Goal: Task Accomplishment & Management: Manage account settings

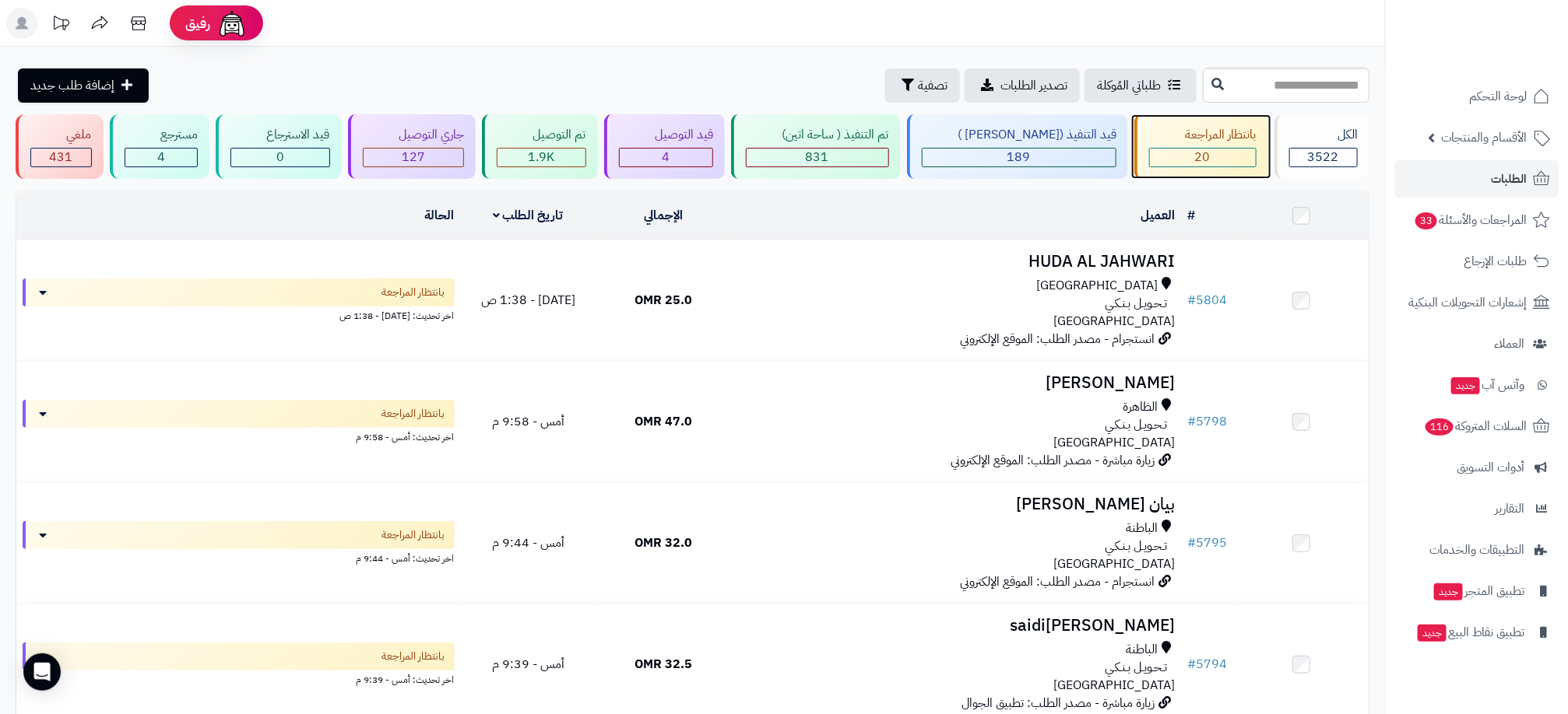
click at [1174, 155] on div "20" at bounding box center [1203, 158] width 106 height 18
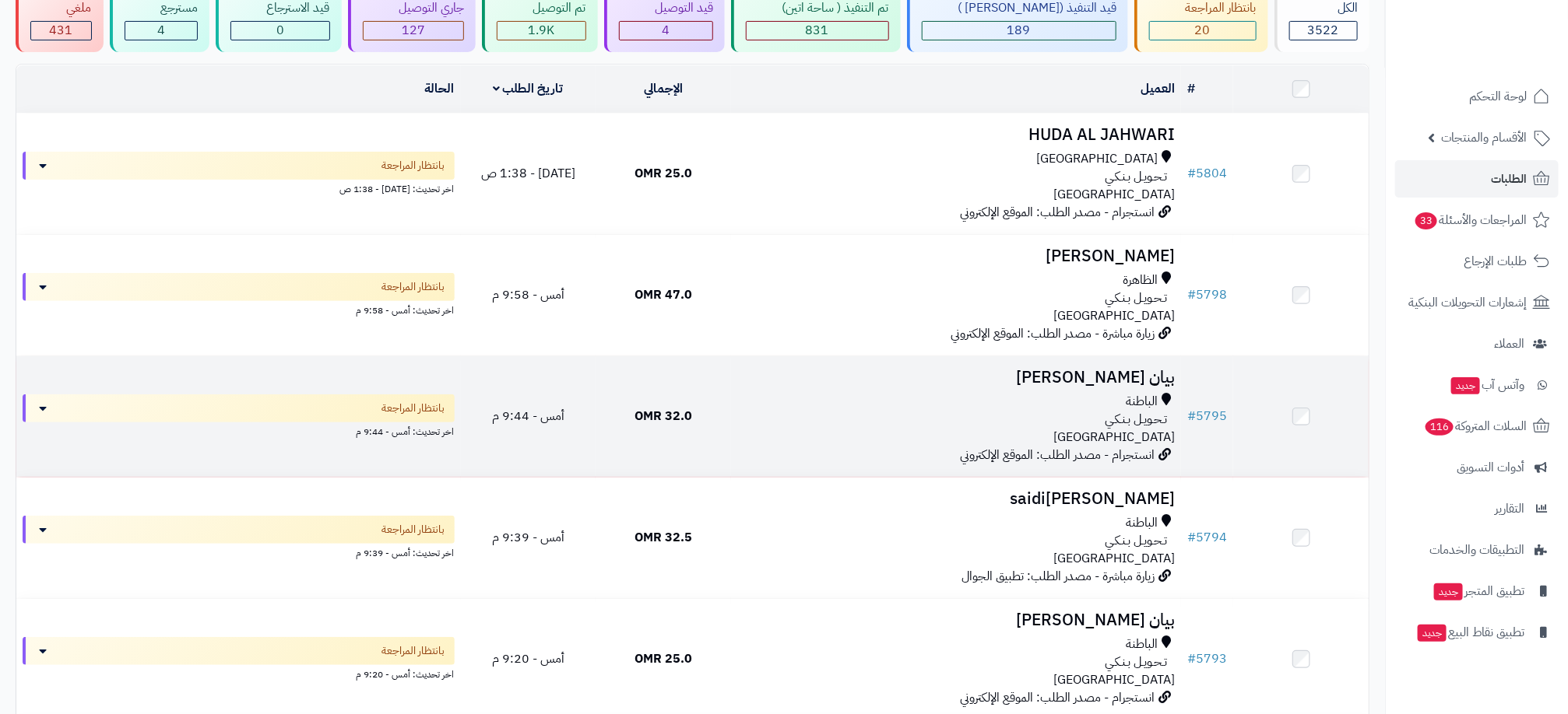
scroll to position [233, 0]
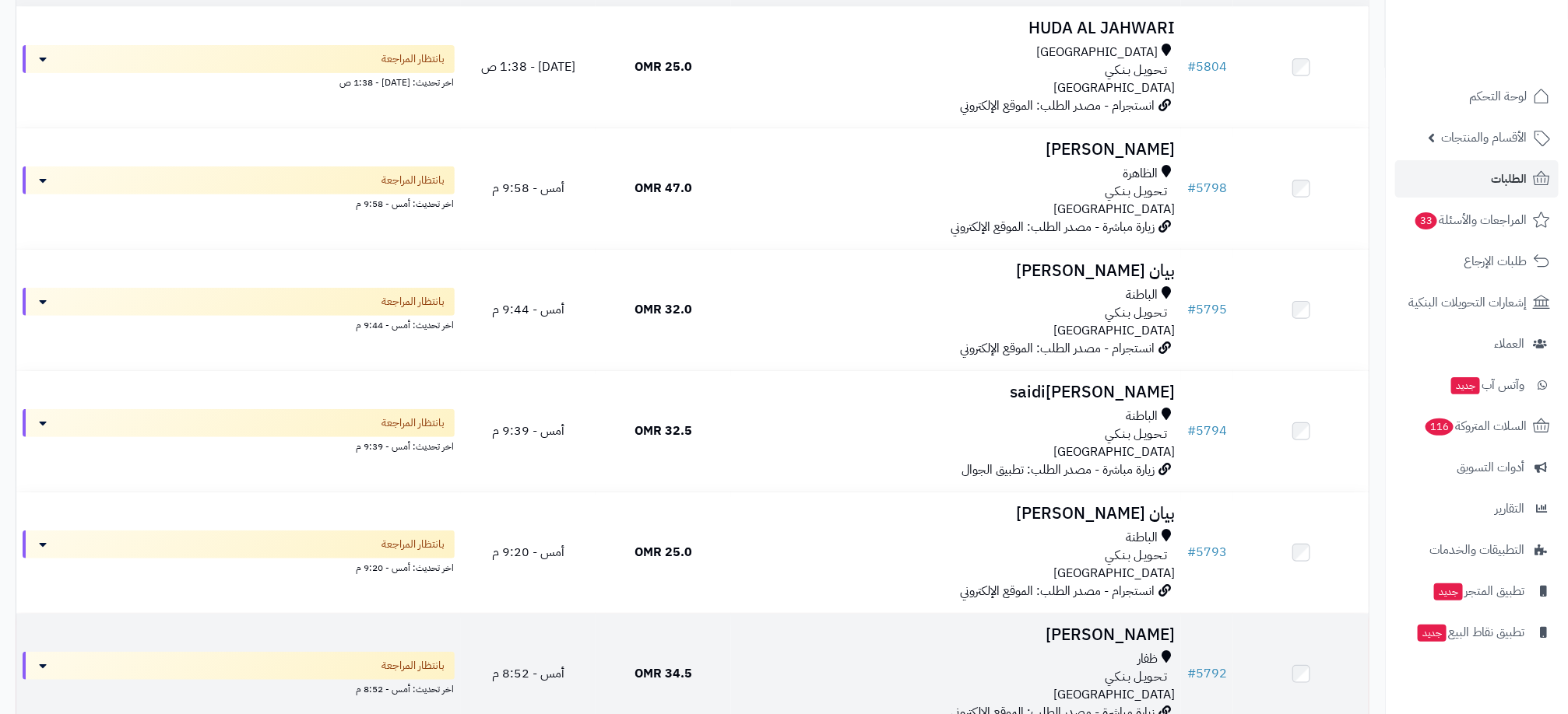
click at [901, 666] on div "ظفار" at bounding box center [955, 659] width 437 height 18
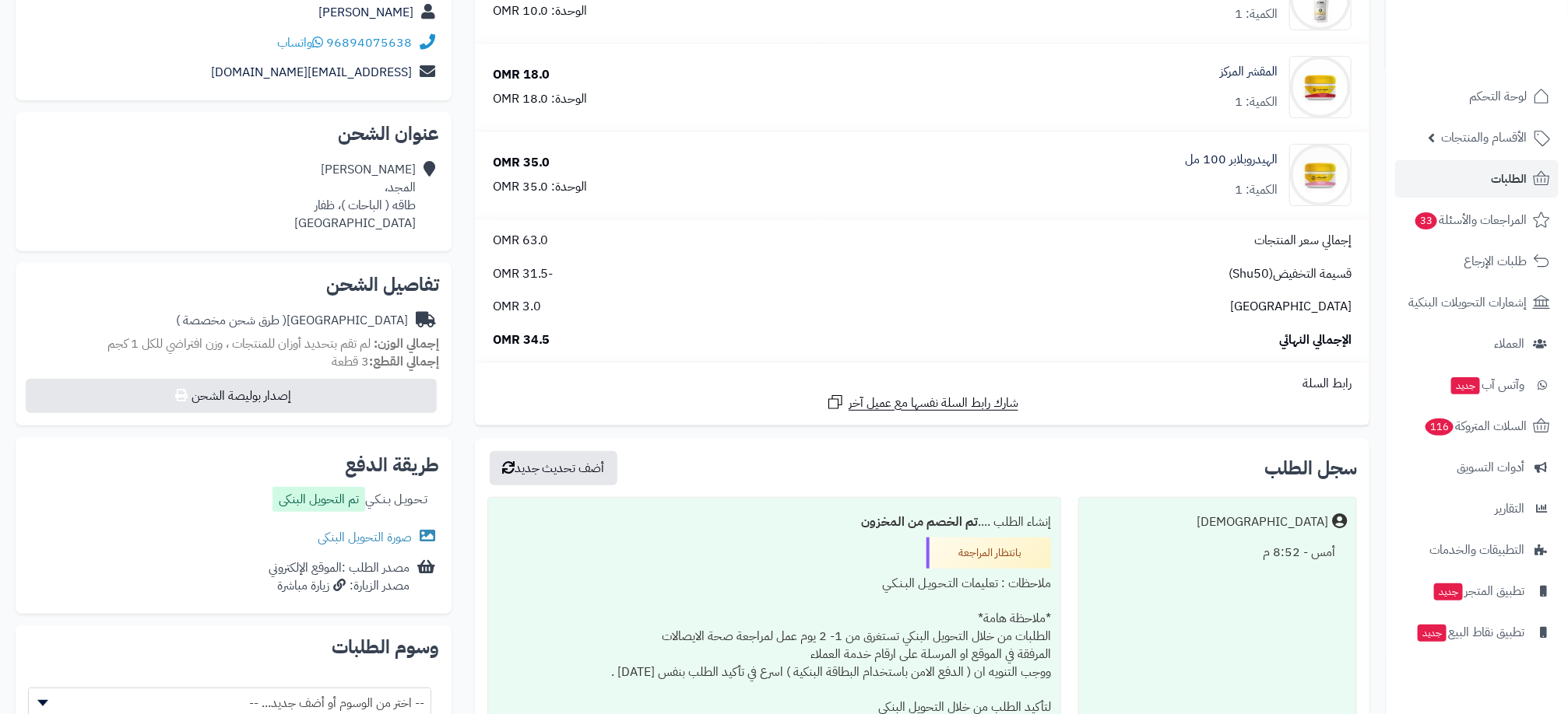
scroll to position [233, 0]
click at [362, 538] on link "صورة التحويل البنكى" at bounding box center [378, 536] width 121 height 19
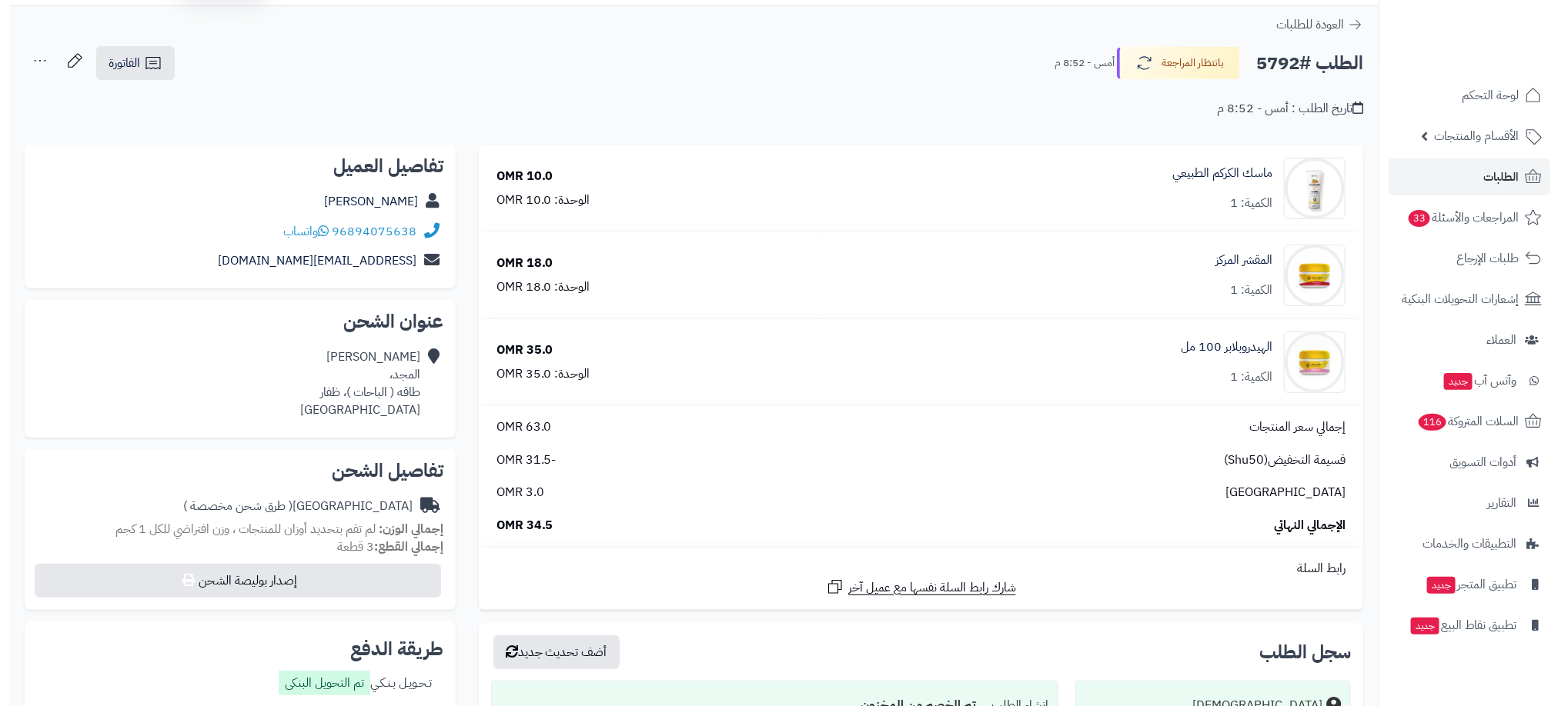
scroll to position [0, 0]
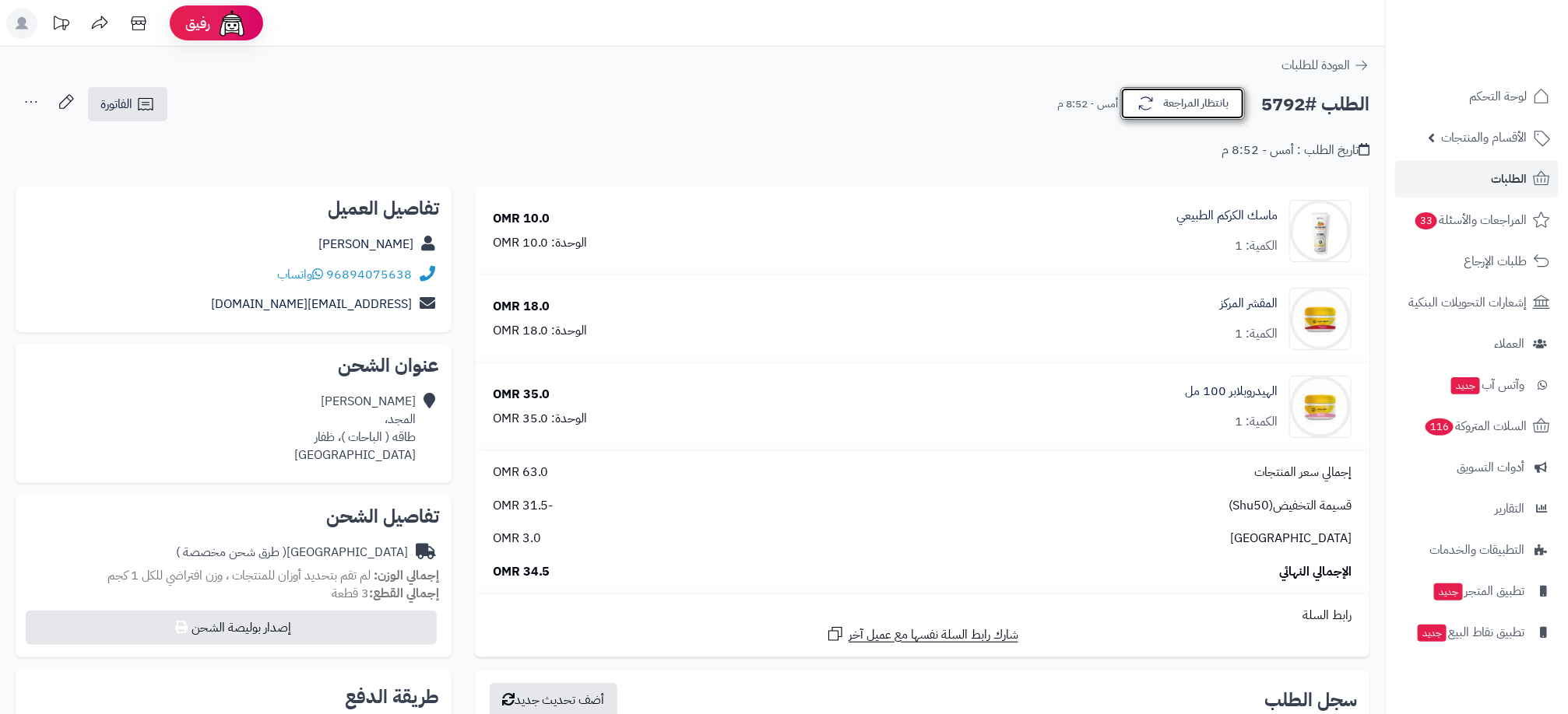
click at [1194, 107] on button "بانتظار المراجعة" at bounding box center [1182, 103] width 124 height 32
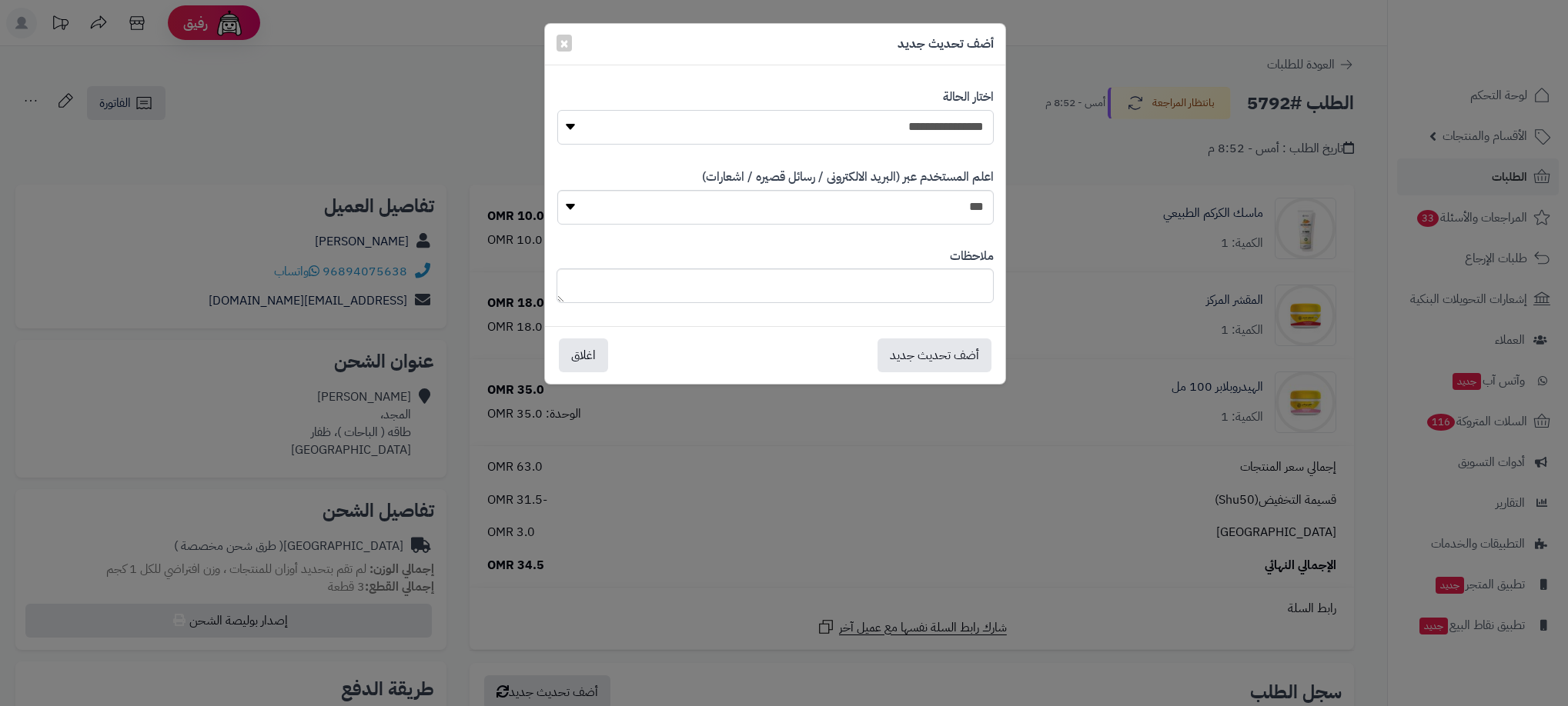
drag, startPoint x: 929, startPoint y: 130, endPoint x: 929, endPoint y: 139, distance: 9.0
click at [929, 130] on select "**********" at bounding box center [775, 127] width 436 height 34
select select "**"
click at [557, 110] on select "**********" at bounding box center [775, 127] width 436 height 34
click at [945, 348] on button "أضف تحديث جديد" at bounding box center [934, 355] width 114 height 34
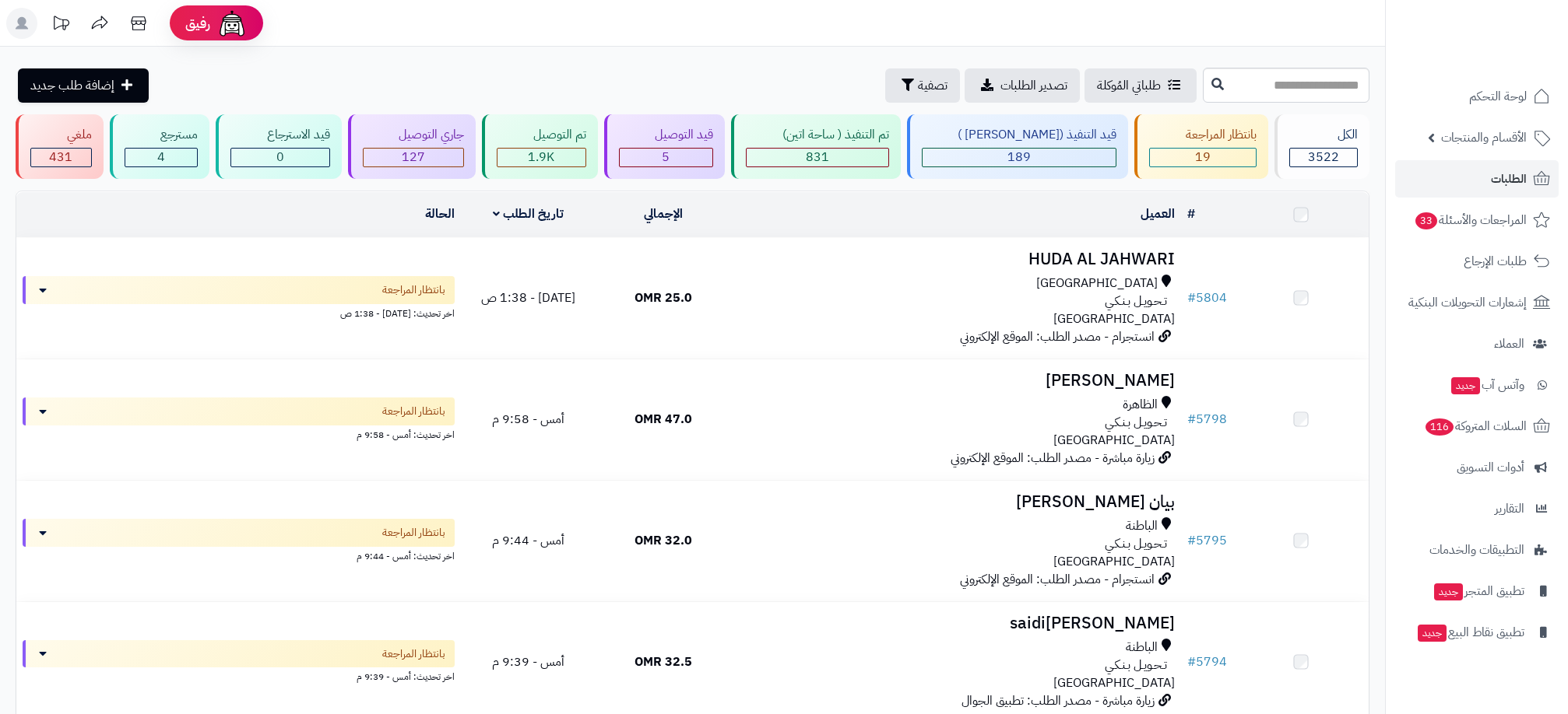
scroll to position [233, 0]
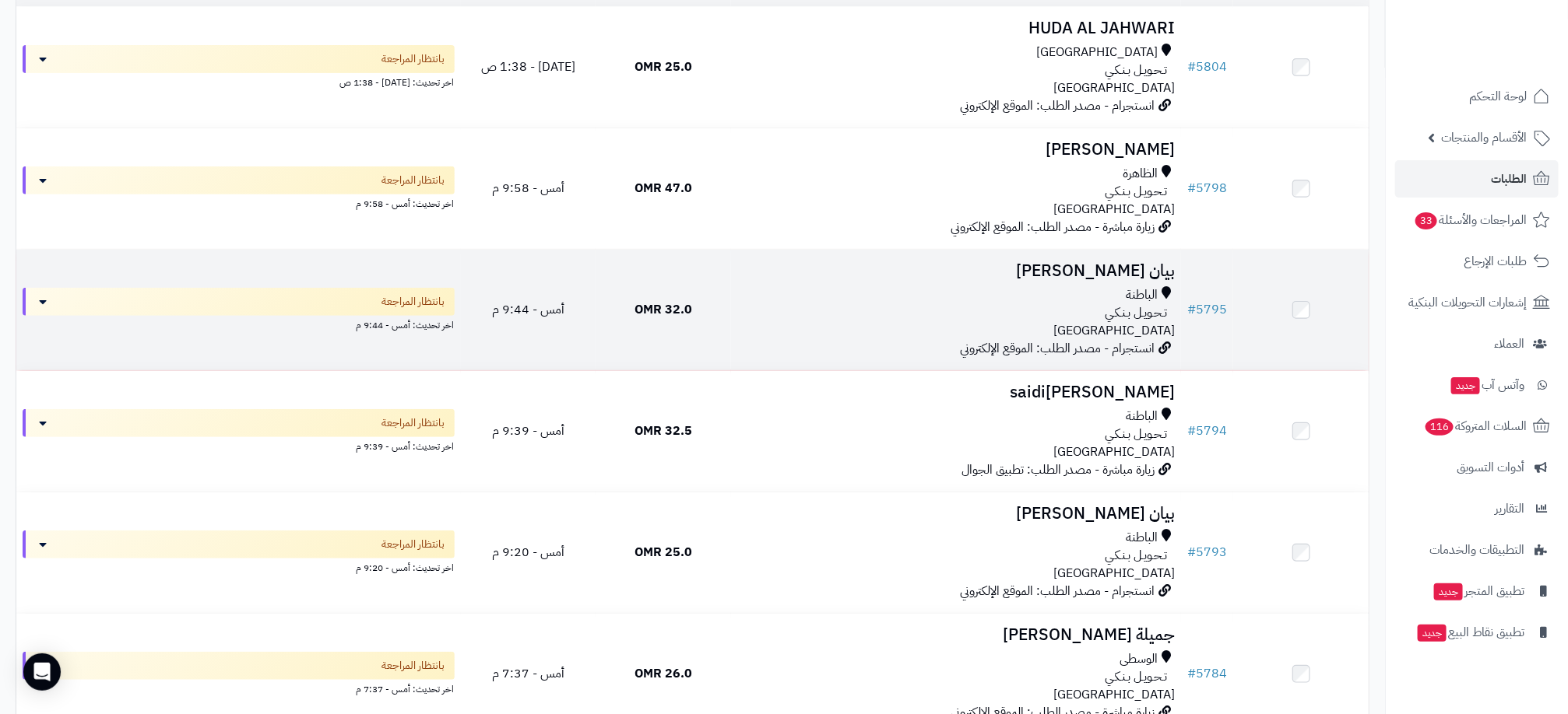
click at [710, 321] on td "32.0 OMR" at bounding box center [664, 309] width 136 height 120
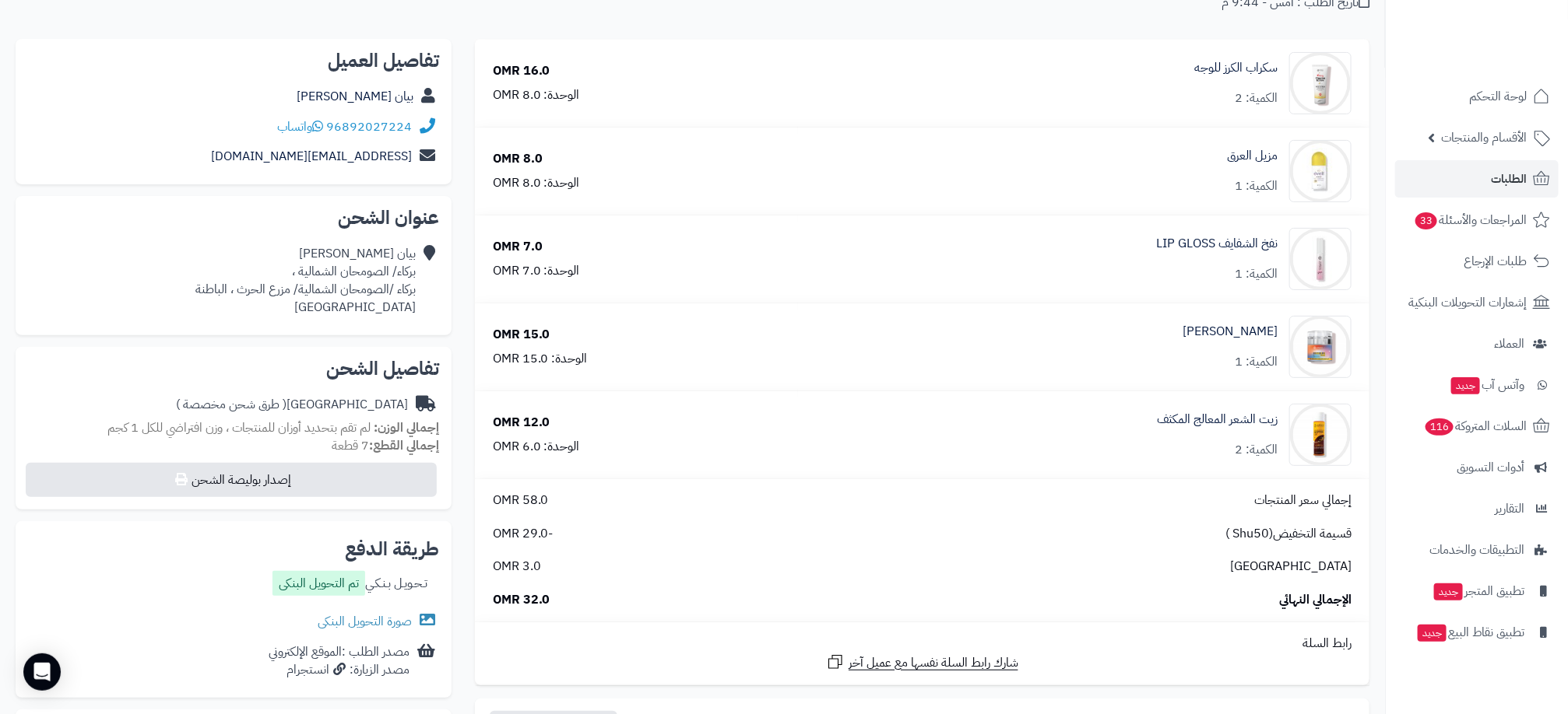
scroll to position [350, 0]
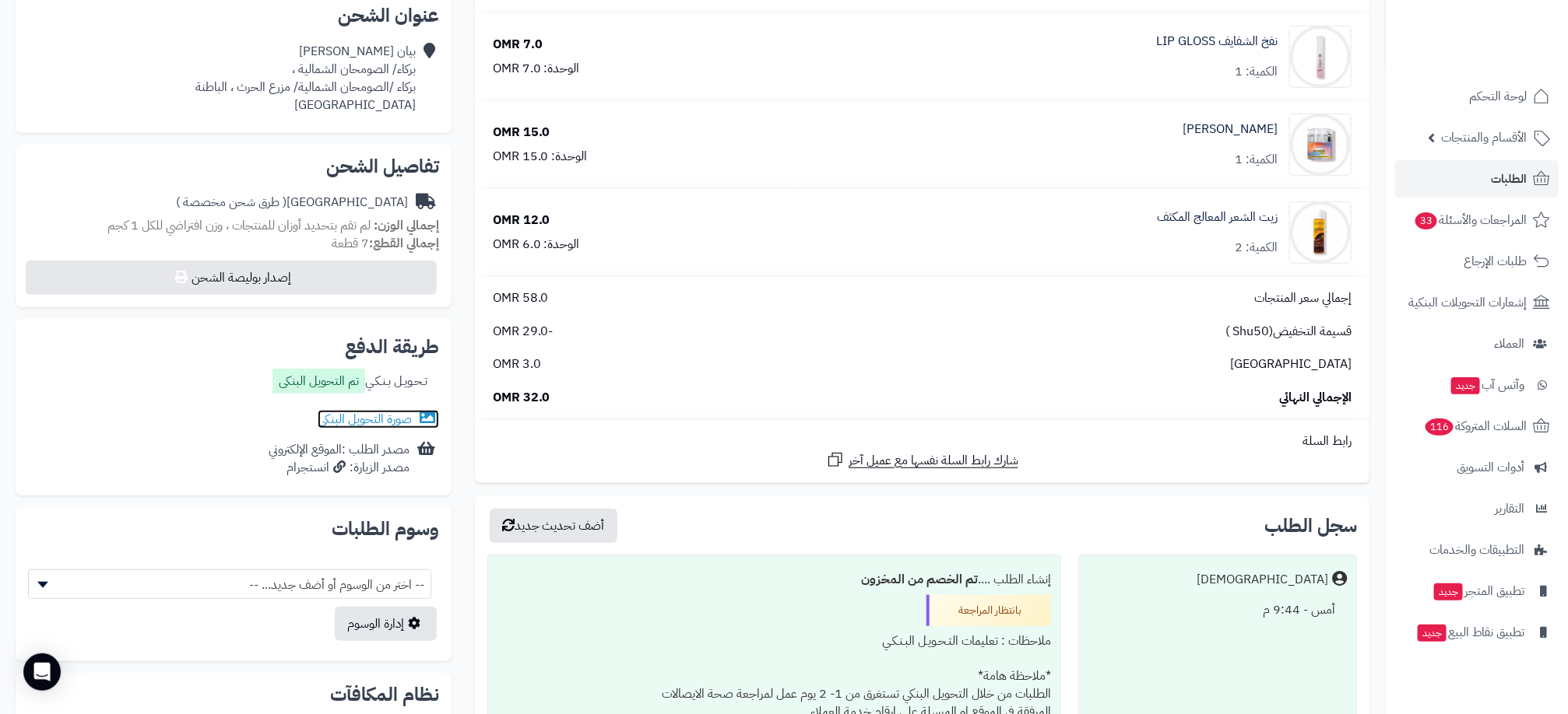
click at [394, 418] on link "صورة التحويل البنكى" at bounding box center [378, 419] width 121 height 19
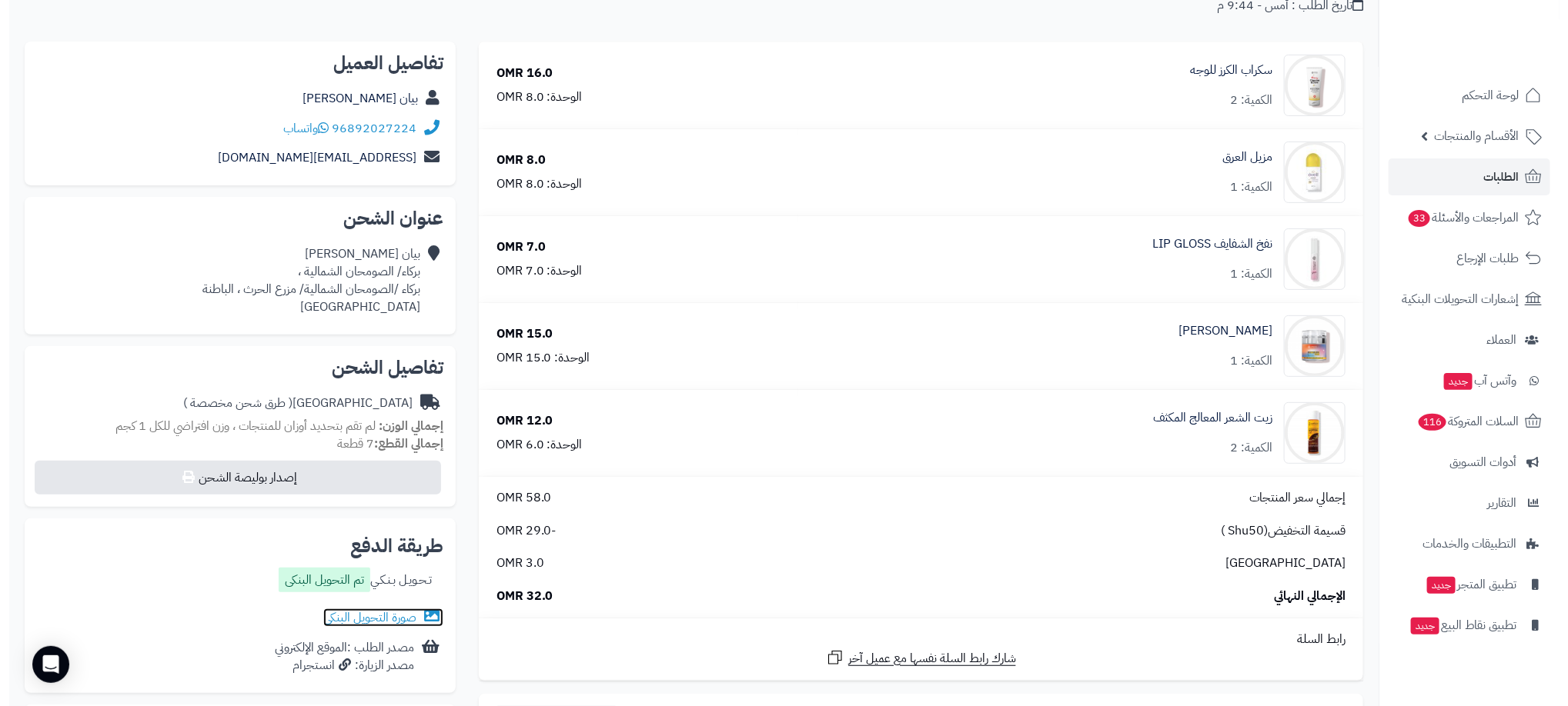
scroll to position [0, 0]
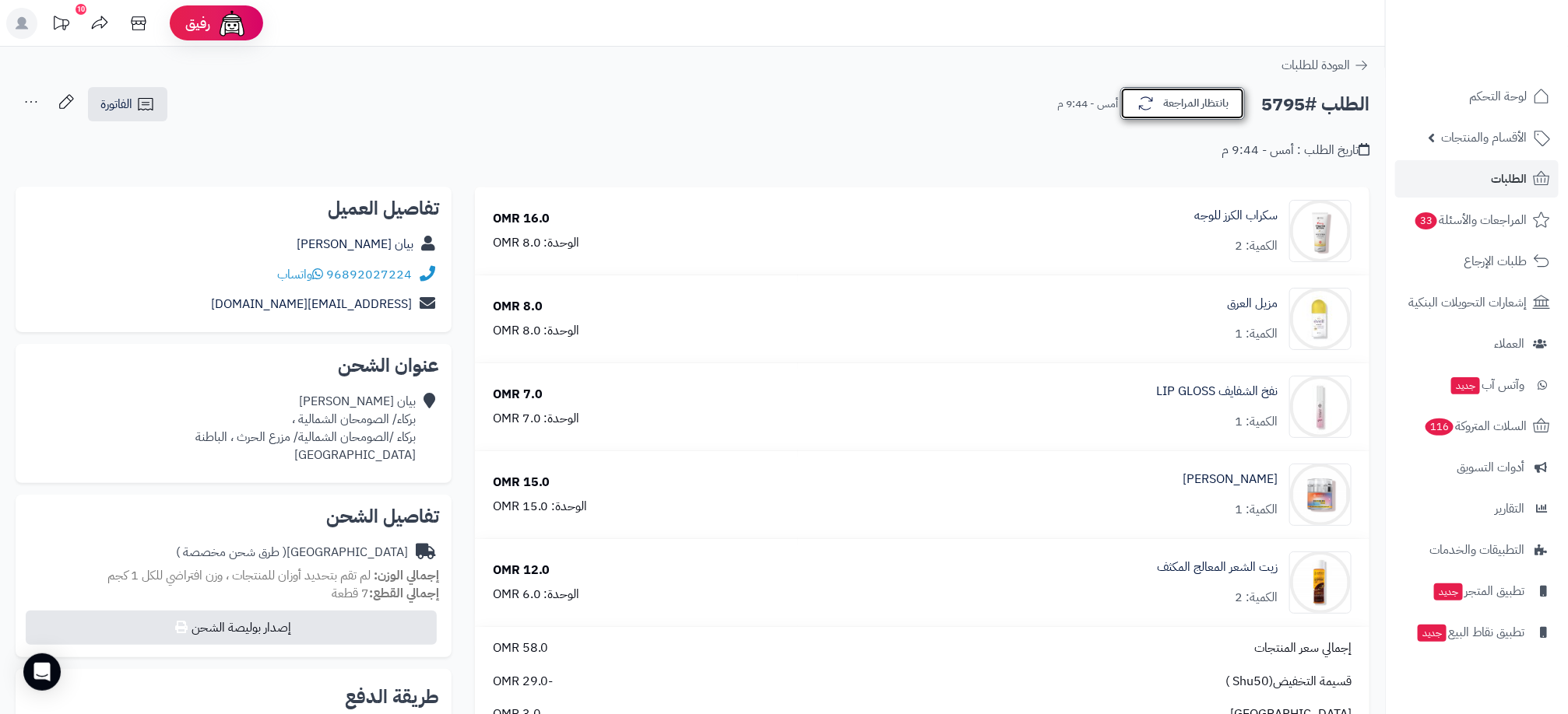
click at [1174, 108] on button "بانتظار المراجعة" at bounding box center [1182, 103] width 124 height 32
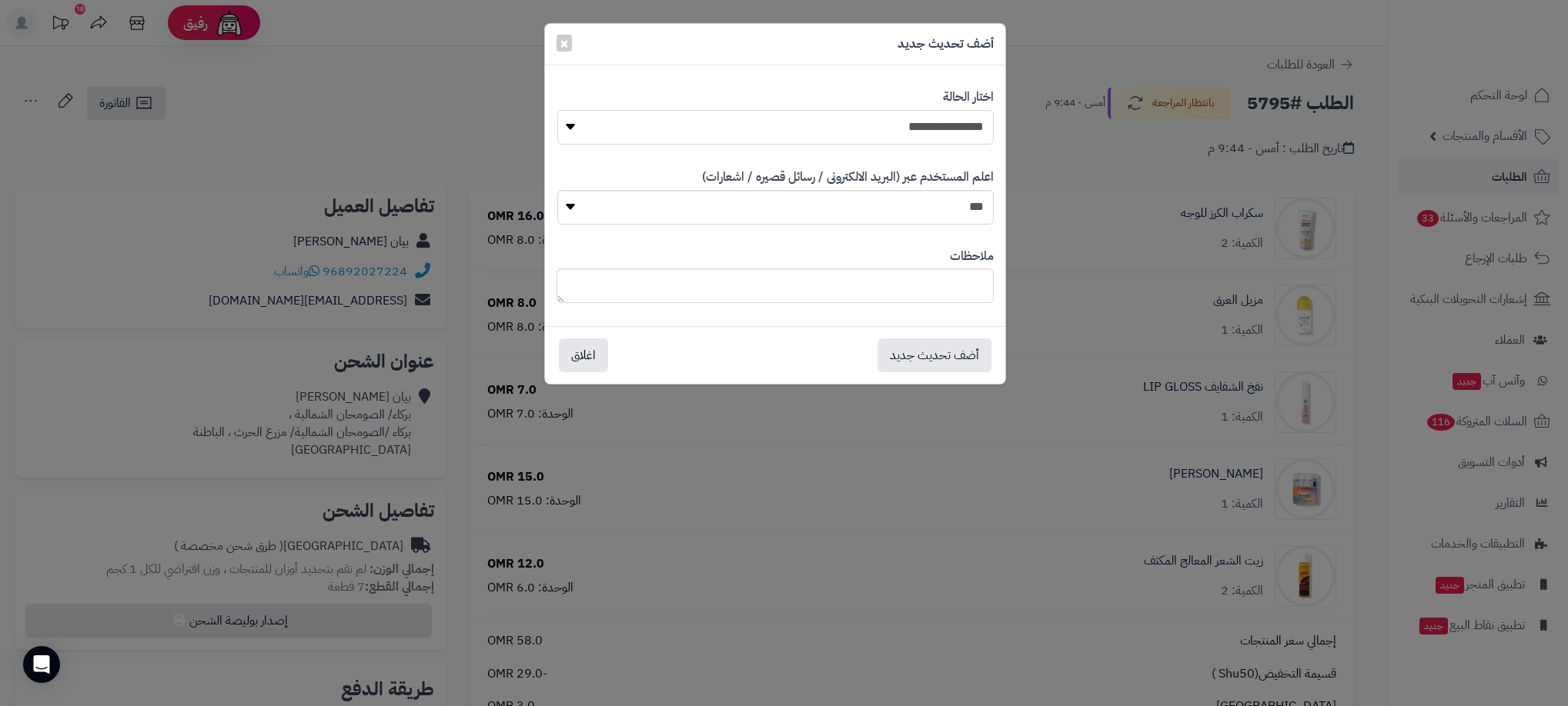
click at [940, 125] on select "**********" at bounding box center [775, 127] width 436 height 34
select select "**"
click at [557, 110] on select "**********" at bounding box center [775, 127] width 436 height 34
click at [933, 356] on button "أضف تحديث جديد" at bounding box center [934, 355] width 114 height 34
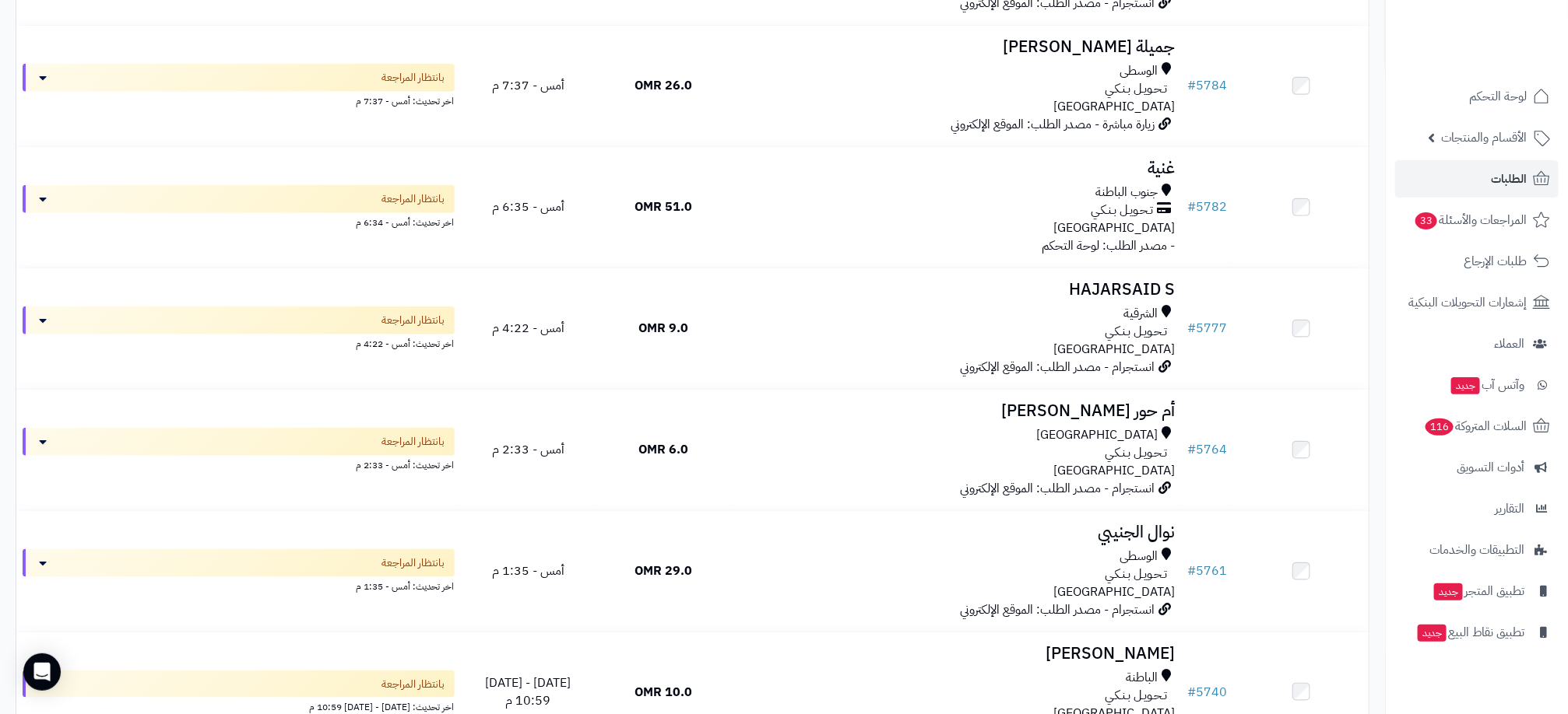
scroll to position [583, 0]
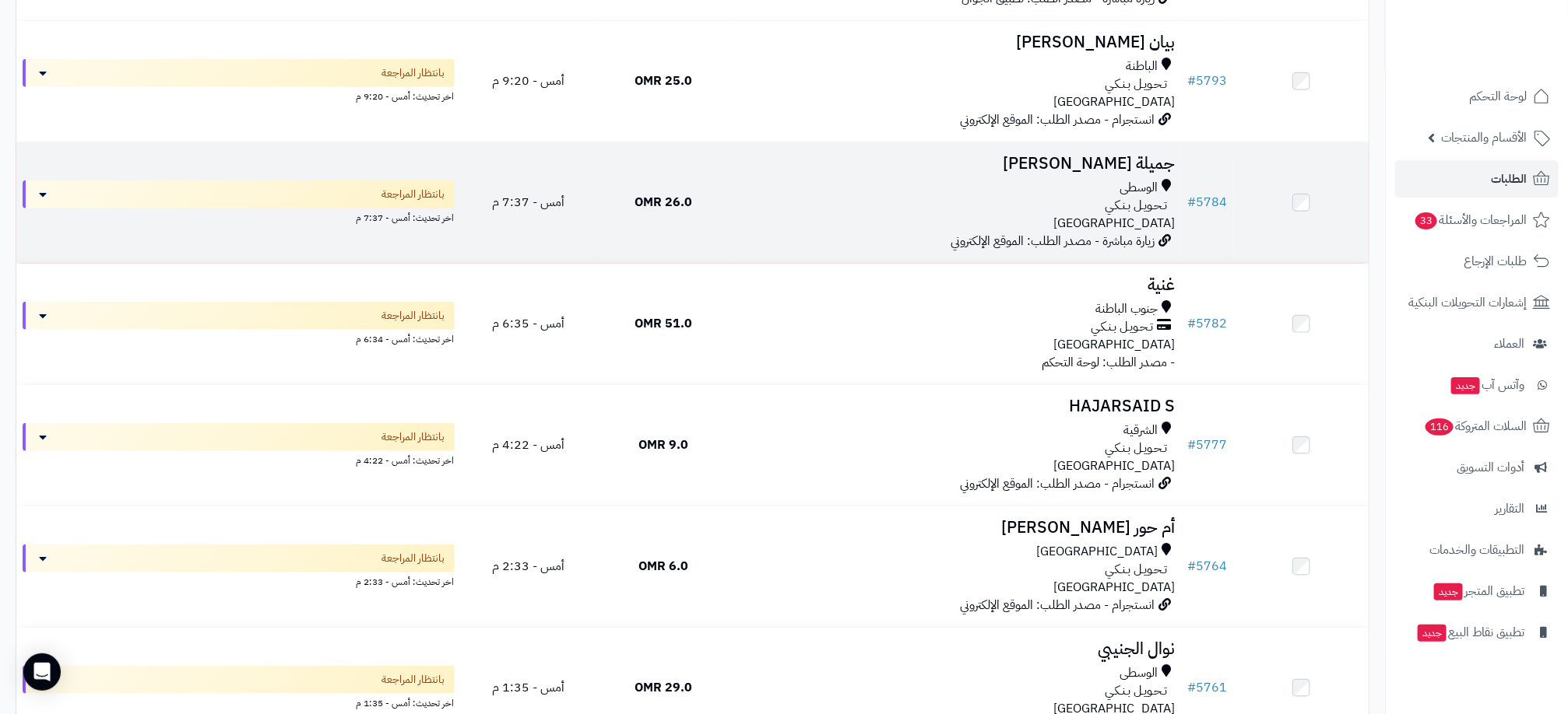
click at [767, 222] on div "الوسطى تـحـويـل بـنـكـي عمان" at bounding box center [955, 206] width 437 height 53
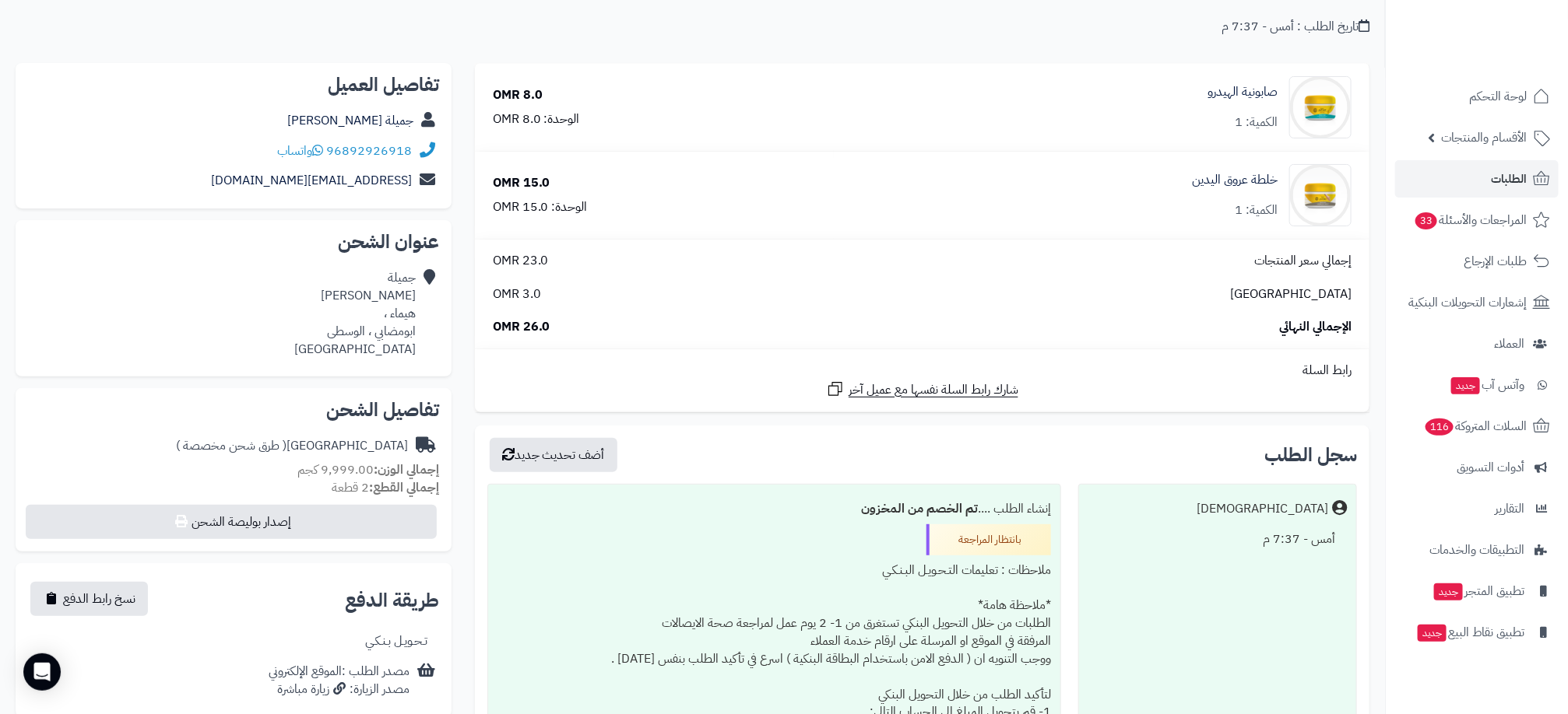
scroll to position [116, 0]
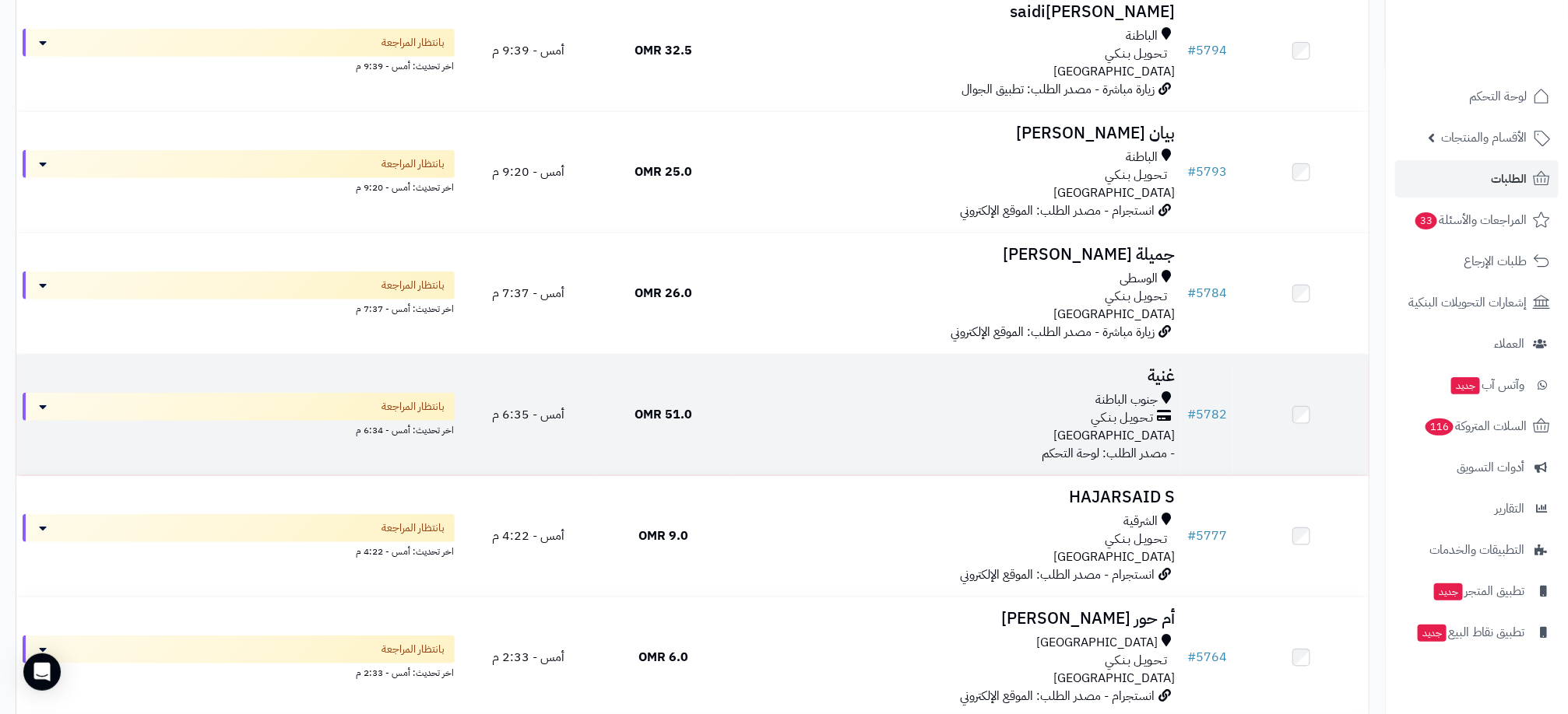
scroll to position [350, 0]
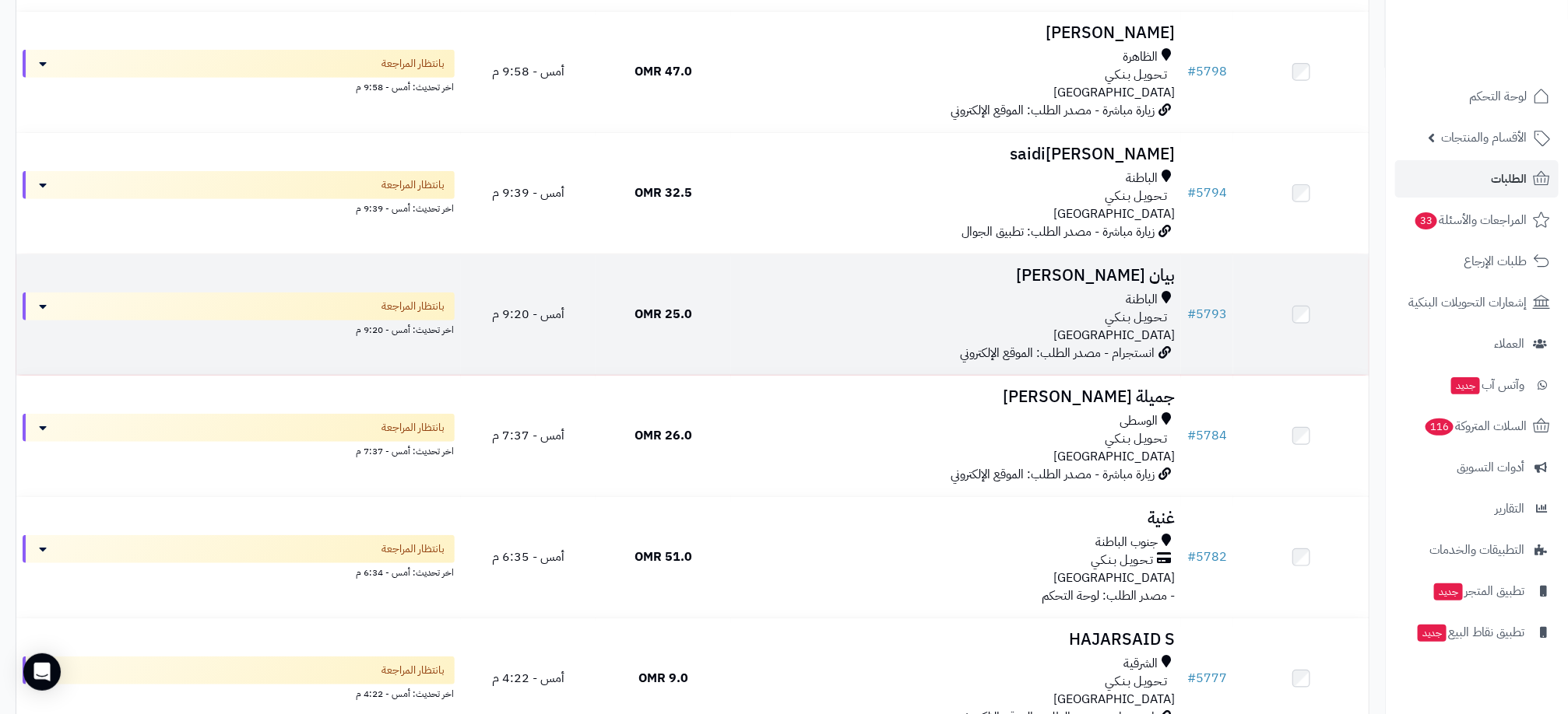
click at [720, 317] on td "25.0 OMR" at bounding box center [664, 314] width 136 height 120
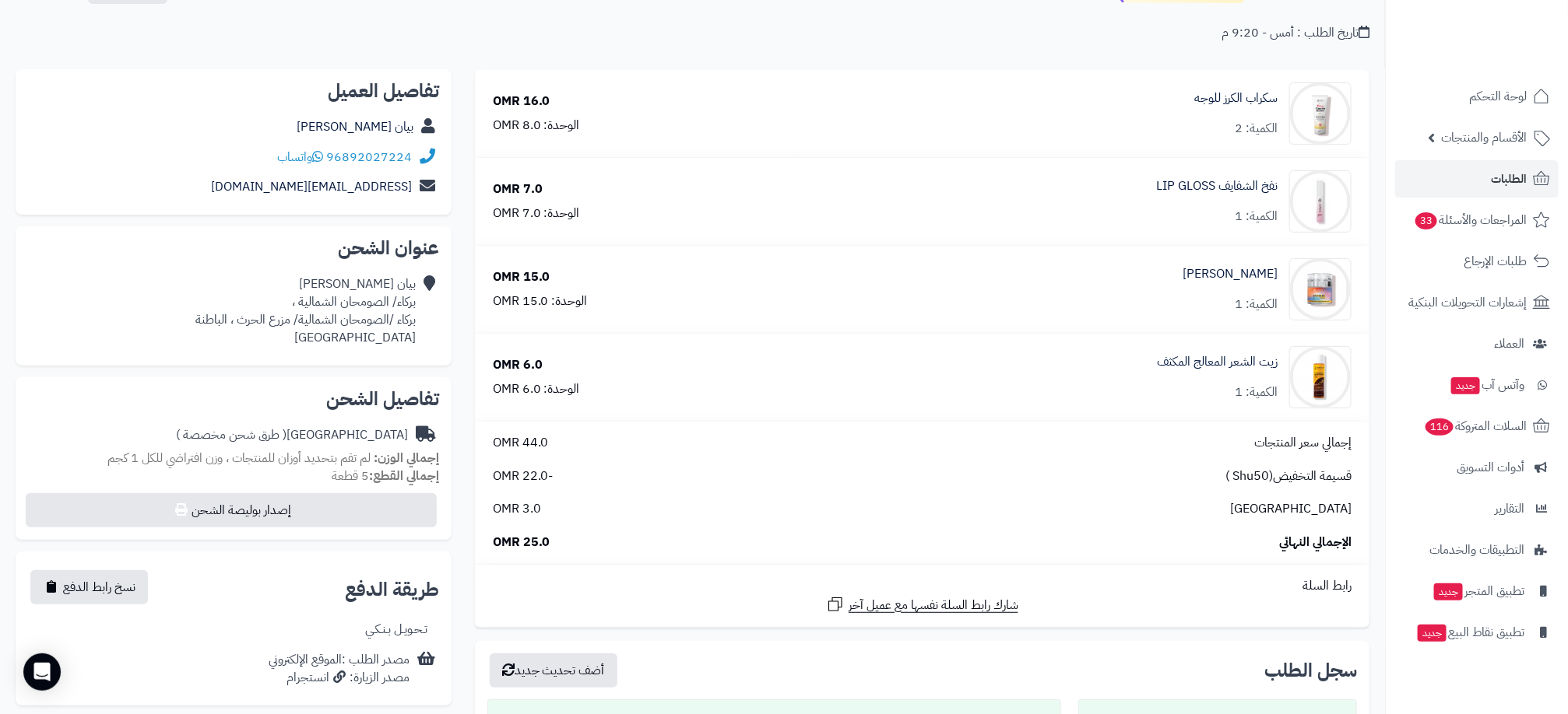
scroll to position [116, 0]
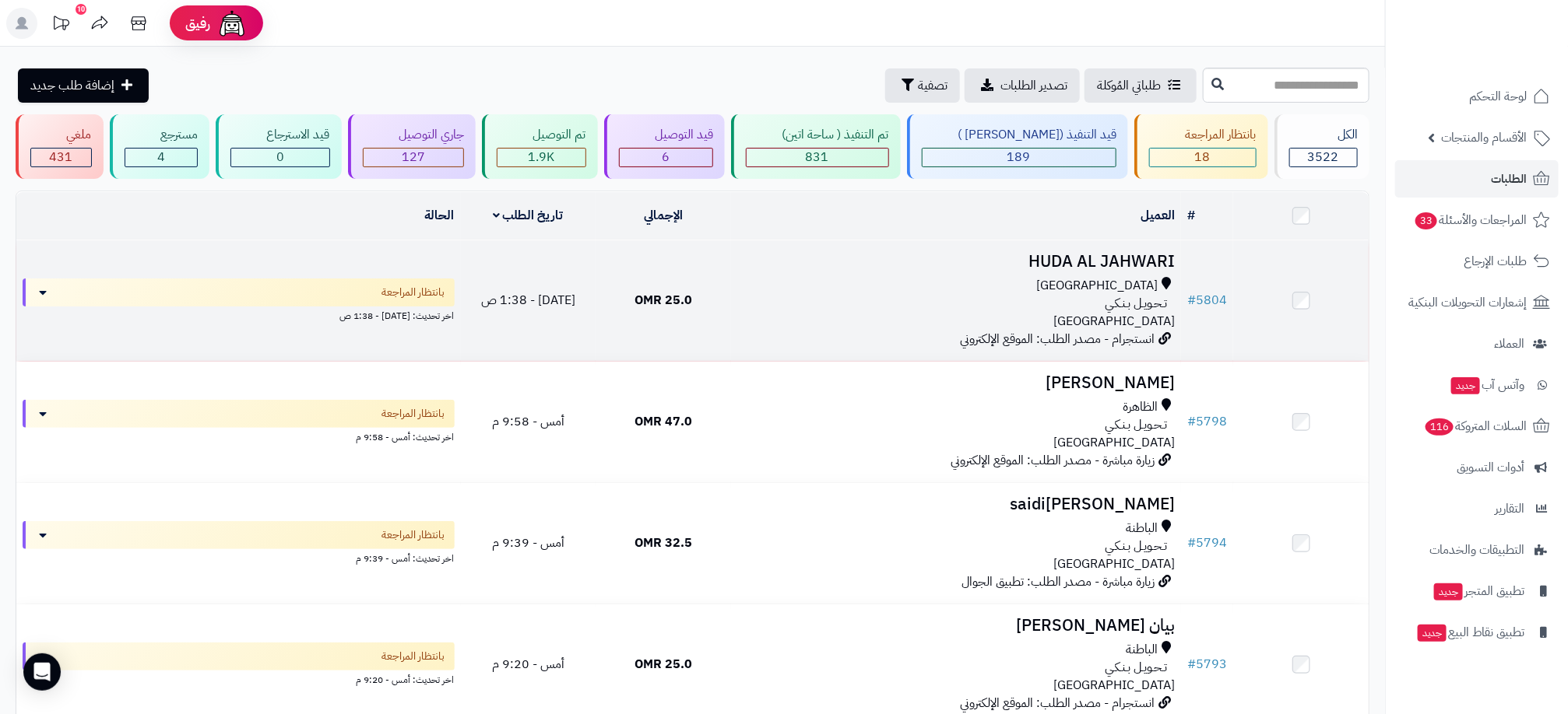
click at [832, 288] on div "مسقط" at bounding box center [955, 286] width 437 height 18
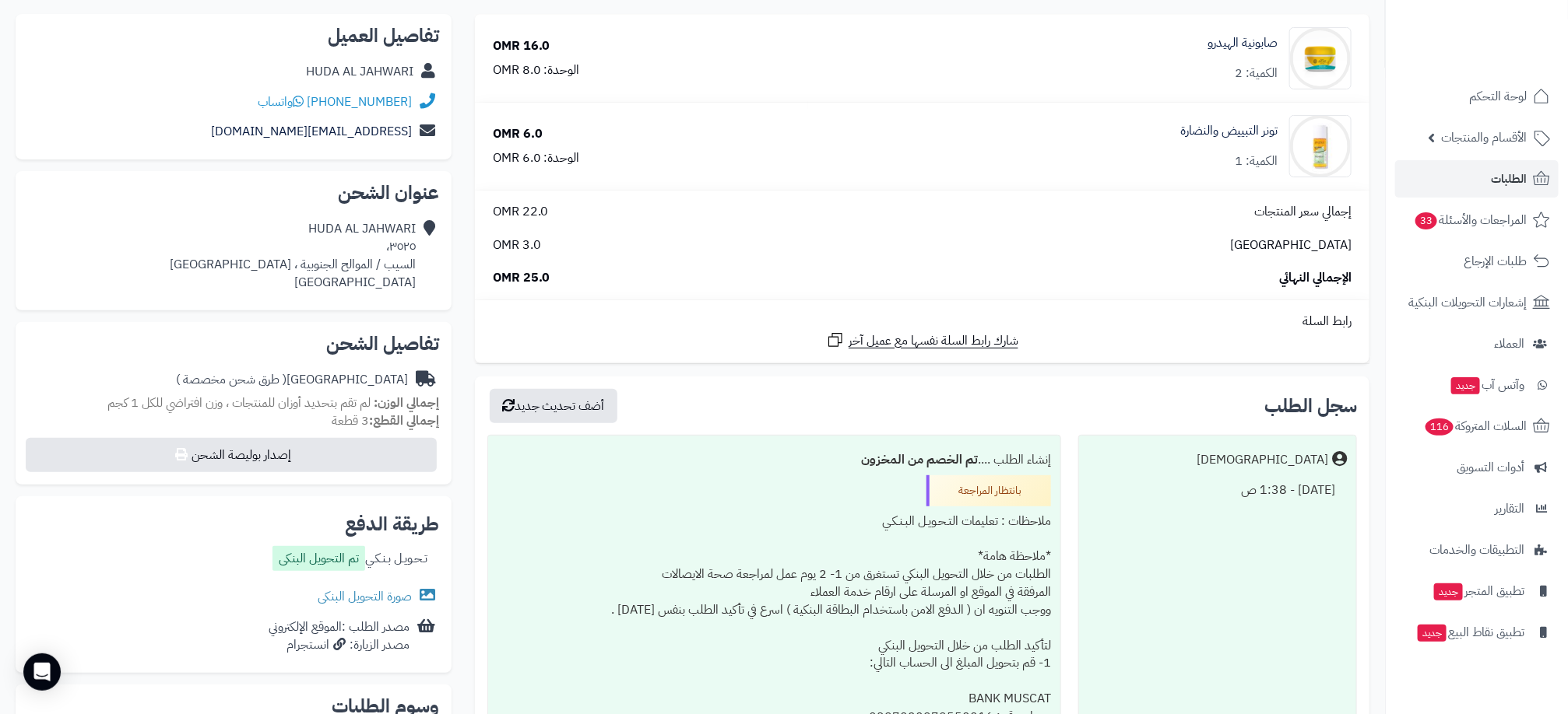
scroll to position [233, 0]
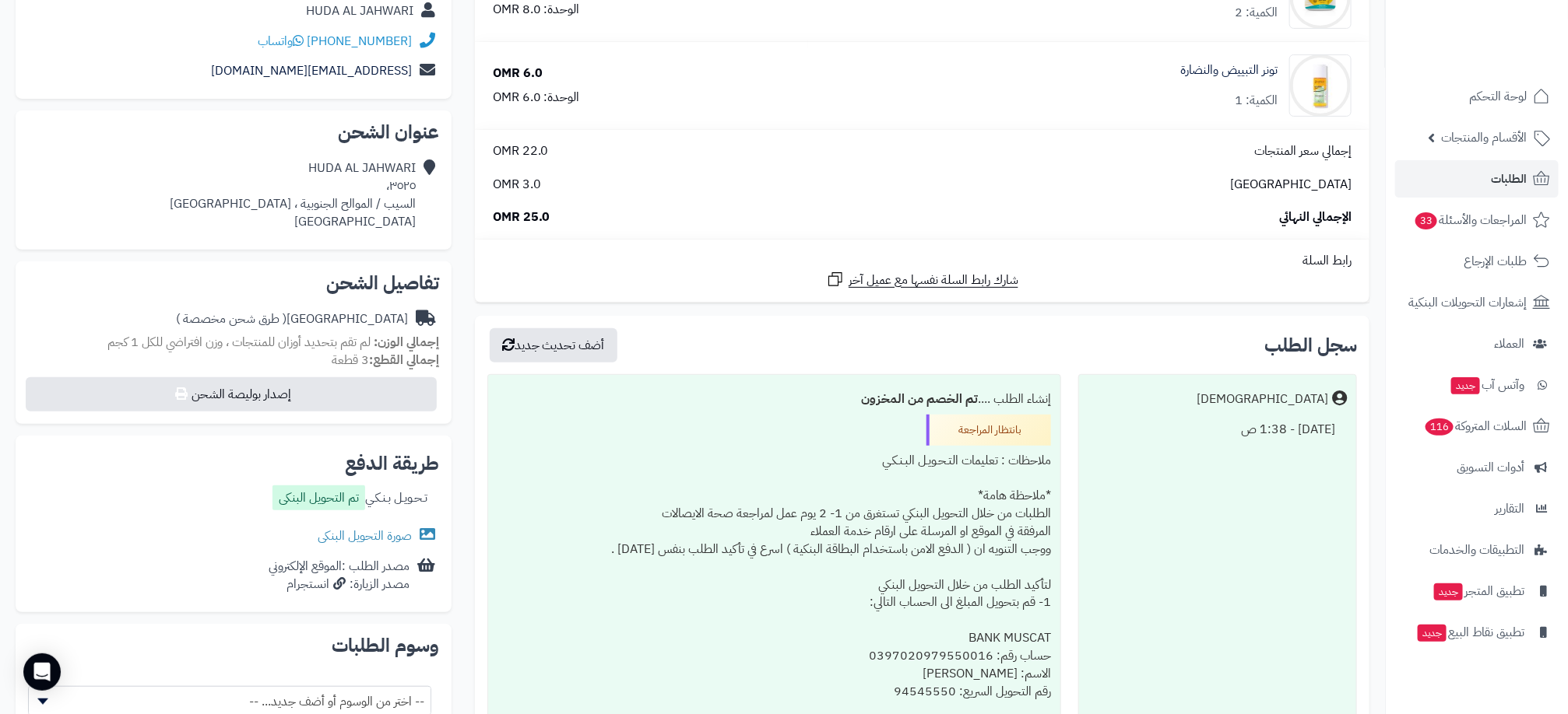
click at [371, 523] on div "صورة التحويل البنكى" at bounding box center [234, 536] width 411 height 32
click at [378, 540] on link "صورة التحويل البنكى" at bounding box center [378, 536] width 121 height 19
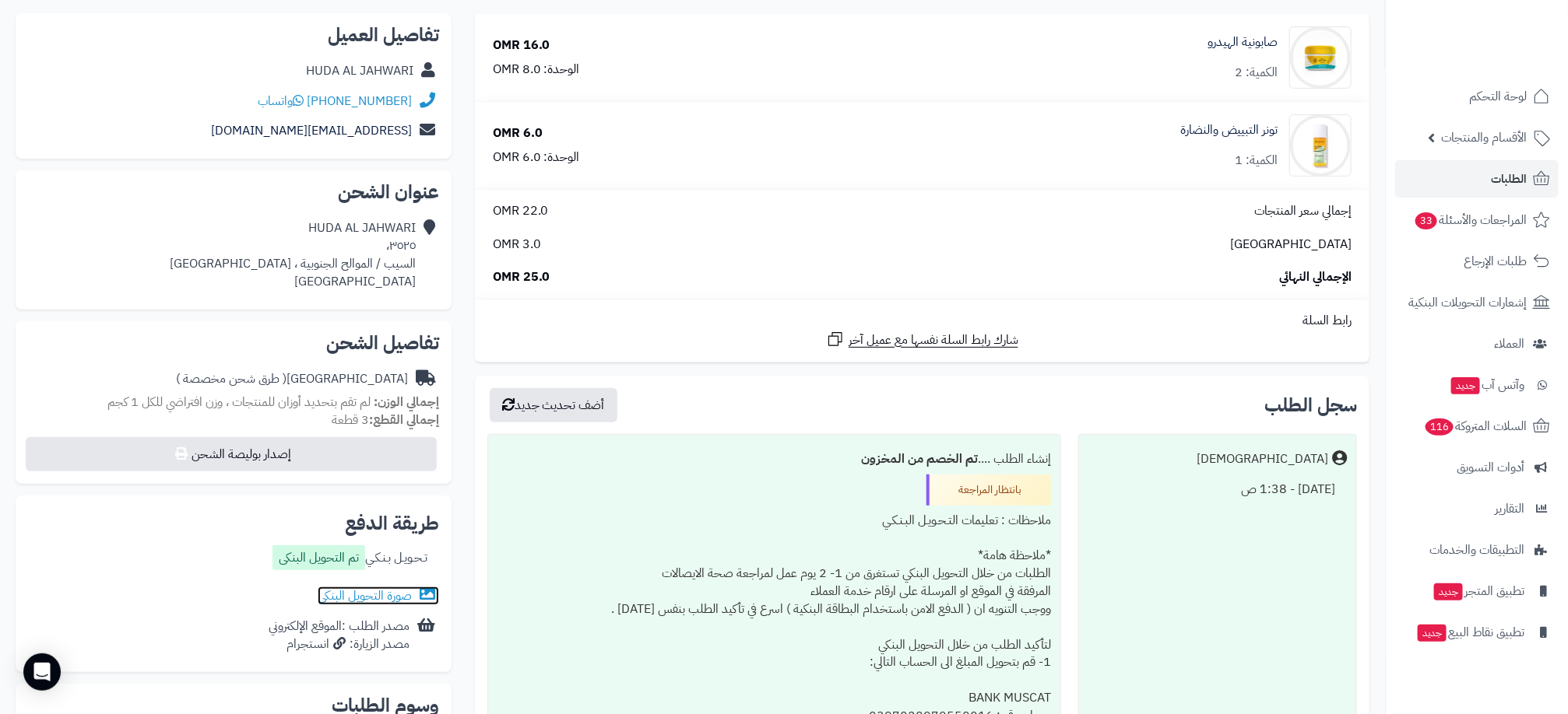
scroll to position [116, 0]
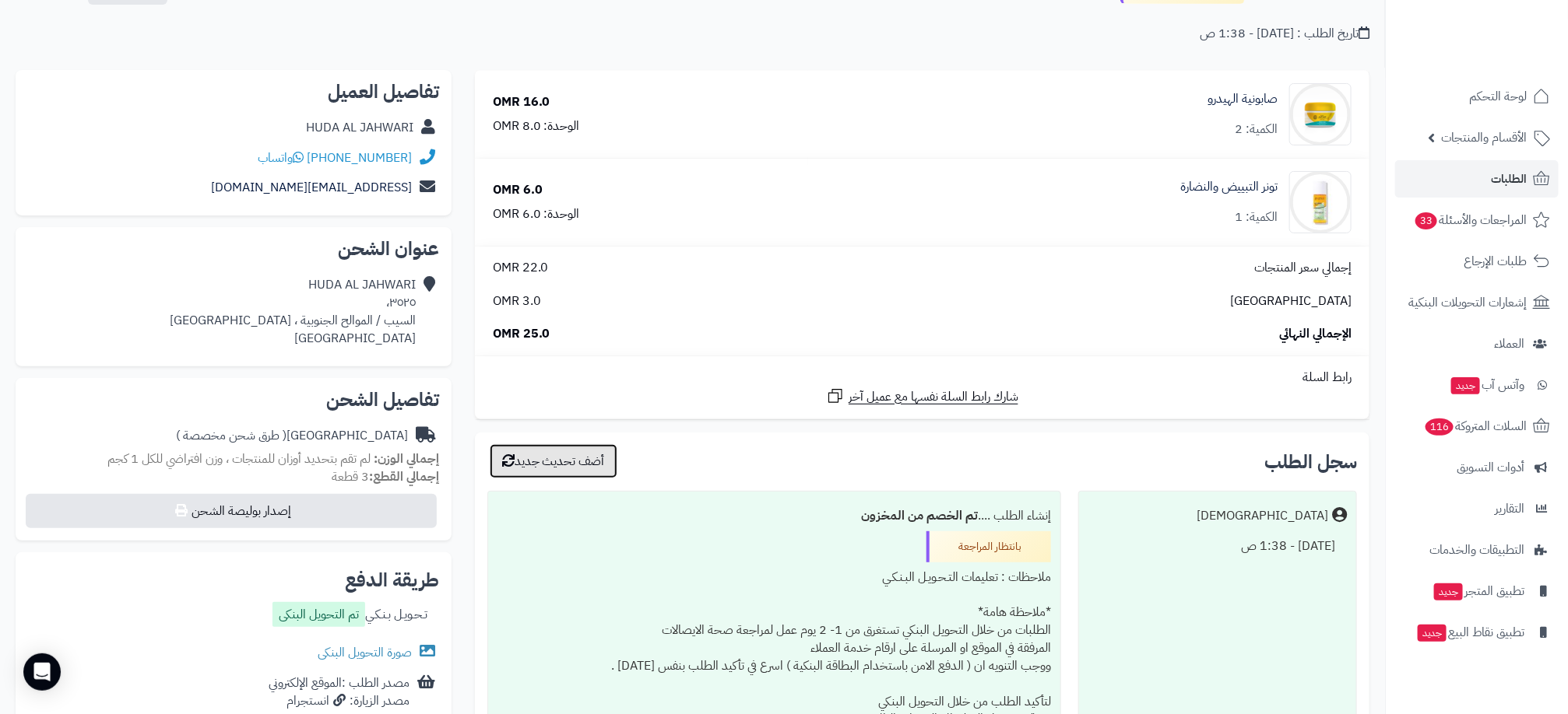
click at [573, 463] on button "أضف تحديث جديد" at bounding box center [554, 461] width 128 height 34
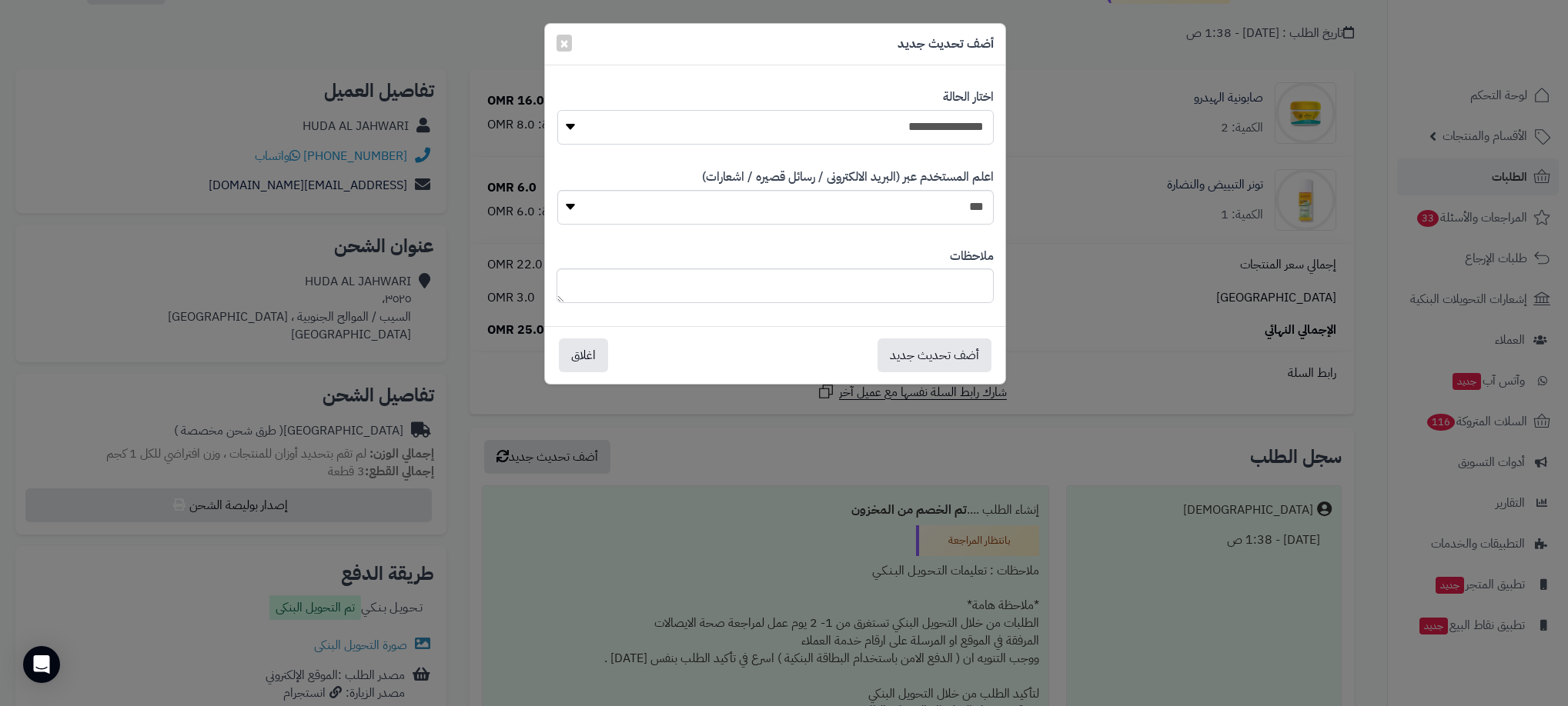
drag, startPoint x: 903, startPoint y: 123, endPoint x: 910, endPoint y: 135, distance: 13.9
click at [909, 135] on select "**********" at bounding box center [775, 127] width 436 height 34
select select "**"
click at [557, 110] on select "**********" at bounding box center [775, 127] width 436 height 34
click at [929, 349] on button "أضف تحديث جديد" at bounding box center [934, 355] width 114 height 34
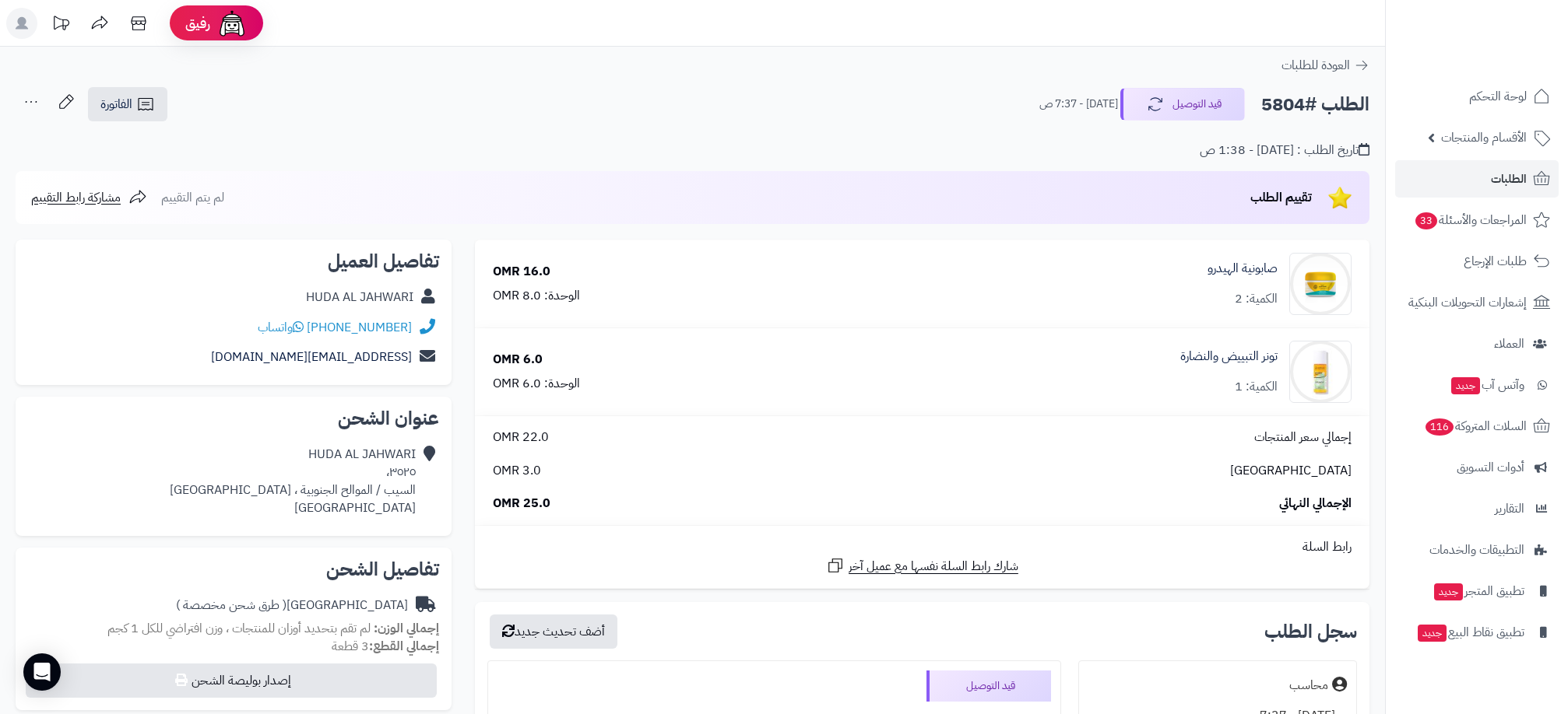
scroll to position [116, 0]
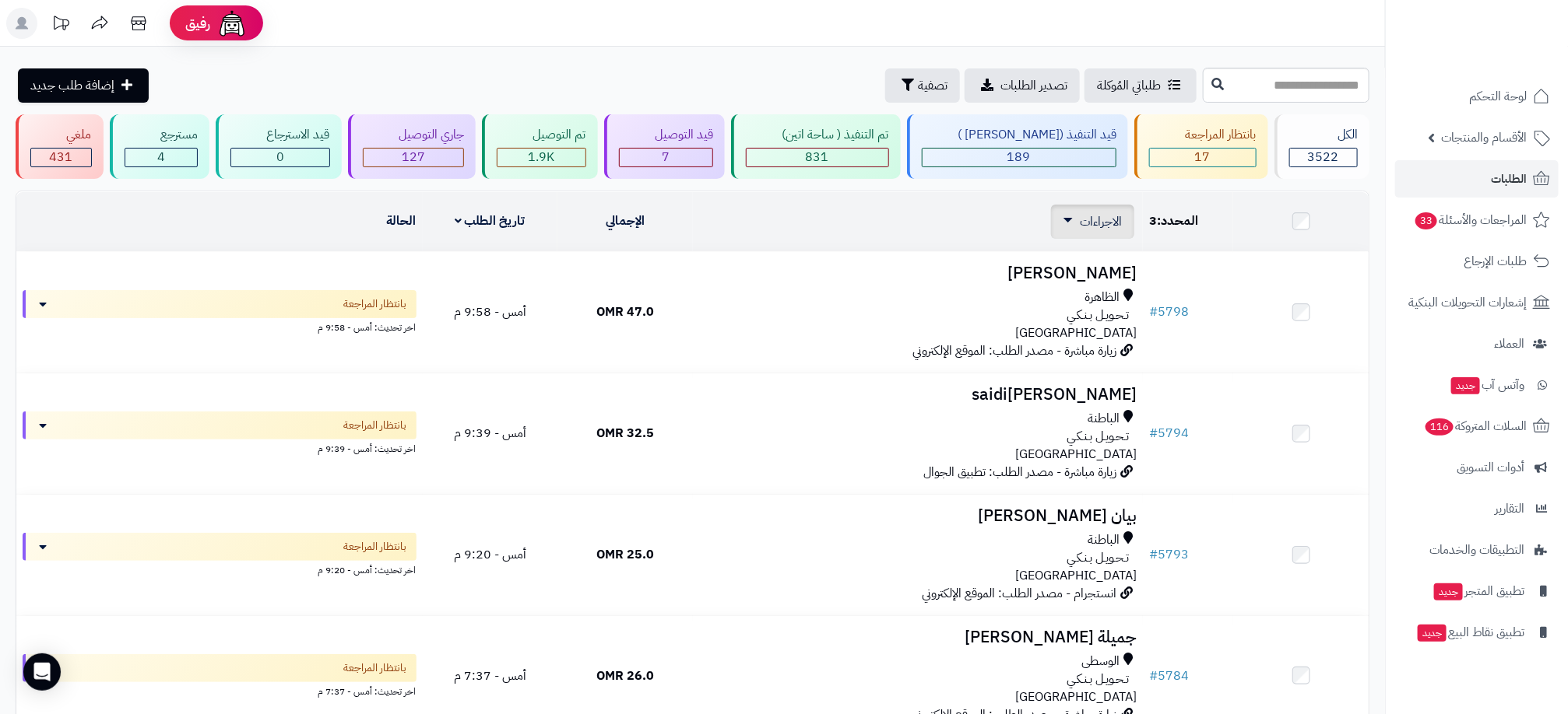
click at [1089, 222] on span "الاجراءات" at bounding box center [1101, 221] width 42 height 19
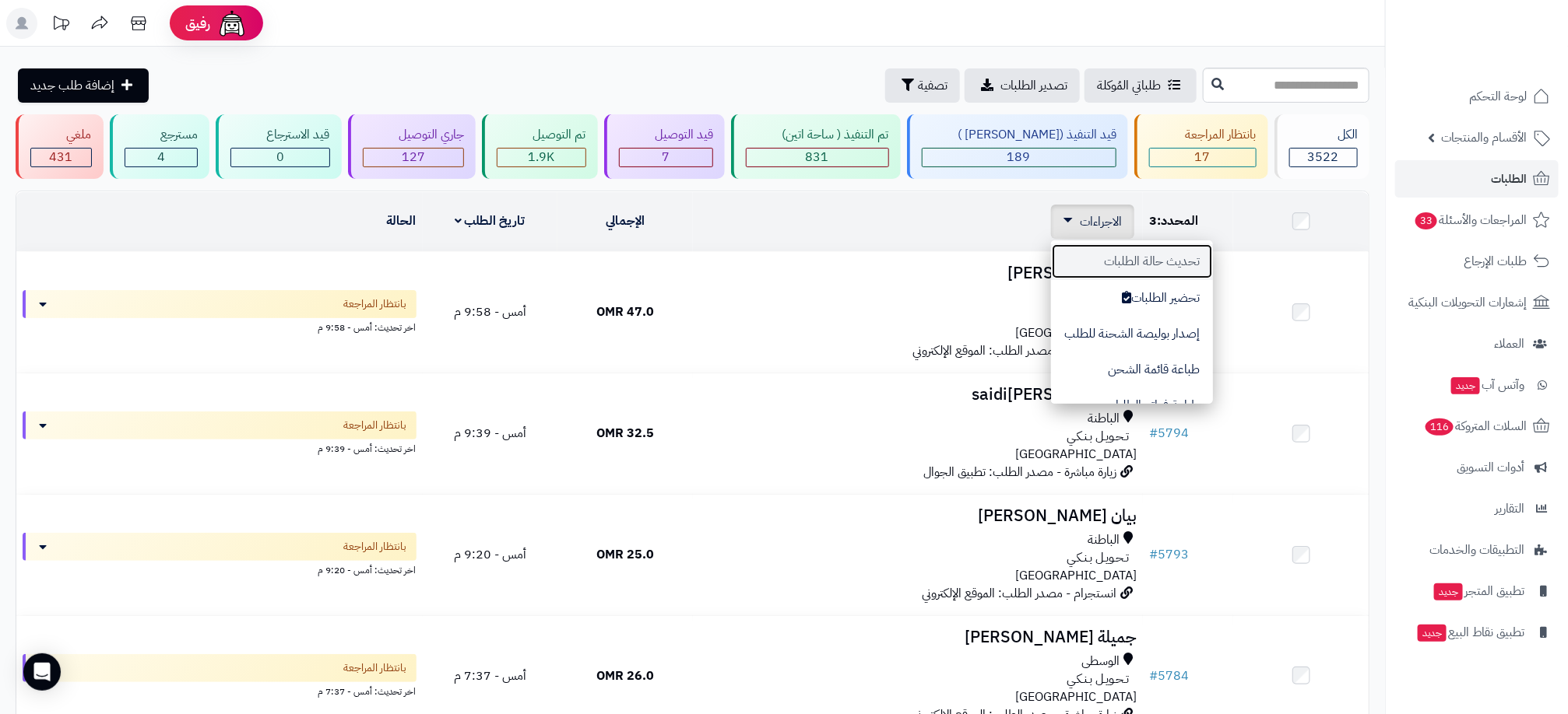
click at [1169, 264] on button "تحديث حالة الطلبات" at bounding box center [1132, 261] width 162 height 36
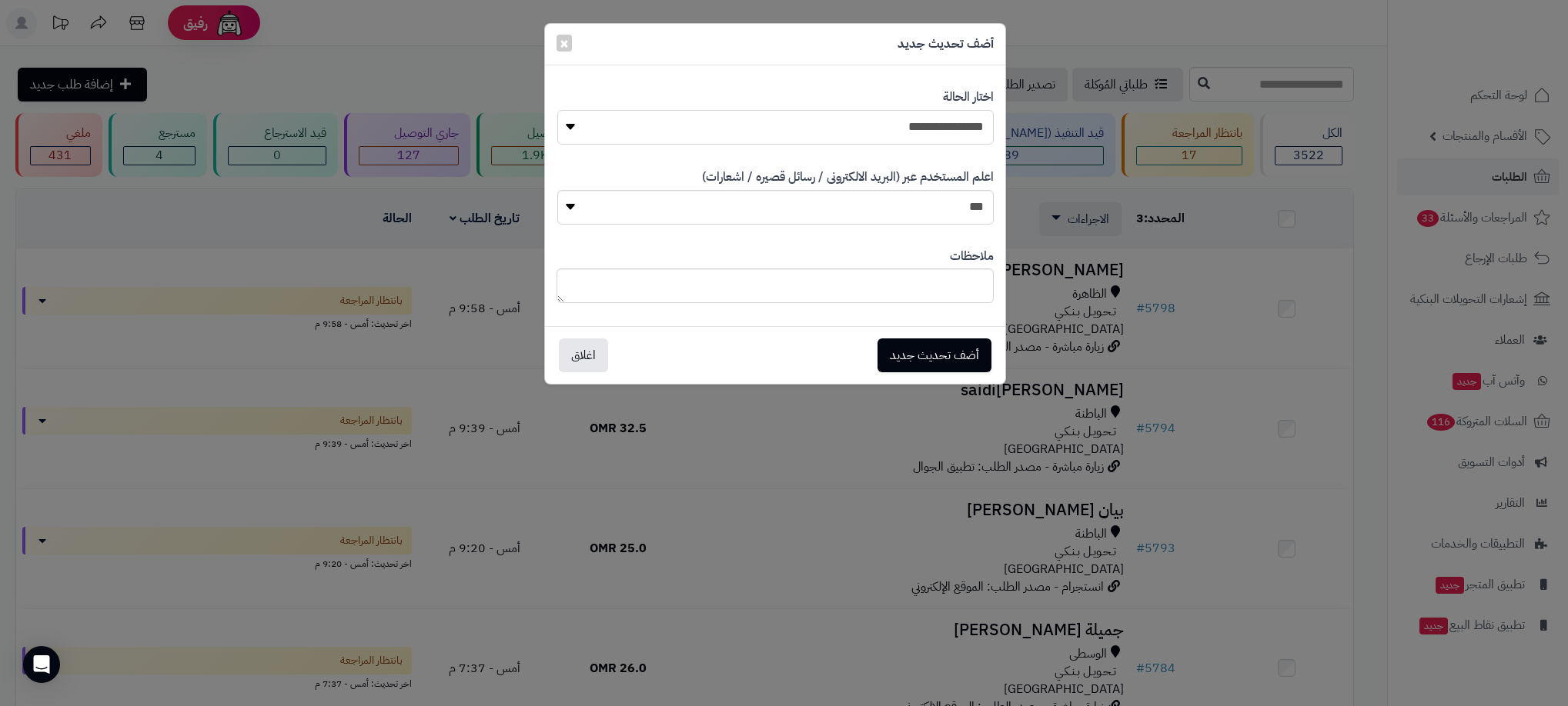
click at [953, 137] on select "**********" at bounding box center [775, 127] width 436 height 34
select select "**"
click at [557, 110] on select "**********" at bounding box center [775, 127] width 436 height 34
click at [965, 363] on button "أضف تحديث جديد" at bounding box center [934, 355] width 114 height 34
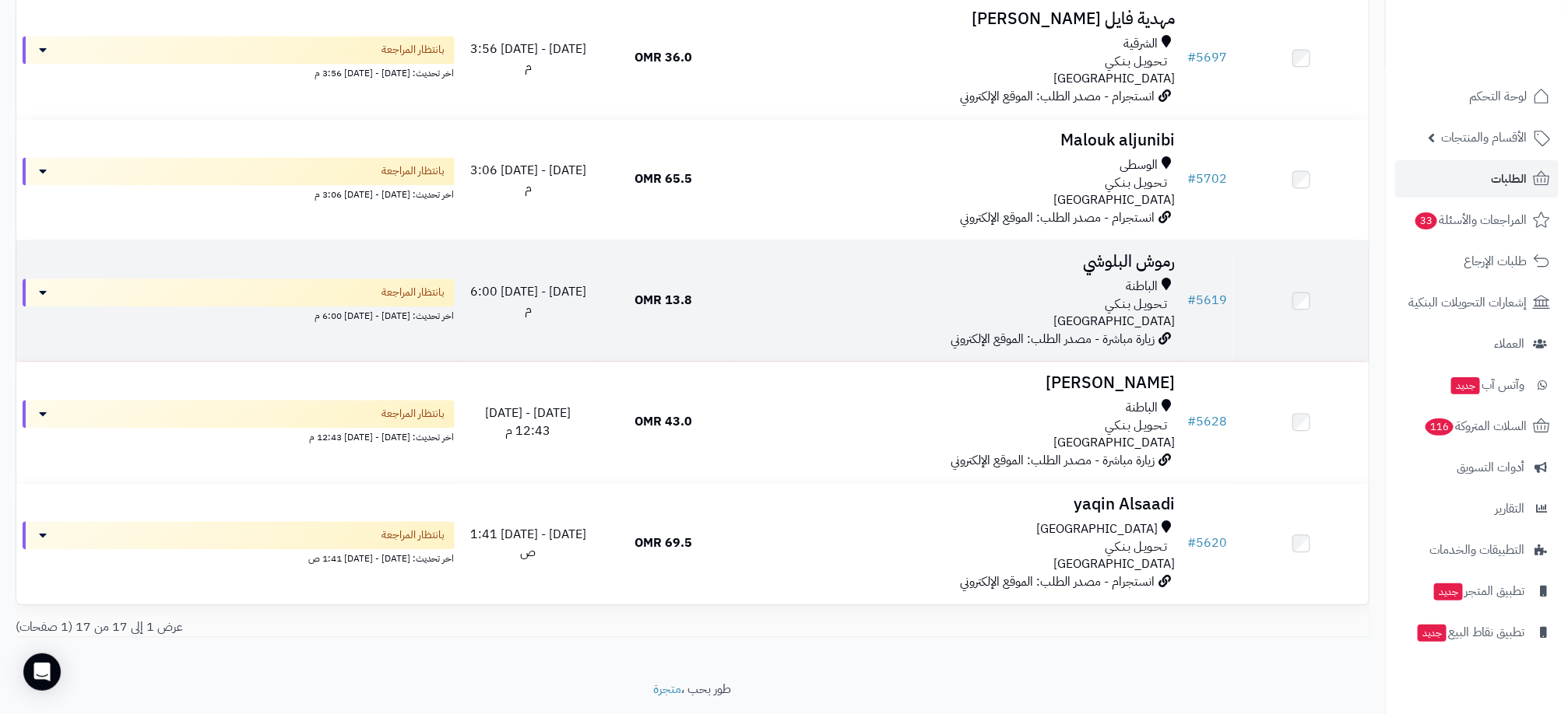
scroll to position [1682, 0]
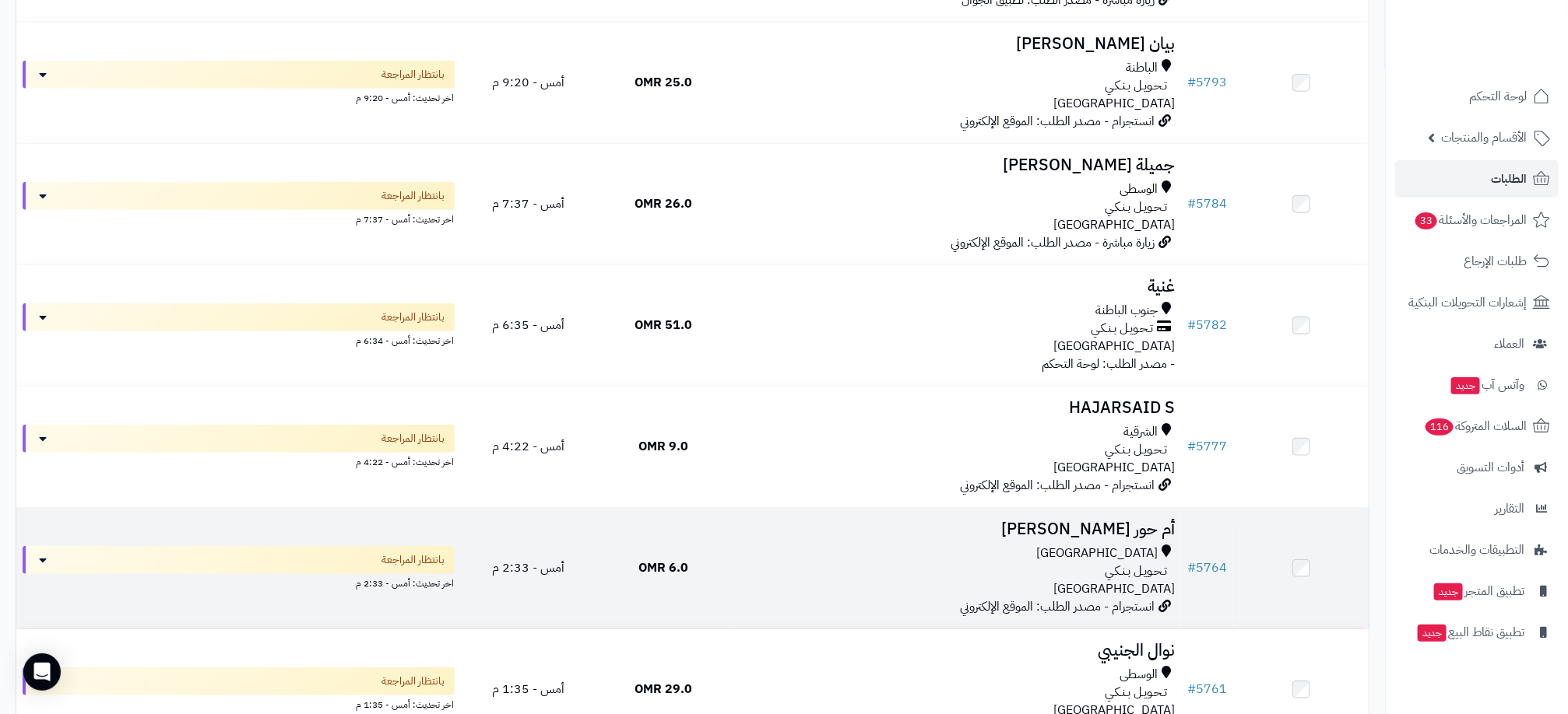
scroll to position [100, 0]
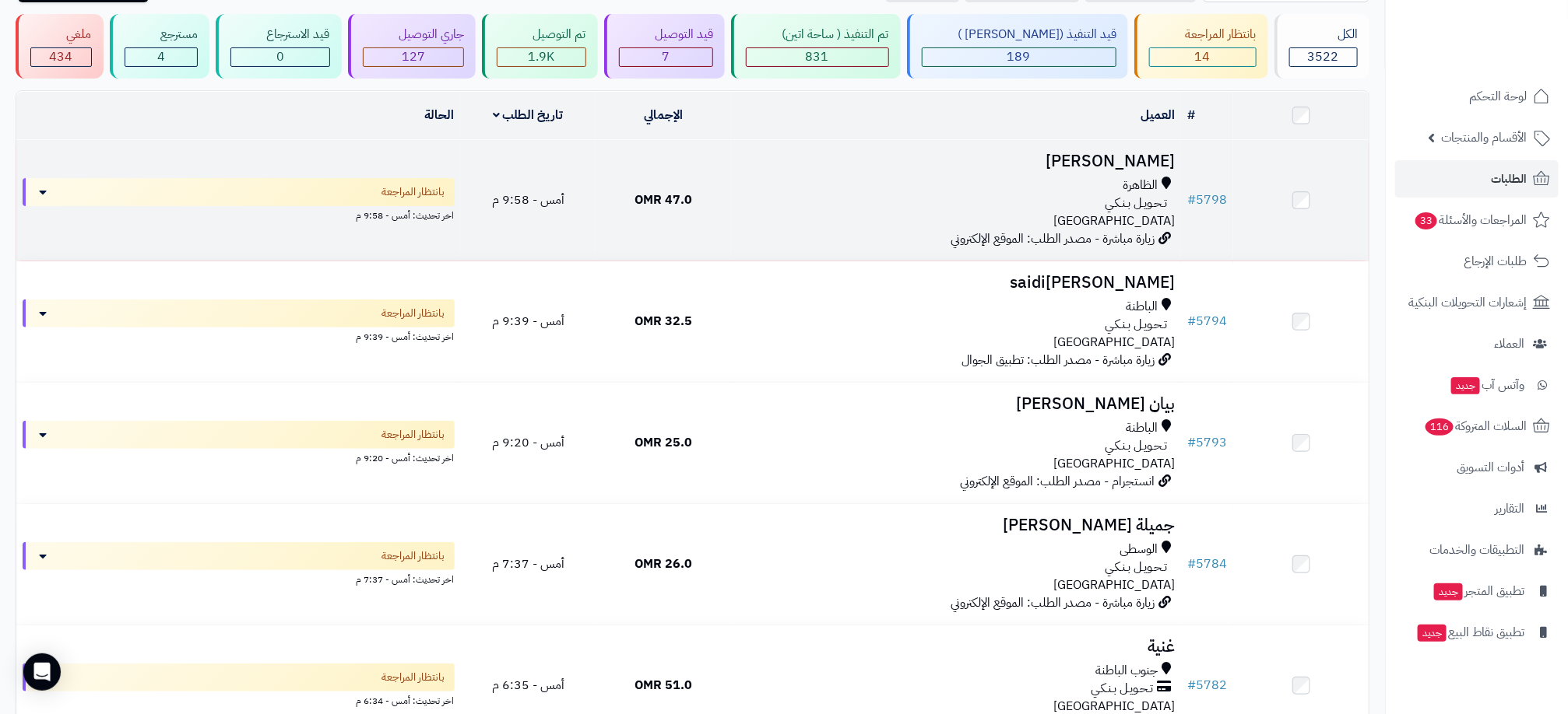
click at [907, 199] on div "تـحـويـل بـنـكـي" at bounding box center [955, 204] width 437 height 18
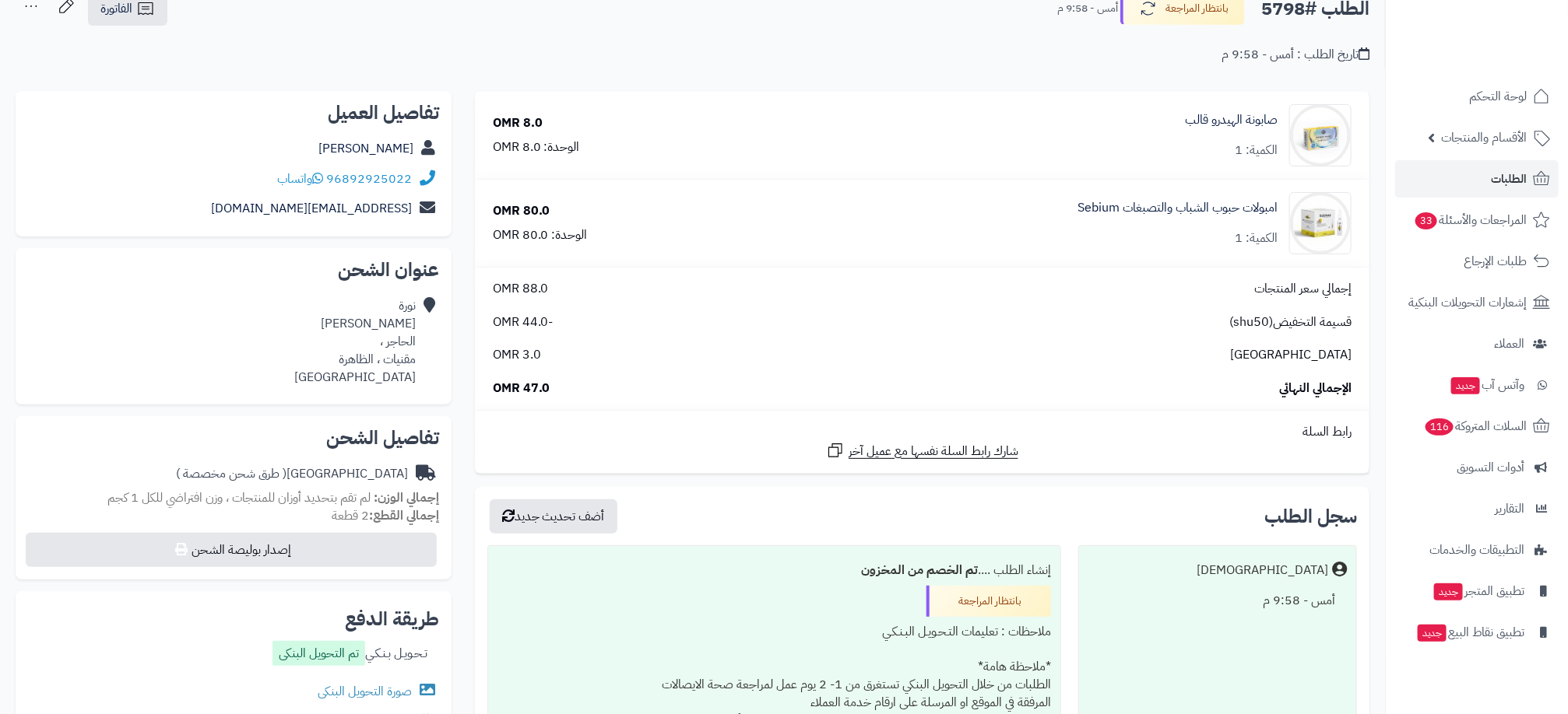
scroll to position [233, 0]
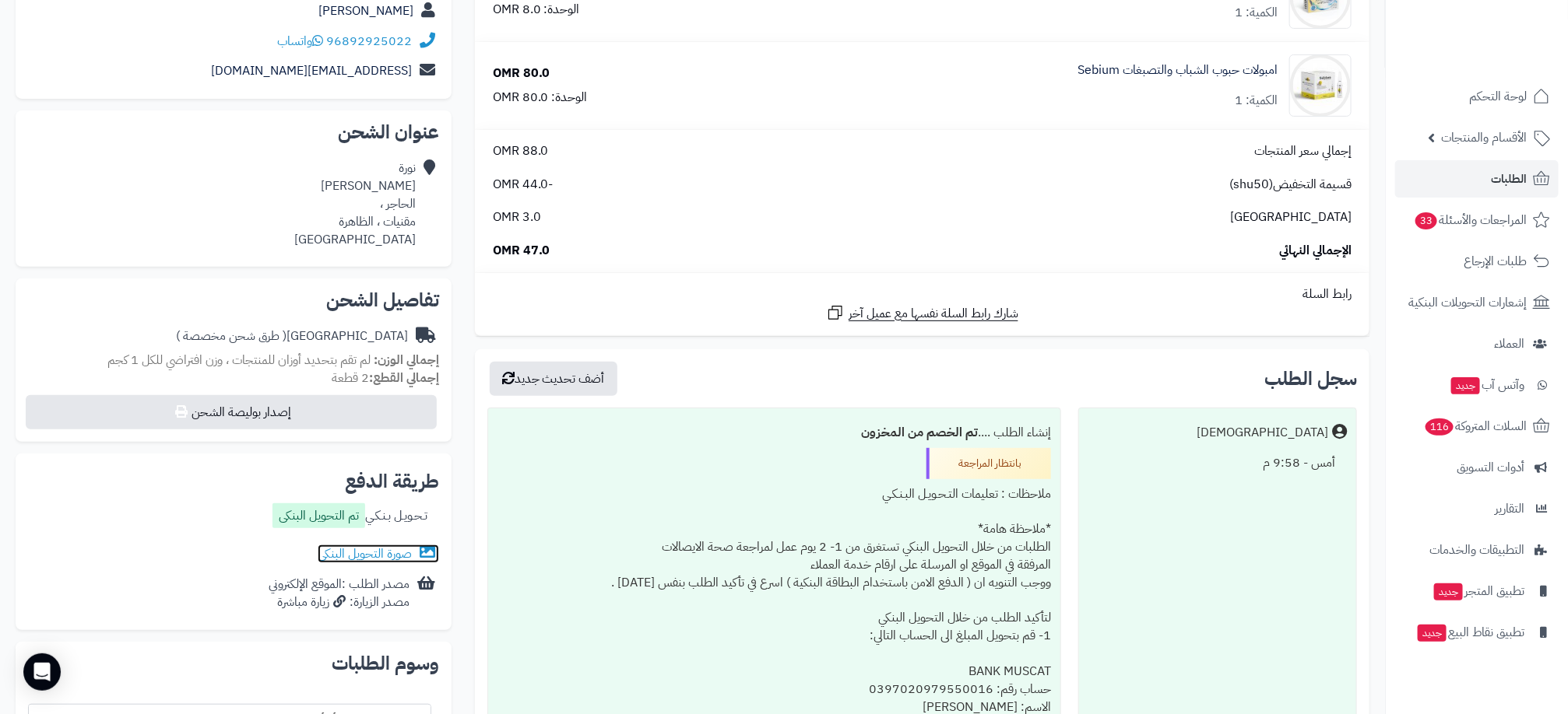
click at [373, 554] on link "صورة التحويل البنكى" at bounding box center [378, 553] width 121 height 19
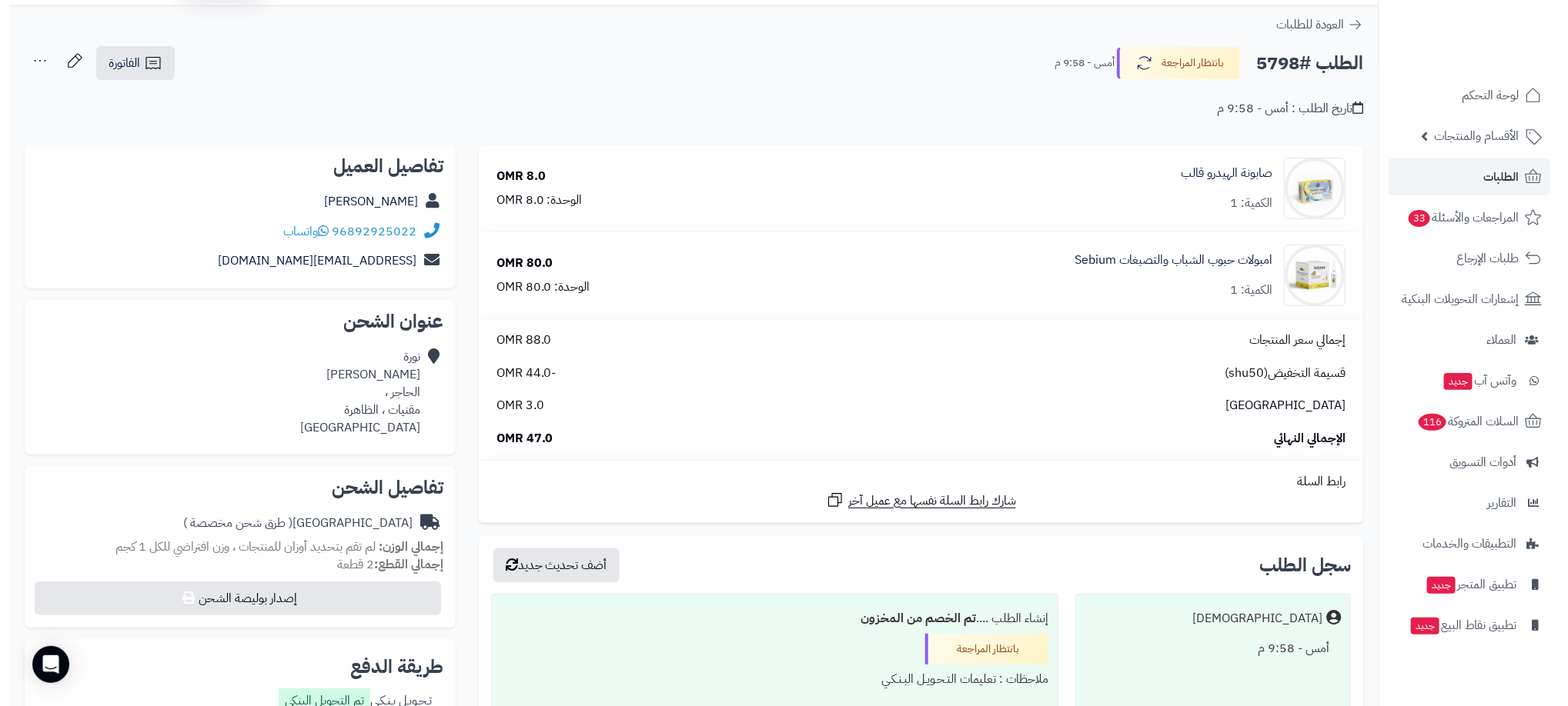
scroll to position [0, 0]
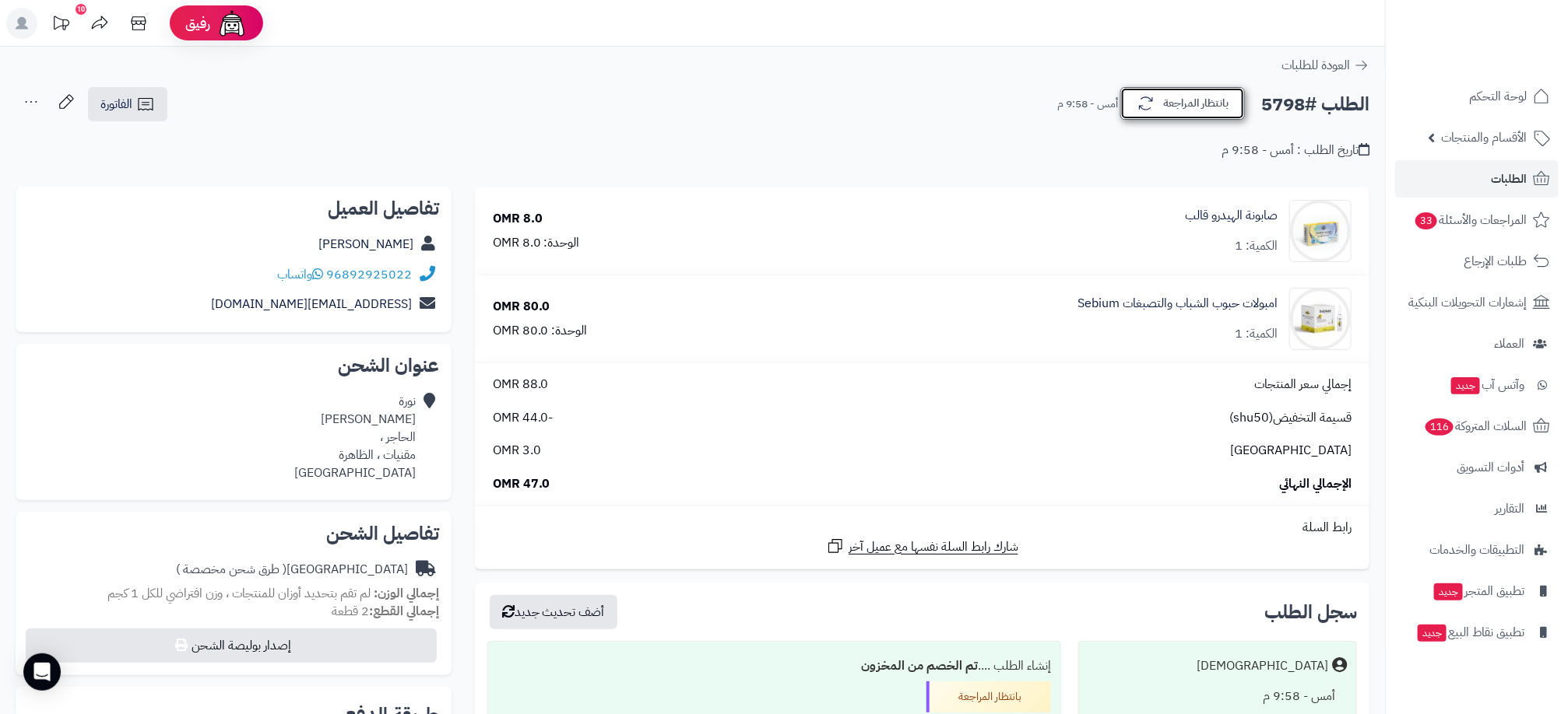
click at [1192, 98] on button "بانتظار المراجعة" at bounding box center [1182, 103] width 124 height 32
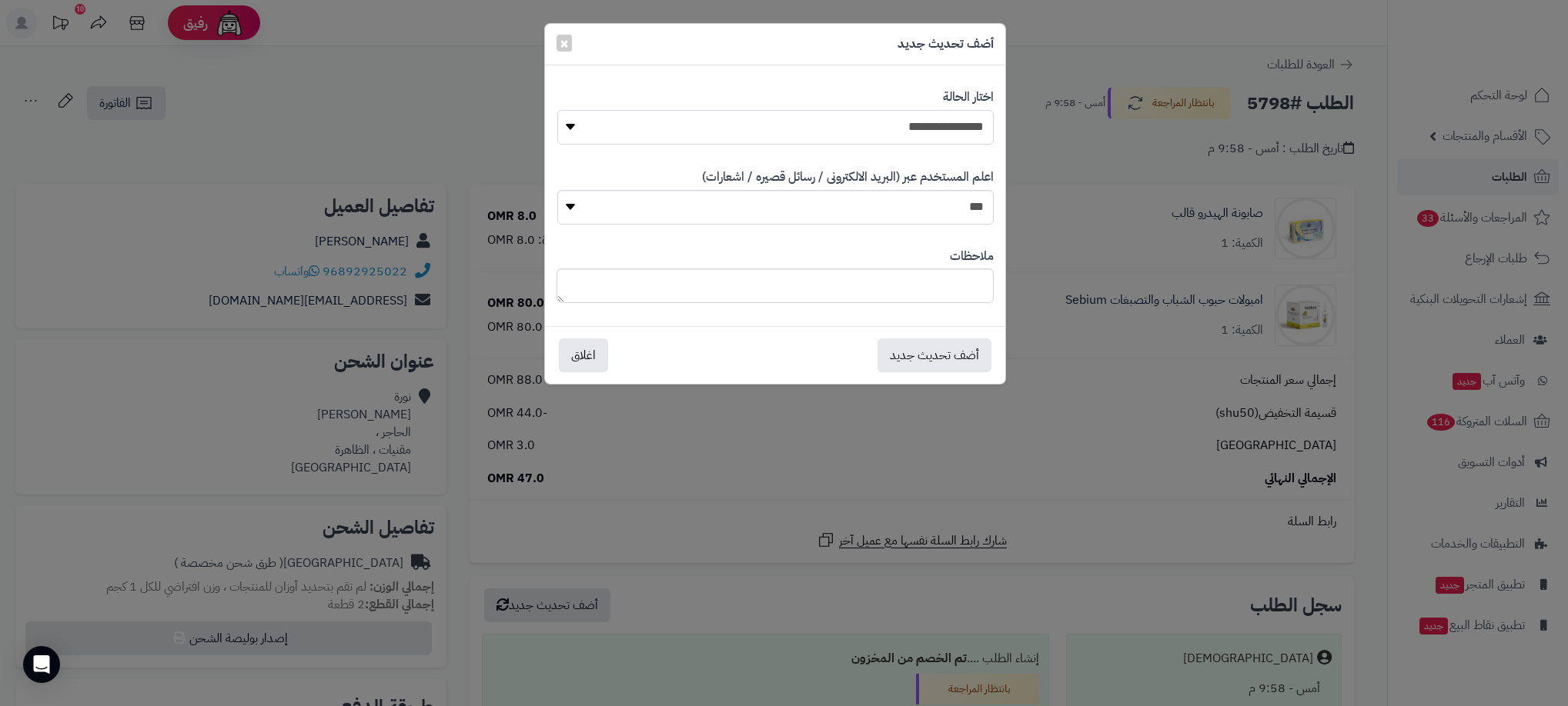
click at [974, 133] on select "**********" at bounding box center [775, 127] width 436 height 34
select select "**"
click at [557, 110] on select "**********" at bounding box center [775, 127] width 436 height 34
click at [966, 360] on button "أضف تحديث جديد" at bounding box center [934, 355] width 114 height 34
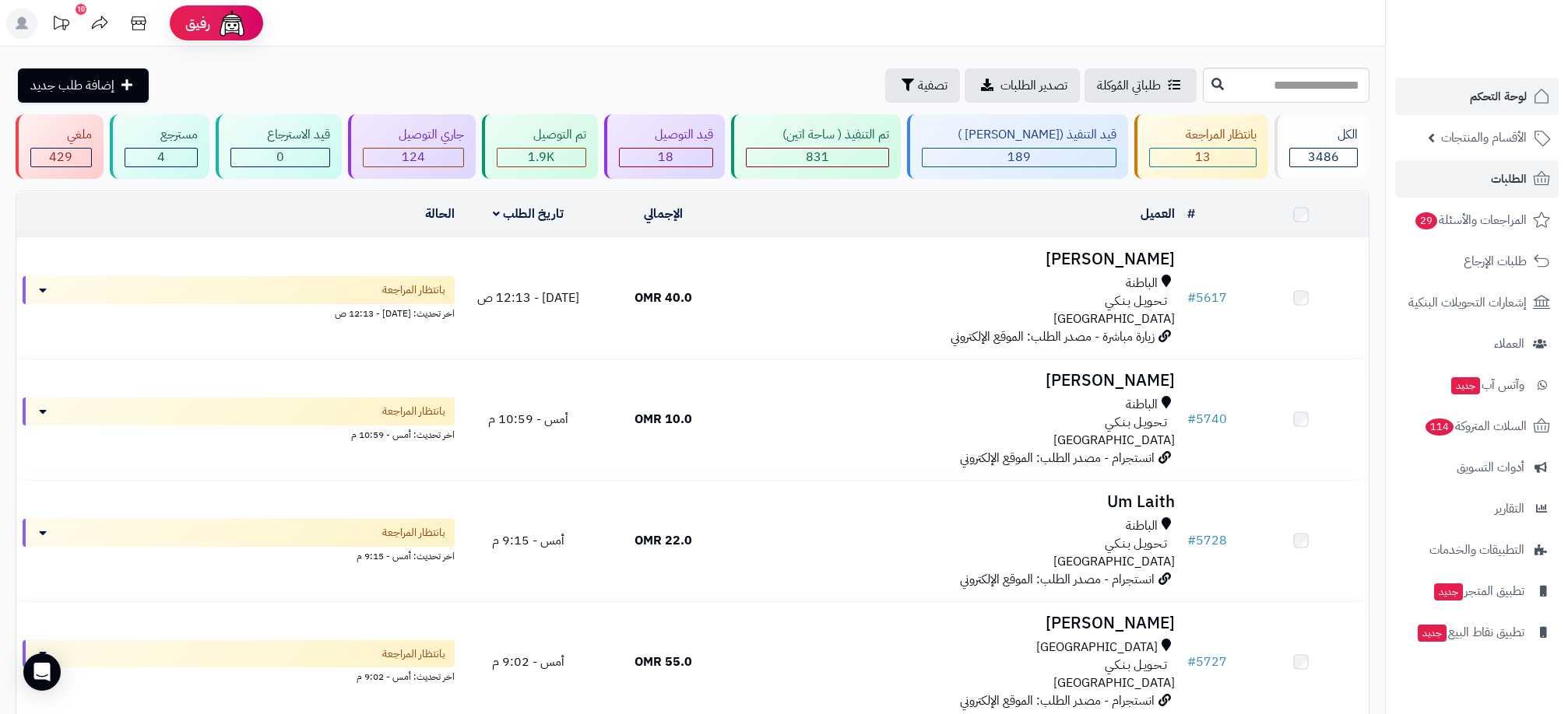
scroll to position [94, 0]
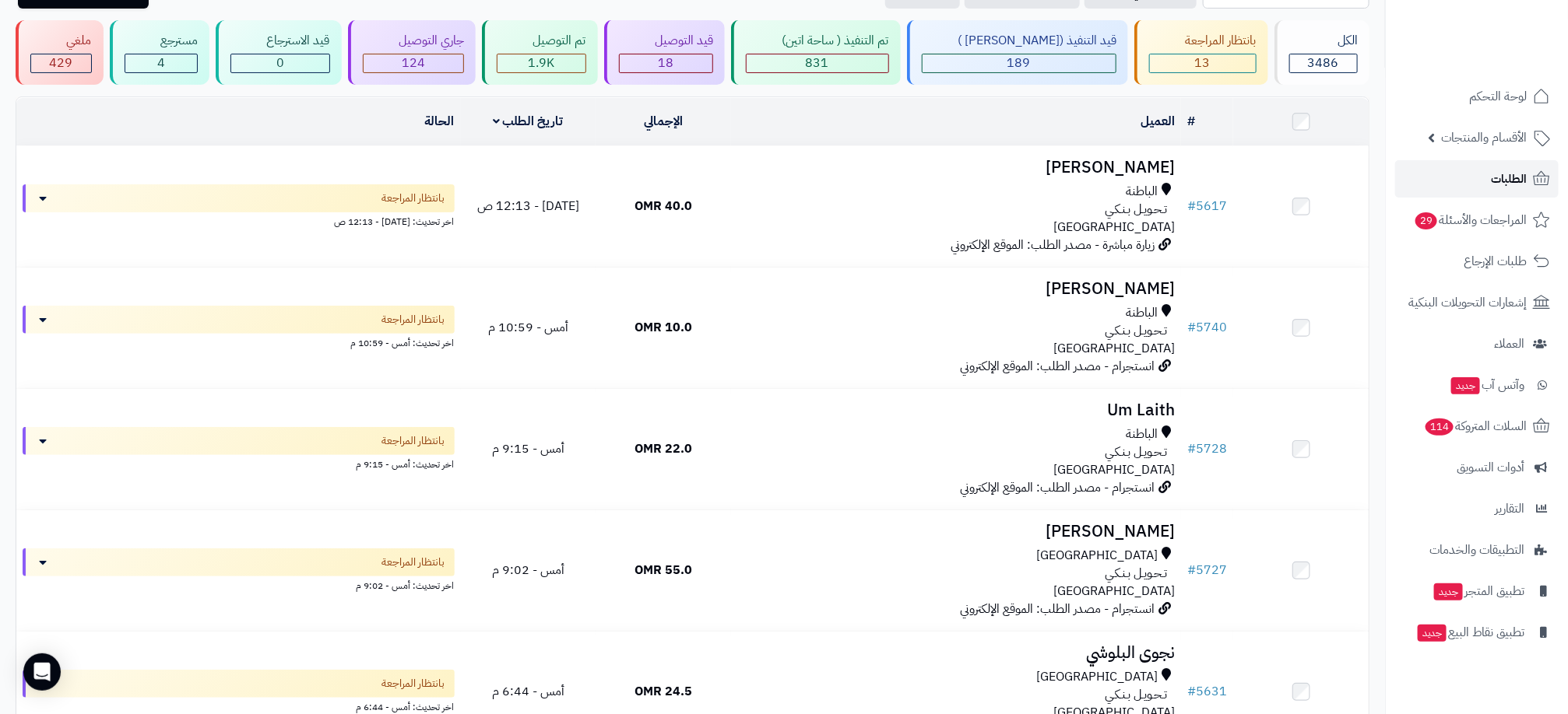
click at [1514, 174] on span "الطلبات" at bounding box center [1508, 178] width 36 height 22
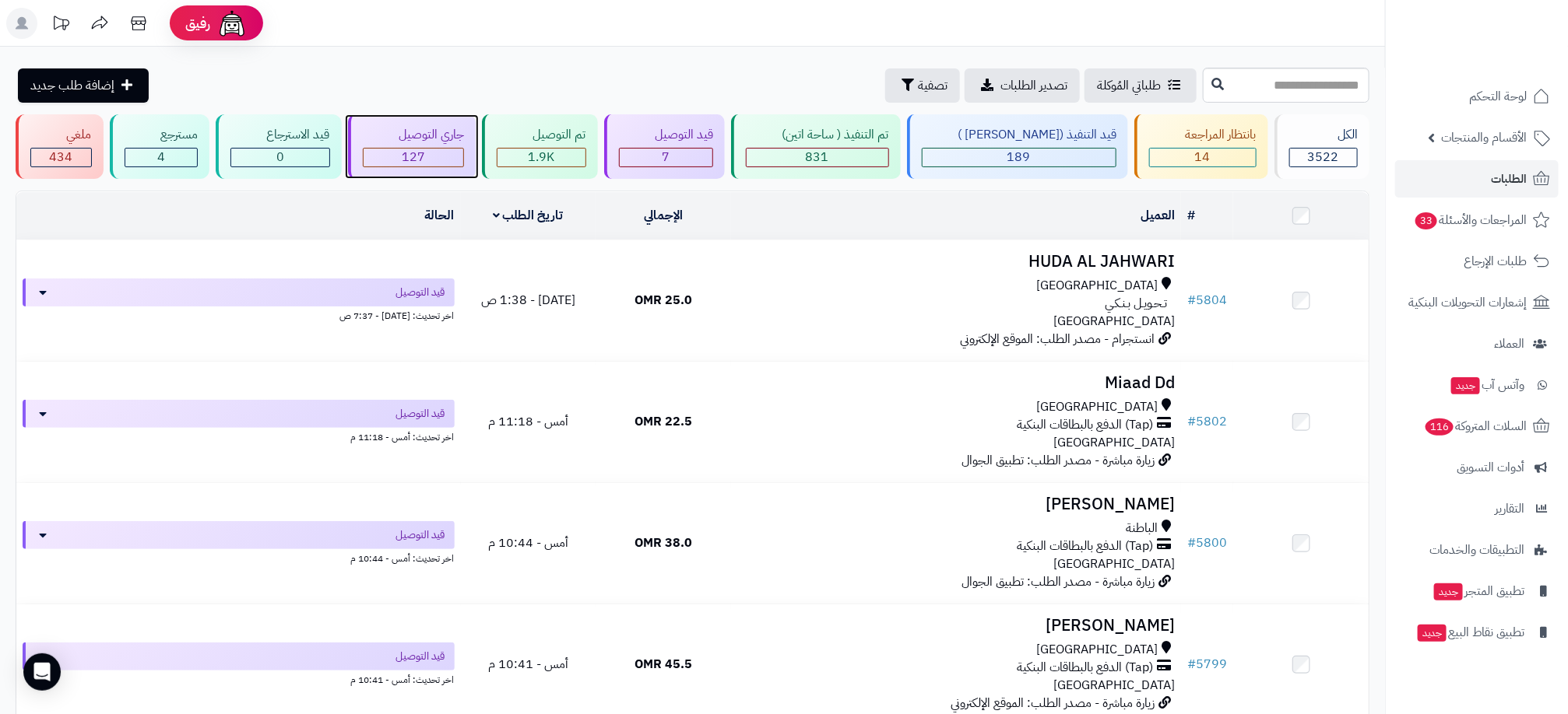
click at [464, 155] on div "127" at bounding box center [414, 158] width 100 height 18
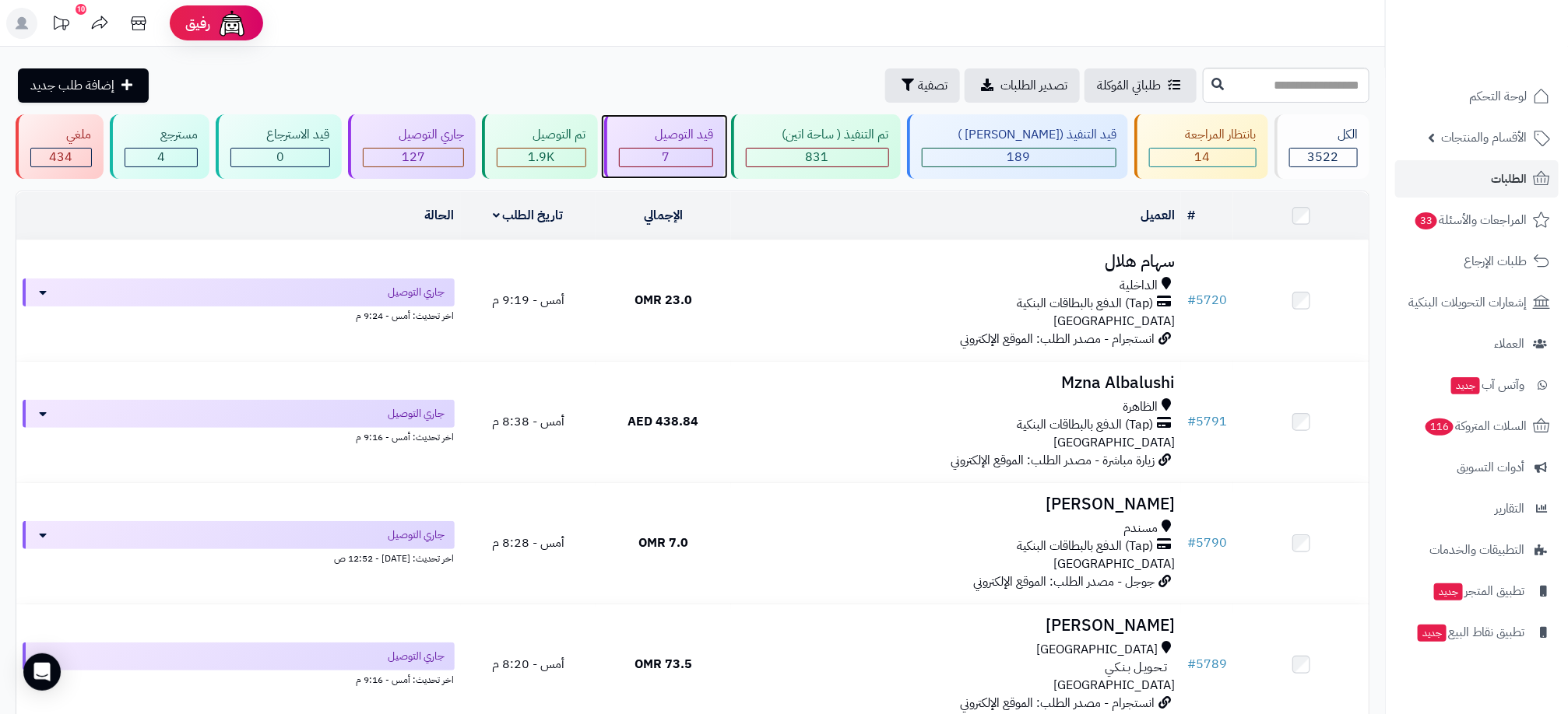
click at [710, 155] on div "7" at bounding box center [667, 158] width 94 height 18
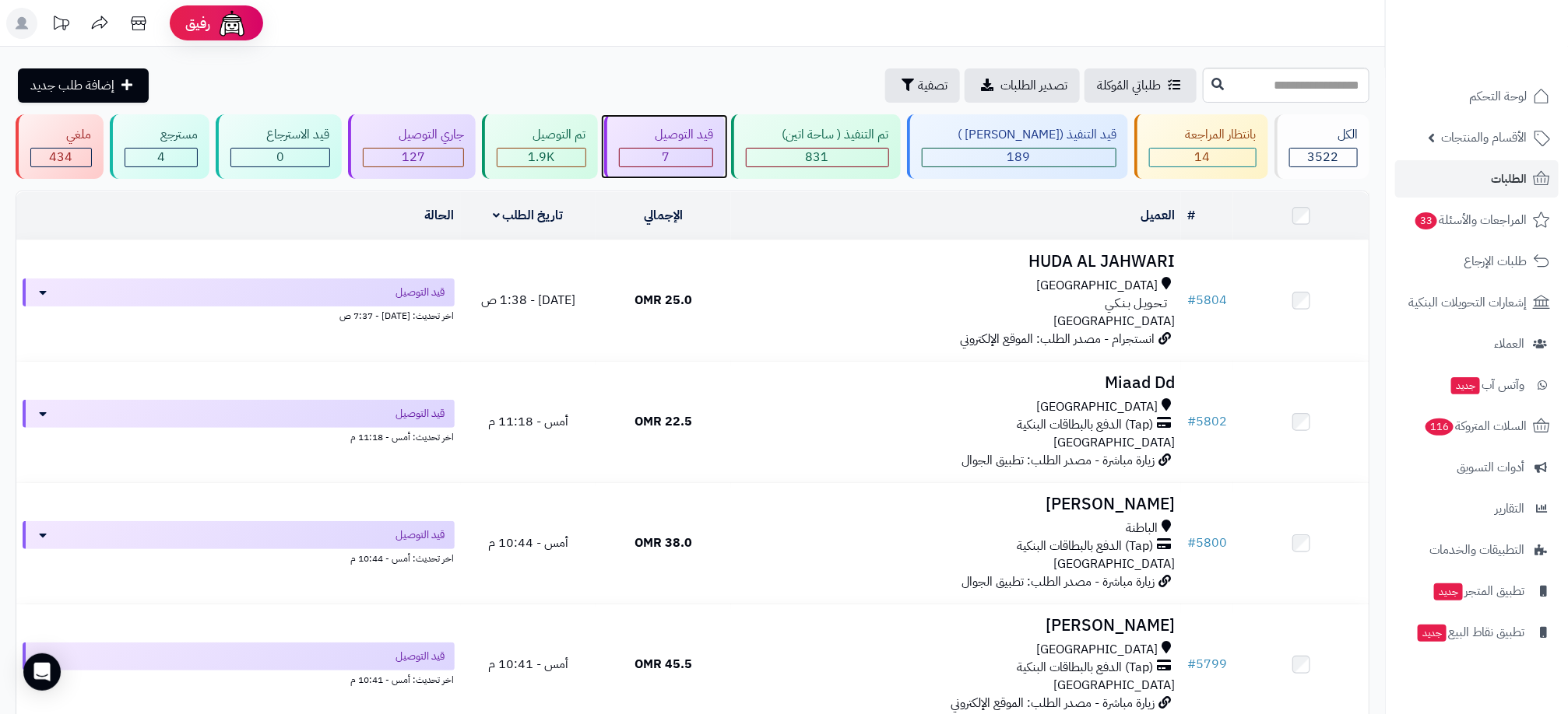
click at [713, 162] on div "7" at bounding box center [667, 158] width 94 height 18
click at [1170, 159] on div "14" at bounding box center [1203, 158] width 106 height 18
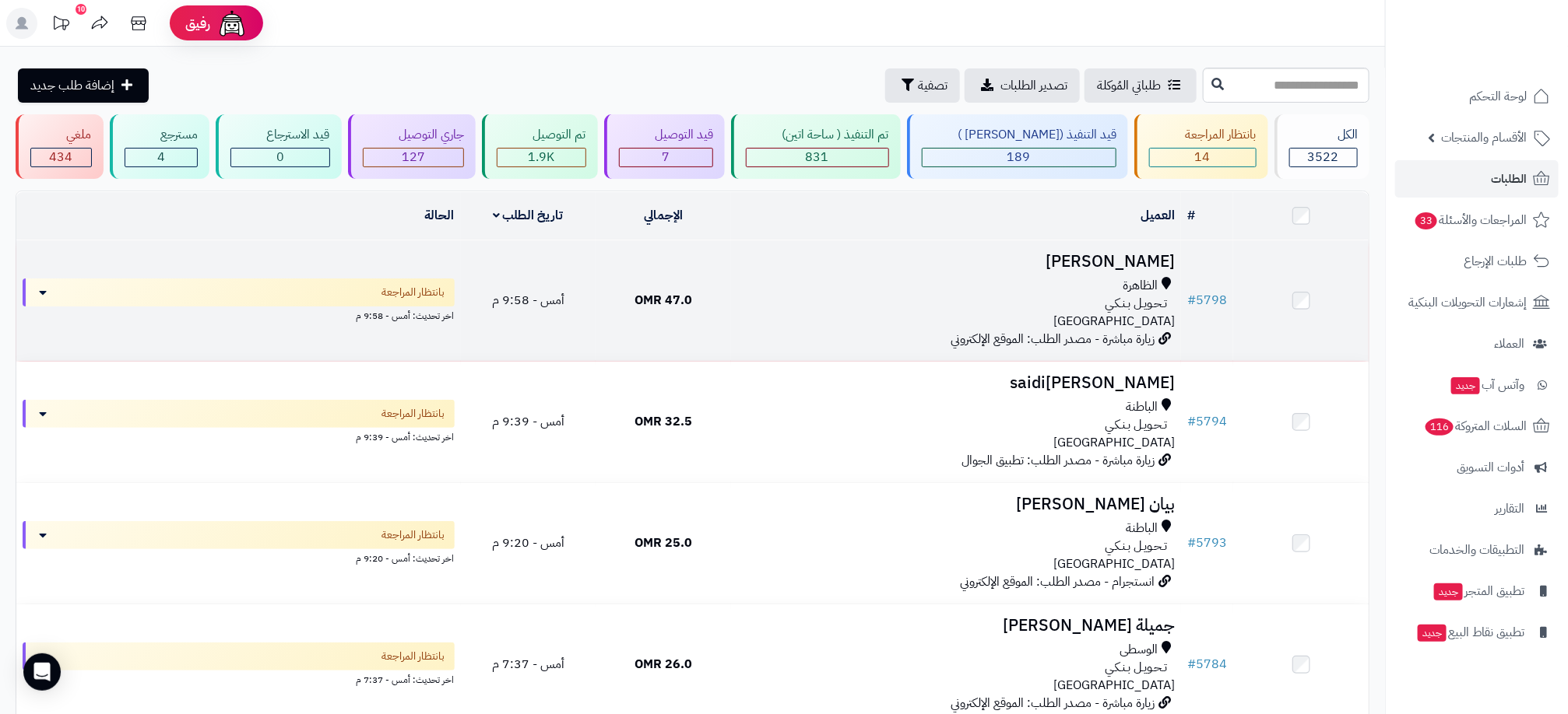
click at [785, 292] on div "الظاهرة" at bounding box center [955, 286] width 437 height 18
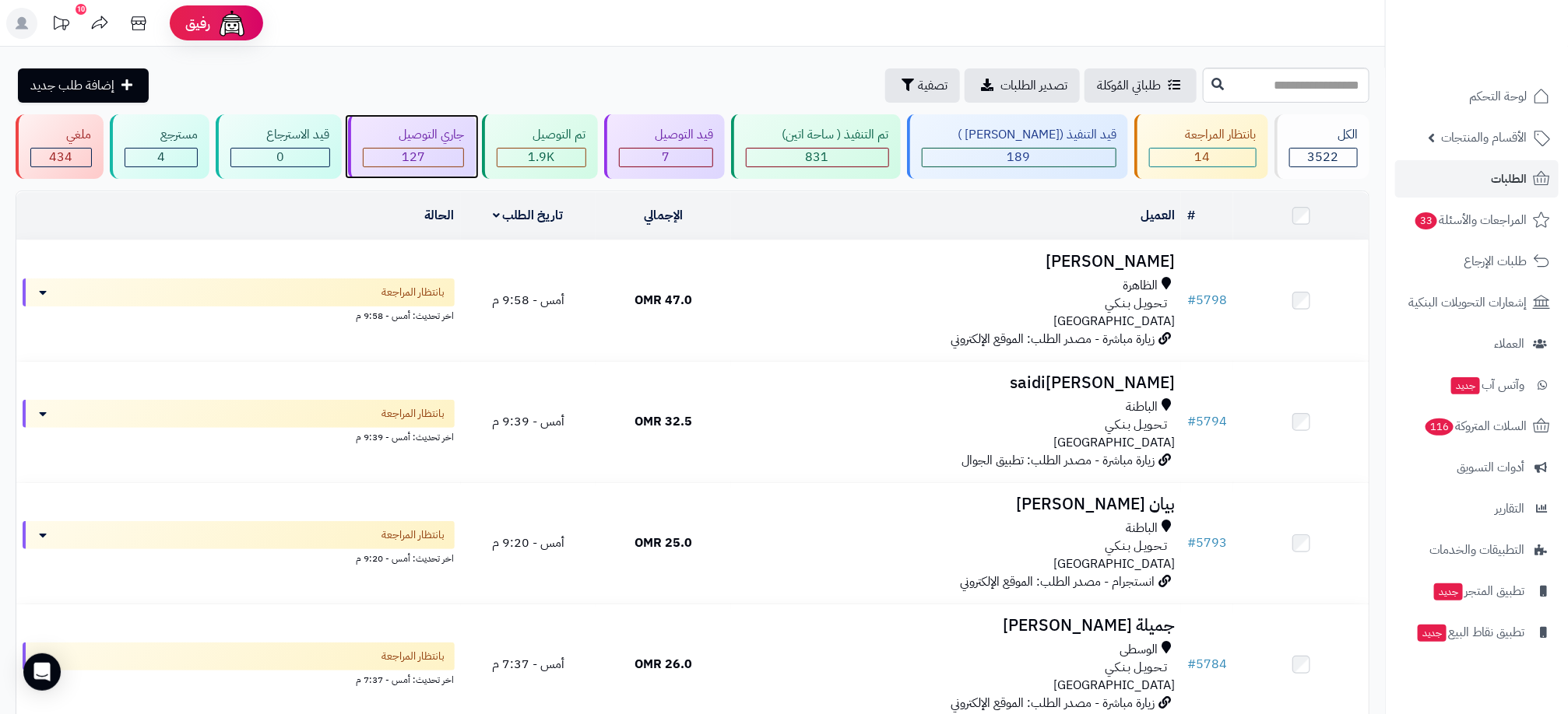
click at [445, 164] on div "127" at bounding box center [414, 158] width 100 height 18
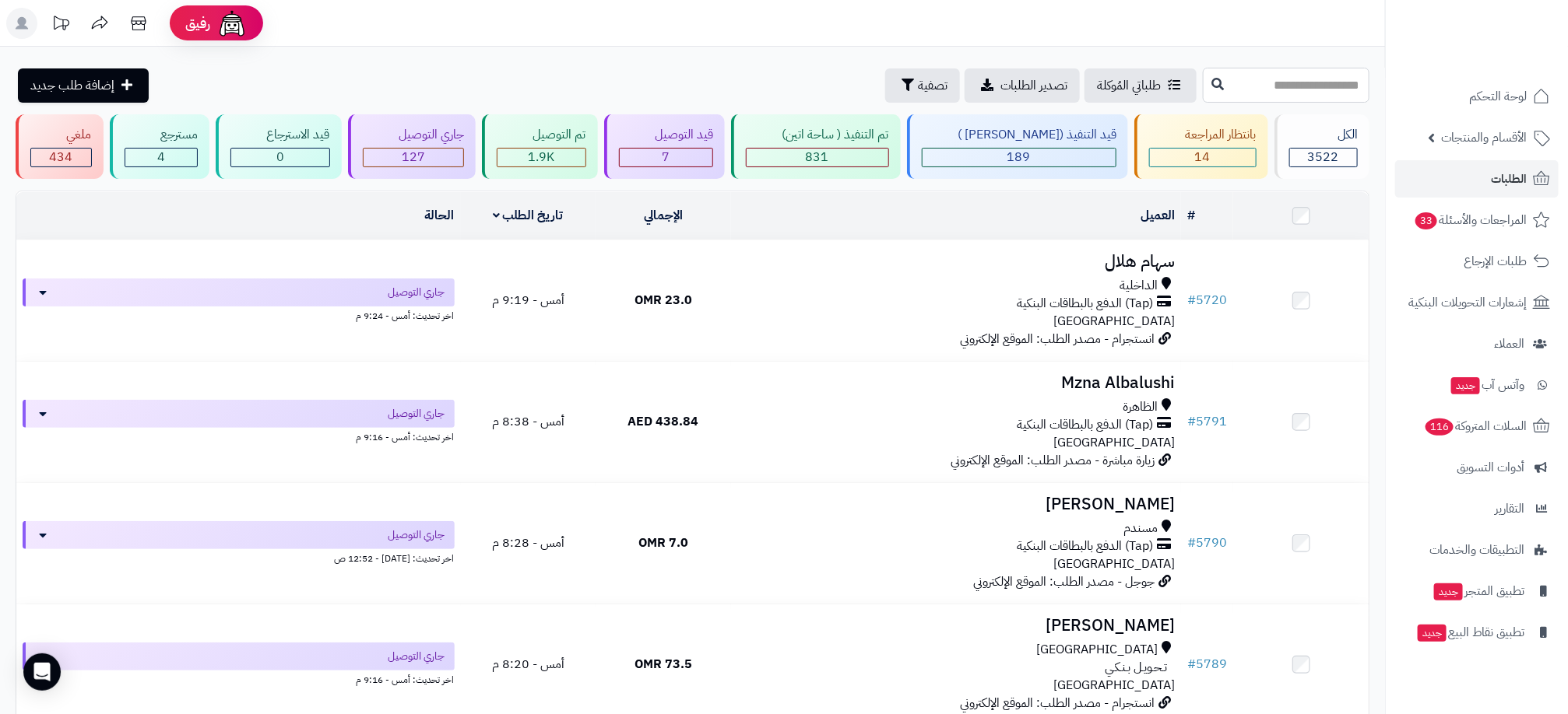
click at [1215, 78] on input "text" at bounding box center [1286, 85] width 166 height 35
click at [1035, 38] on header "رفيق ! 10 الطلبات معالجة مكتمل إرجاع المنتجات العملاء المتواجدون الان 3412 عملا…" at bounding box center [784, 23] width 1568 height 47
click at [680, 213] on link "الإجمالي" at bounding box center [664, 215] width 39 height 19
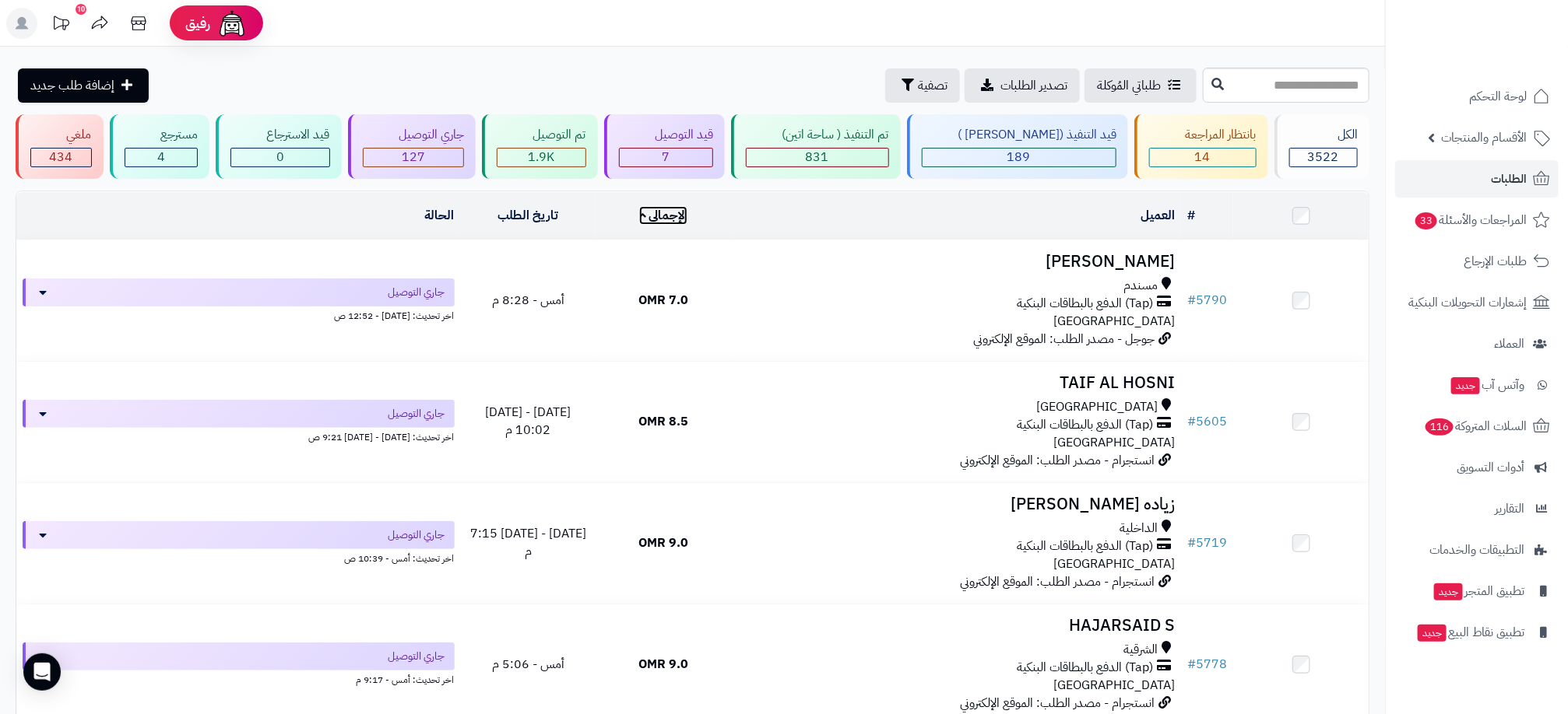
click at [664, 222] on link "الإجمالي" at bounding box center [664, 215] width 49 height 19
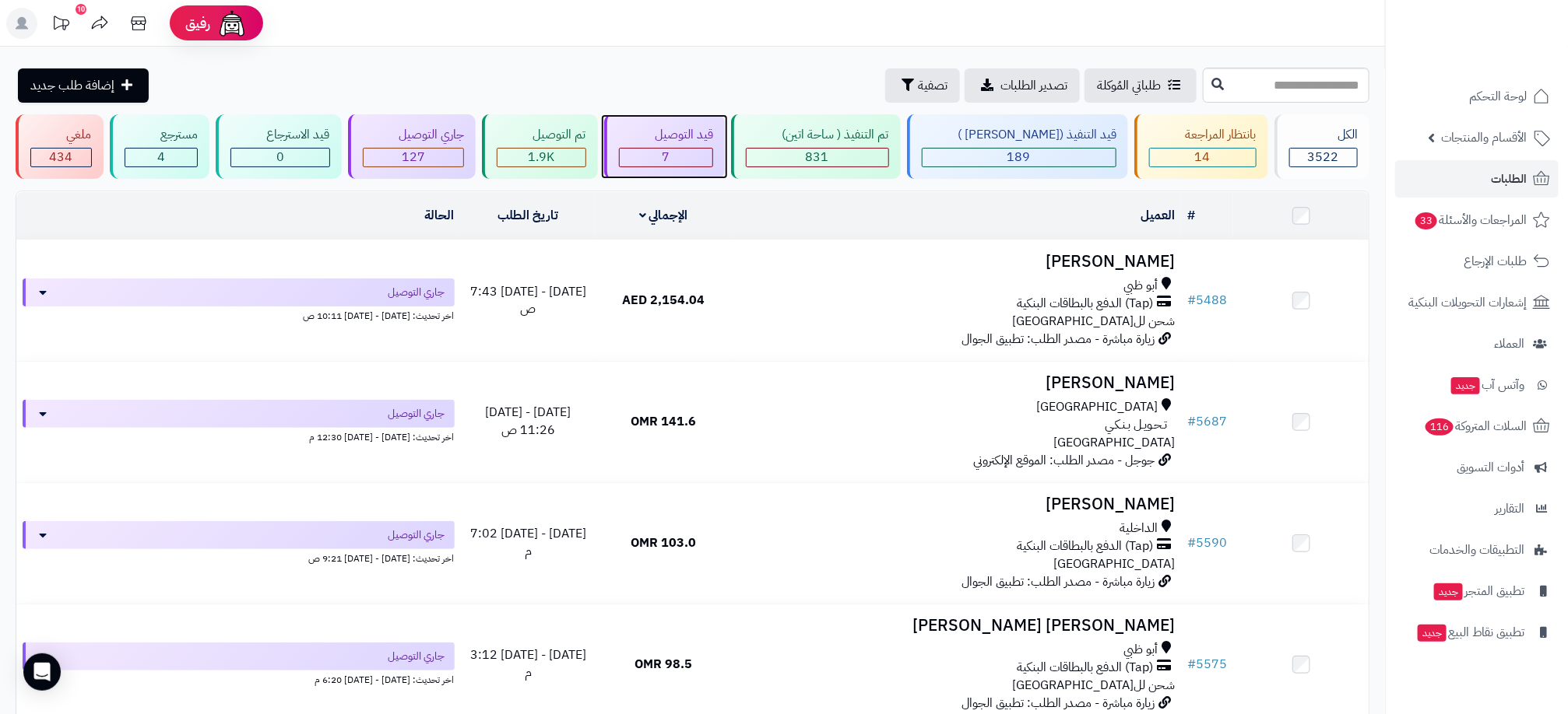
click at [677, 166] on div "7" at bounding box center [667, 158] width 94 height 18
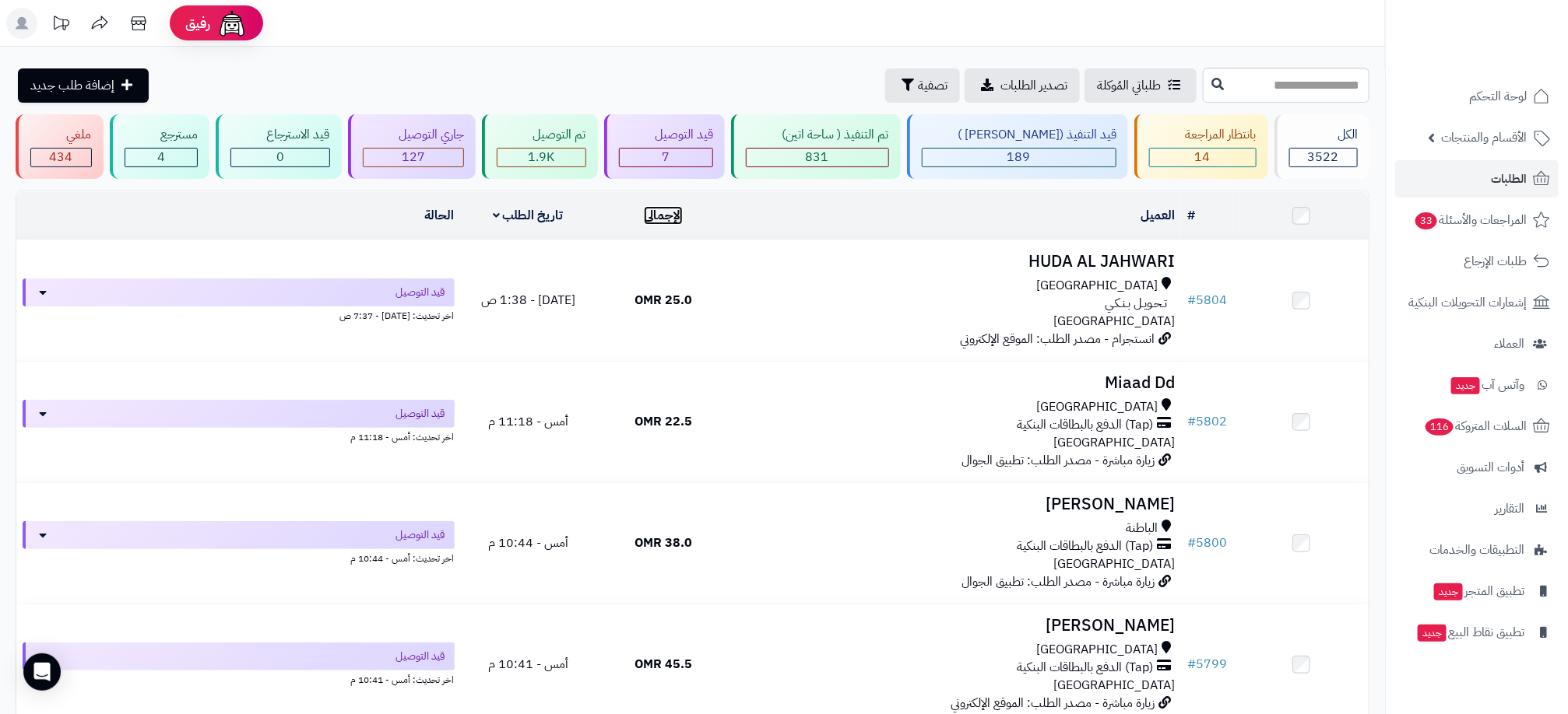
click at [671, 220] on link "الإجمالي" at bounding box center [664, 215] width 39 height 19
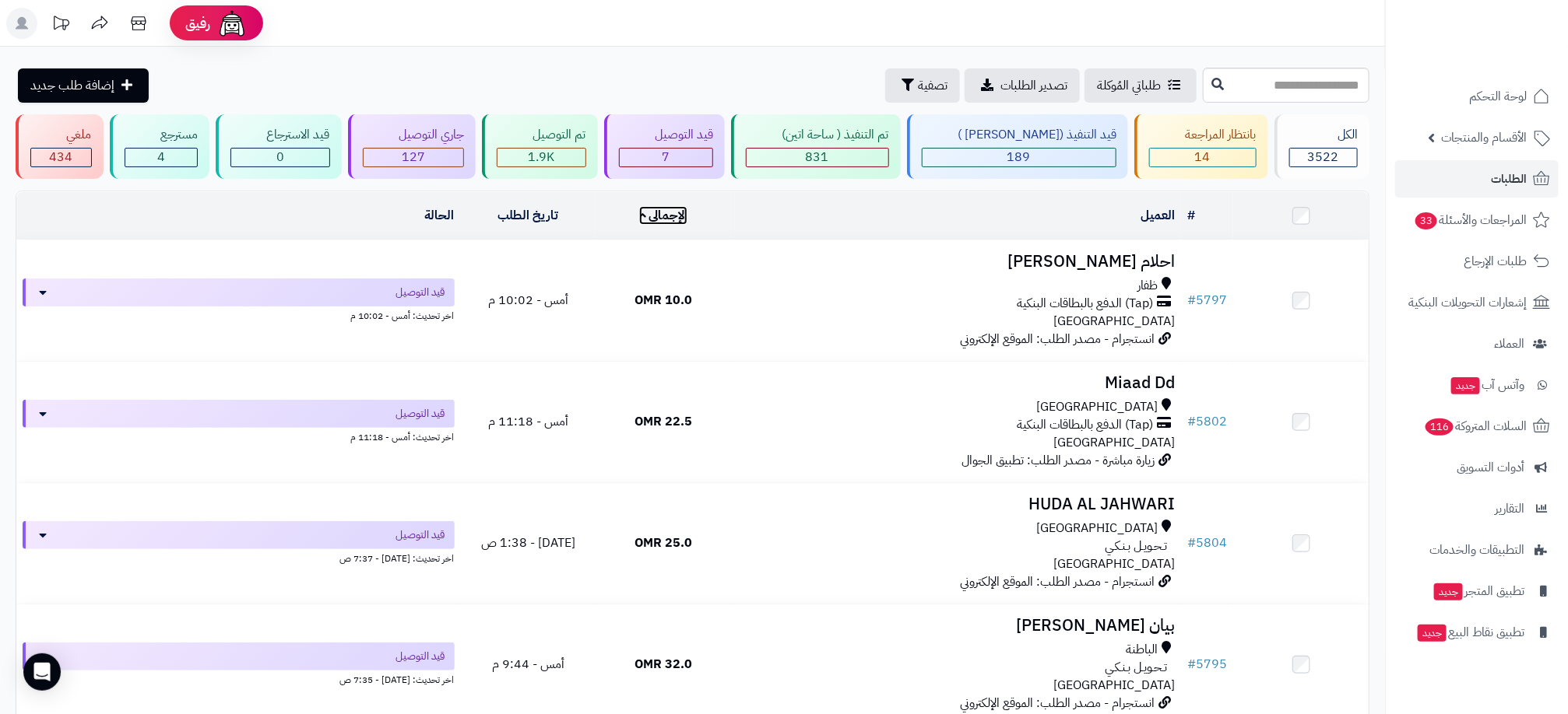
click at [671, 220] on link "الإجمالي" at bounding box center [664, 215] width 49 height 19
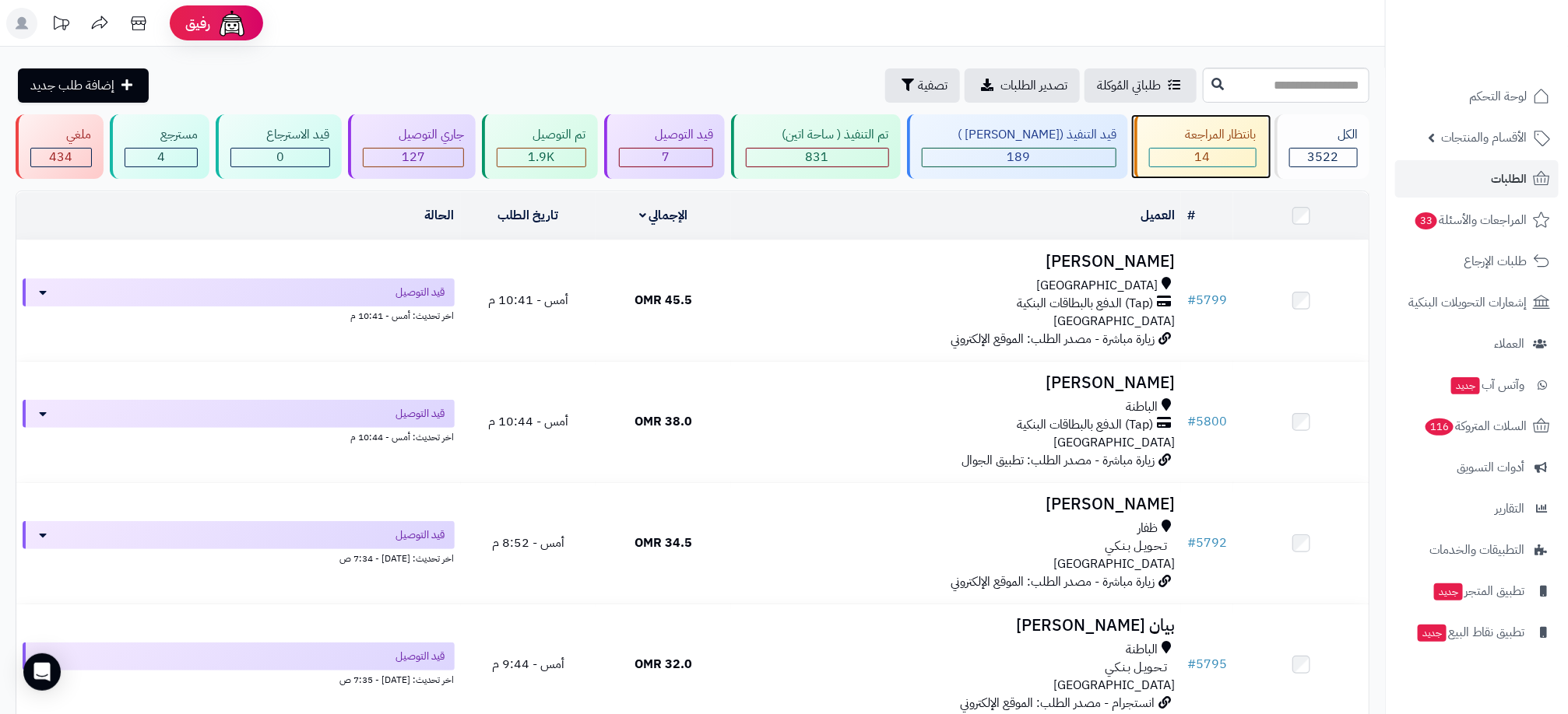
click at [1168, 162] on div "14" at bounding box center [1203, 158] width 106 height 18
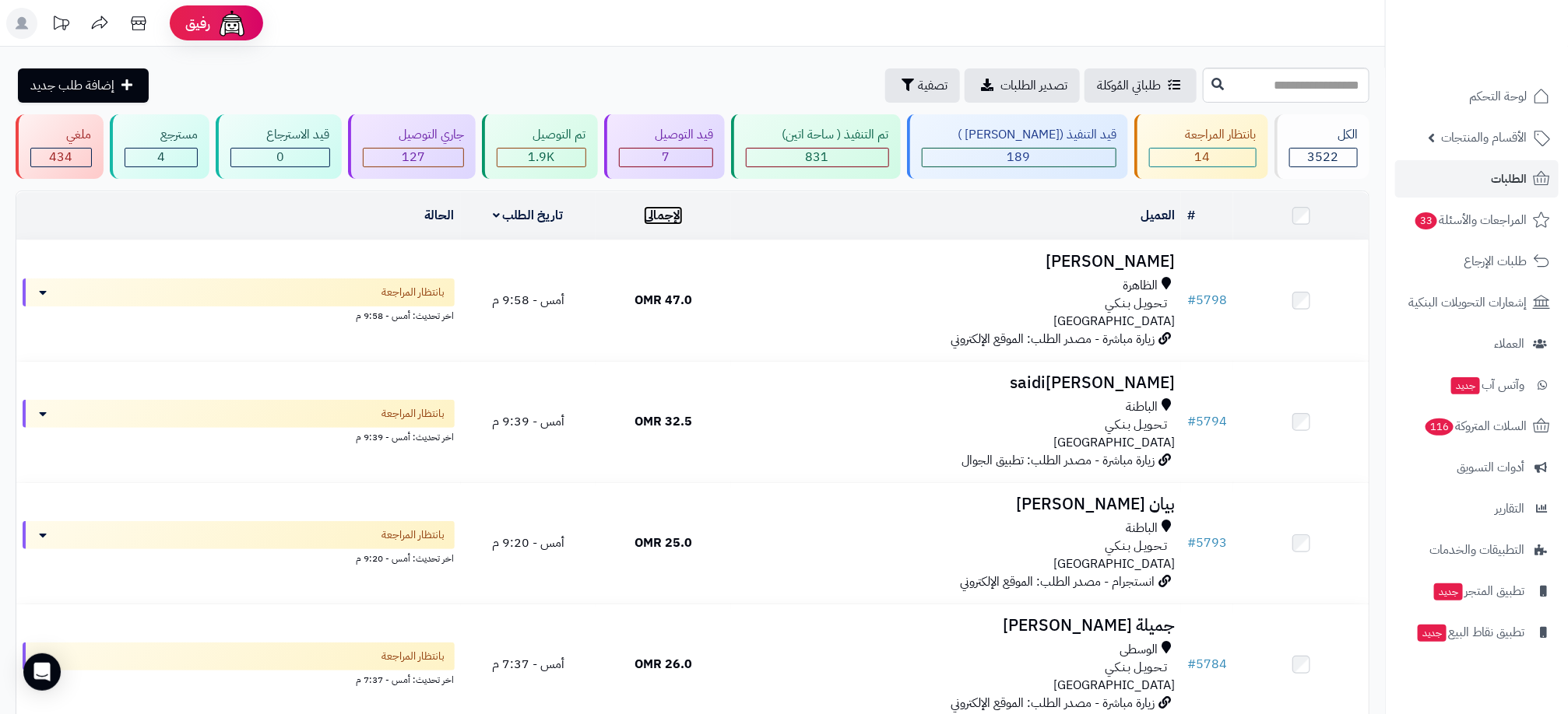
click at [671, 220] on link "الإجمالي" at bounding box center [664, 215] width 39 height 19
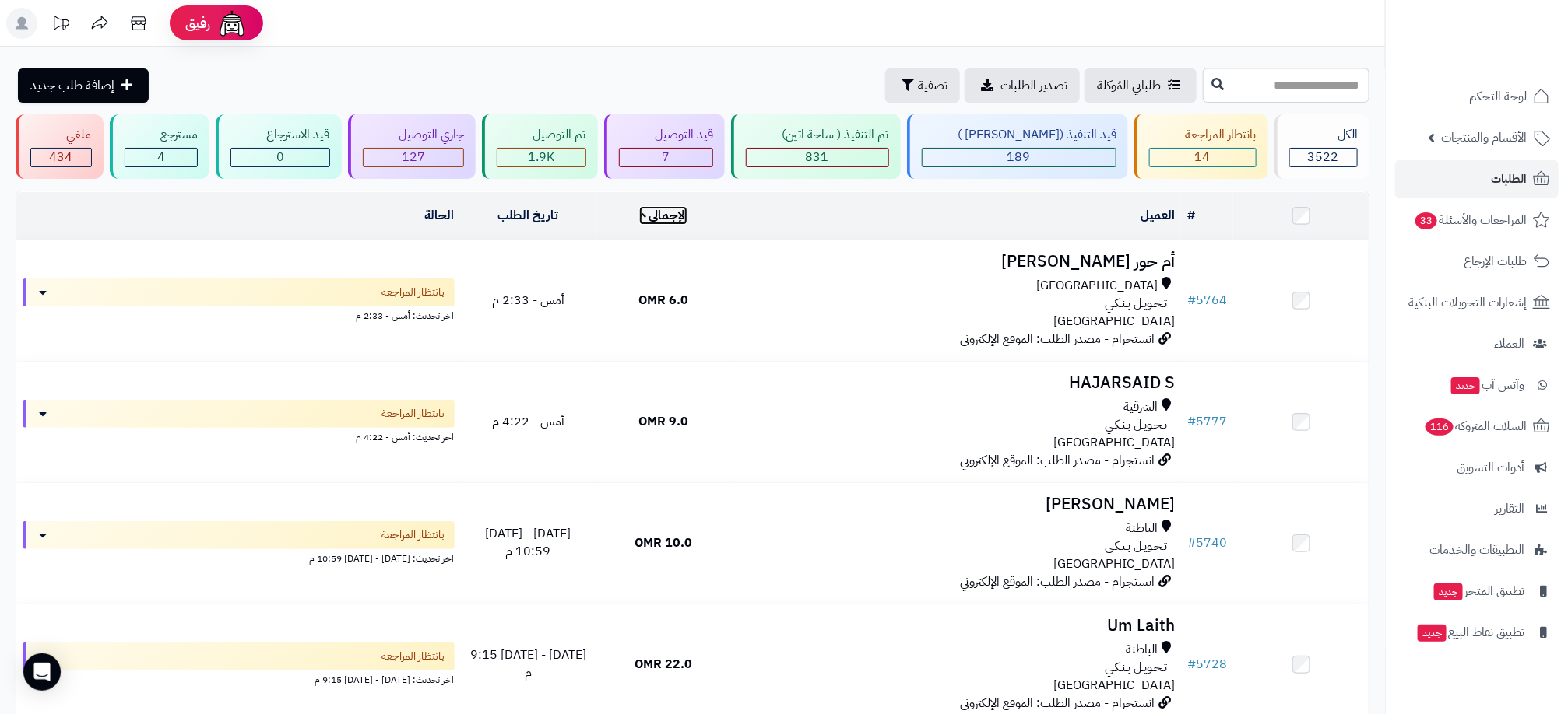
click at [671, 220] on link "الإجمالي" at bounding box center [664, 215] width 49 height 19
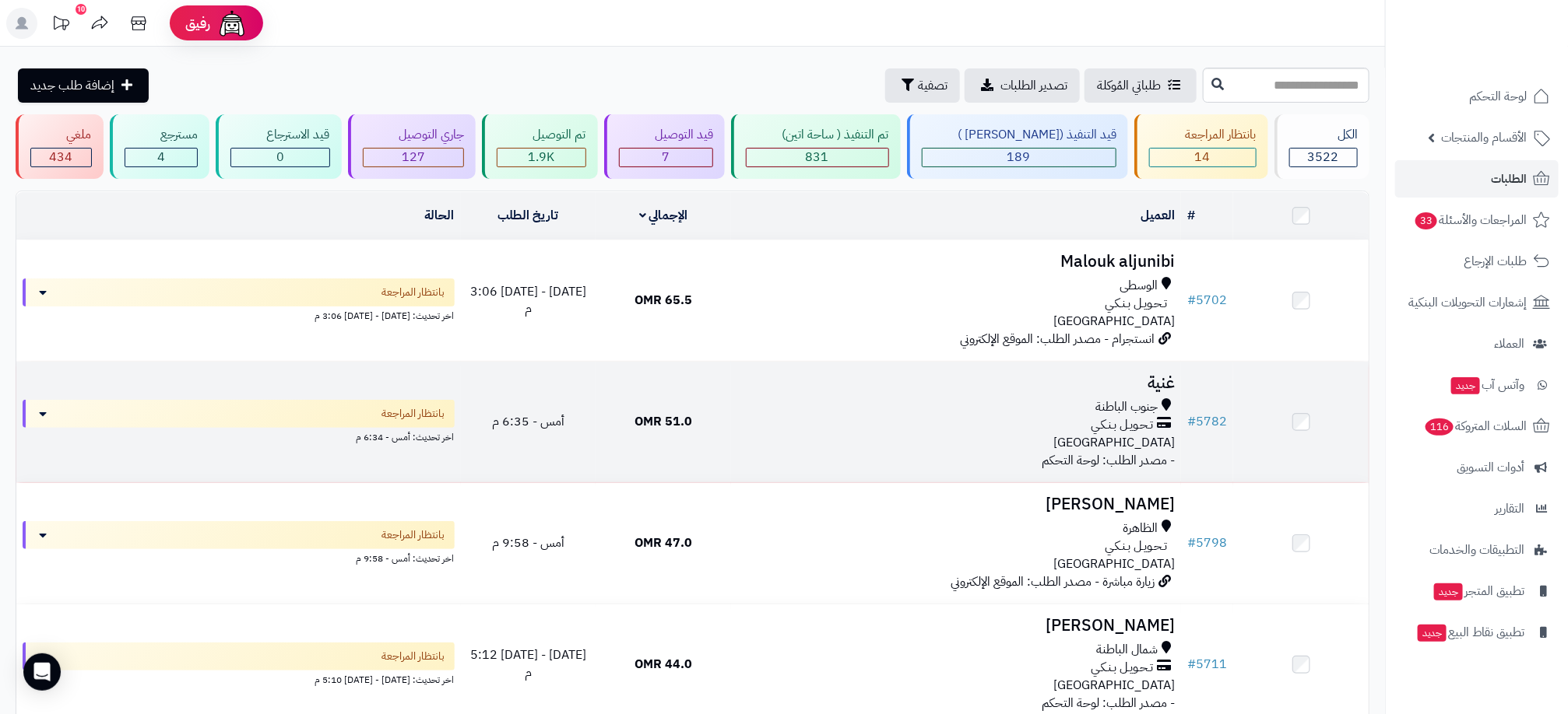
click at [697, 430] on td "51.0 OMR" at bounding box center [664, 422] width 136 height 120
click at [680, 426] on span "51.0 OMR" at bounding box center [663, 421] width 57 height 19
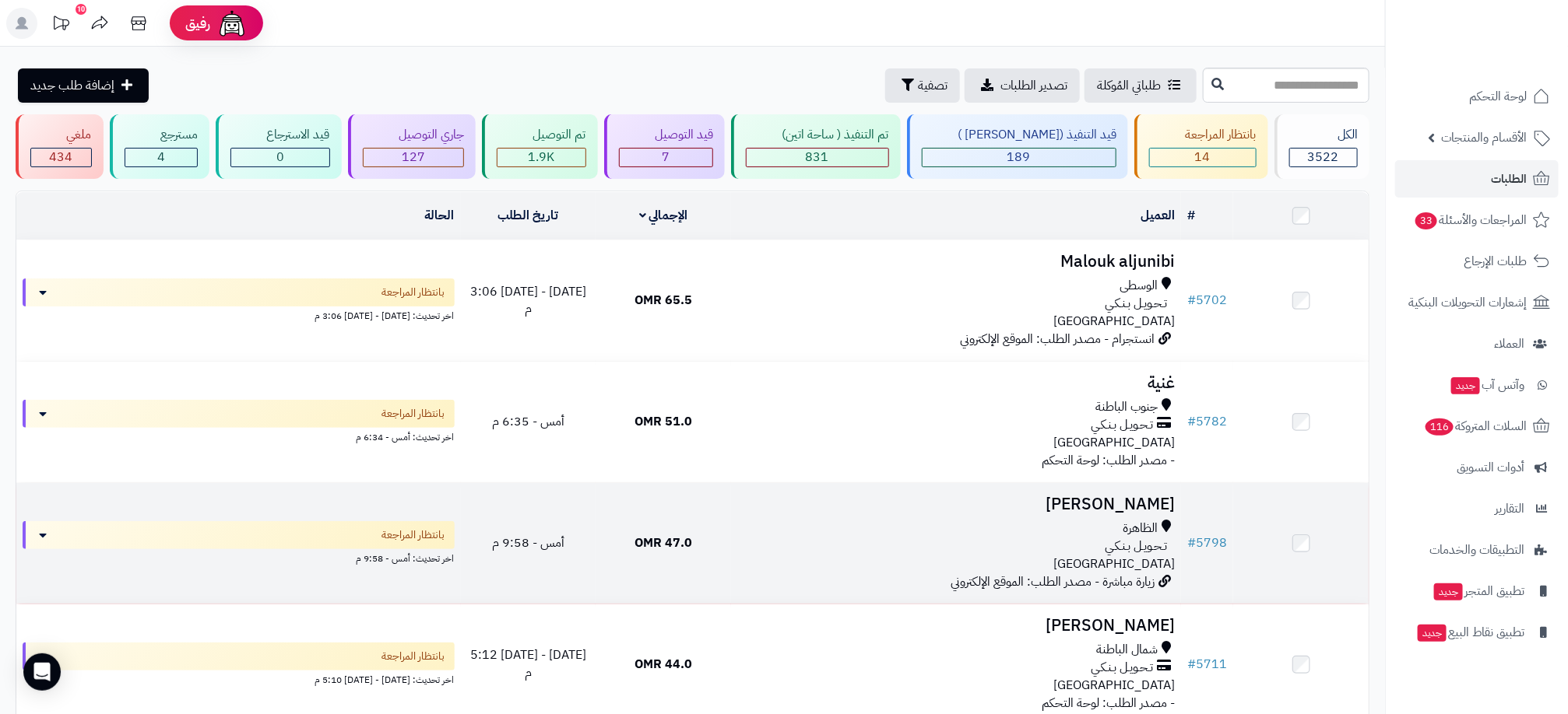
click at [722, 542] on td "47.0 OMR" at bounding box center [664, 543] width 136 height 120
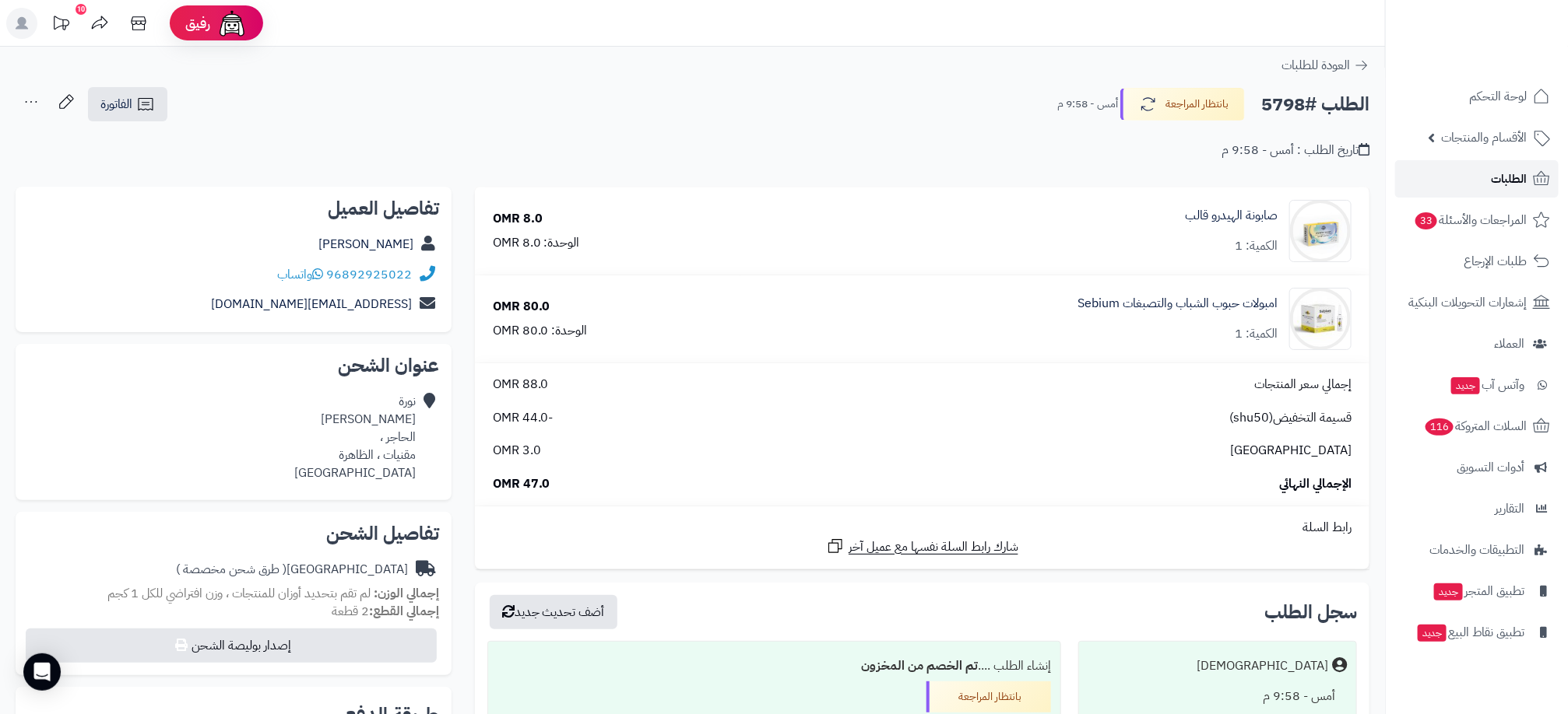
click at [1503, 187] on span "الطلبات" at bounding box center [1508, 178] width 36 height 22
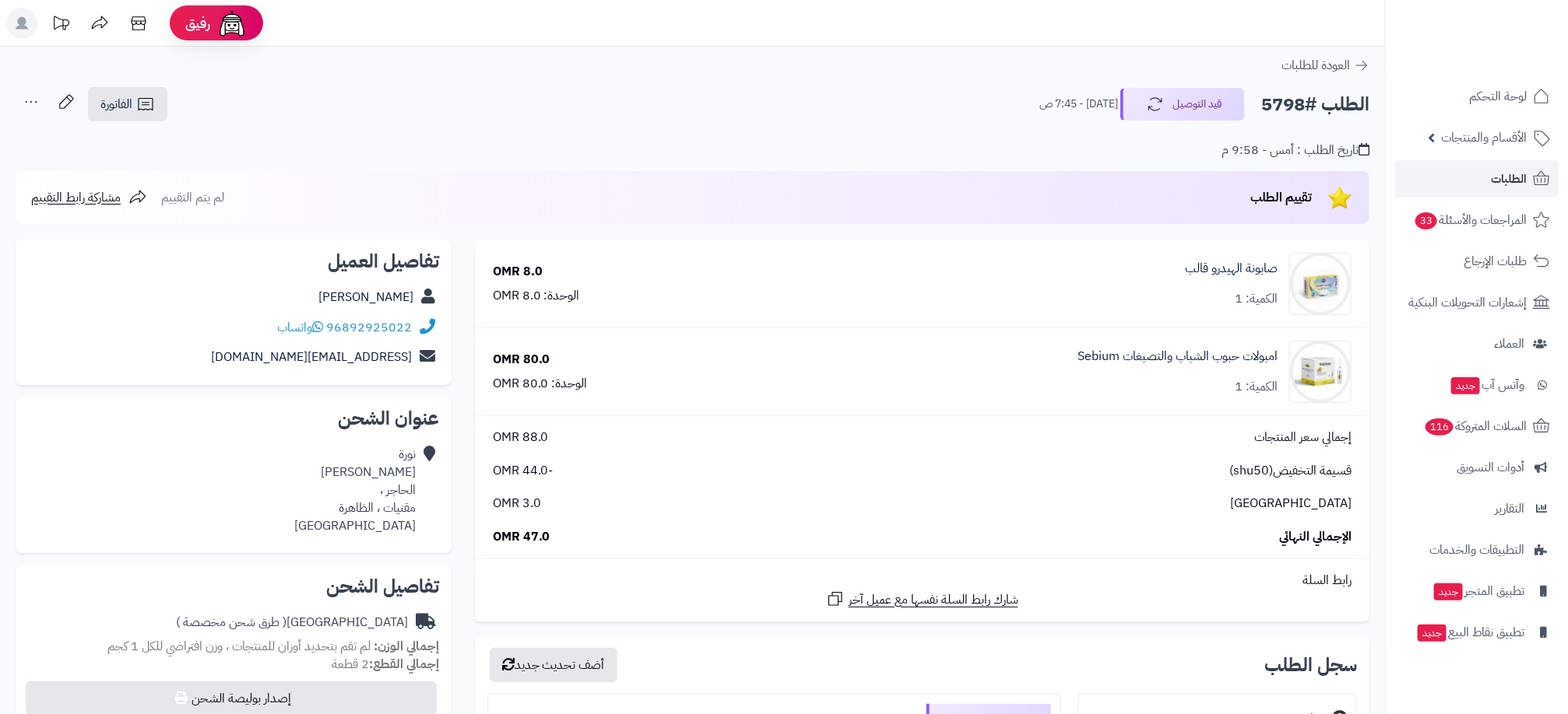
click at [1282, 103] on h2 "الطلب #5798" at bounding box center [1315, 104] width 108 height 32
copy h2 "5798"
drag, startPoint x: 276, startPoint y: 325, endPoint x: 250, endPoint y: 331, distance: 26.7
click at [238, 327] on div "96892925022 واتساب" at bounding box center [234, 328] width 411 height 31
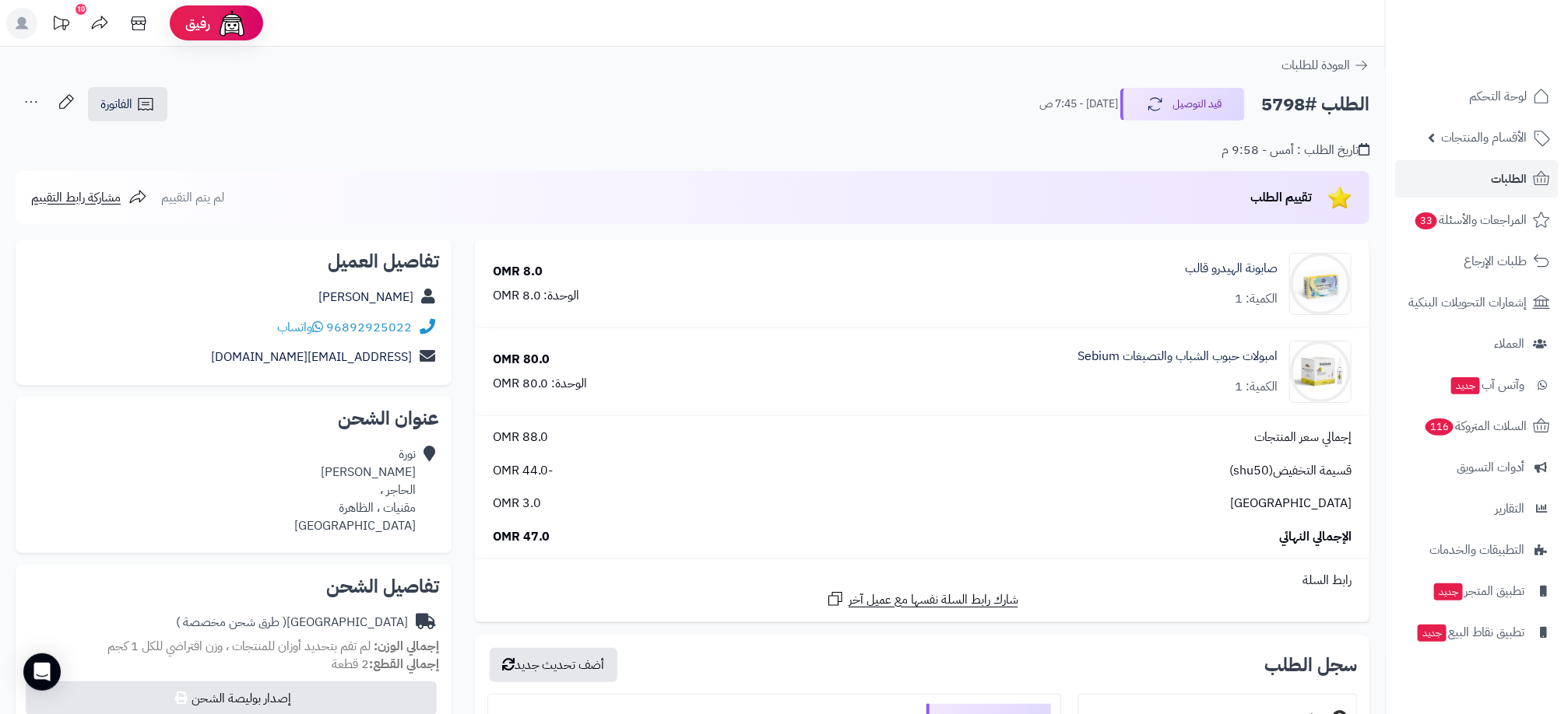
drag, startPoint x: 263, startPoint y: 330, endPoint x: 321, endPoint y: 327, distance: 58.1
click at [321, 327] on div "96892925022 واتساب" at bounding box center [234, 328] width 411 height 31
drag, startPoint x: 321, startPoint y: 327, endPoint x: 236, endPoint y: 317, distance: 85.6
click at [236, 317] on div "96892925022 واتساب" at bounding box center [234, 328] width 411 height 31
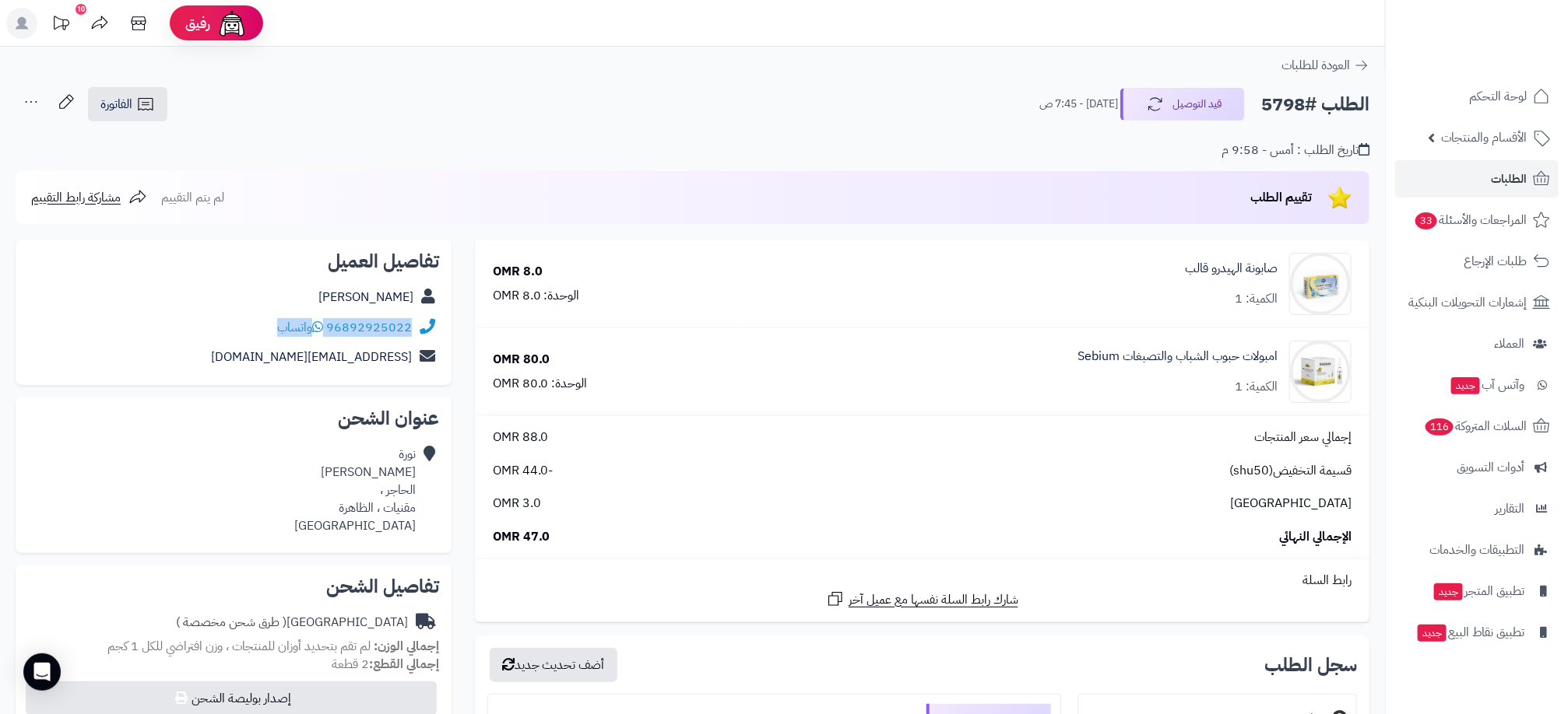
click at [236, 317] on div "96892925022 واتساب" at bounding box center [234, 328] width 411 height 31
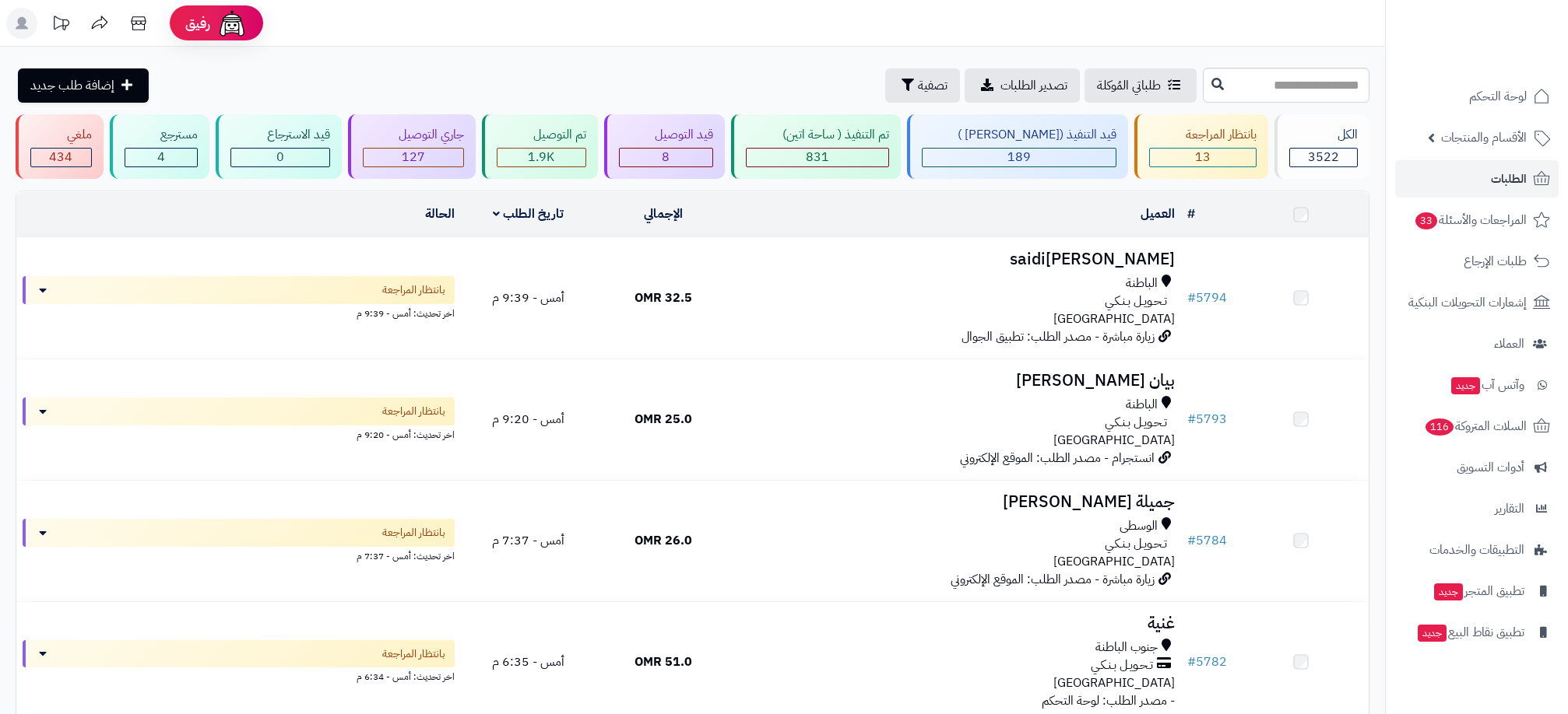
scroll to position [100, 0]
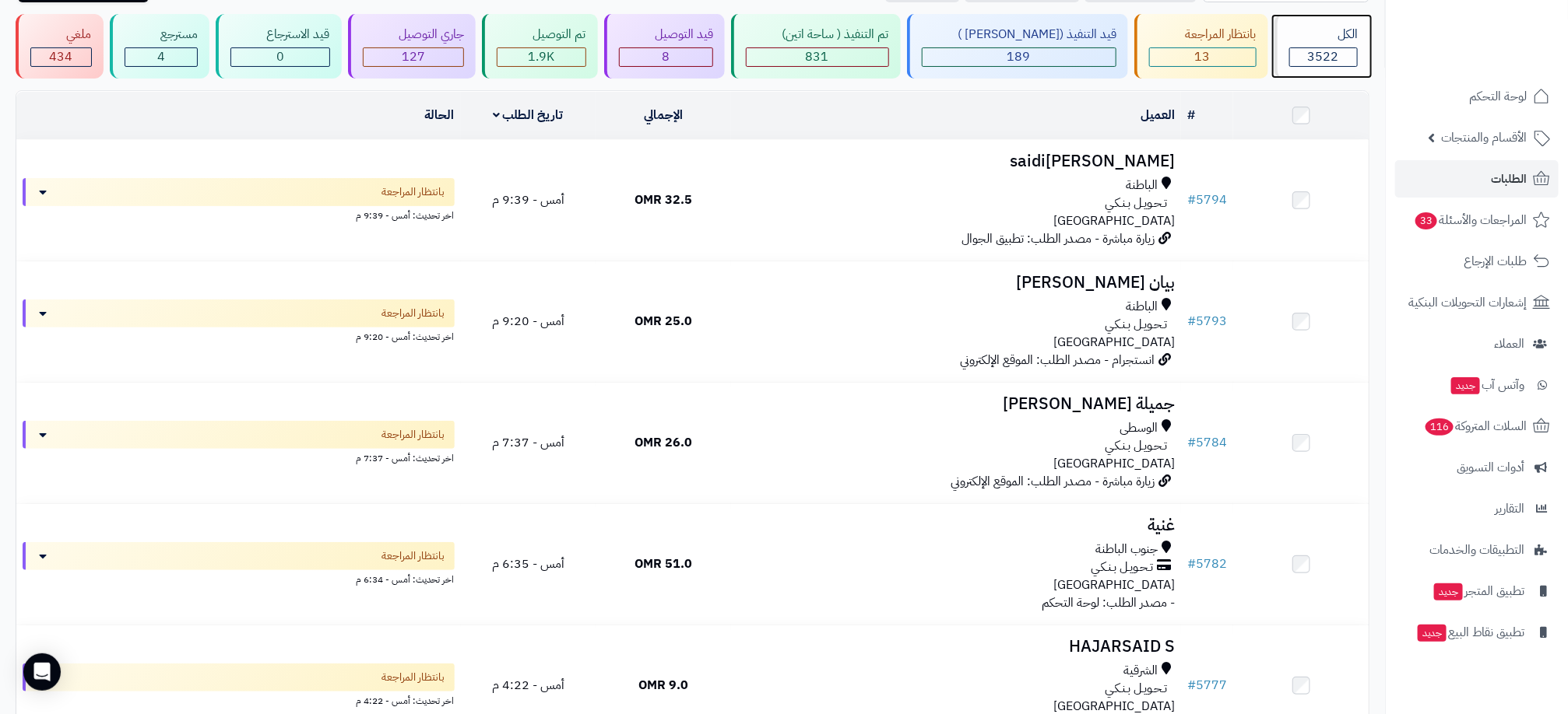
click at [1322, 54] on span "3522" at bounding box center [1323, 57] width 32 height 19
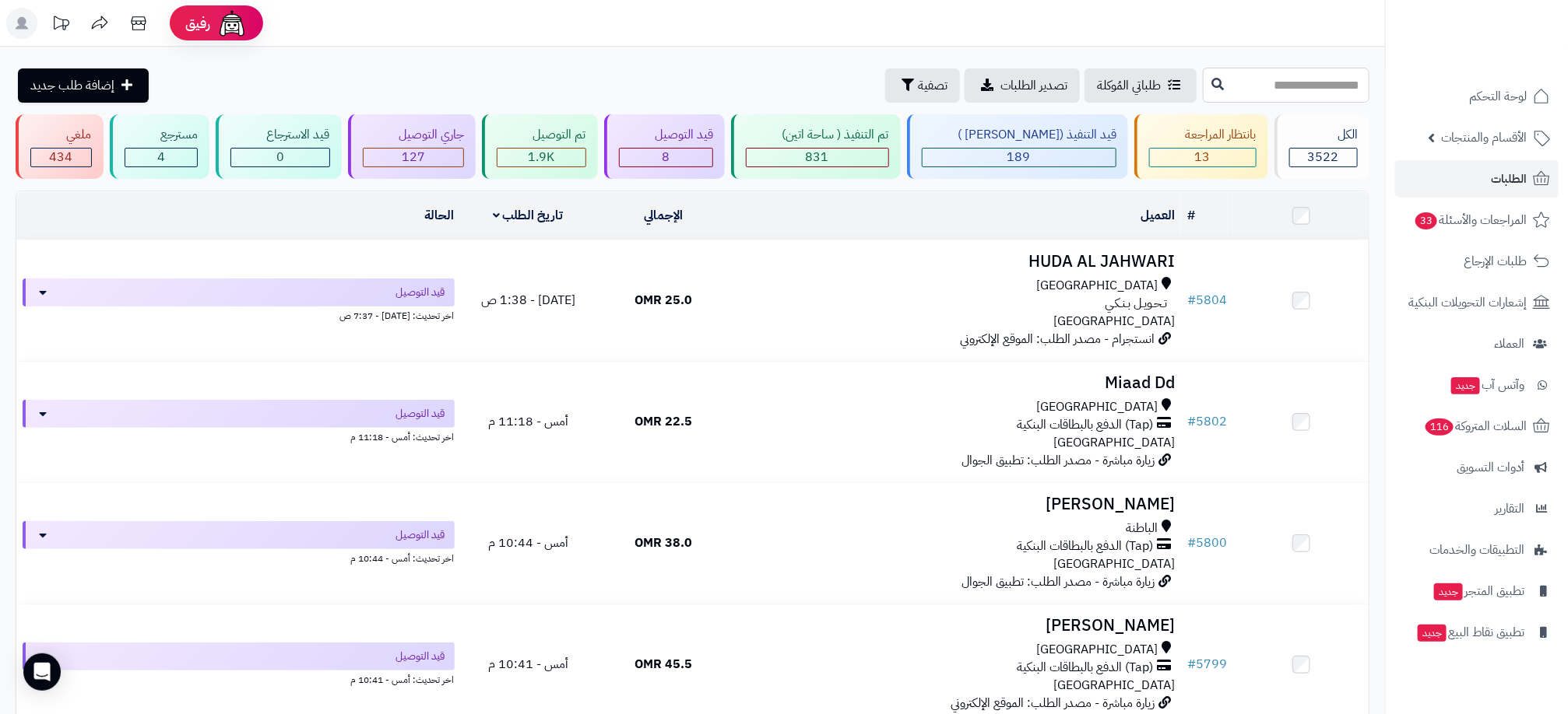
click at [1332, 96] on input "text" at bounding box center [1286, 85] width 166 height 35
type input "****"
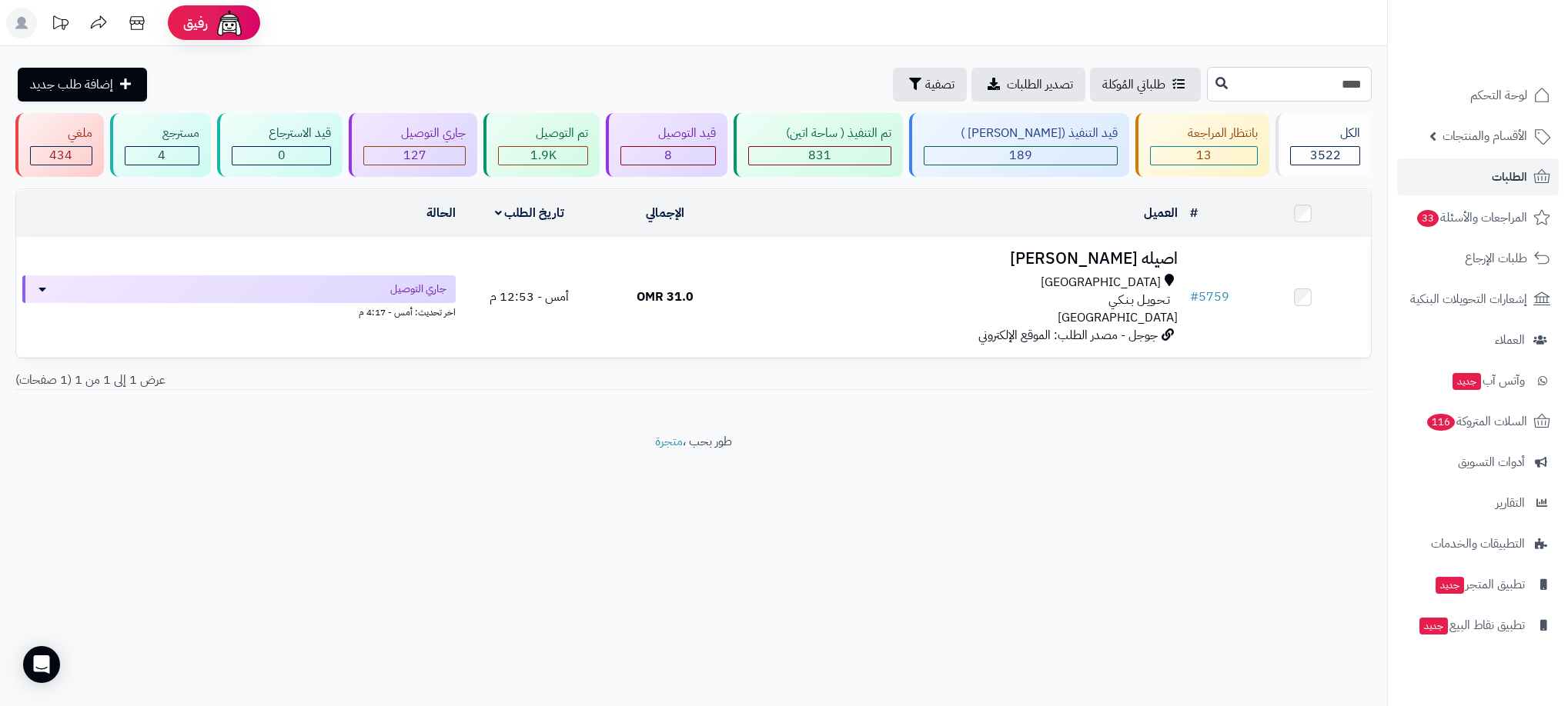
click at [1282, 91] on input "****" at bounding box center [1289, 84] width 165 height 34
click at [1282, 89] on input "****" at bounding box center [1289, 84] width 165 height 34
type input "****"
click at [1463, 172] on link "الطلبات" at bounding box center [1478, 176] width 161 height 37
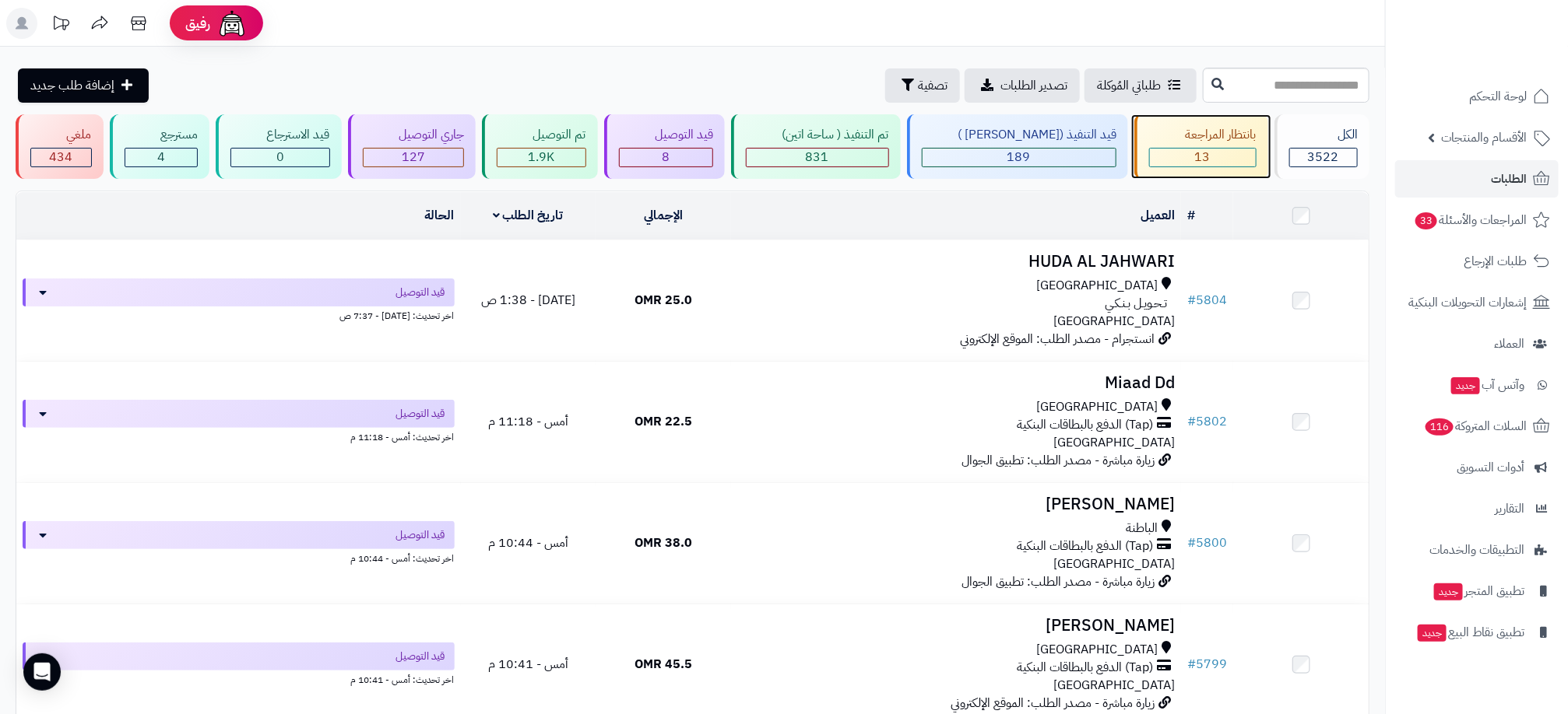
click at [1200, 162] on span "13" at bounding box center [1202, 157] width 15 height 19
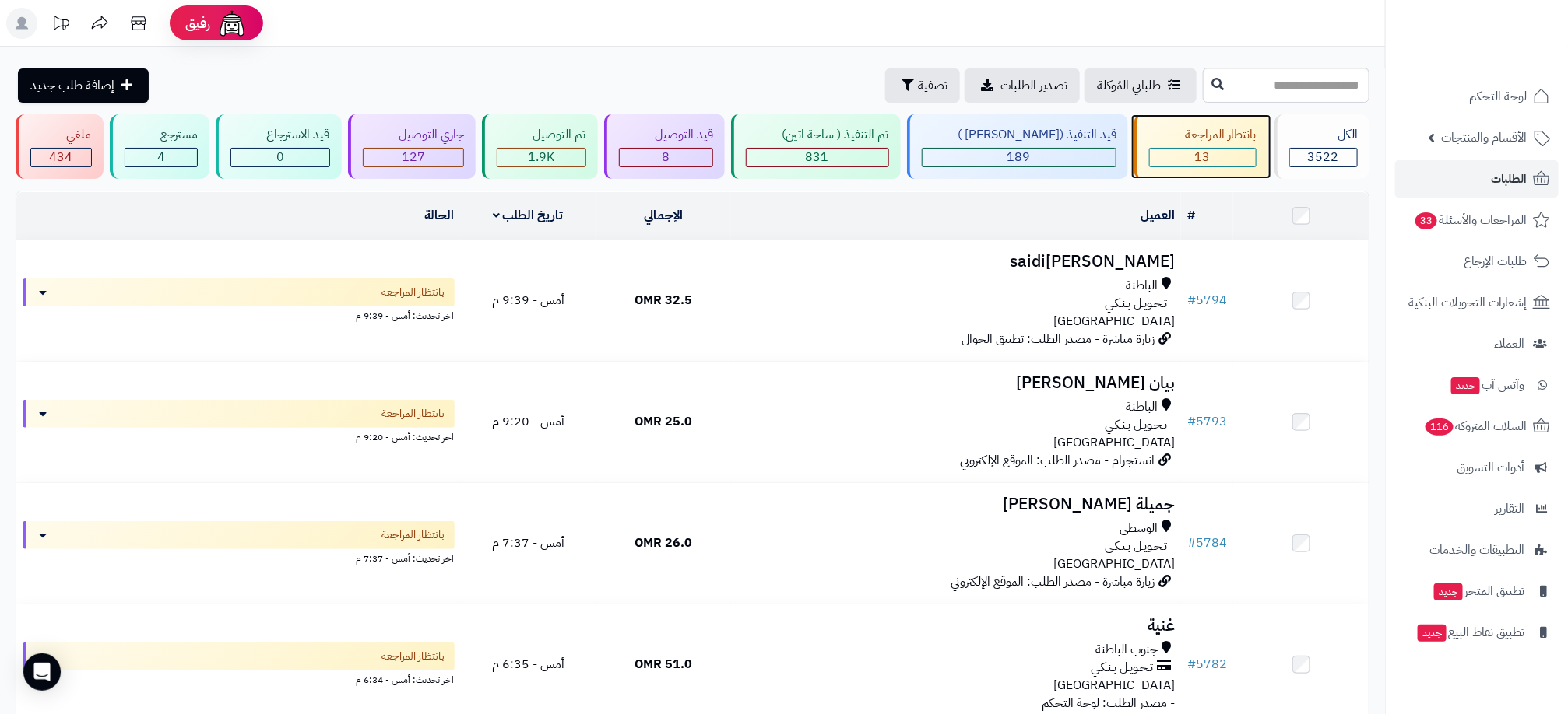
click at [1195, 158] on span "13" at bounding box center [1202, 157] width 15 height 19
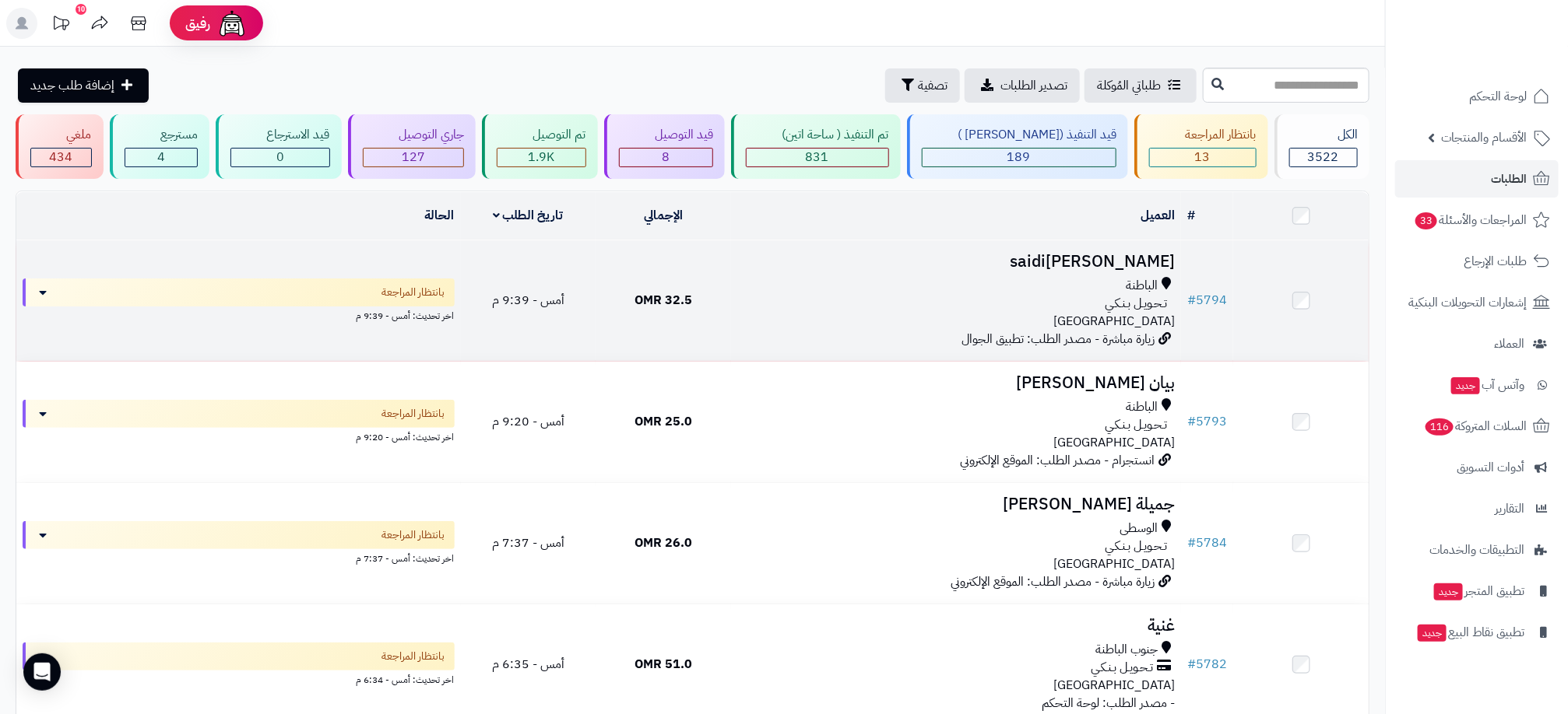
click at [928, 288] on div "الباطنة" at bounding box center [955, 286] width 437 height 18
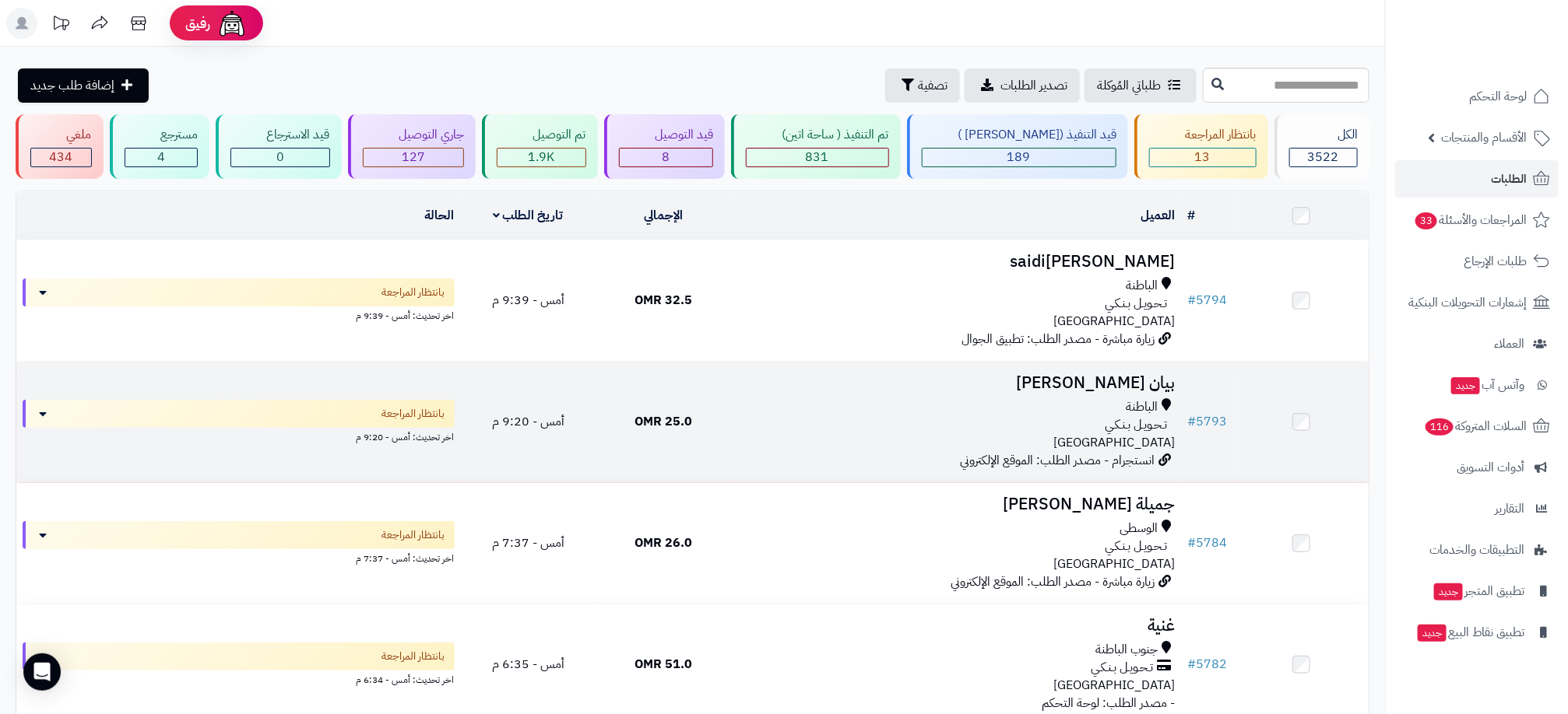
click at [1061, 410] on div "الباطنة" at bounding box center [955, 407] width 437 height 18
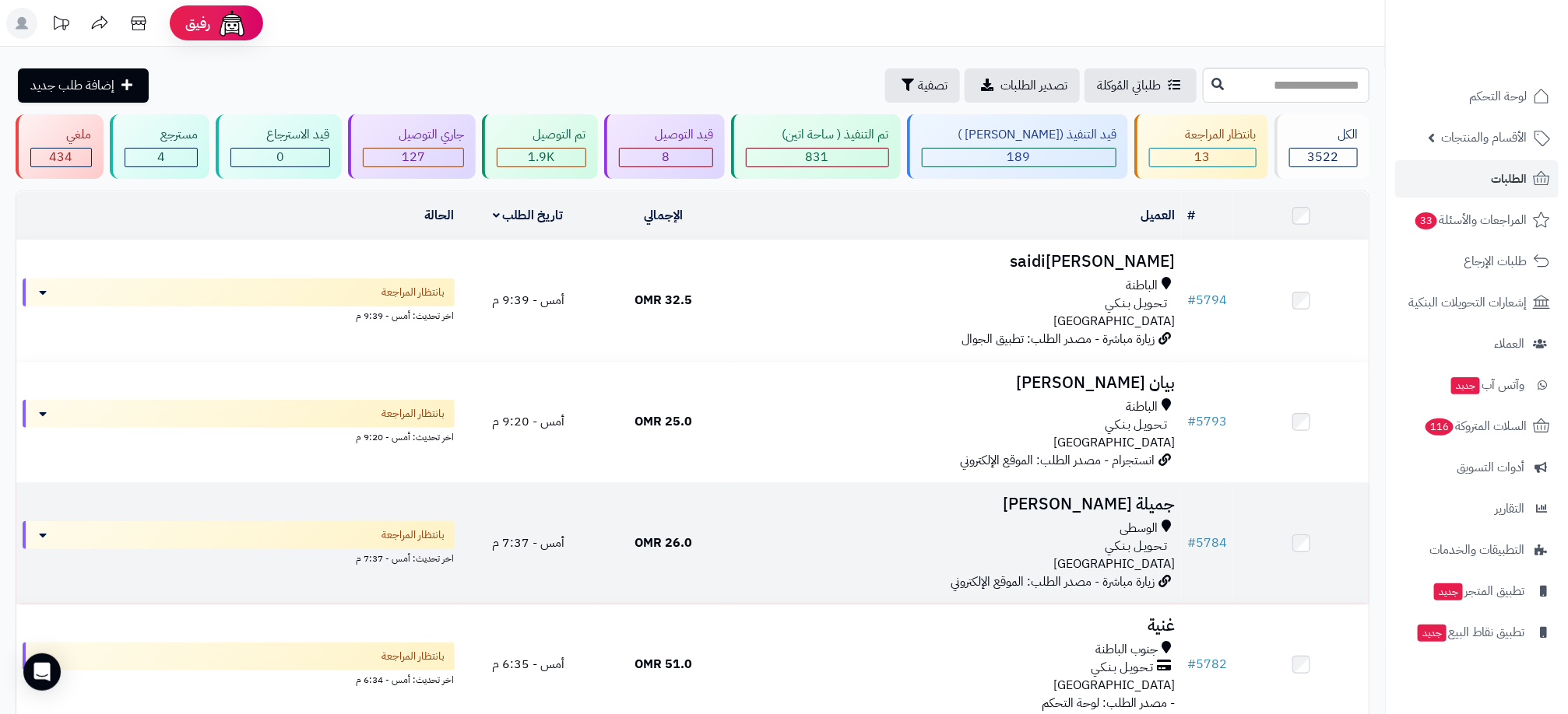
click at [1090, 517] on td "جميلة الحرسوسي الوسطى تـحـويـل بـنـكـي عمان زيارة مباشرة - مصدر الطلب: الموقع ا…" at bounding box center [955, 543] width 450 height 120
click at [1068, 541] on div "تـحـويـل بـنـكـي" at bounding box center [955, 547] width 437 height 18
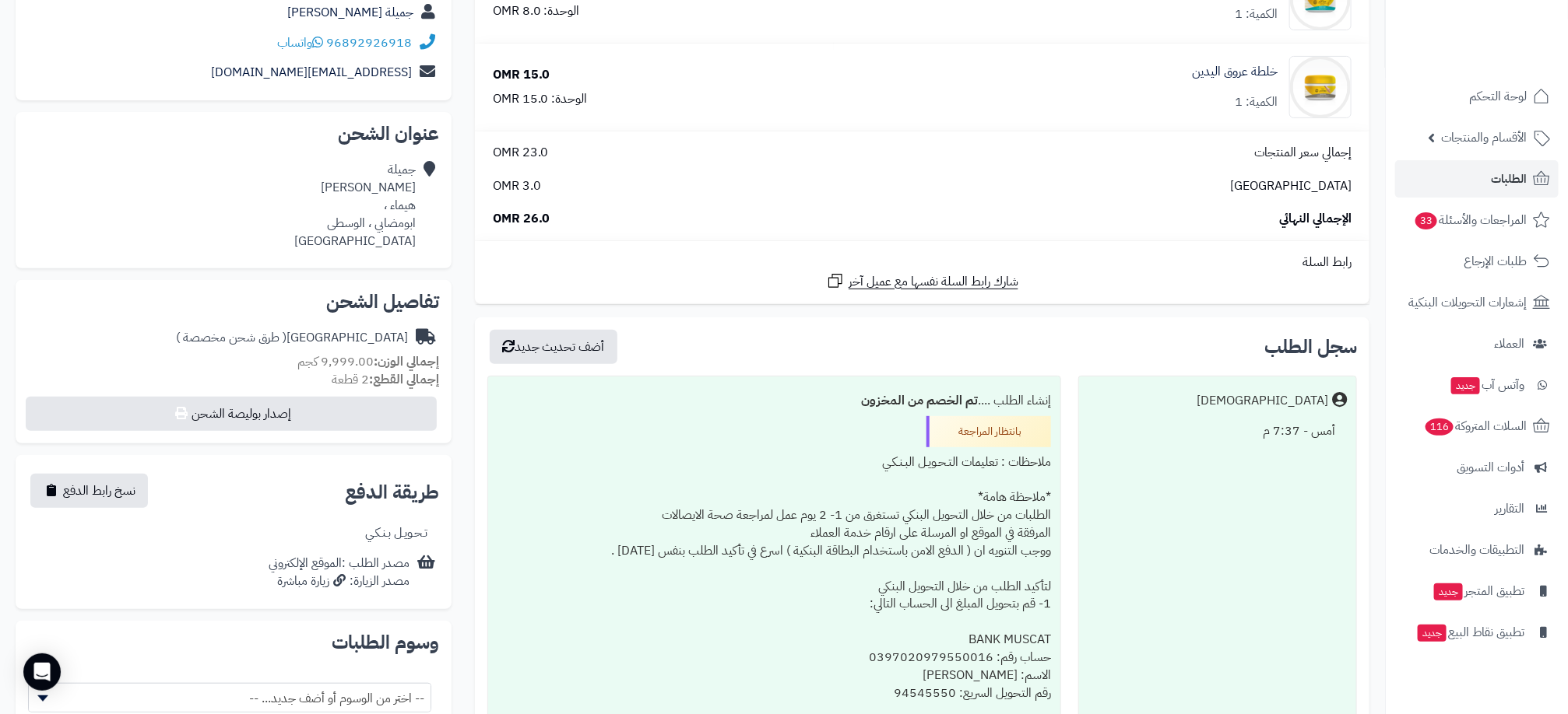
scroll to position [233, 0]
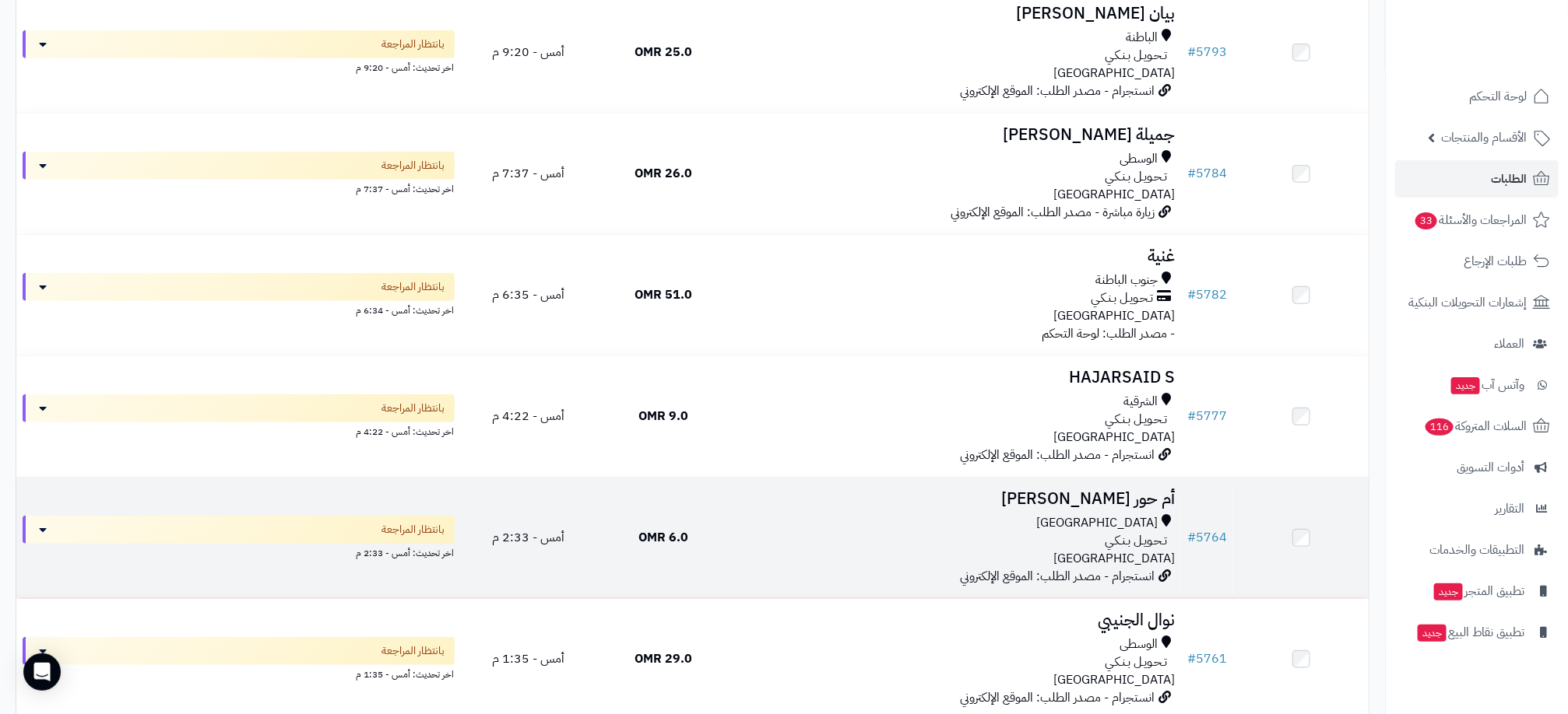
scroll to position [467, 0]
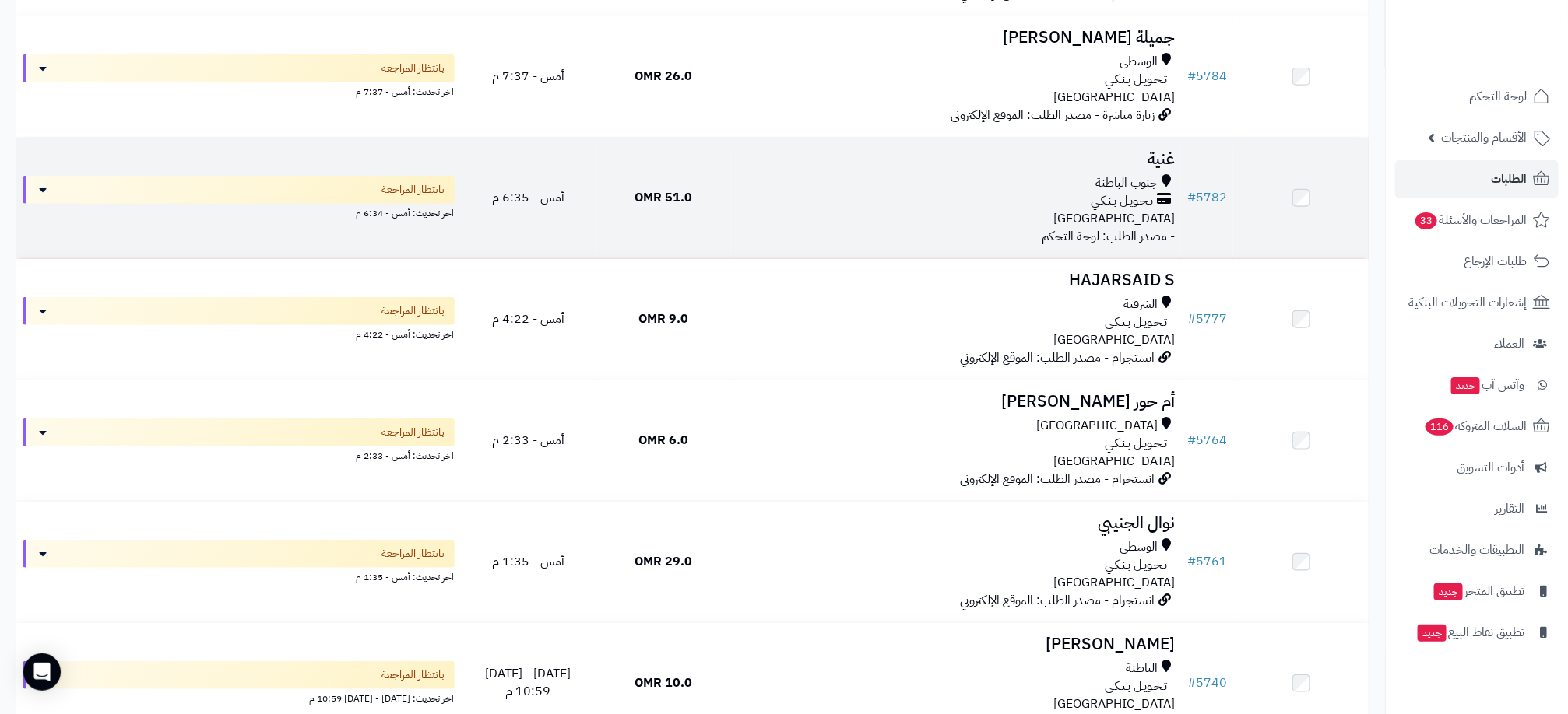
click at [1047, 191] on div "جنوب الباطنة" at bounding box center [955, 183] width 437 height 18
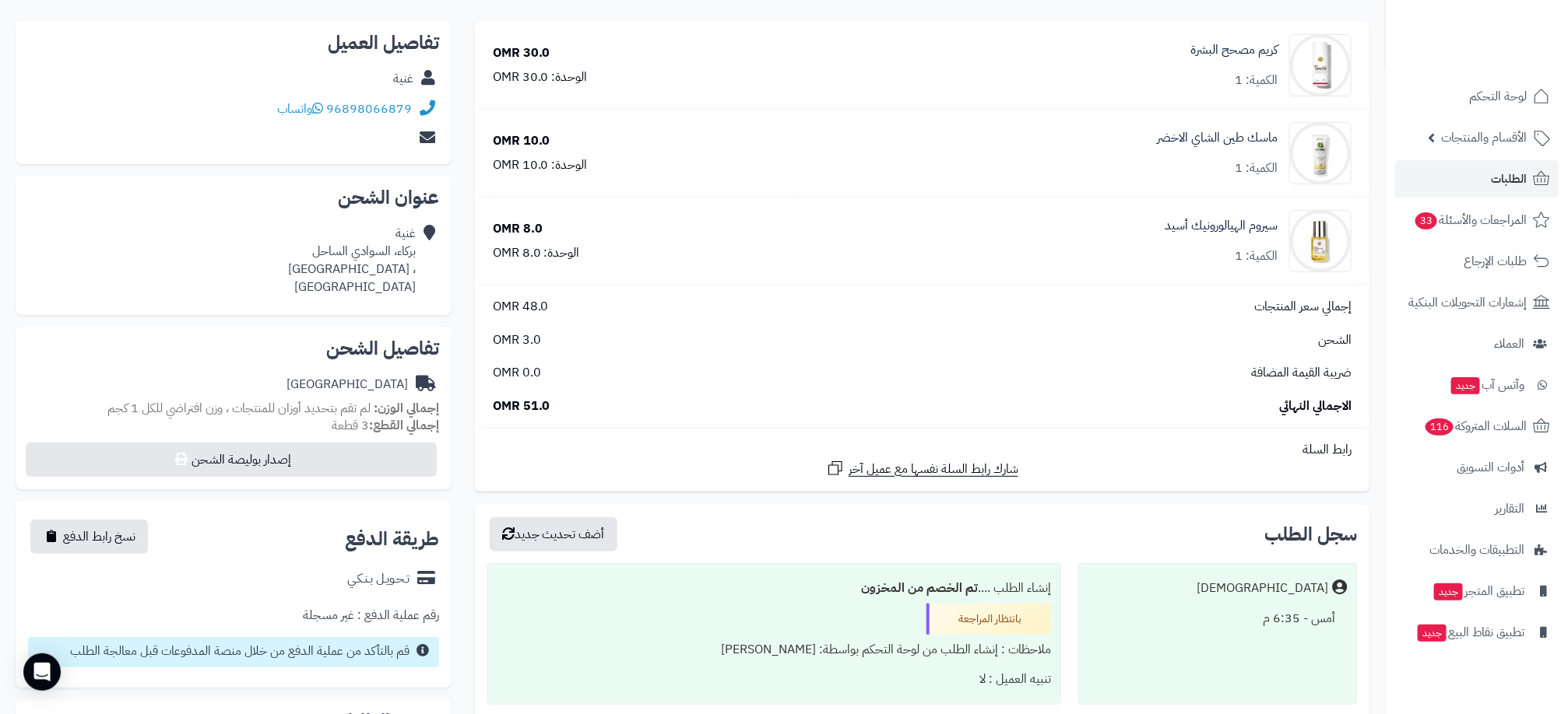
scroll to position [233, 0]
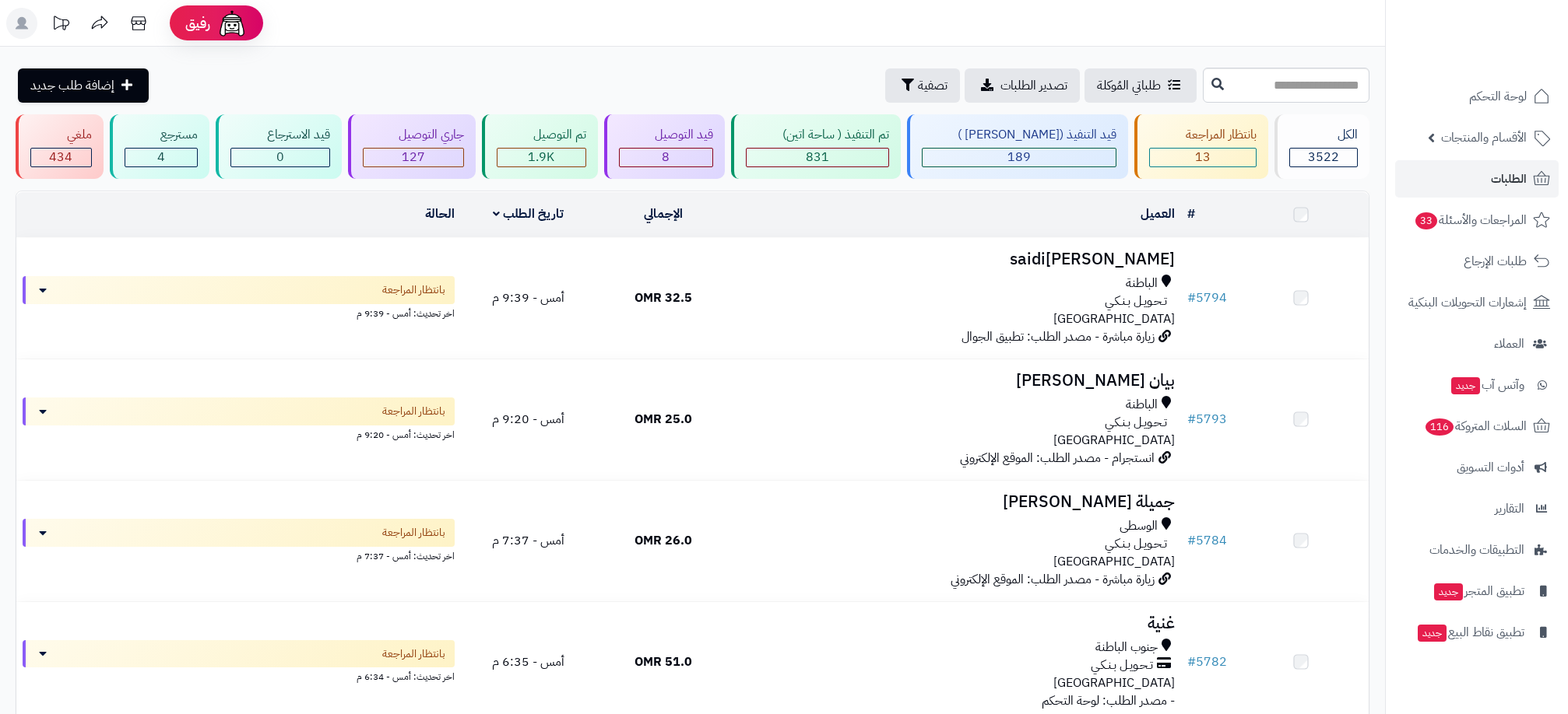
scroll to position [467, 0]
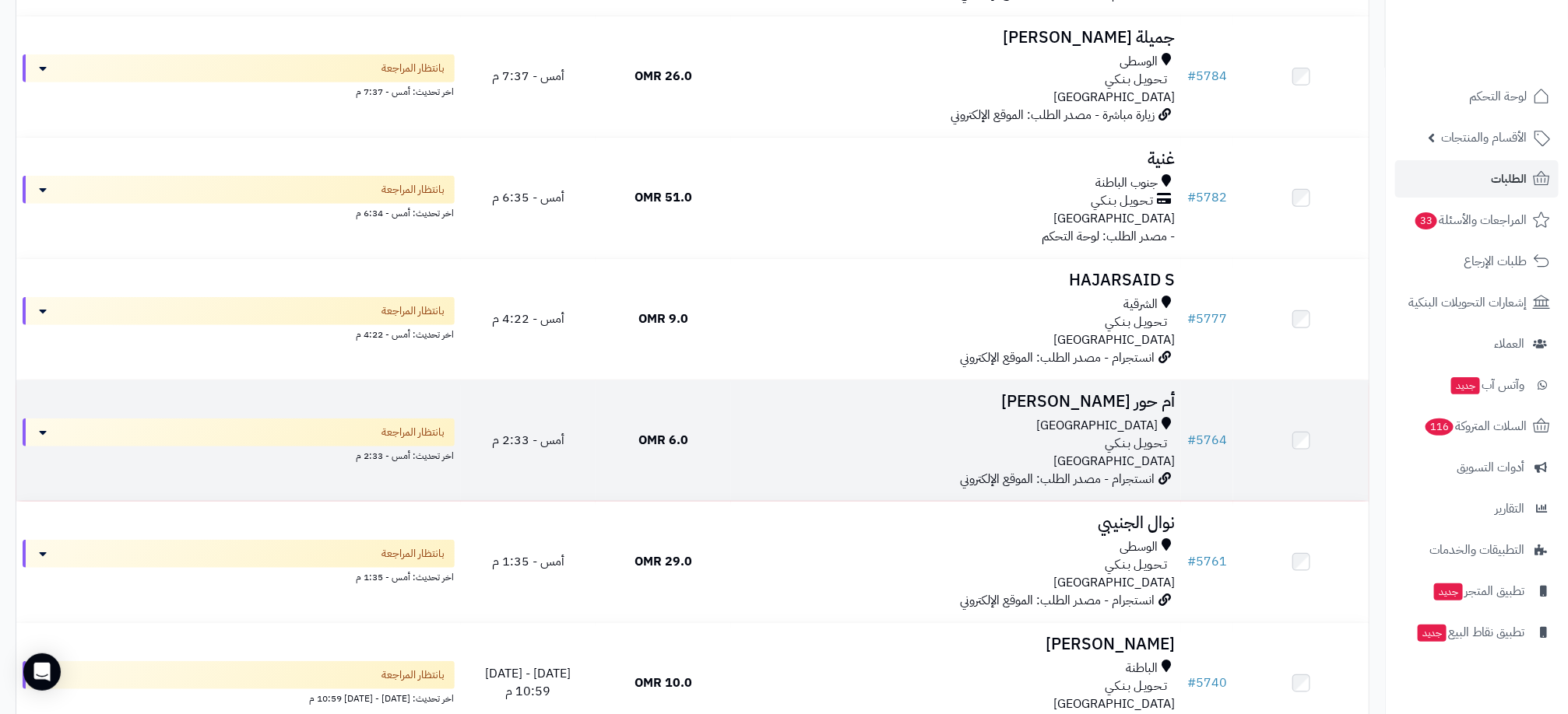
click at [1094, 442] on div "تـحـويـل بـنـكـي" at bounding box center [955, 443] width 437 height 18
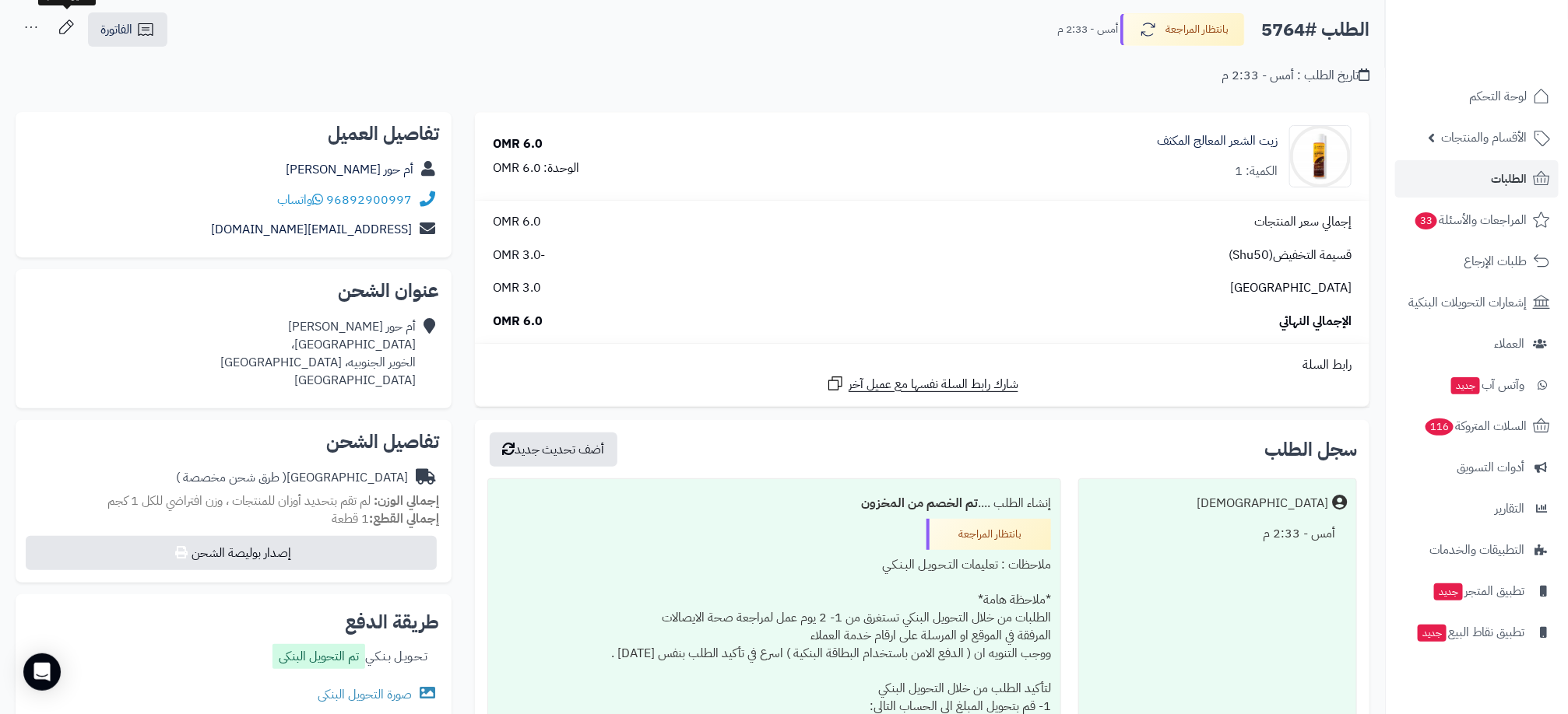
scroll to position [116, 0]
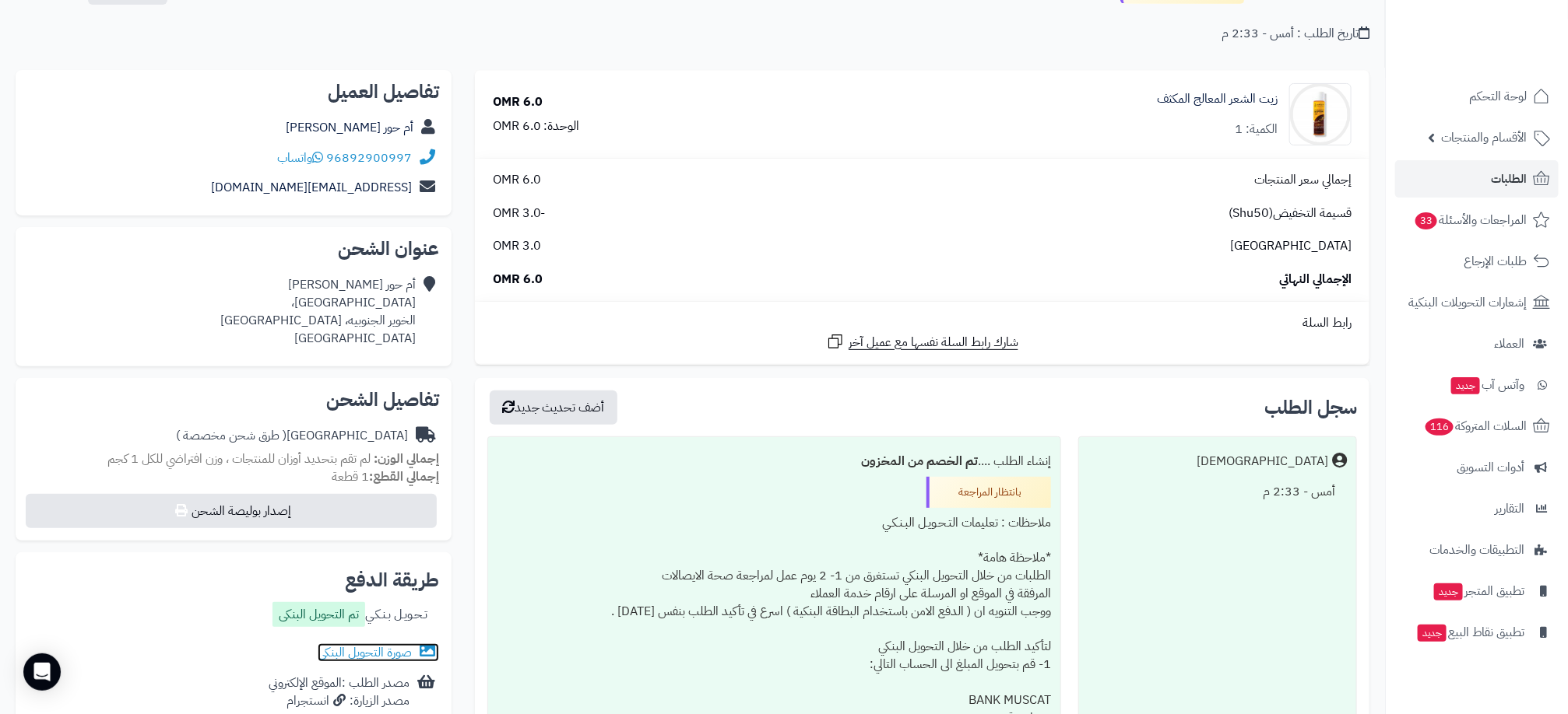
click at [381, 654] on link "صورة التحويل البنكى" at bounding box center [378, 653] width 121 height 19
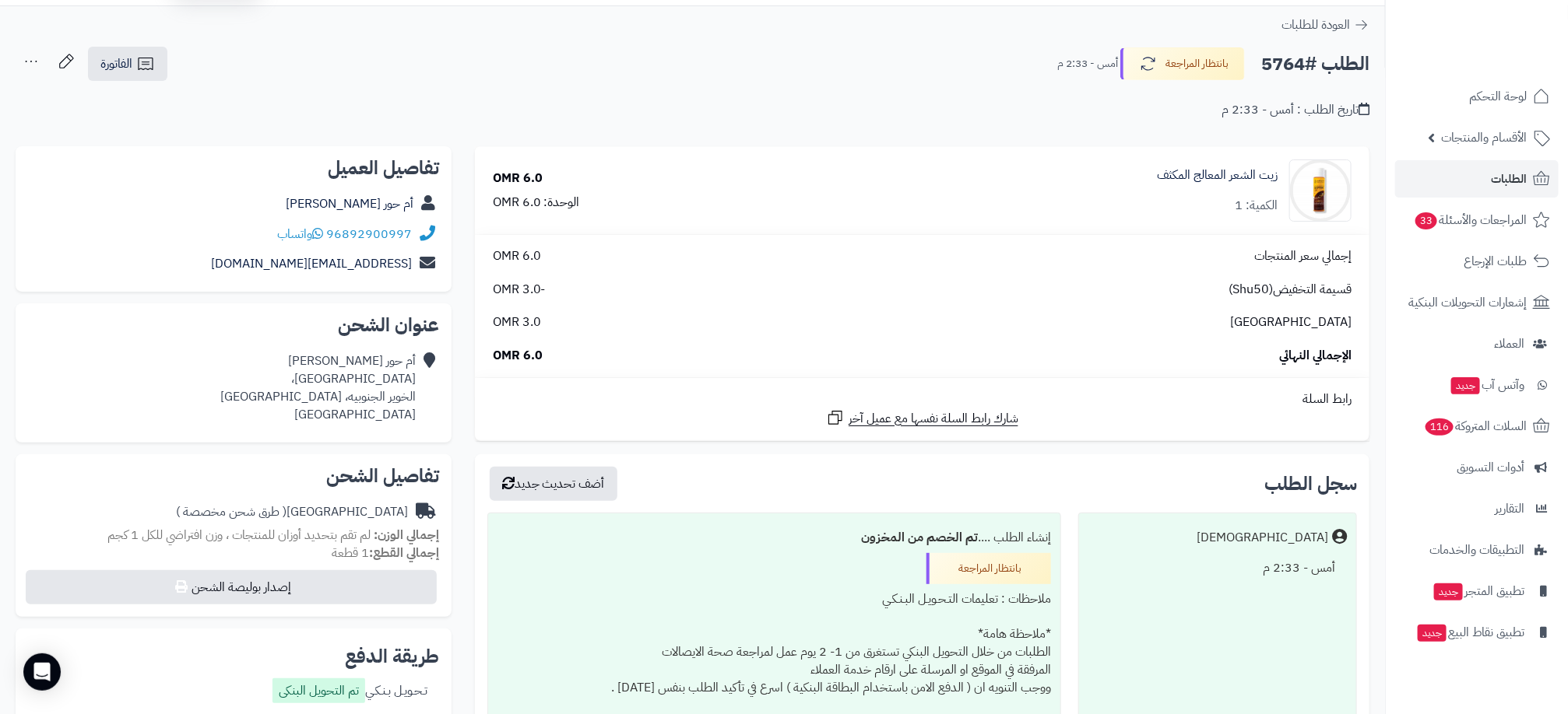
scroll to position [0, 0]
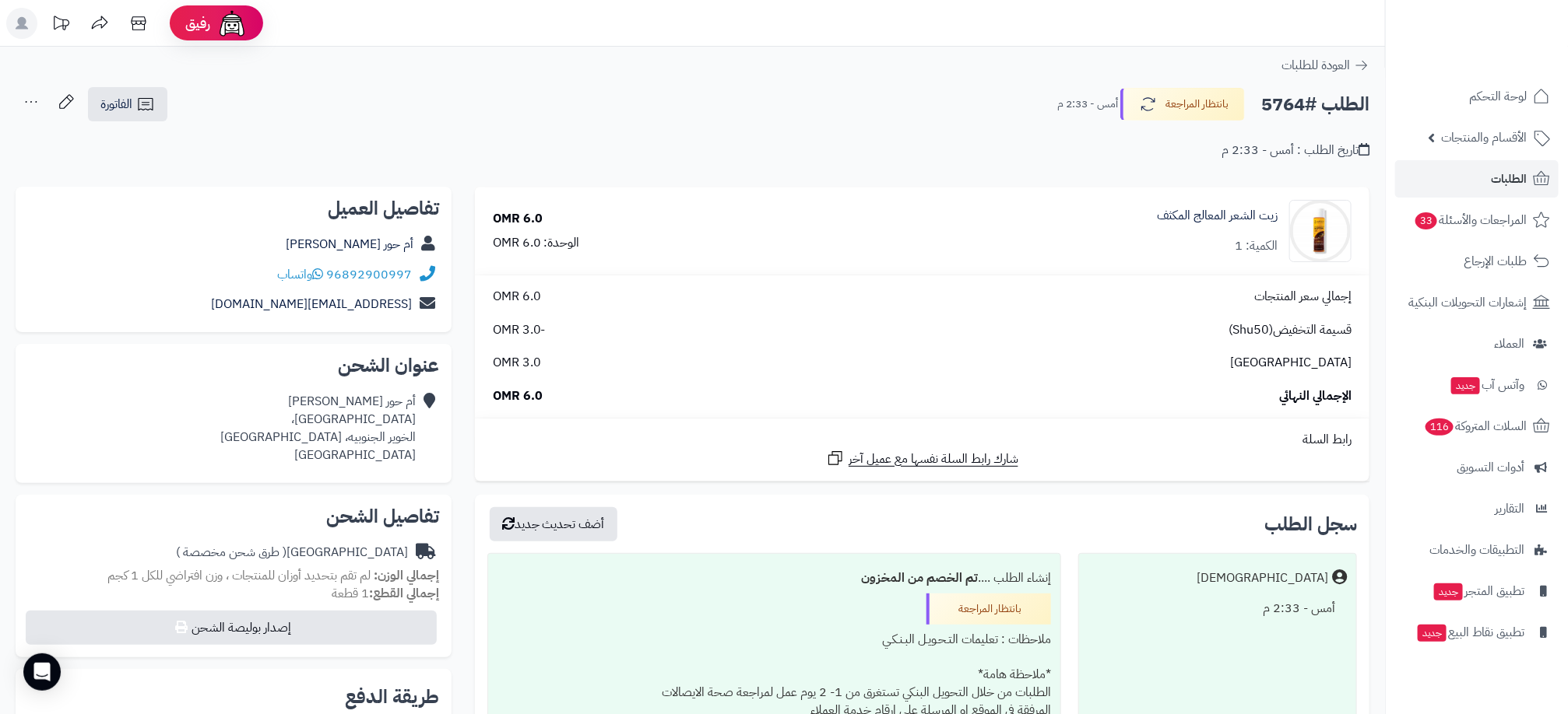
click at [1283, 101] on h2 "الطلب #5764" at bounding box center [1315, 104] width 108 height 32
copy h2 "5764"
click at [0, 362] on html "رفيق ! الطلبات معالجة مكتمل إرجاع المنتجات العملاء المتواجدون الان 3412 عملاء م…" at bounding box center [784, 357] width 1568 height 714
click at [260, 276] on div "96892900997 واتساب" at bounding box center [234, 275] width 411 height 31
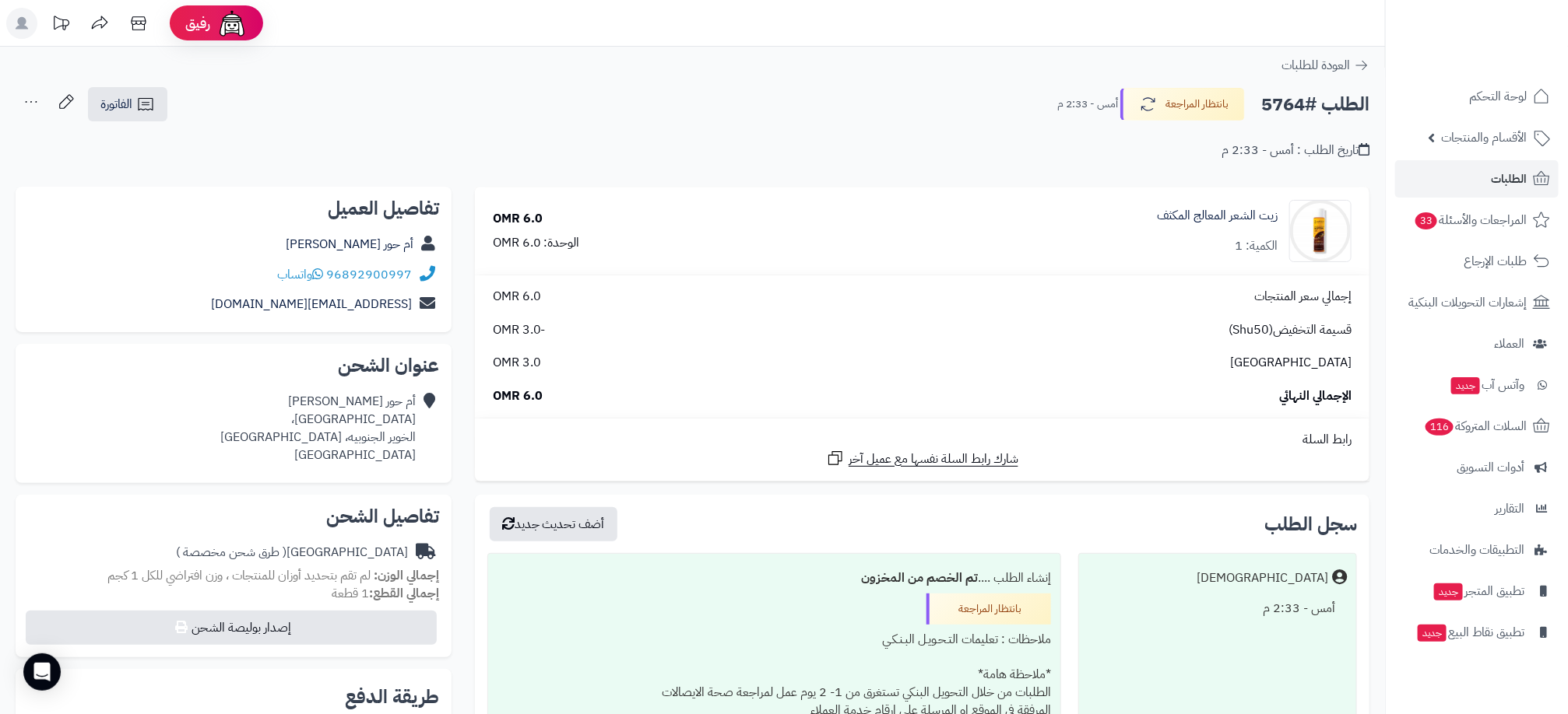
click at [260, 276] on div "96892900997 واتساب" at bounding box center [234, 275] width 411 height 31
copy div "96892900997 واتساب"
click at [374, 242] on link "أم حور التوبيه" at bounding box center [349, 244] width 128 height 19
drag, startPoint x: 1206, startPoint y: 519, endPoint x: 1004, endPoint y: 380, distance: 245.2
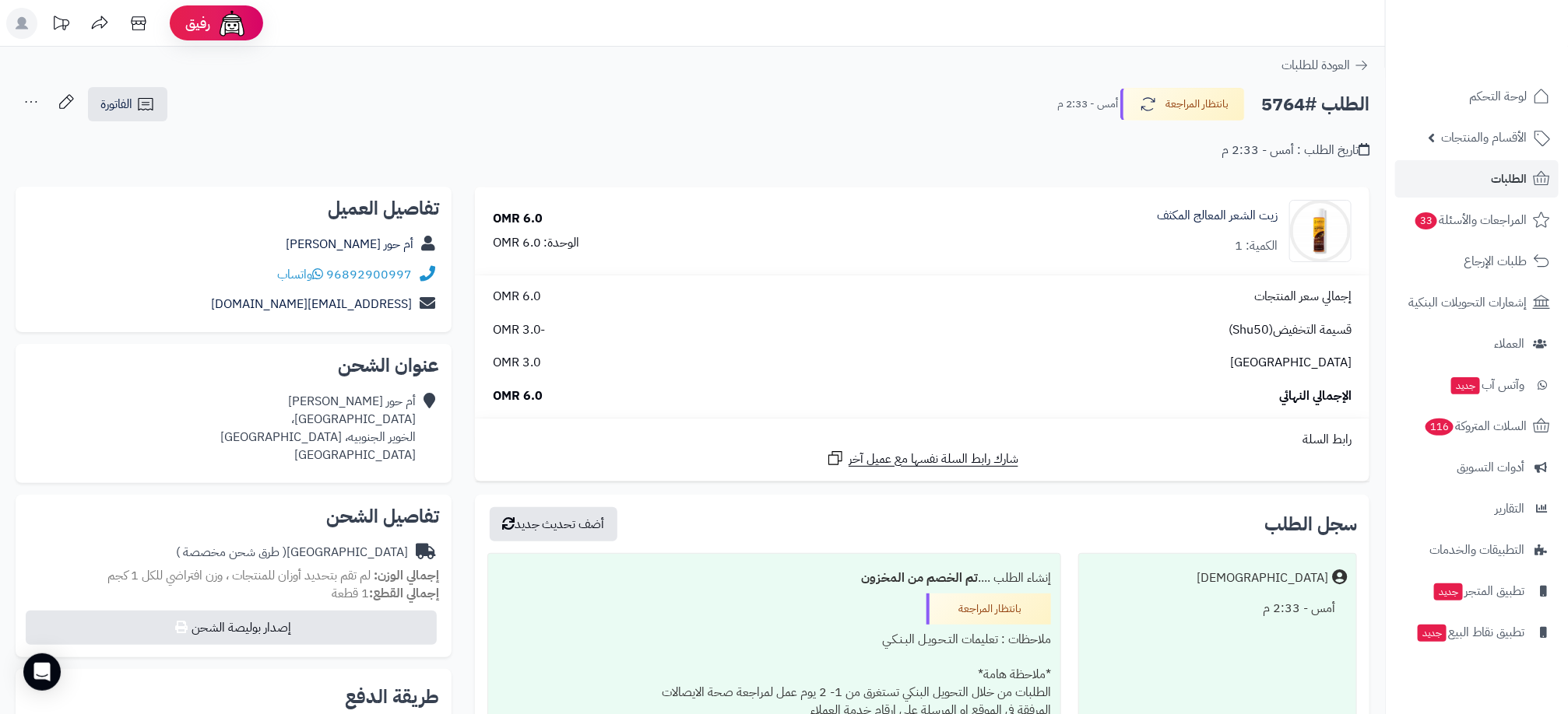
click at [1206, 519] on div "سجل الطلب أضف تحديث جديد" at bounding box center [922, 524] width 870 height 34
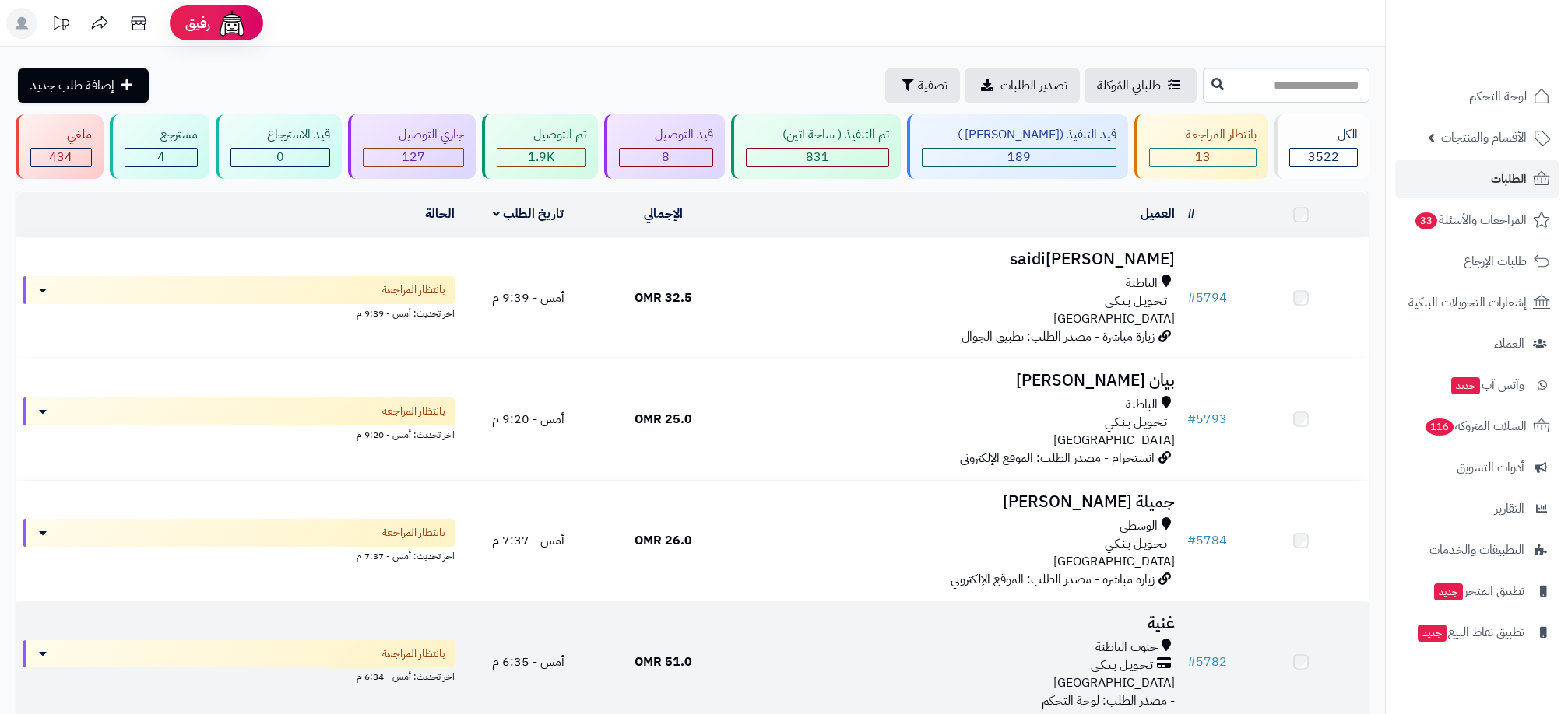
scroll to position [467, 0]
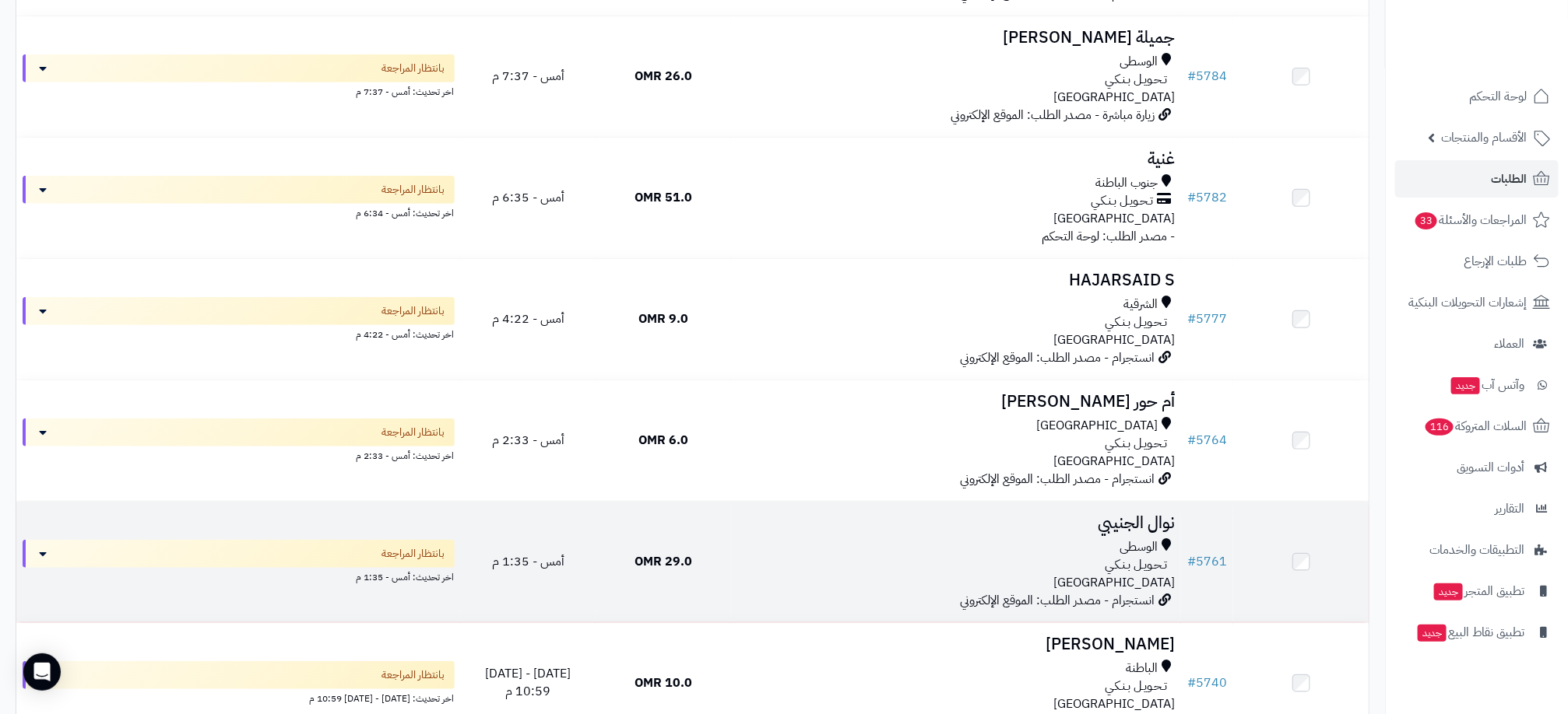
click at [746, 568] on div "تـحـويـل بـنـكـي" at bounding box center [955, 565] width 437 height 18
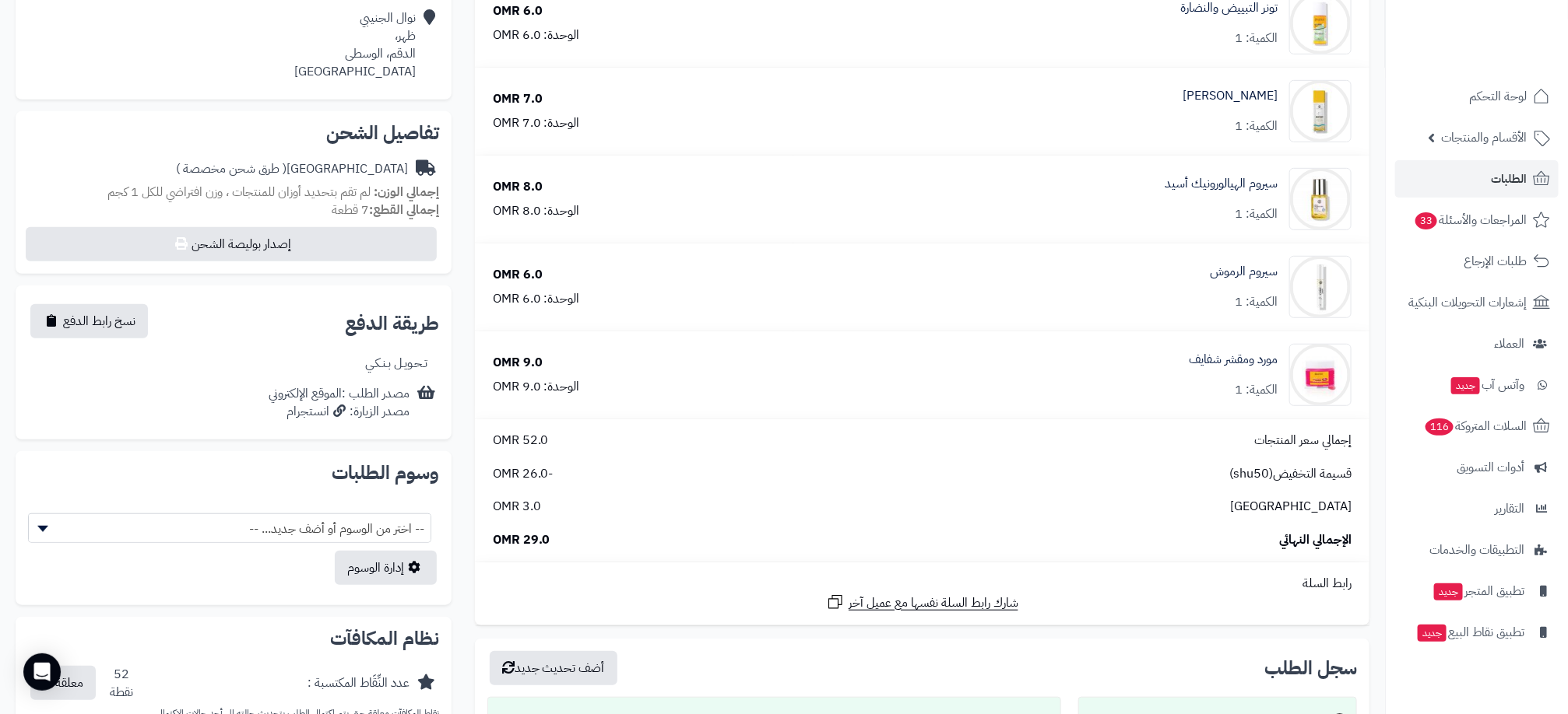
scroll to position [467, 0]
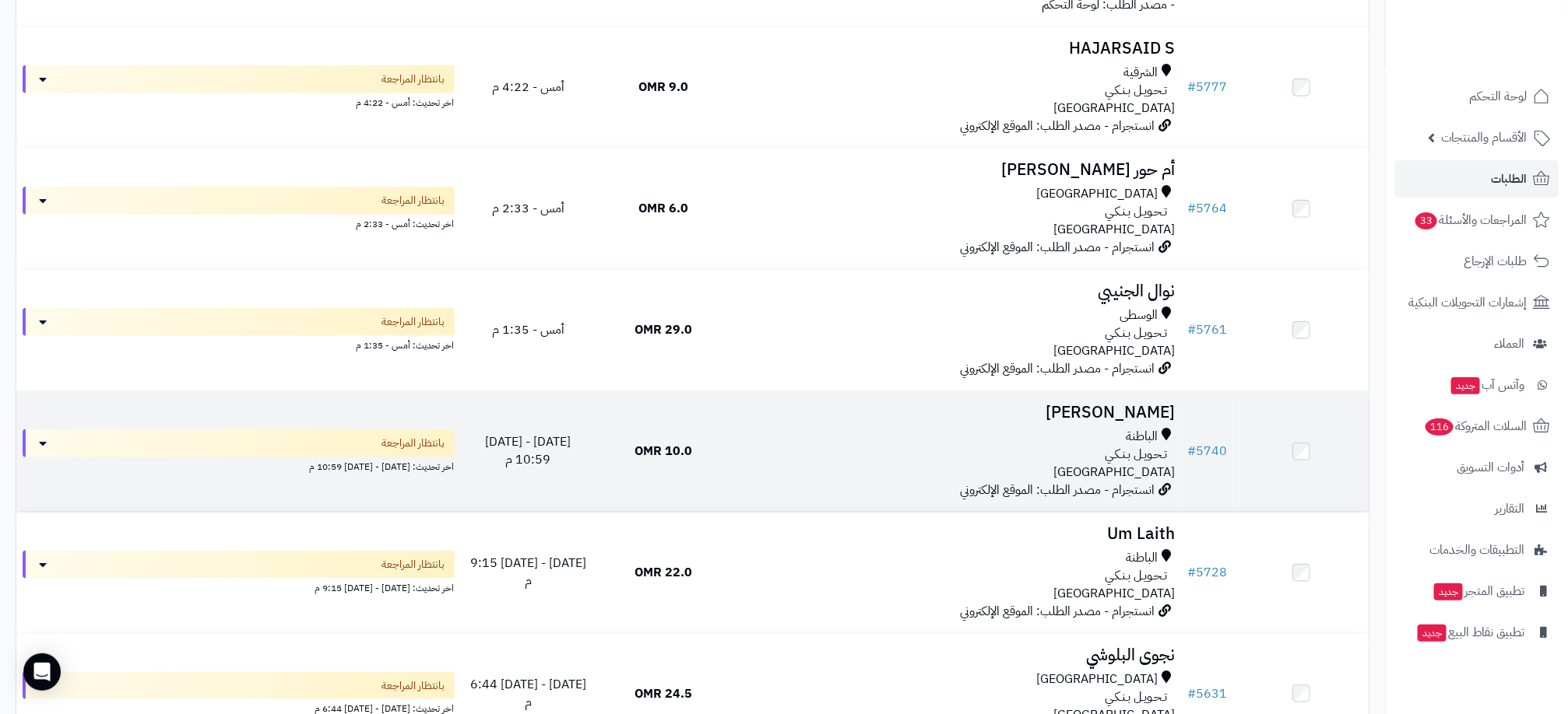
scroll to position [700, 0]
click at [677, 430] on td "10.0 OMR" at bounding box center [664, 450] width 136 height 120
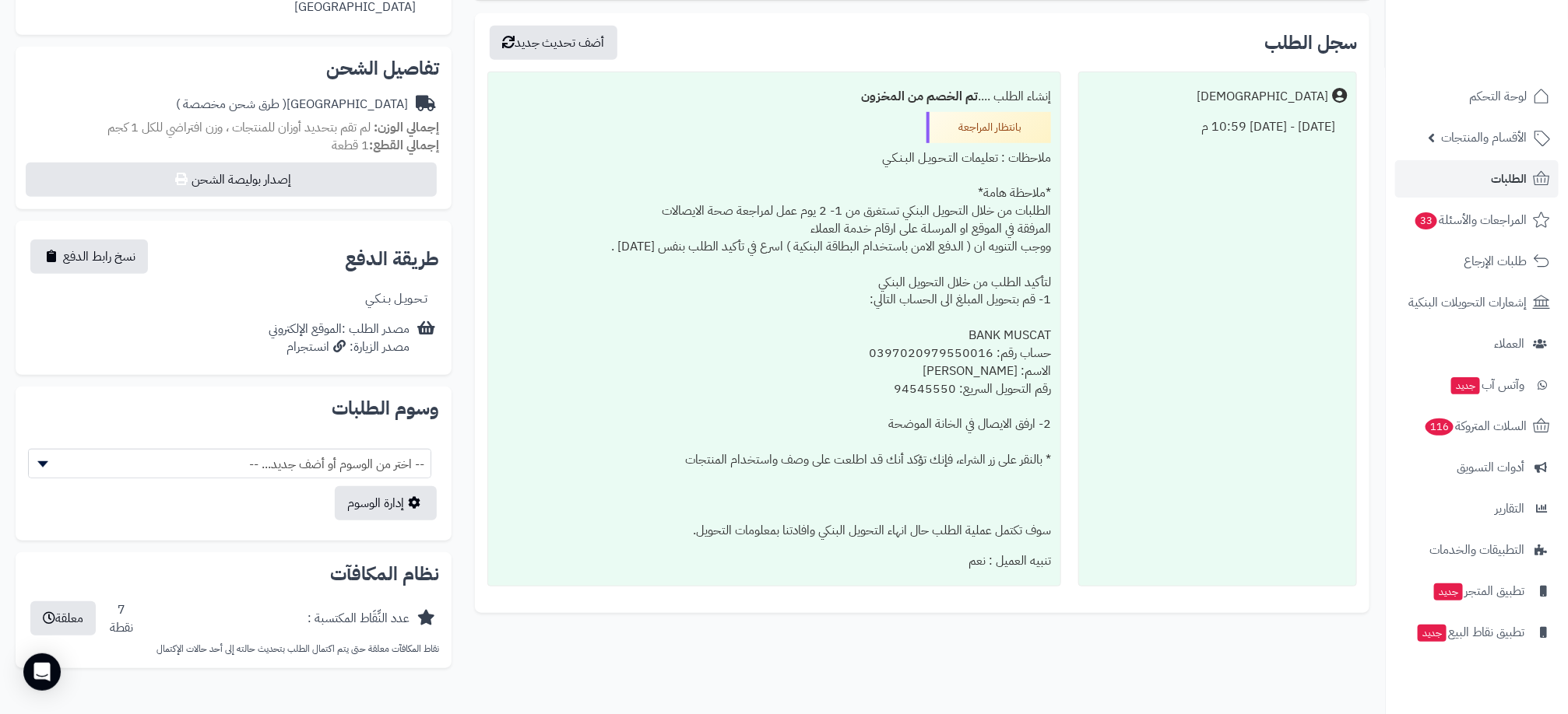
scroll to position [467, 0]
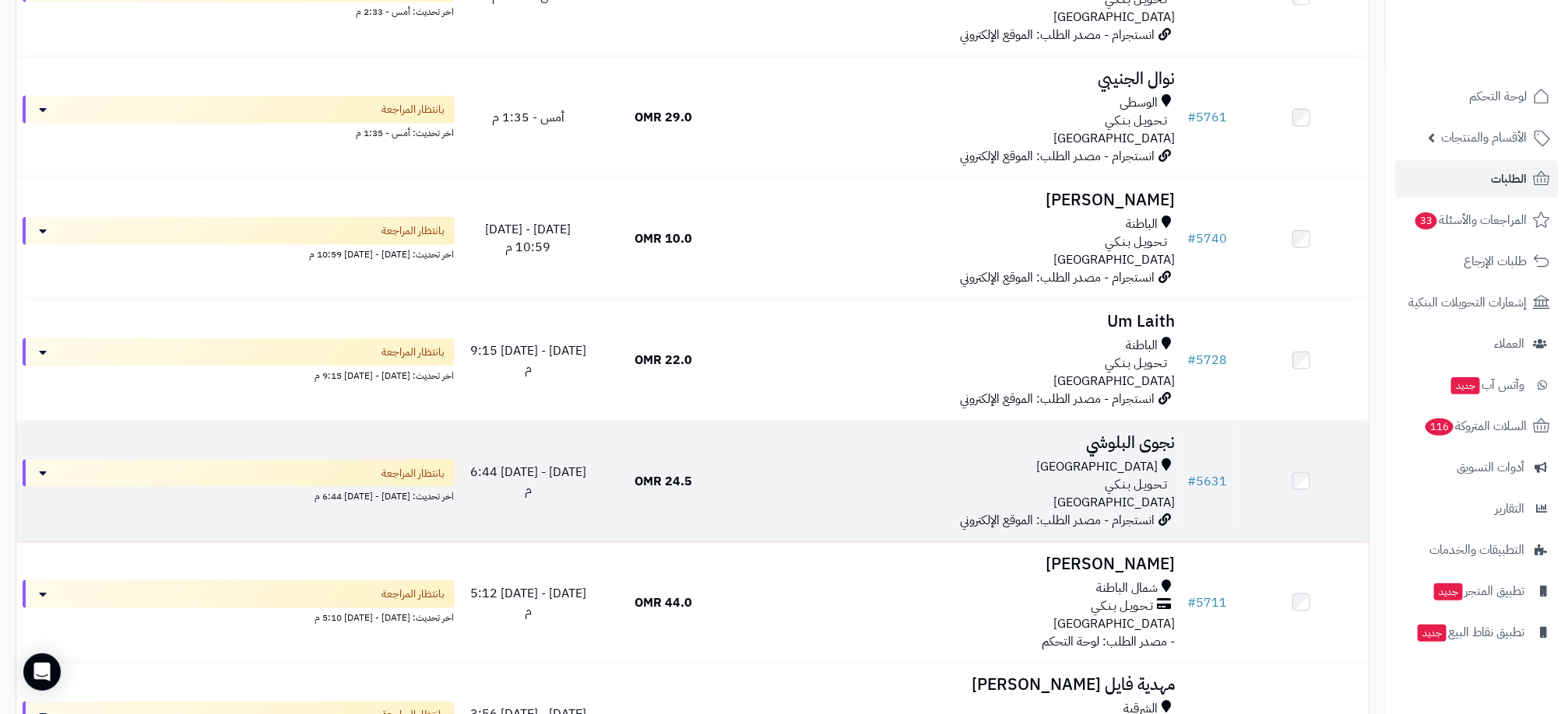
scroll to position [934, 0]
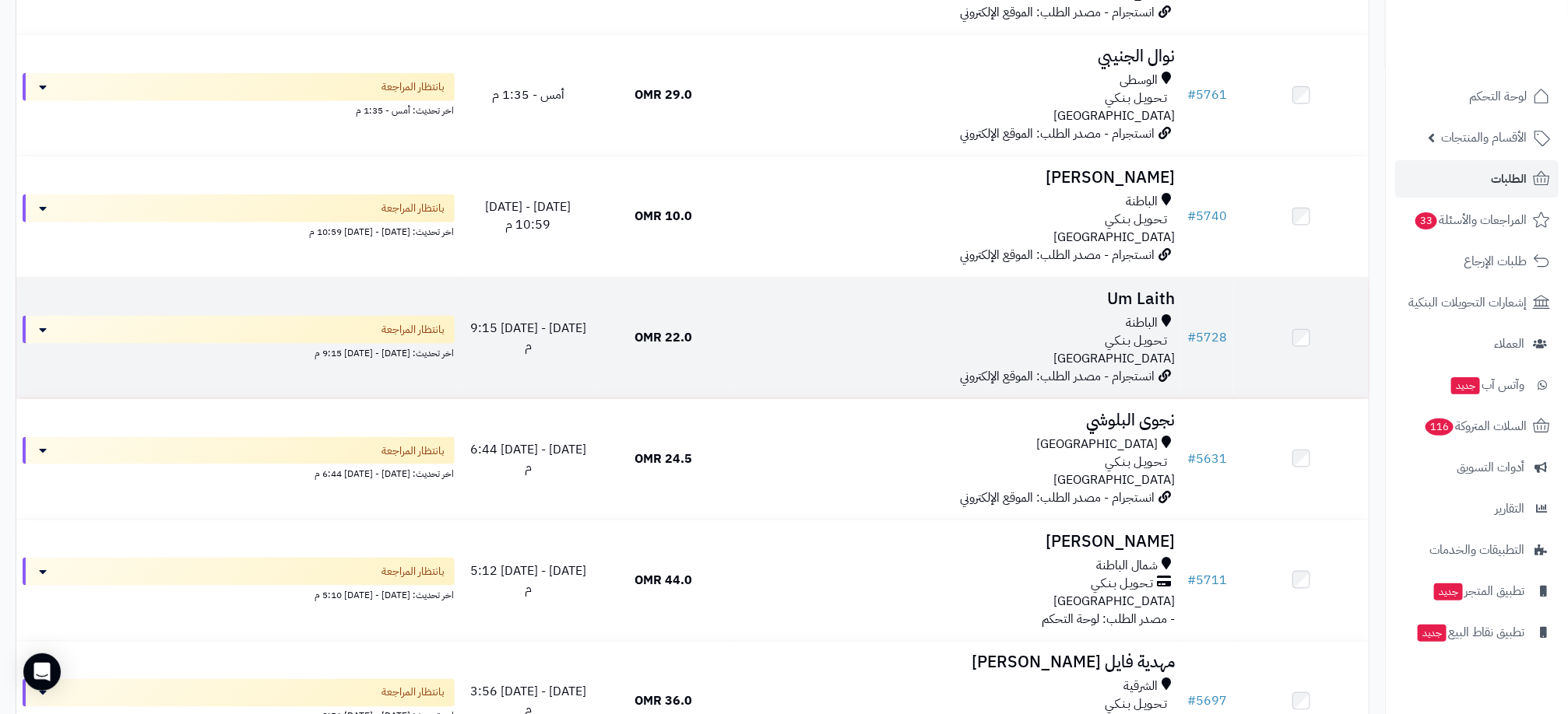
click at [712, 357] on td "22.0 OMR" at bounding box center [664, 338] width 136 height 120
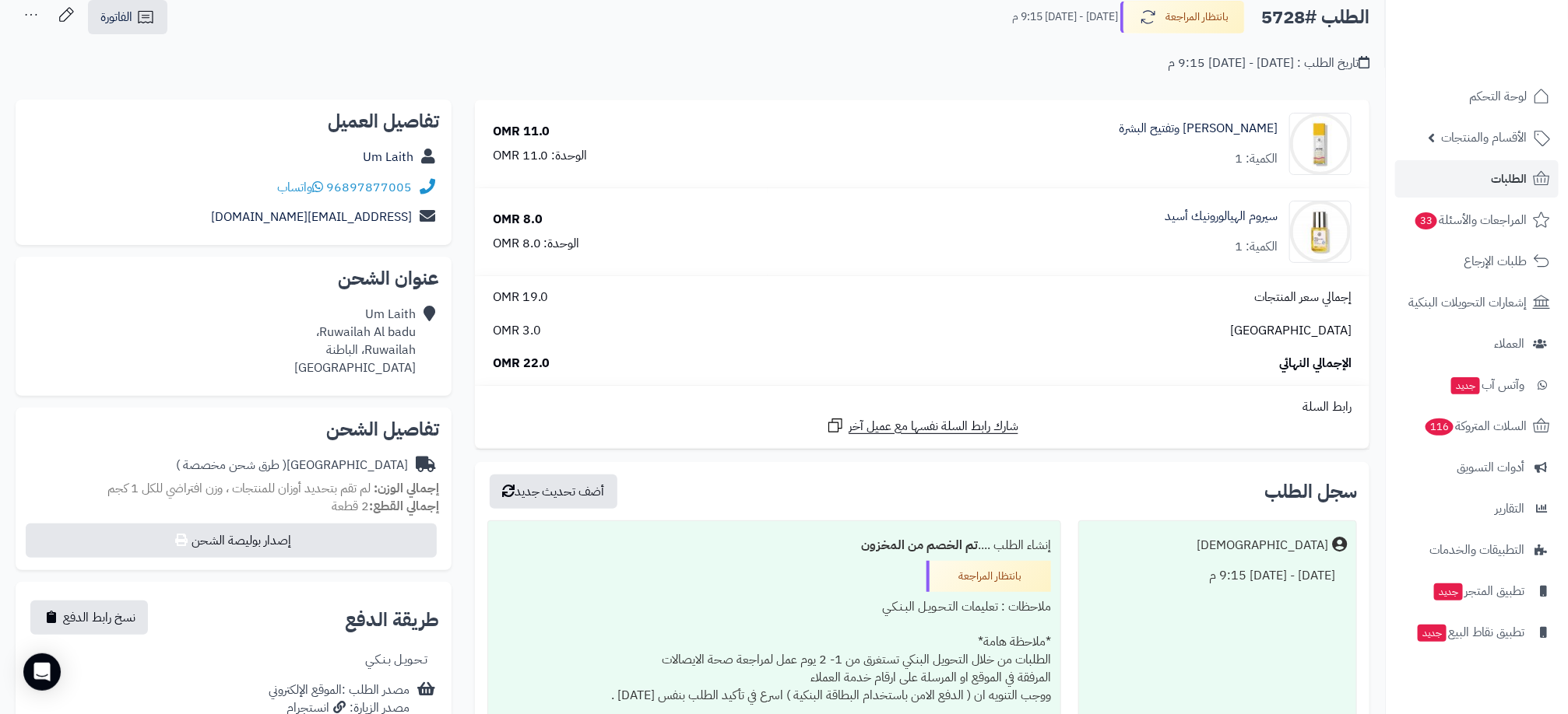
scroll to position [350, 0]
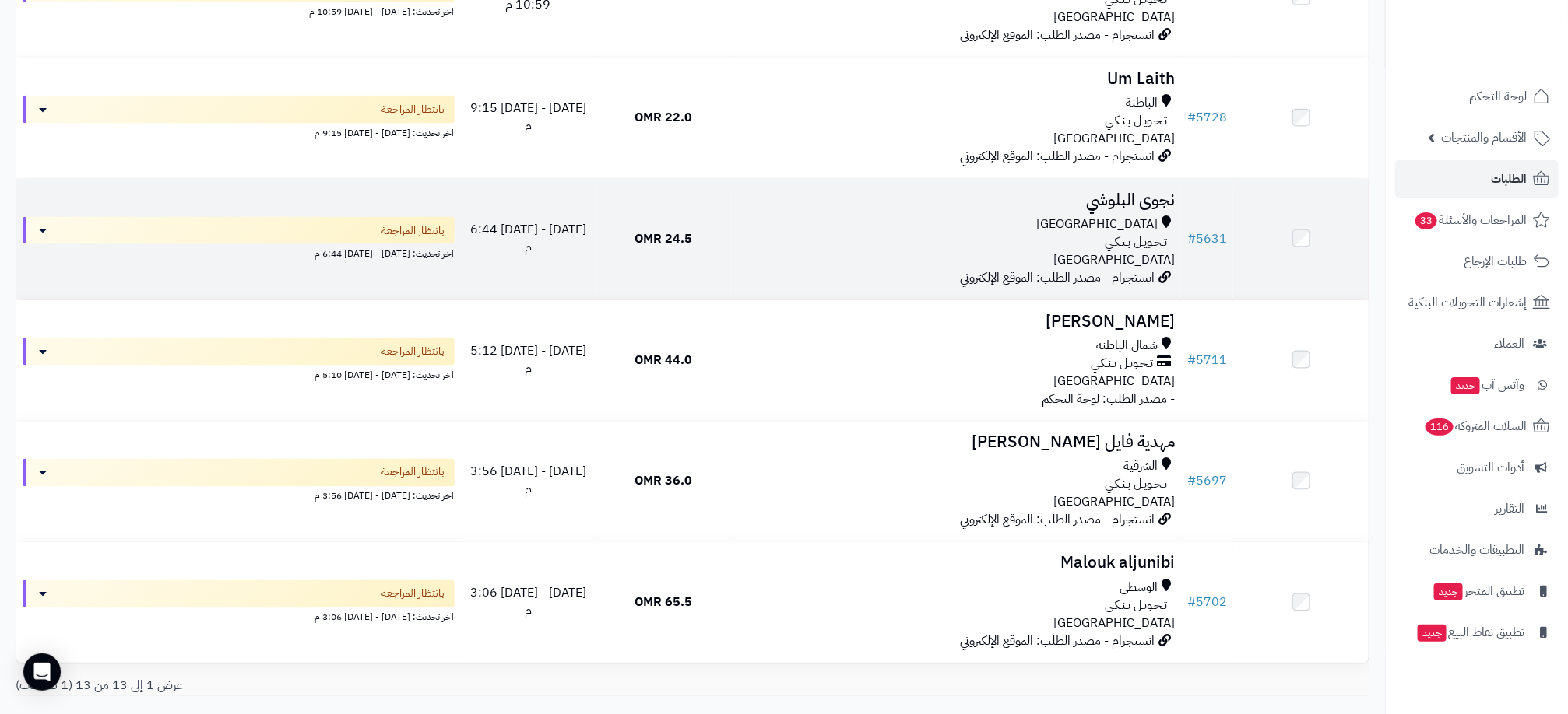
scroll to position [1167, 0]
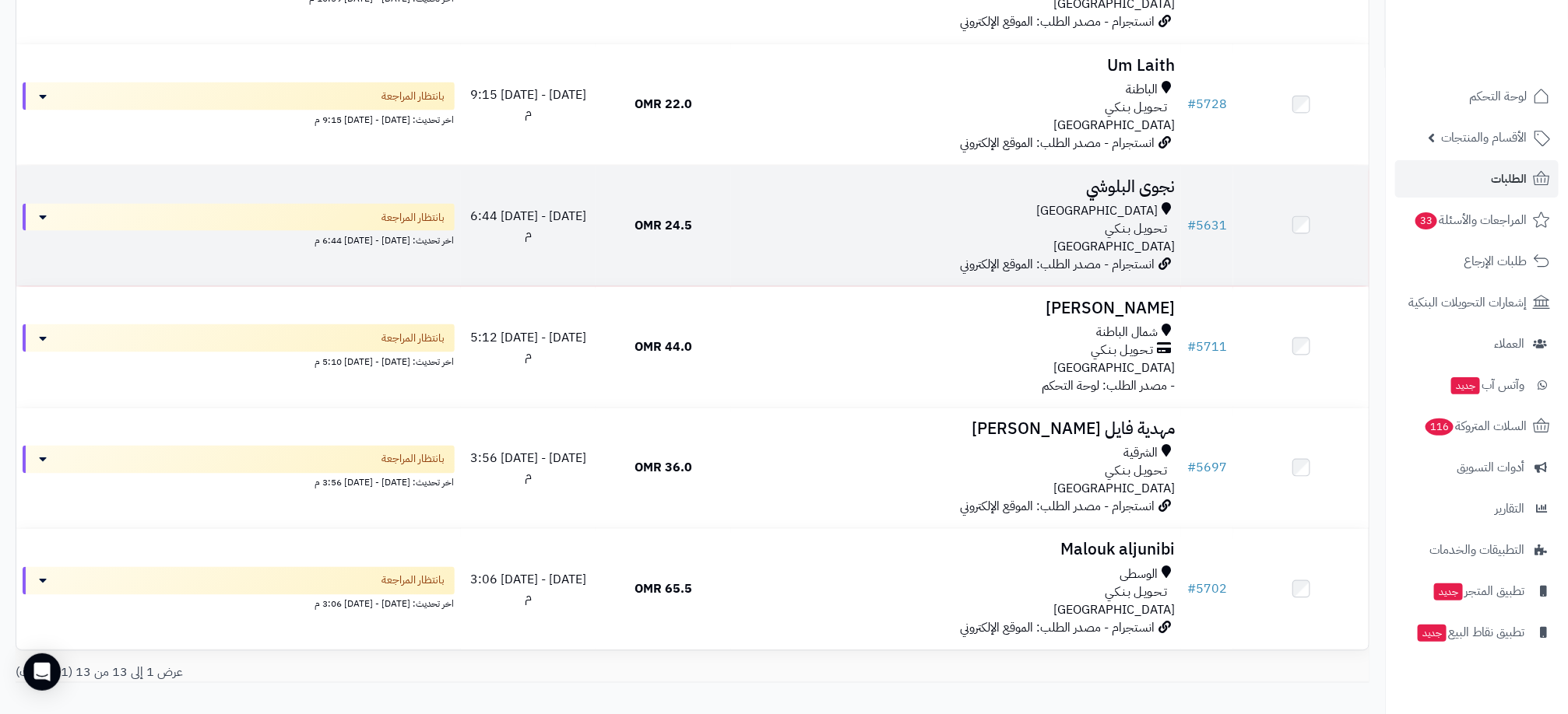
click at [703, 238] on td "24.5 OMR" at bounding box center [664, 225] width 136 height 120
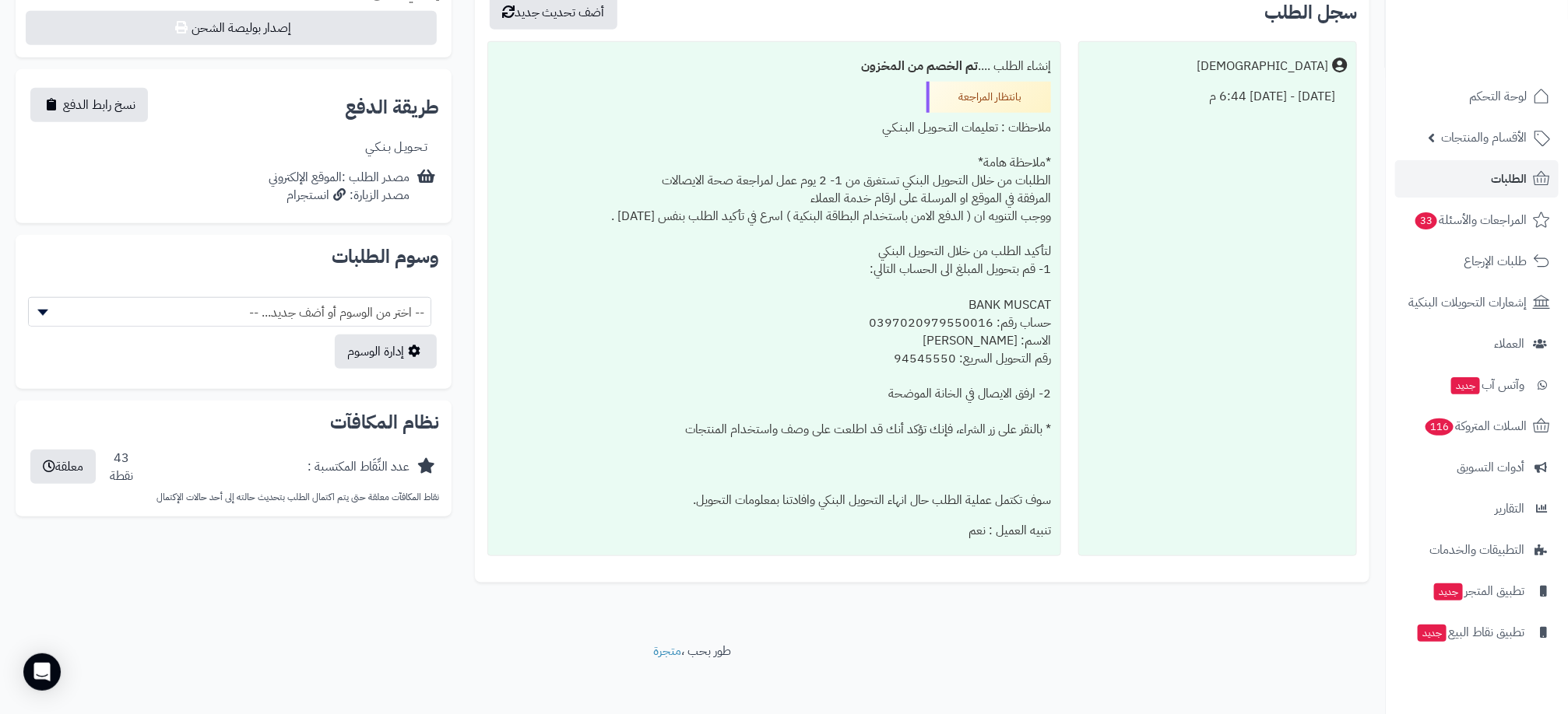
scroll to position [609, 0]
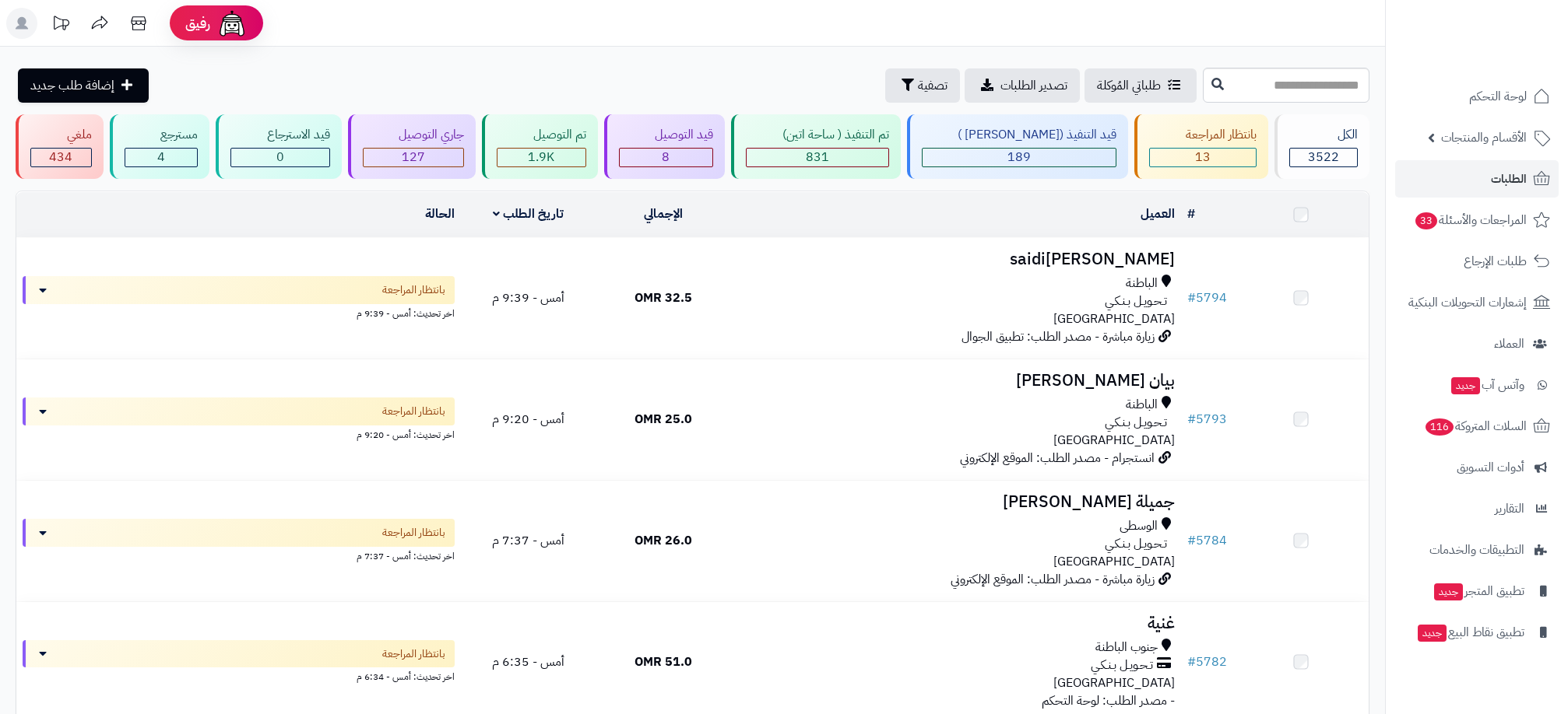
scroll to position [1167, 0]
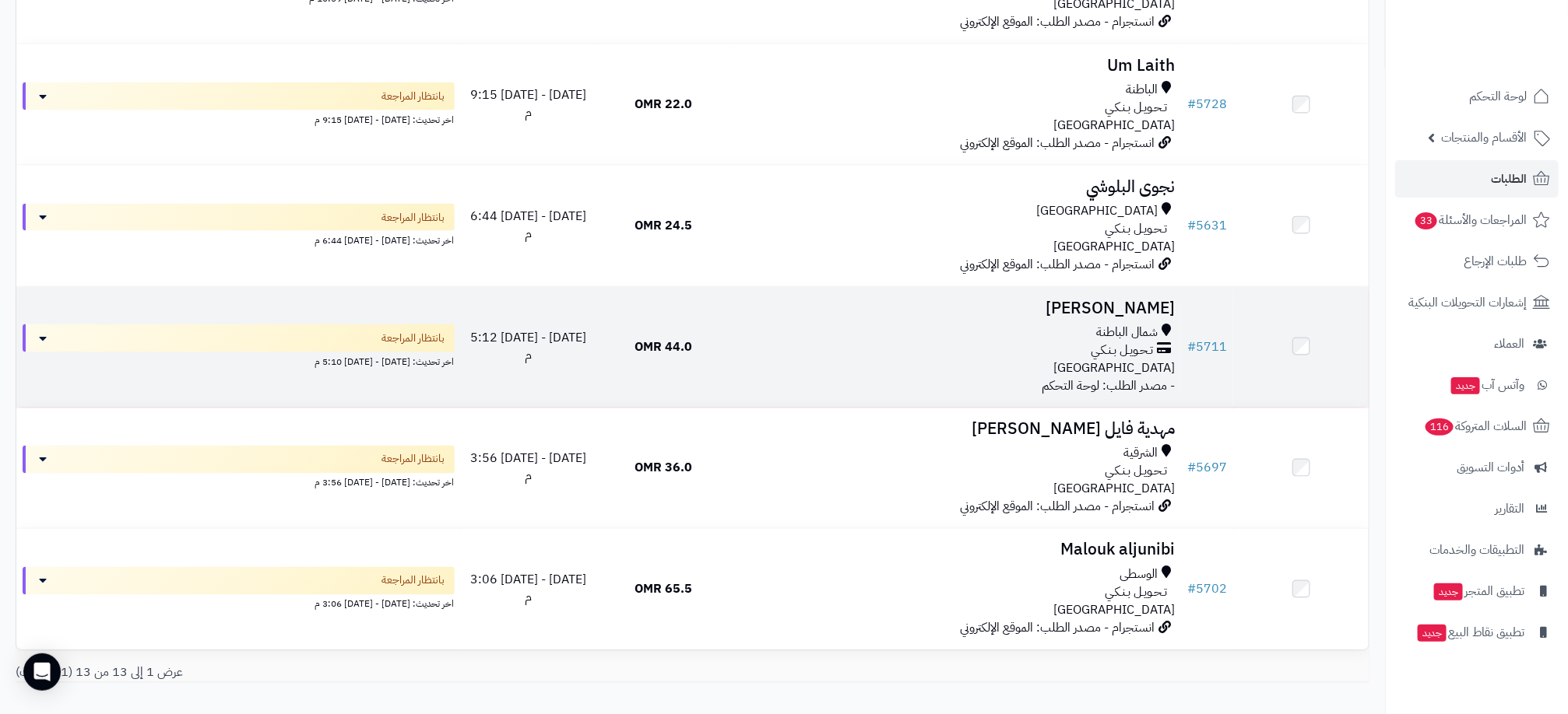
click at [714, 363] on td "44.0 OMR" at bounding box center [664, 346] width 136 height 120
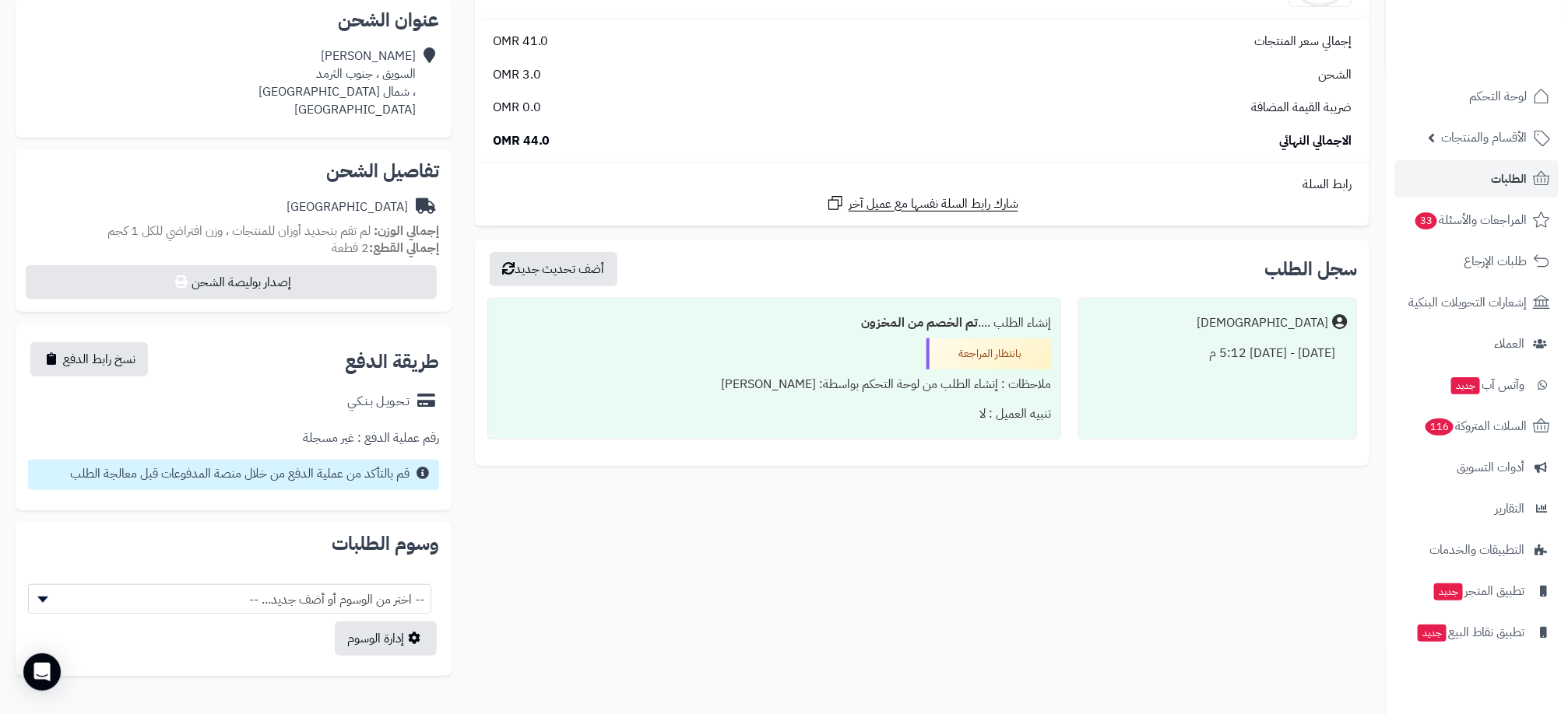
scroll to position [350, 0]
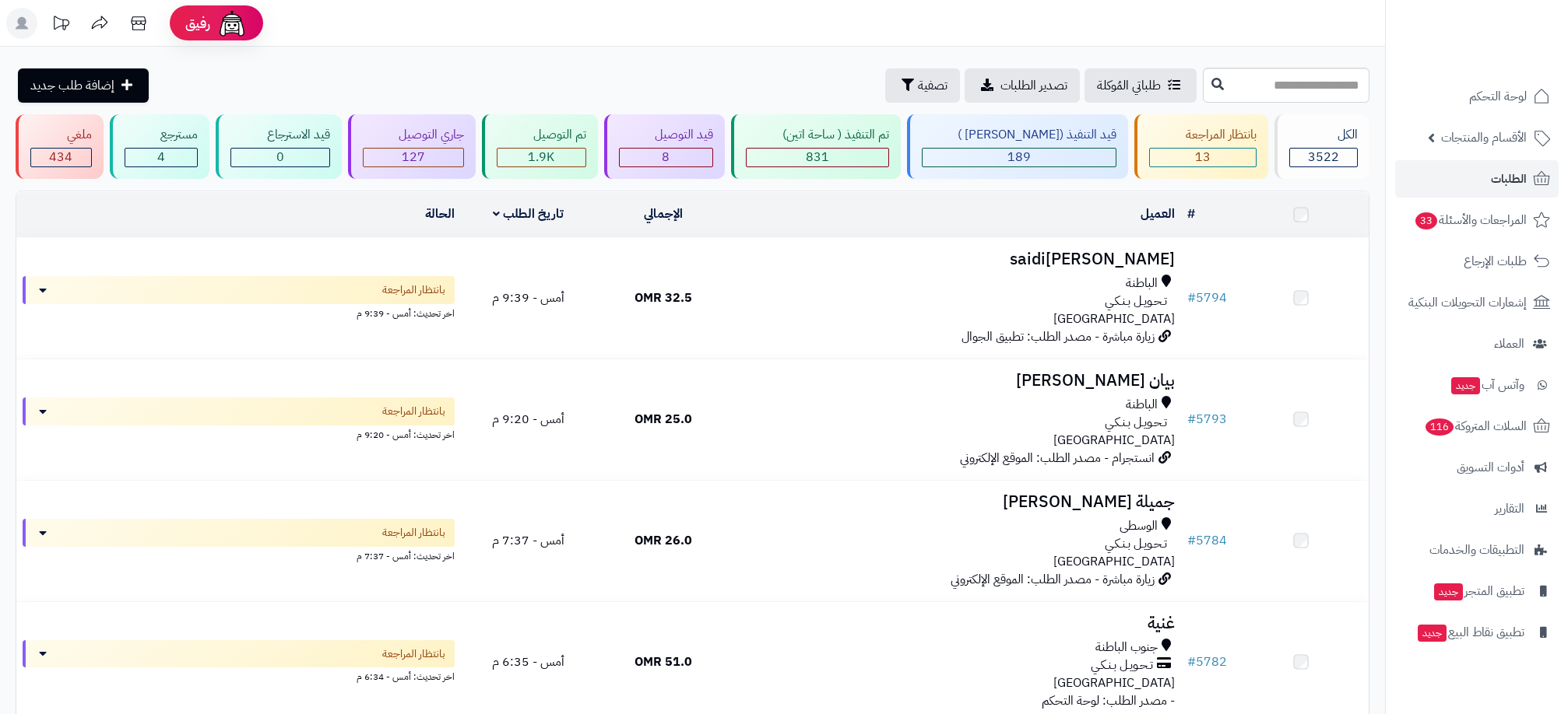
scroll to position [1167, 0]
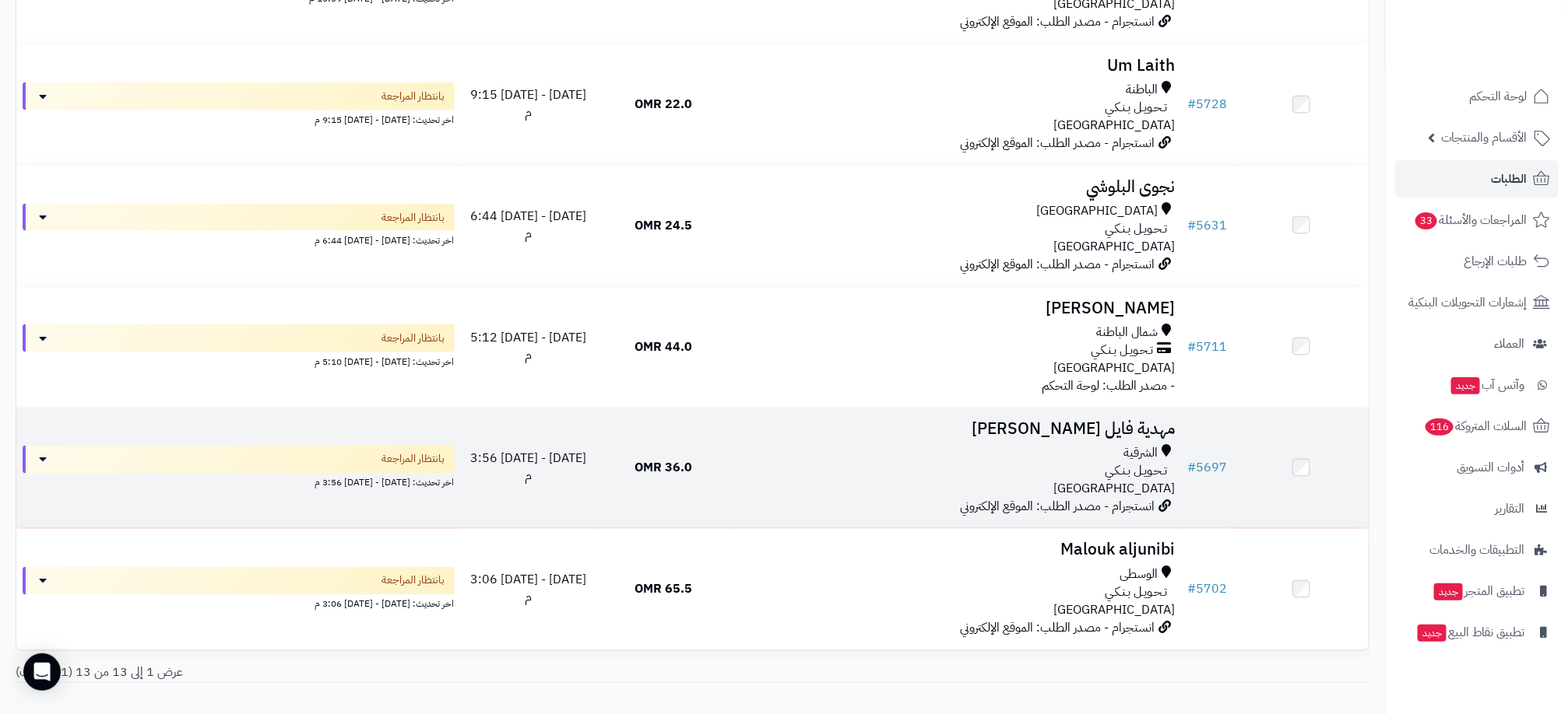
click at [744, 511] on td "مهدية فايل المخيني الشرقية تـحـويـل بـنـكـي عمان انستجرام - مصدر الطلب: الموقع …" at bounding box center [955, 468] width 450 height 120
click at [670, 470] on span "36.0 OMR" at bounding box center [663, 468] width 57 height 19
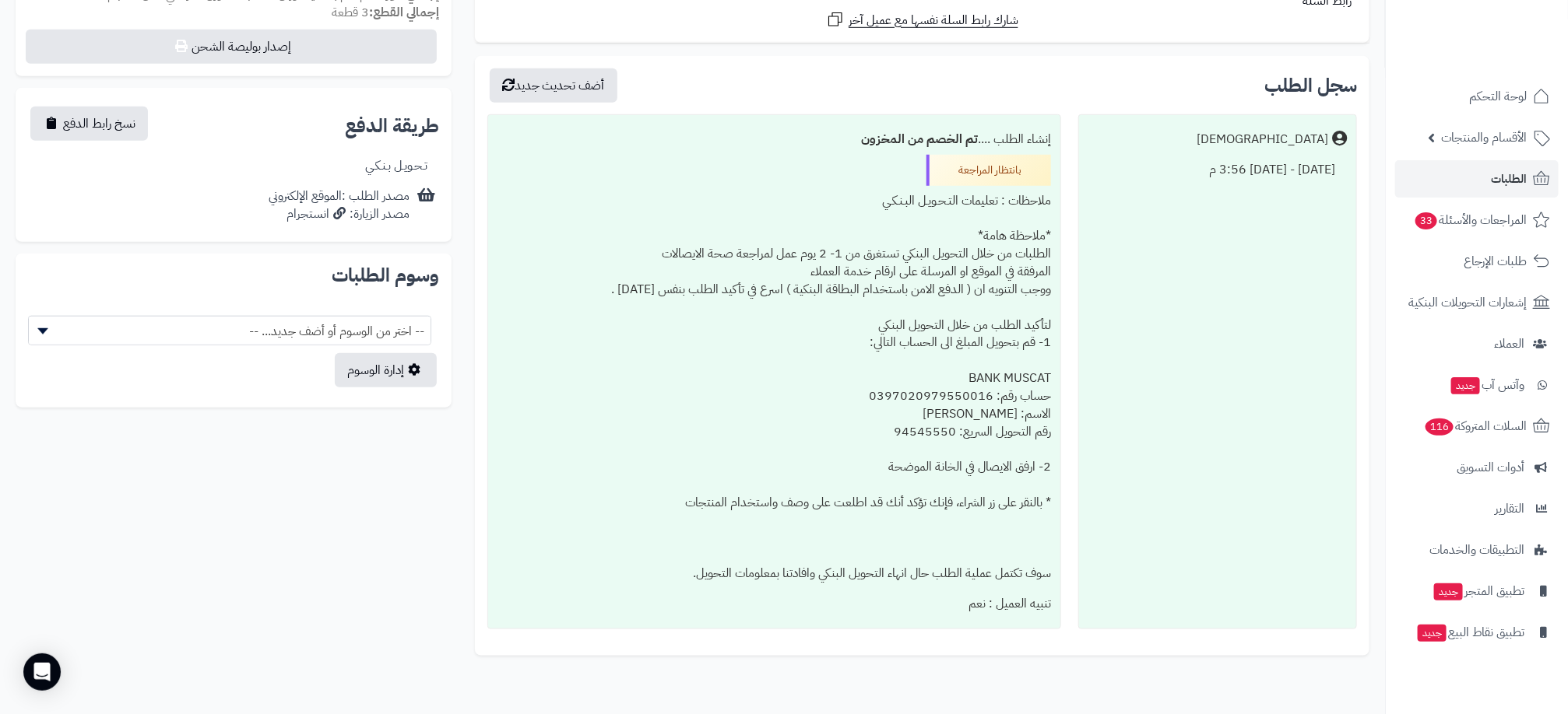
scroll to position [583, 0]
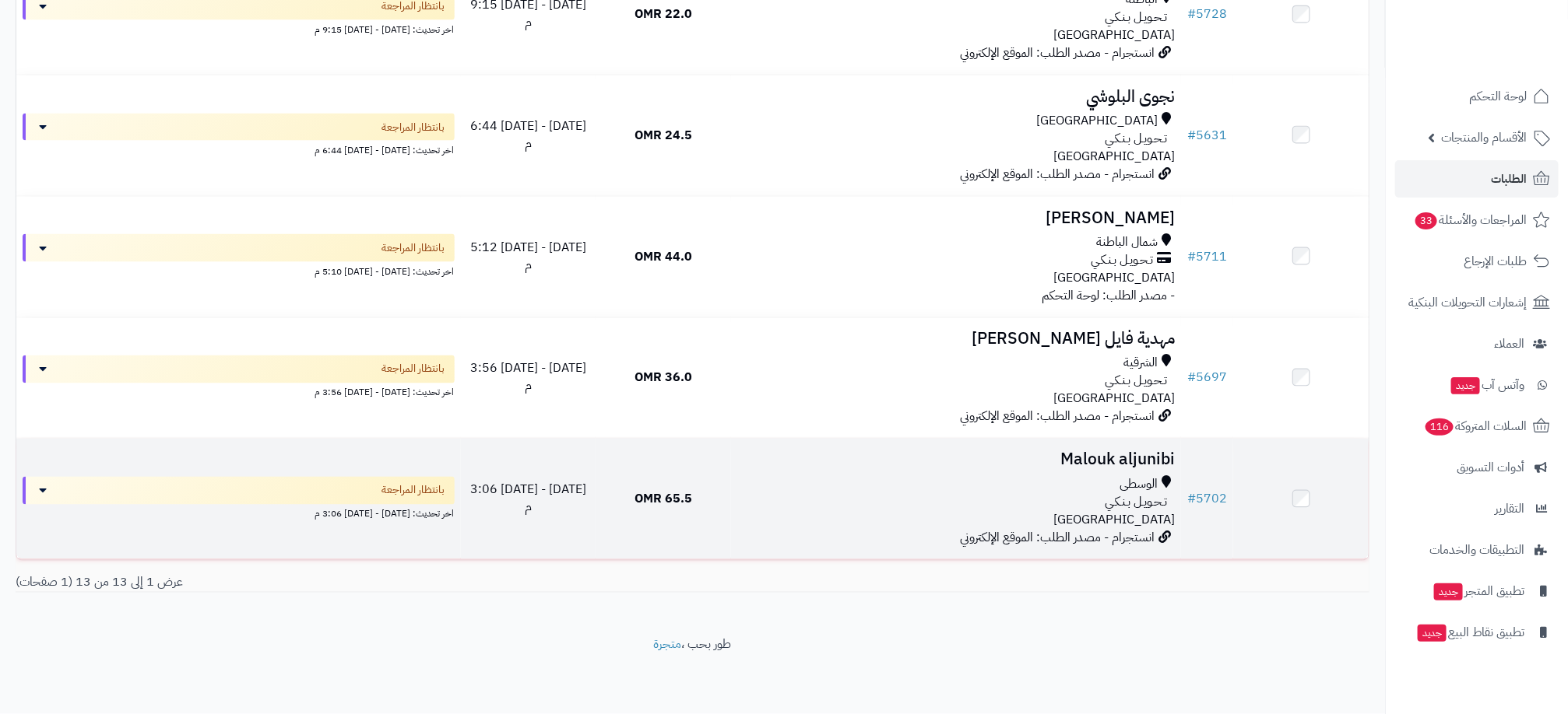
scroll to position [1261, 0]
click at [751, 499] on div "تـحـويـل بـنـكـي" at bounding box center [955, 503] width 437 height 18
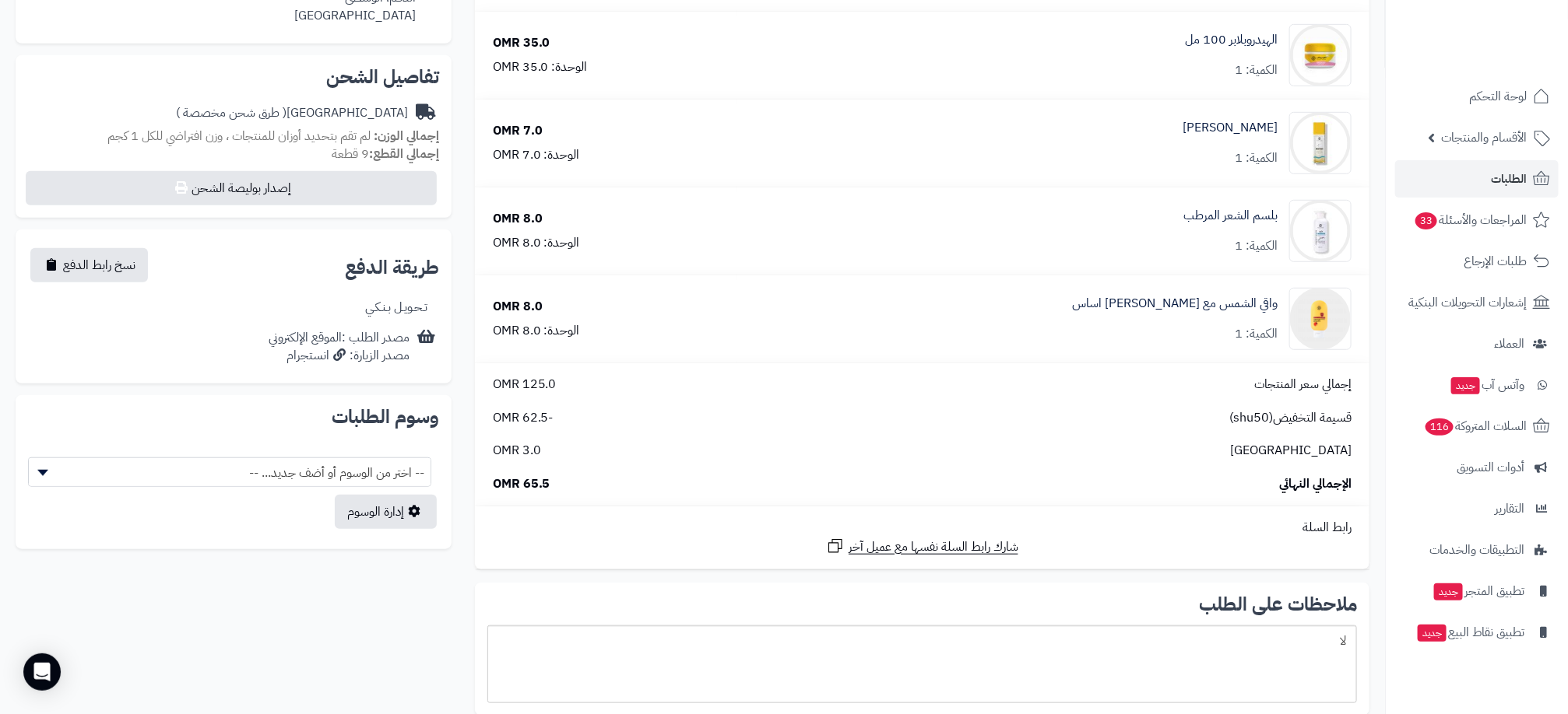
scroll to position [467, 0]
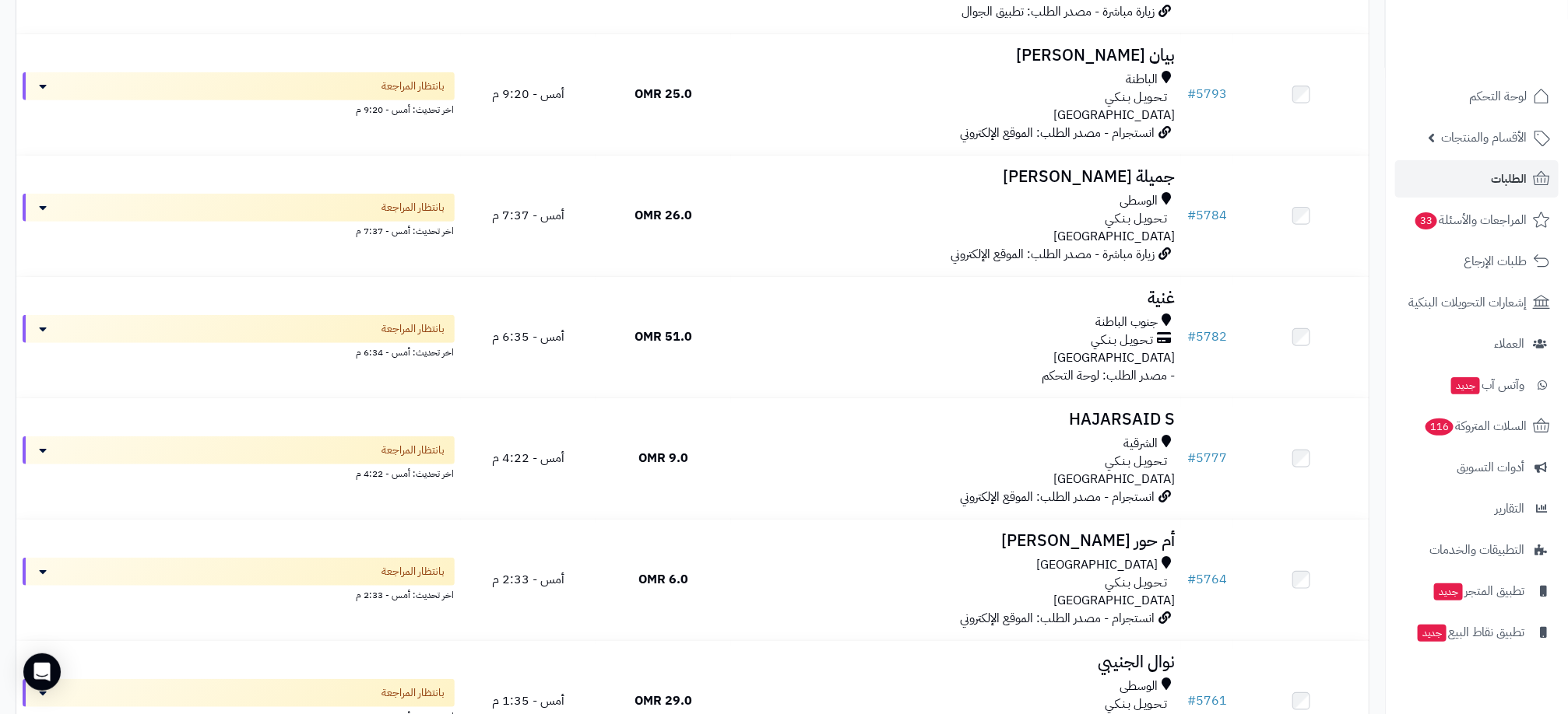
scroll to position [211, 0]
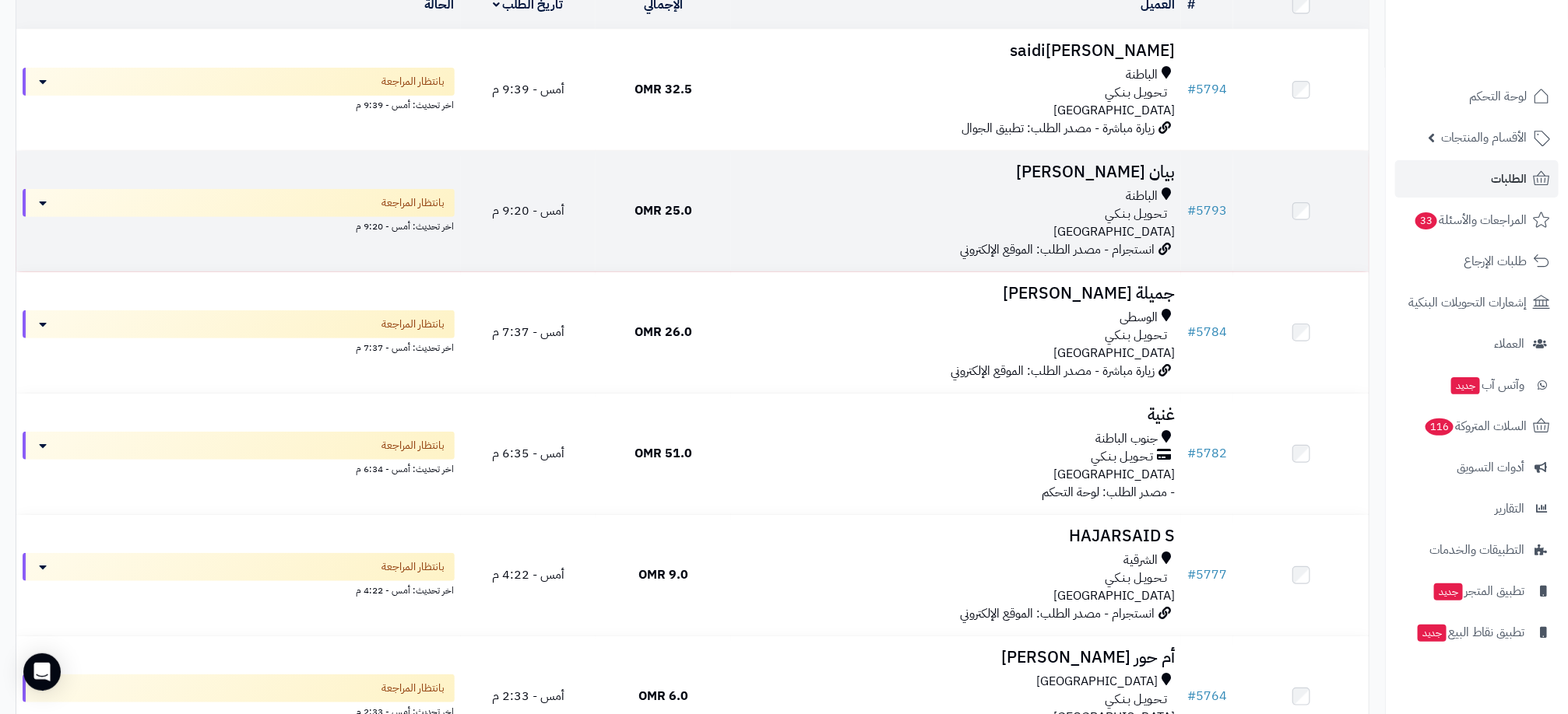
click at [772, 239] on div "الباطنة تـحـويـل بـنـكـي عمان" at bounding box center [955, 214] width 437 height 53
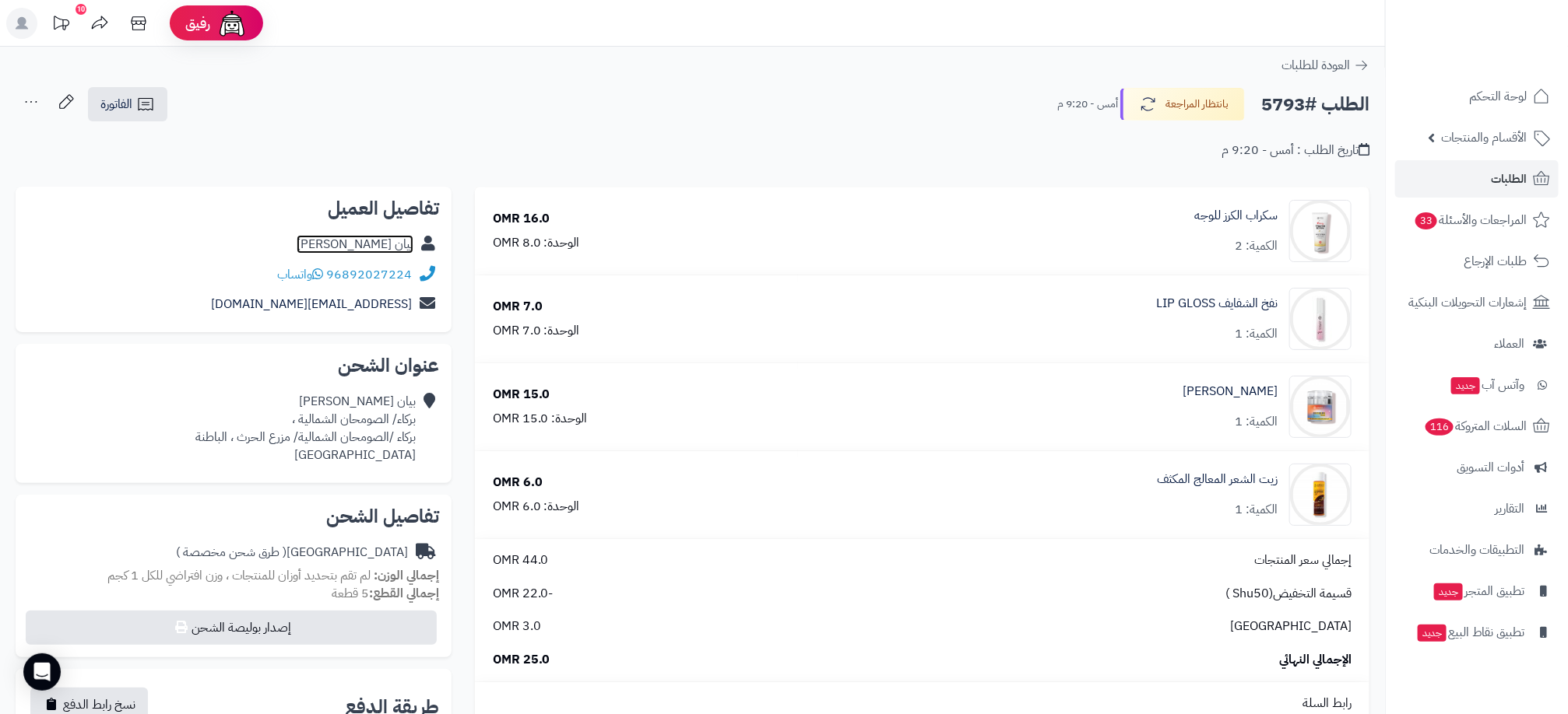
click at [397, 241] on link "بيان [PERSON_NAME]" at bounding box center [355, 244] width 116 height 19
click at [1482, 169] on link "الطلبات" at bounding box center [1477, 178] width 163 height 37
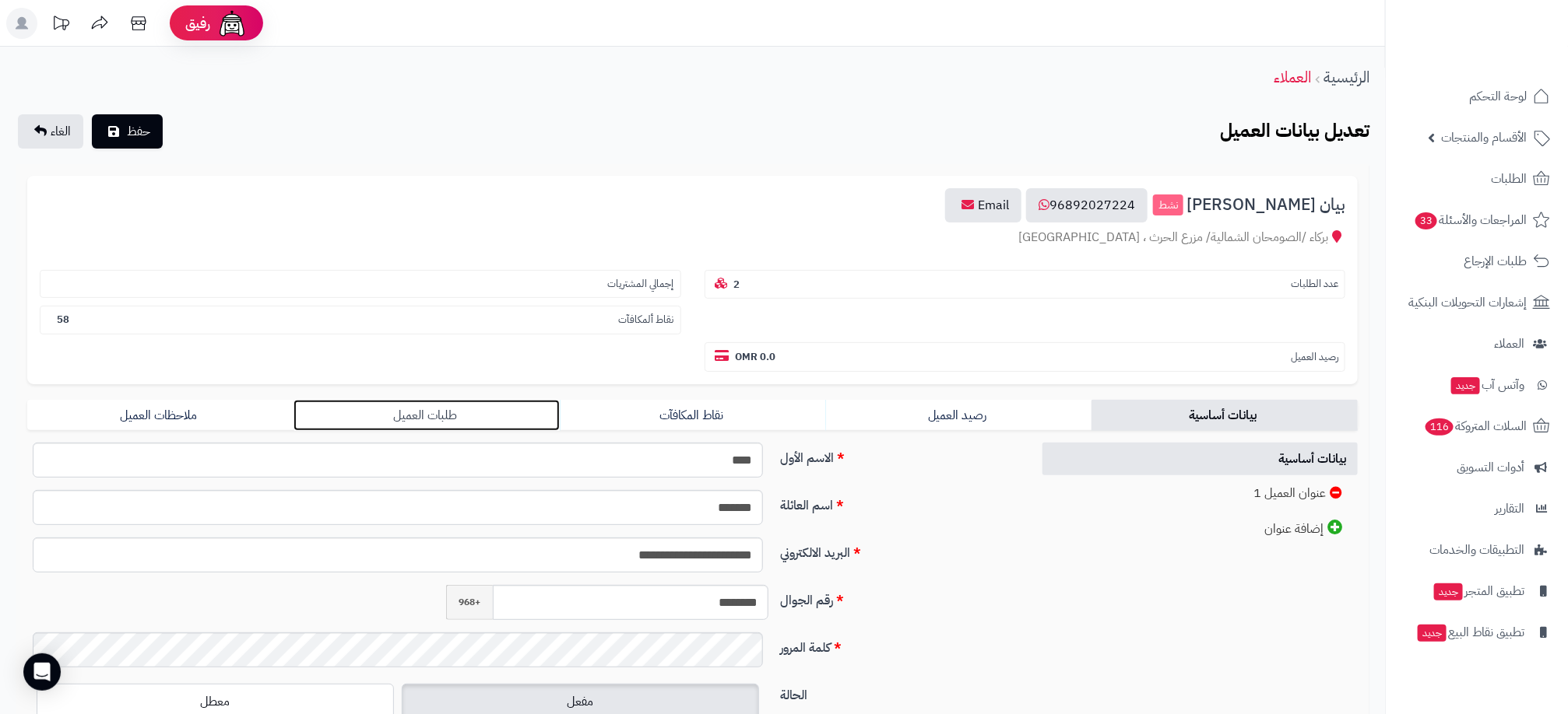
click at [424, 423] on link "طلبات العميل" at bounding box center [426, 415] width 266 height 32
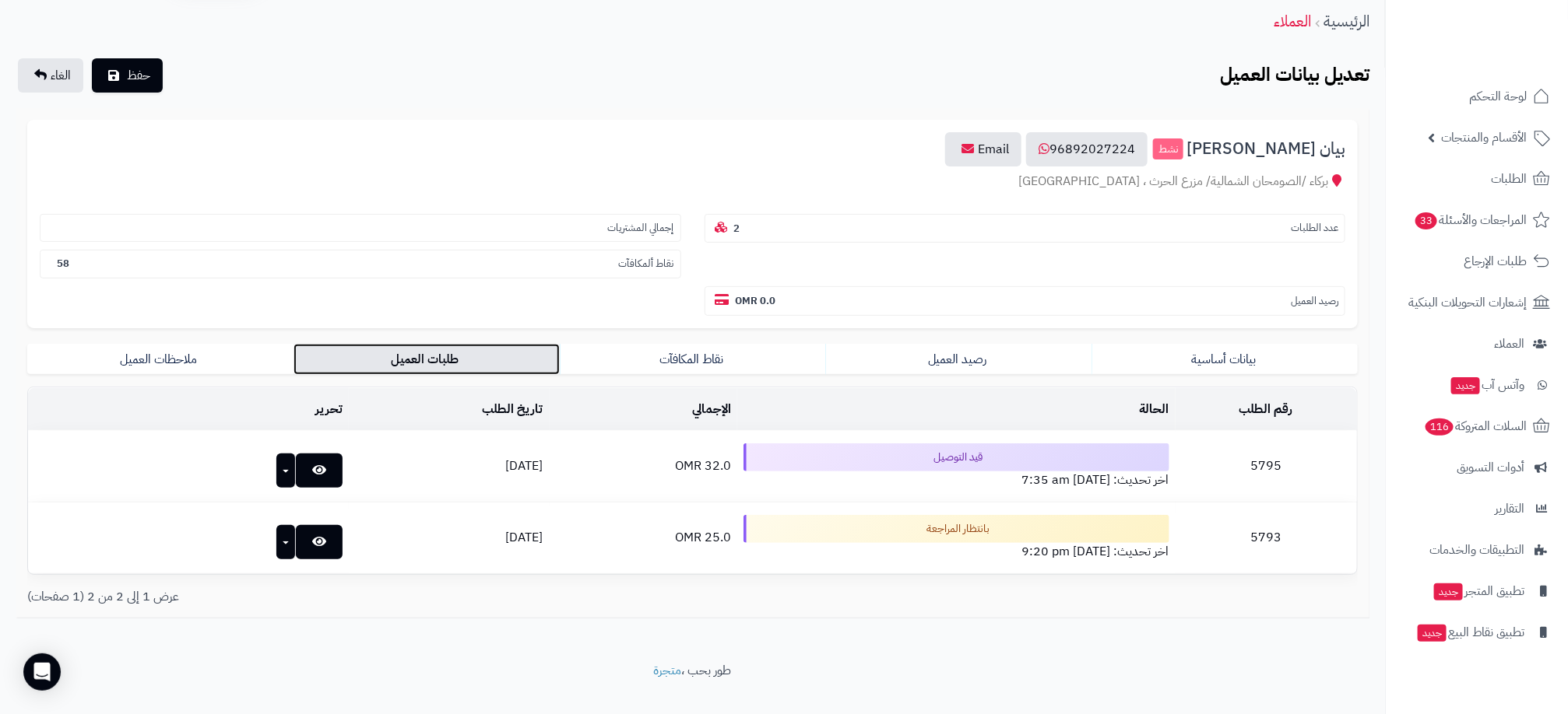
scroll to position [86, 0]
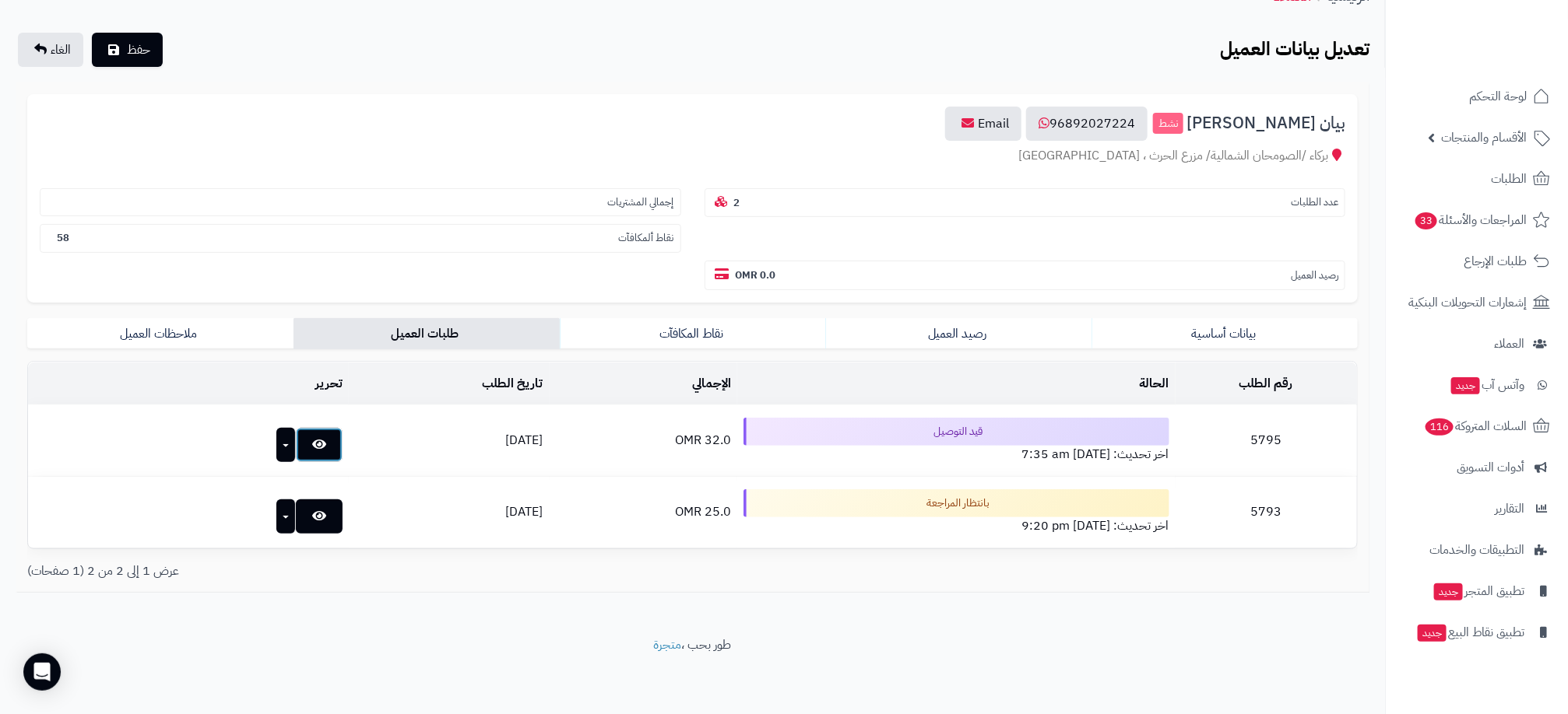
click at [296, 439] on link at bounding box center [319, 445] width 47 height 34
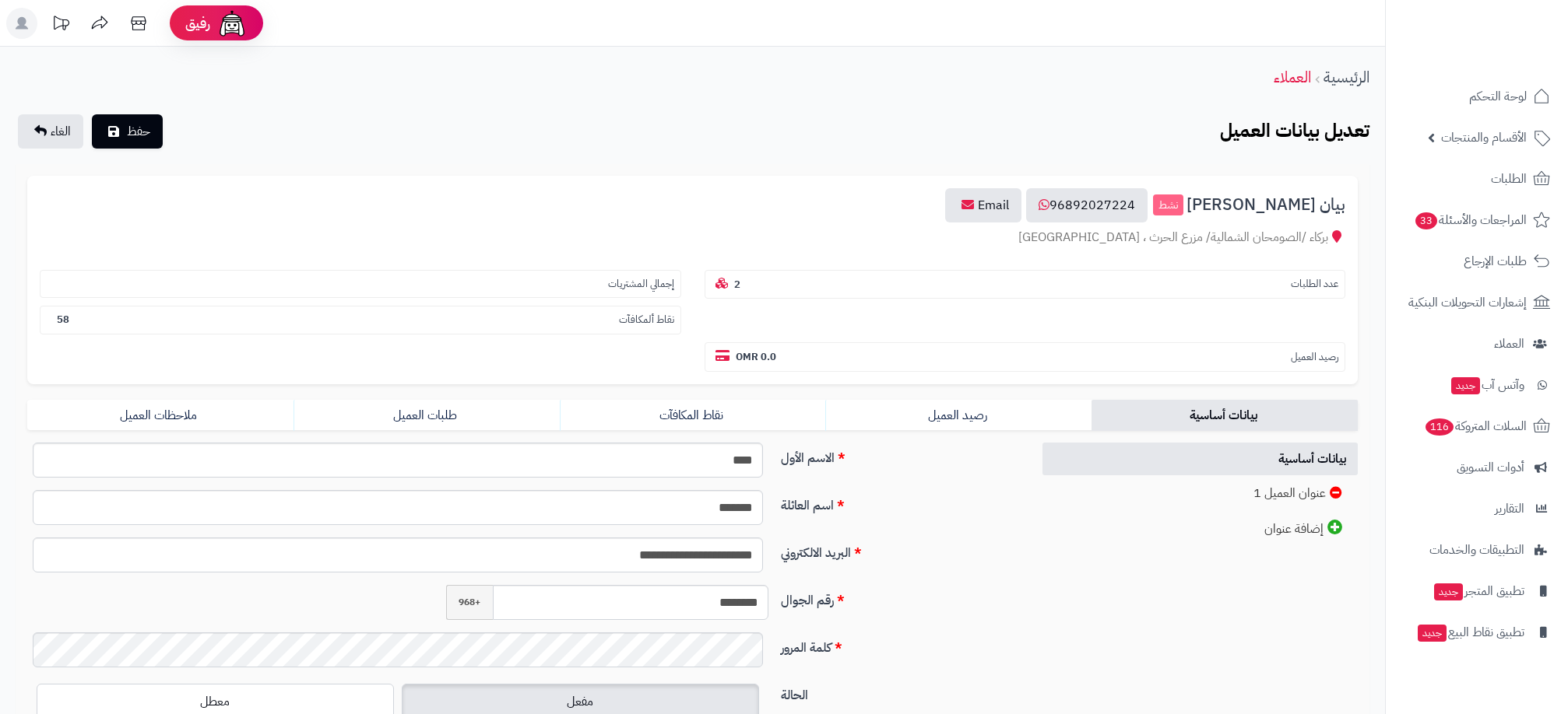
scroll to position [86, 0]
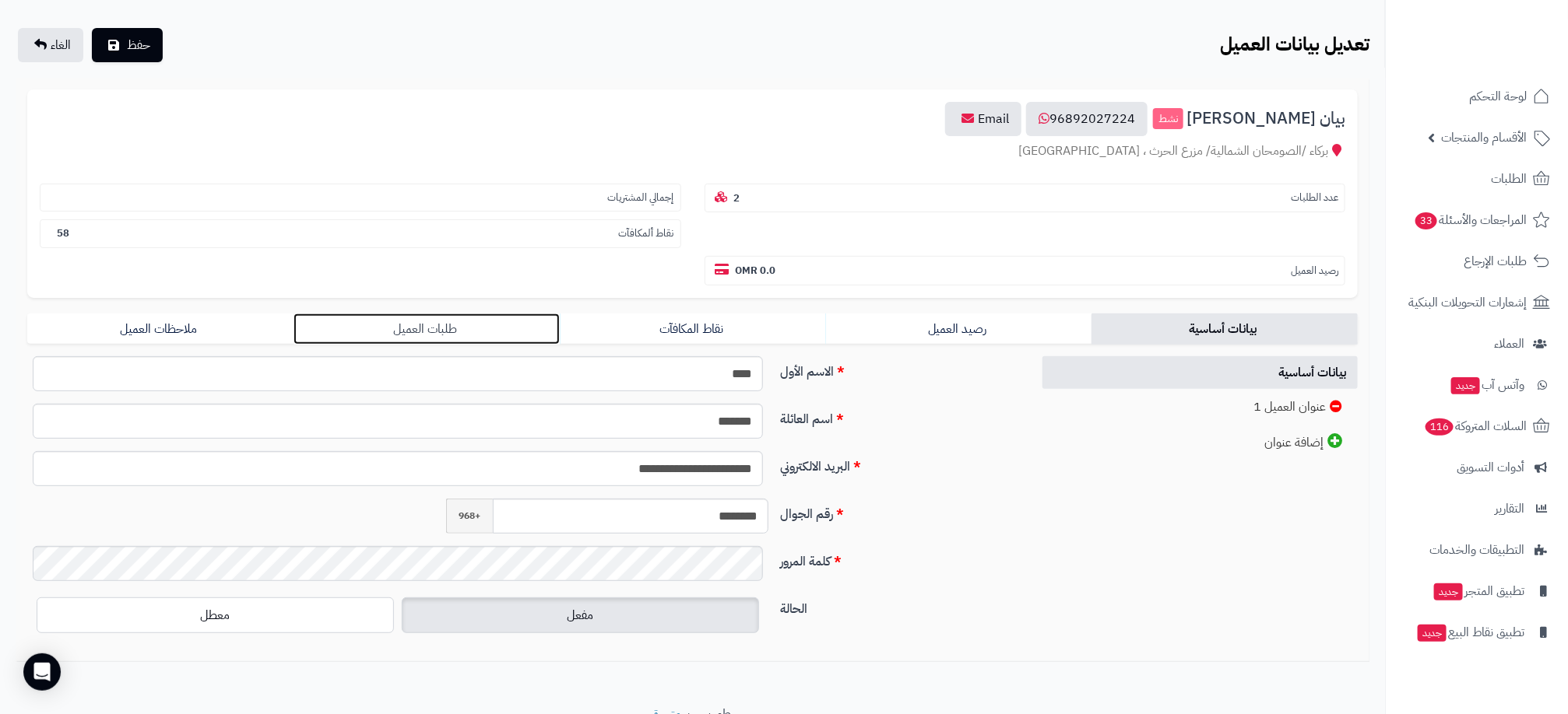
click at [428, 334] on link "طلبات العميل" at bounding box center [426, 329] width 266 height 32
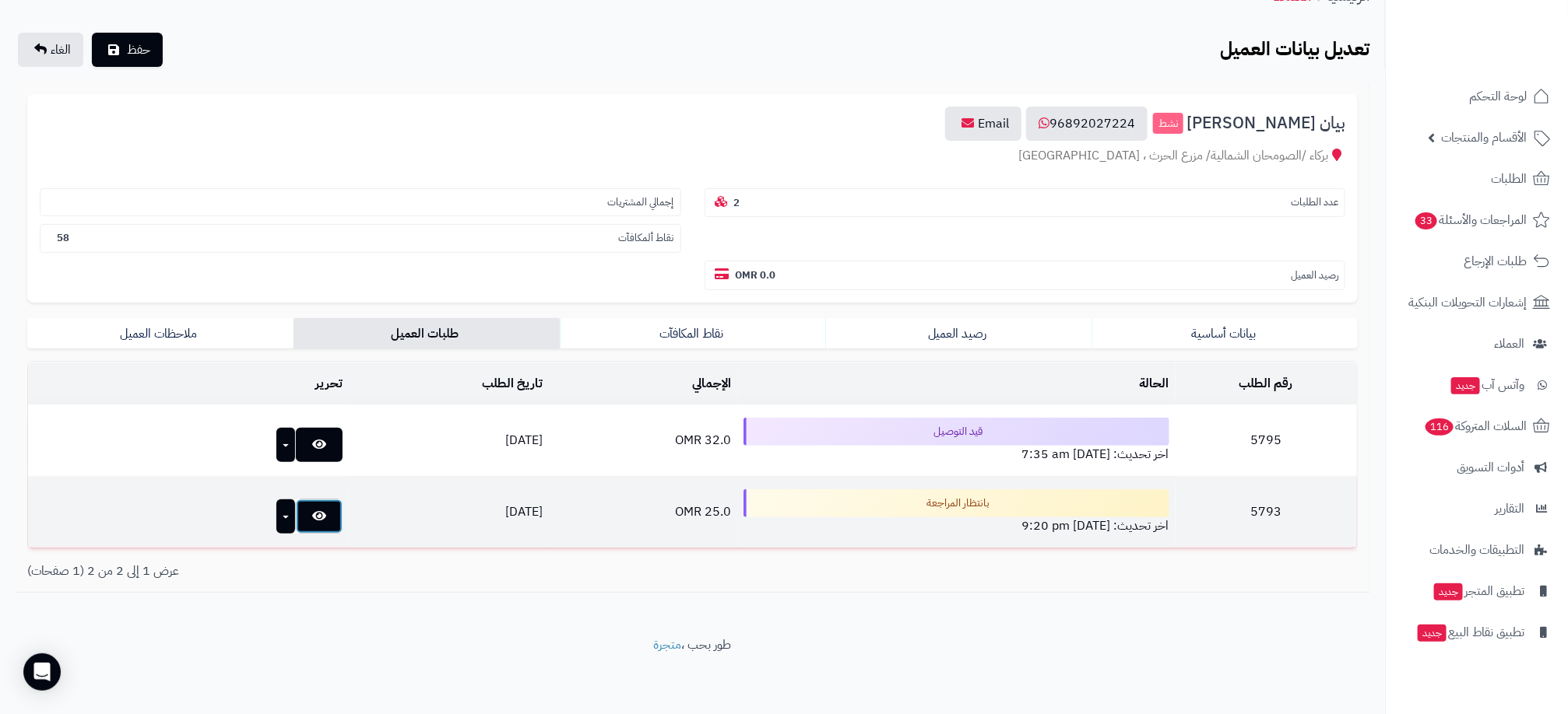
click at [296, 521] on link at bounding box center [319, 516] width 47 height 34
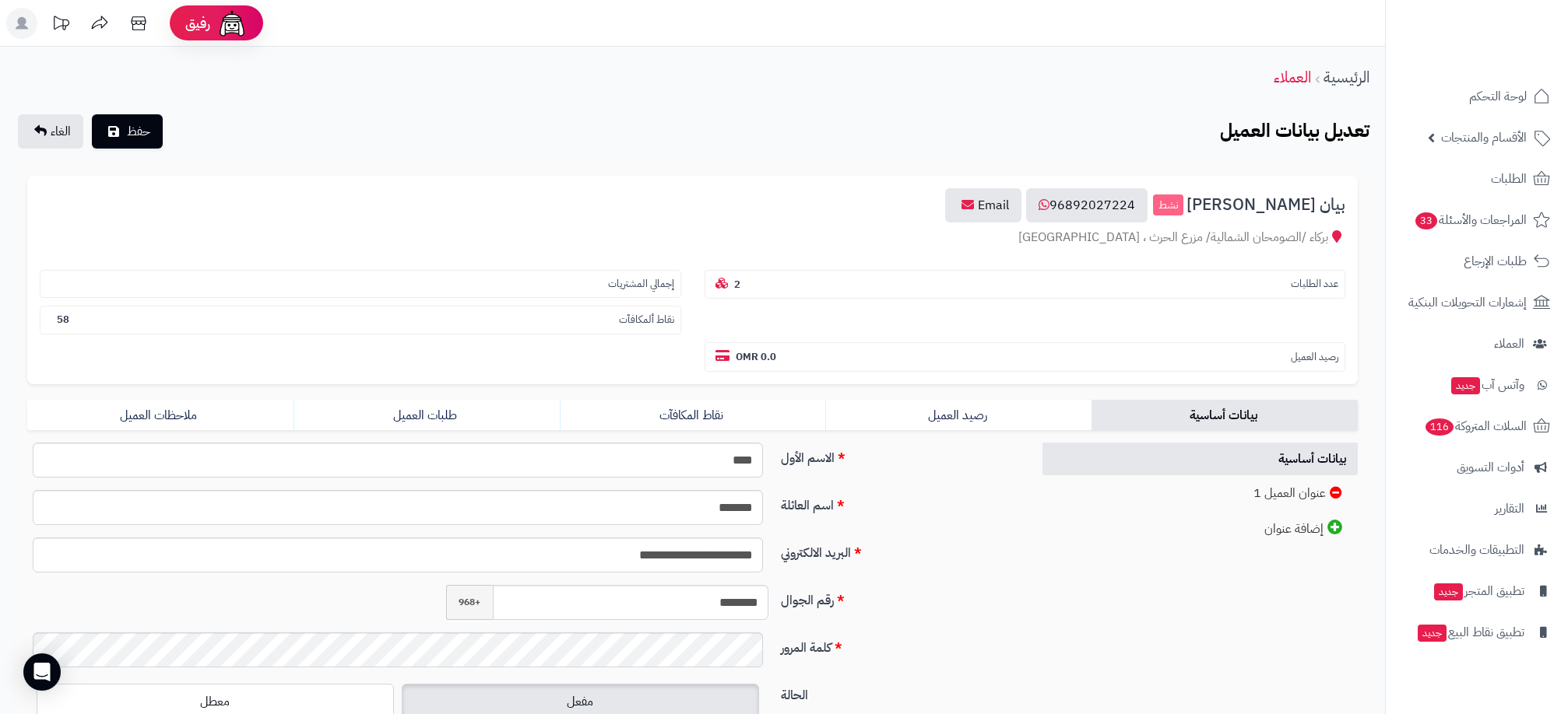
scroll to position [86, 0]
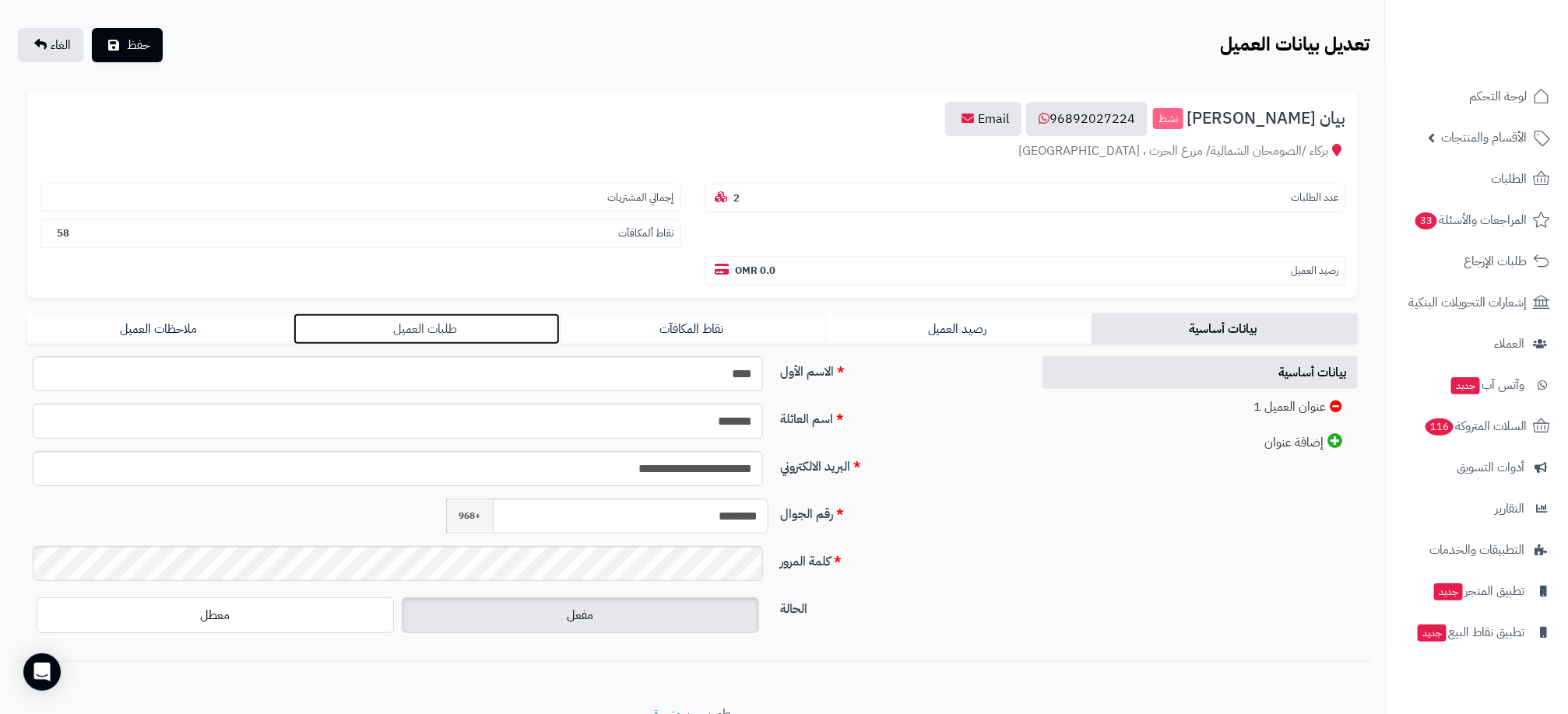
click at [442, 331] on link "طلبات العميل" at bounding box center [426, 329] width 266 height 32
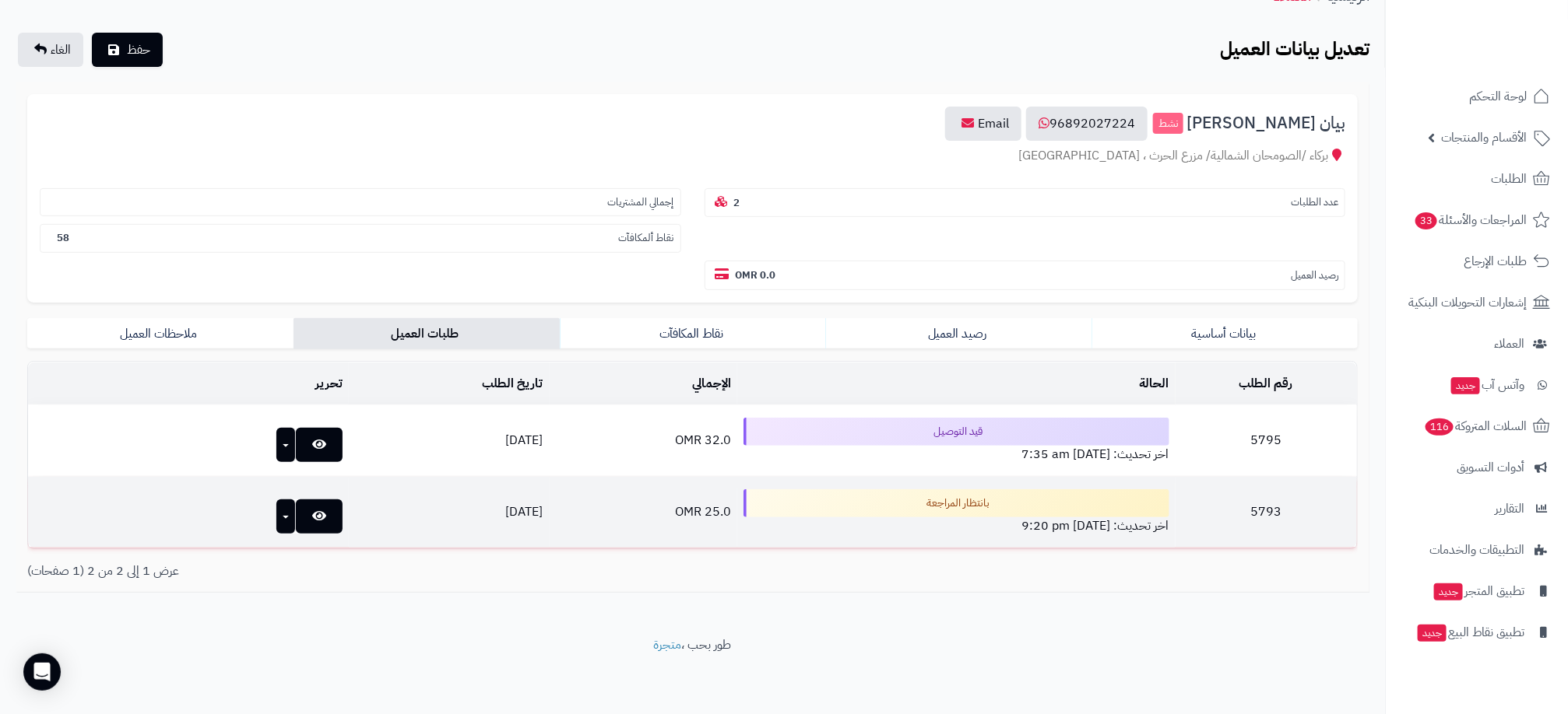
click at [276, 523] on button "button" at bounding box center [286, 516] width 19 height 34
click at [476, 510] on td "[DATE]" at bounding box center [449, 512] width 200 height 71
click at [312, 510] on icon at bounding box center [318, 515] width 14 height 12
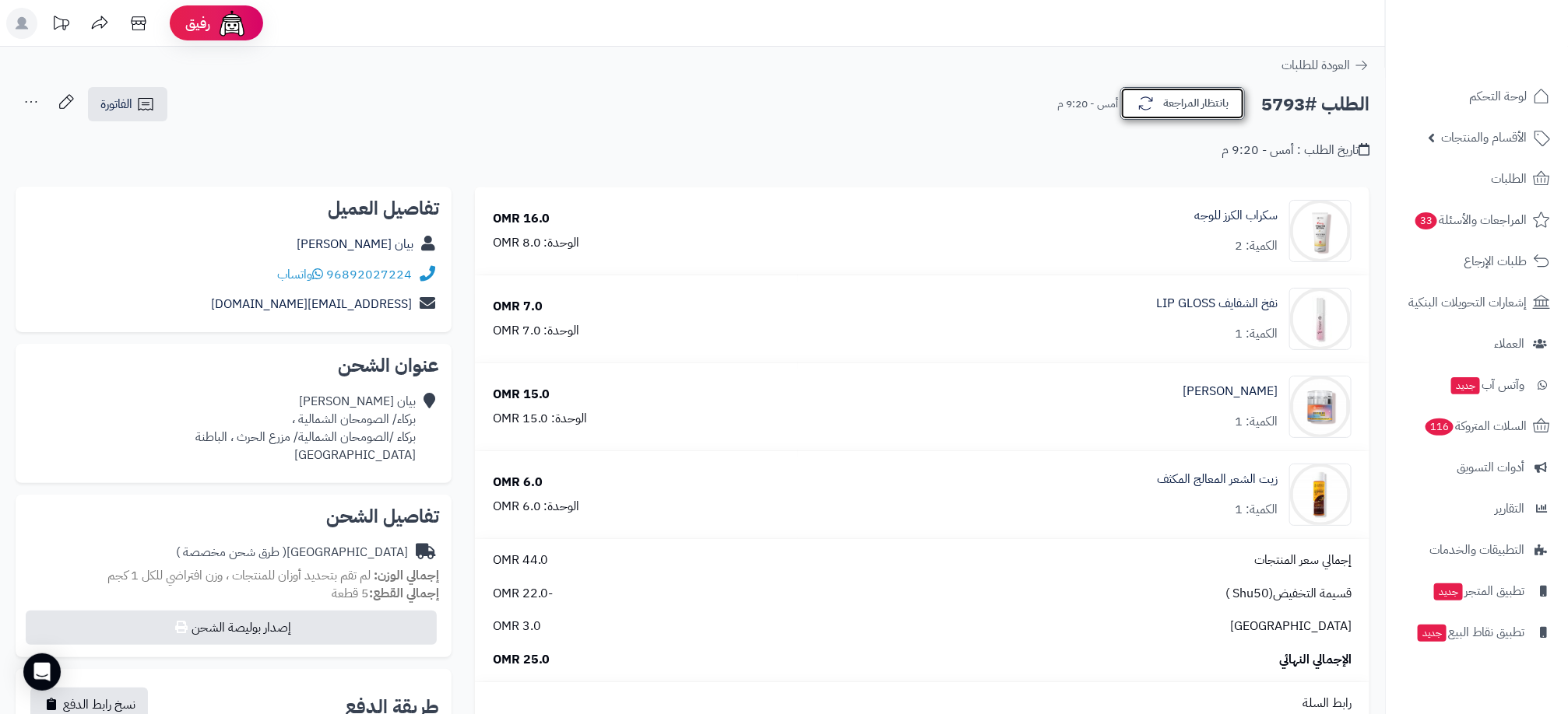
click at [1182, 111] on button "بانتظار المراجعة" at bounding box center [1182, 103] width 124 height 32
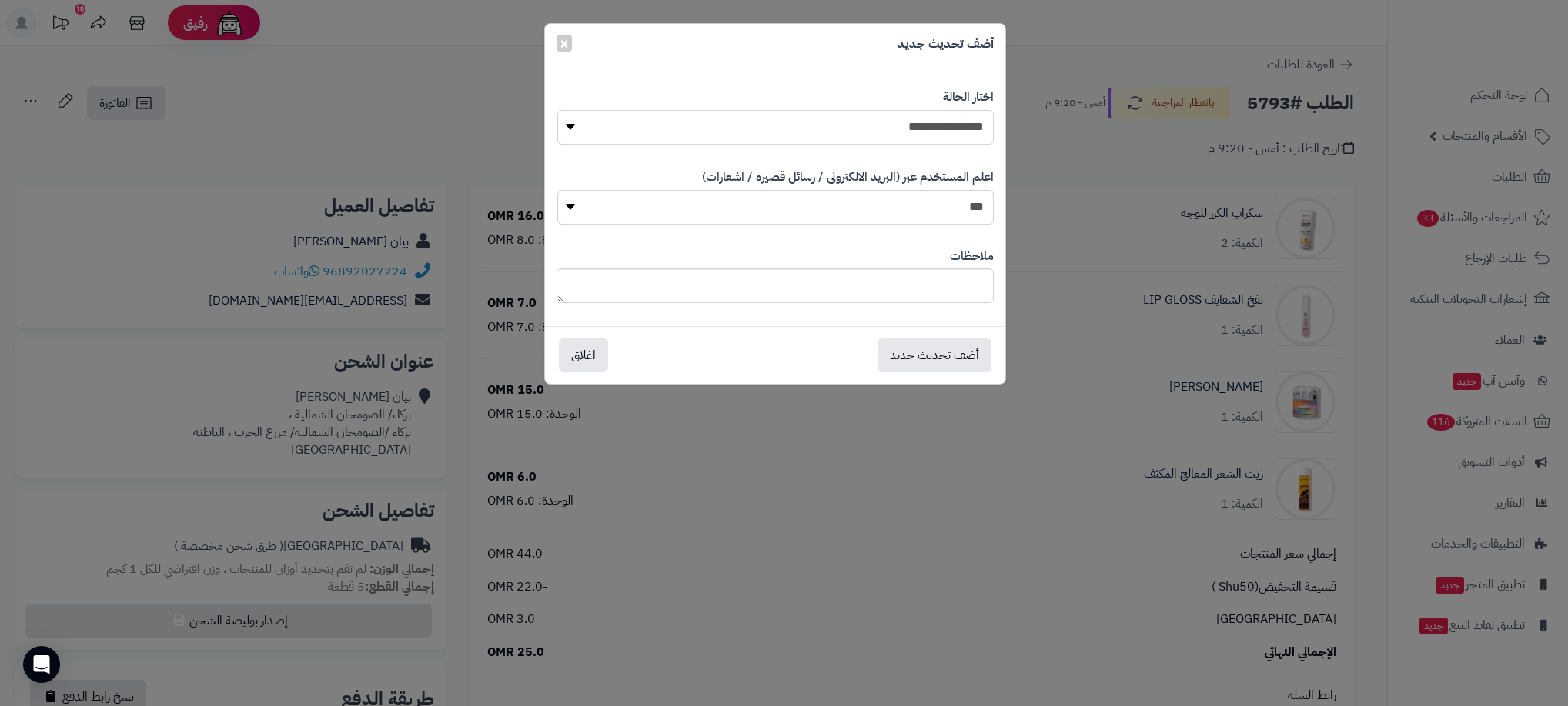
click at [964, 137] on select "**********" at bounding box center [775, 127] width 436 height 34
select select "**"
click at [557, 110] on select "**********" at bounding box center [775, 127] width 436 height 34
click at [971, 218] on select "*** **" at bounding box center [775, 207] width 436 height 34
select select "*"
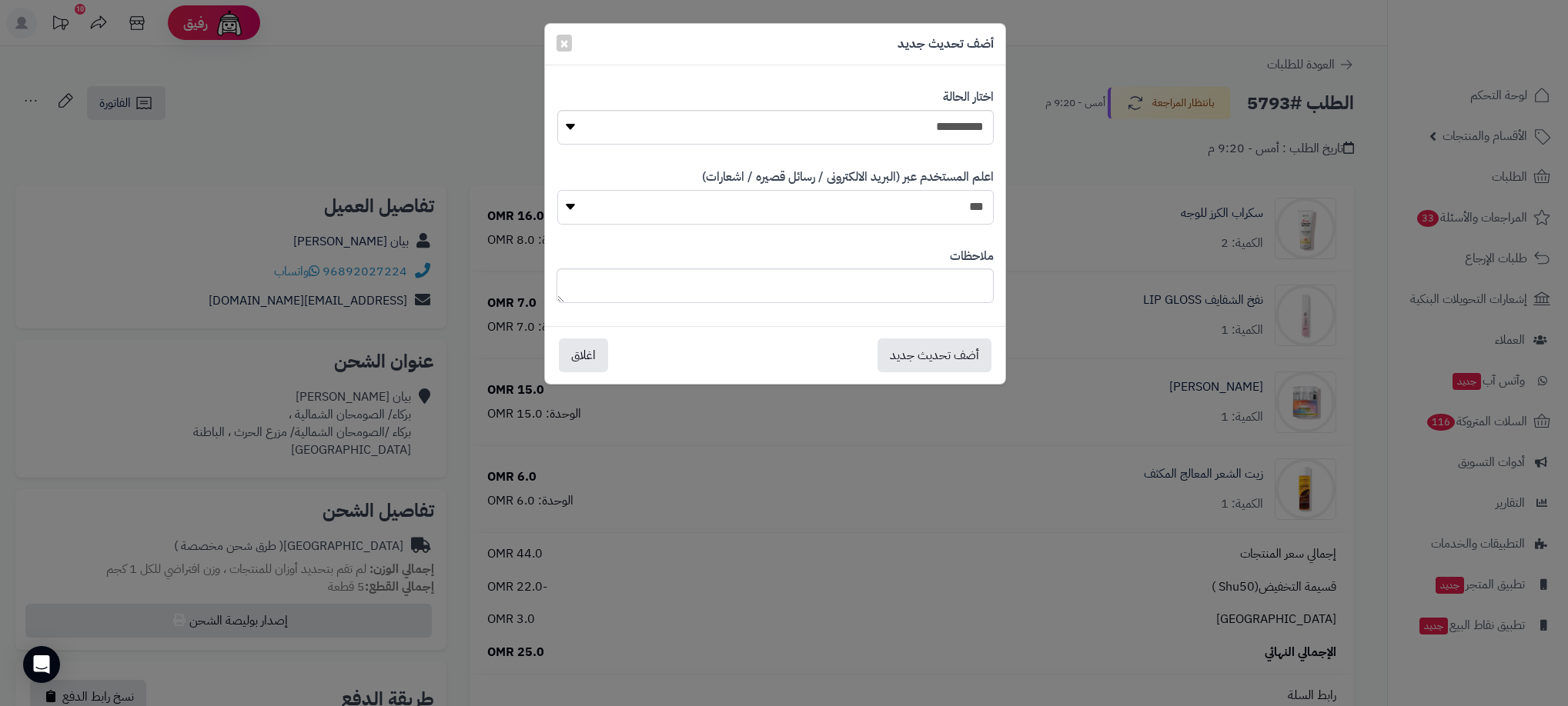
click at [557, 190] on select "*** **" at bounding box center [775, 207] width 436 height 34
click at [963, 287] on textarea at bounding box center [774, 285] width 437 height 34
type textarea "********"
click at [972, 353] on button "أضف تحديث جديد" at bounding box center [934, 355] width 114 height 34
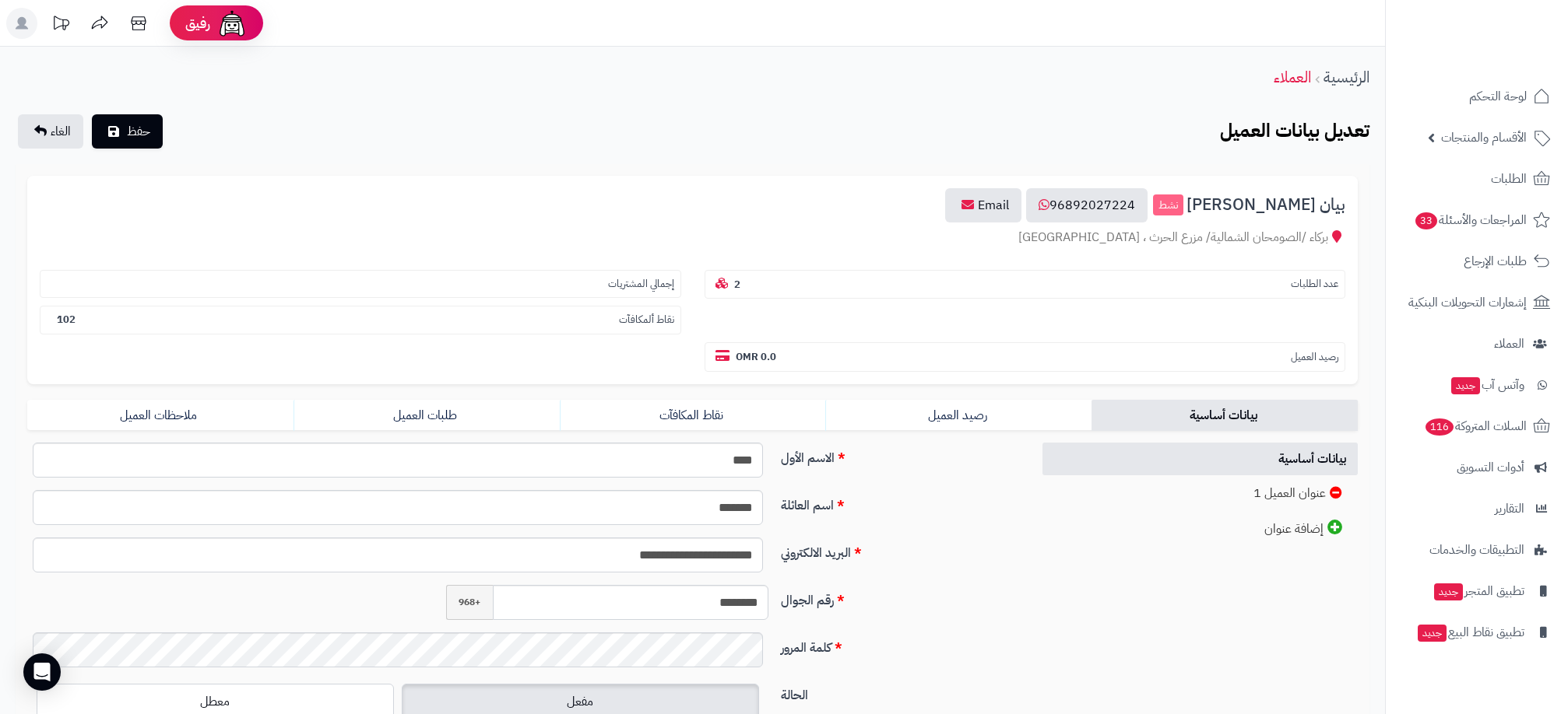
scroll to position [86, 0]
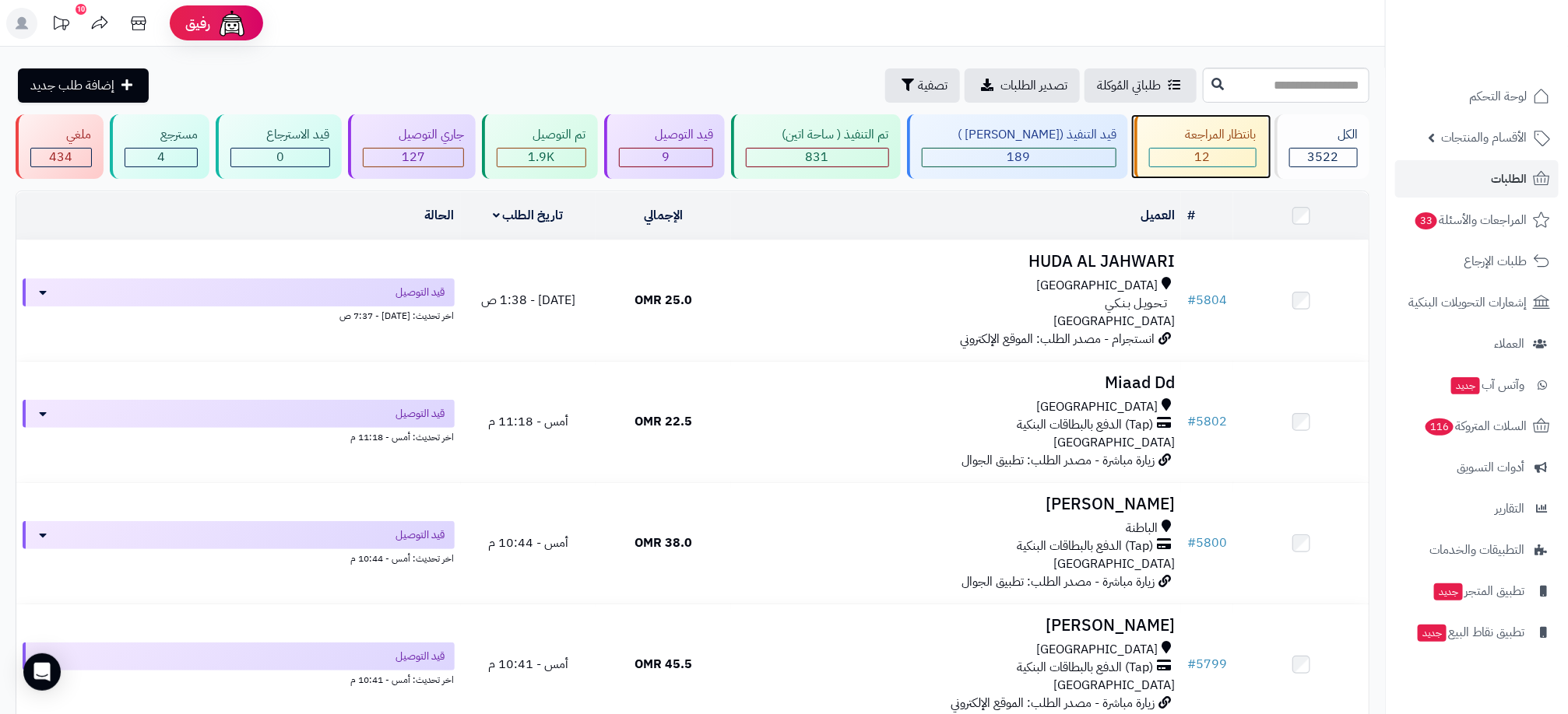
click at [1224, 149] on div "12" at bounding box center [1203, 158] width 106 height 18
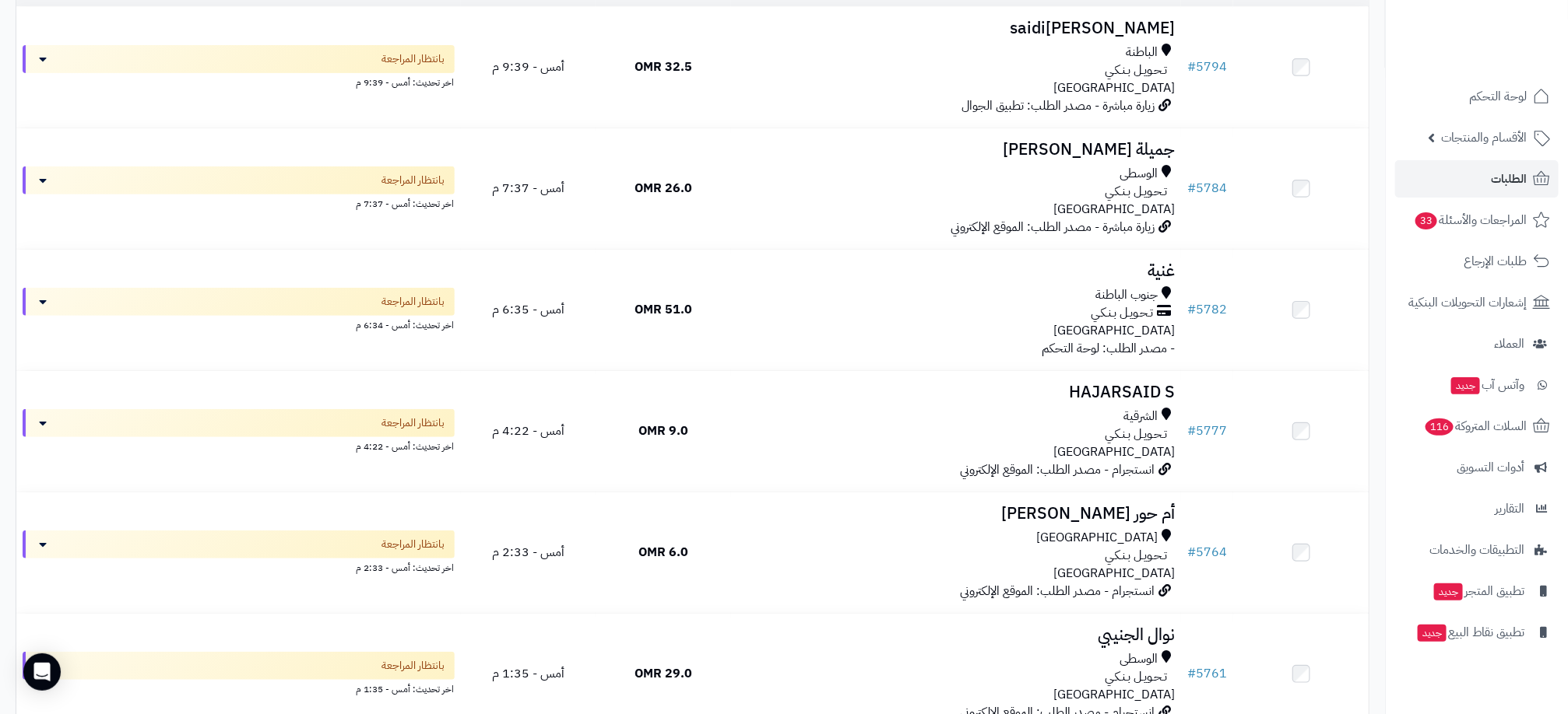
scroll to position [116, 0]
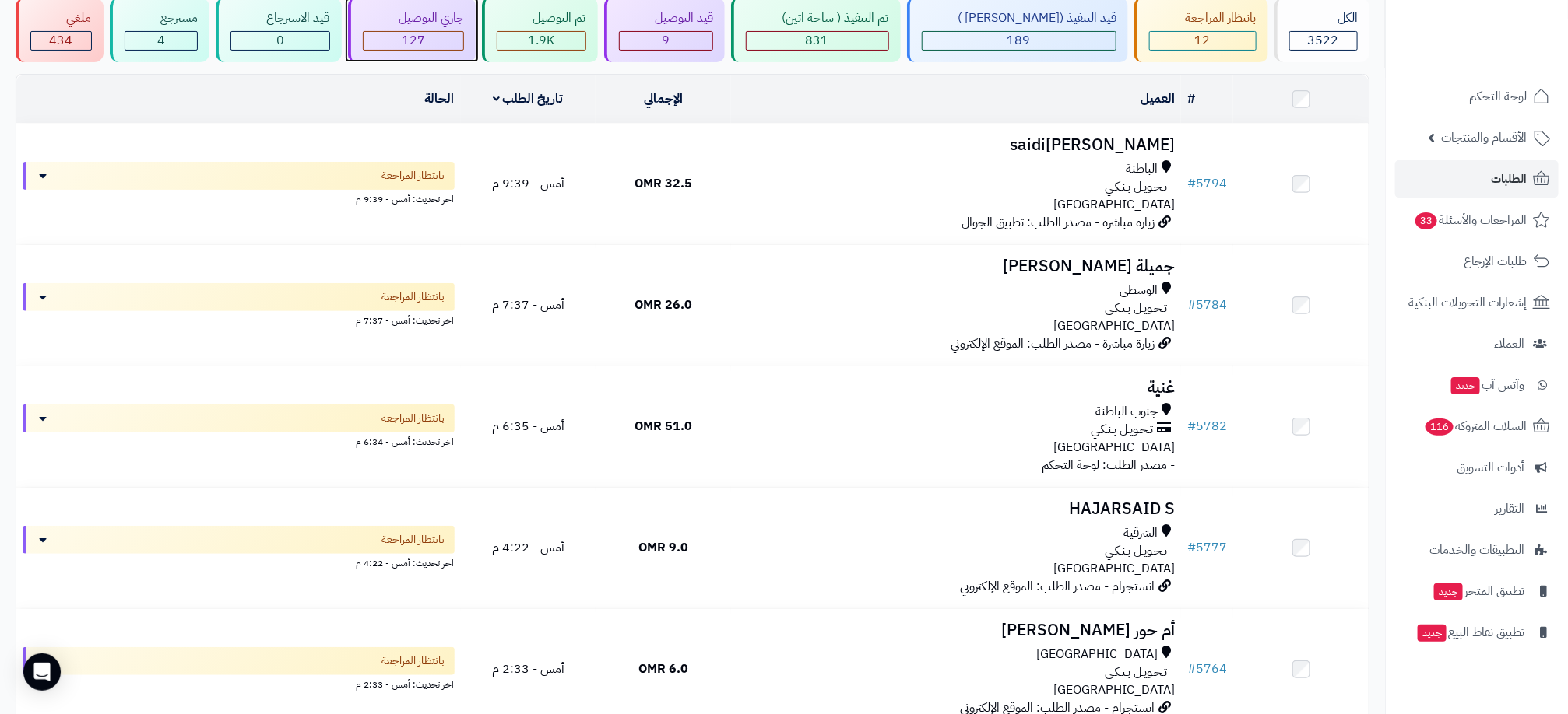
click at [464, 47] on div "127" at bounding box center [414, 40] width 100 height 18
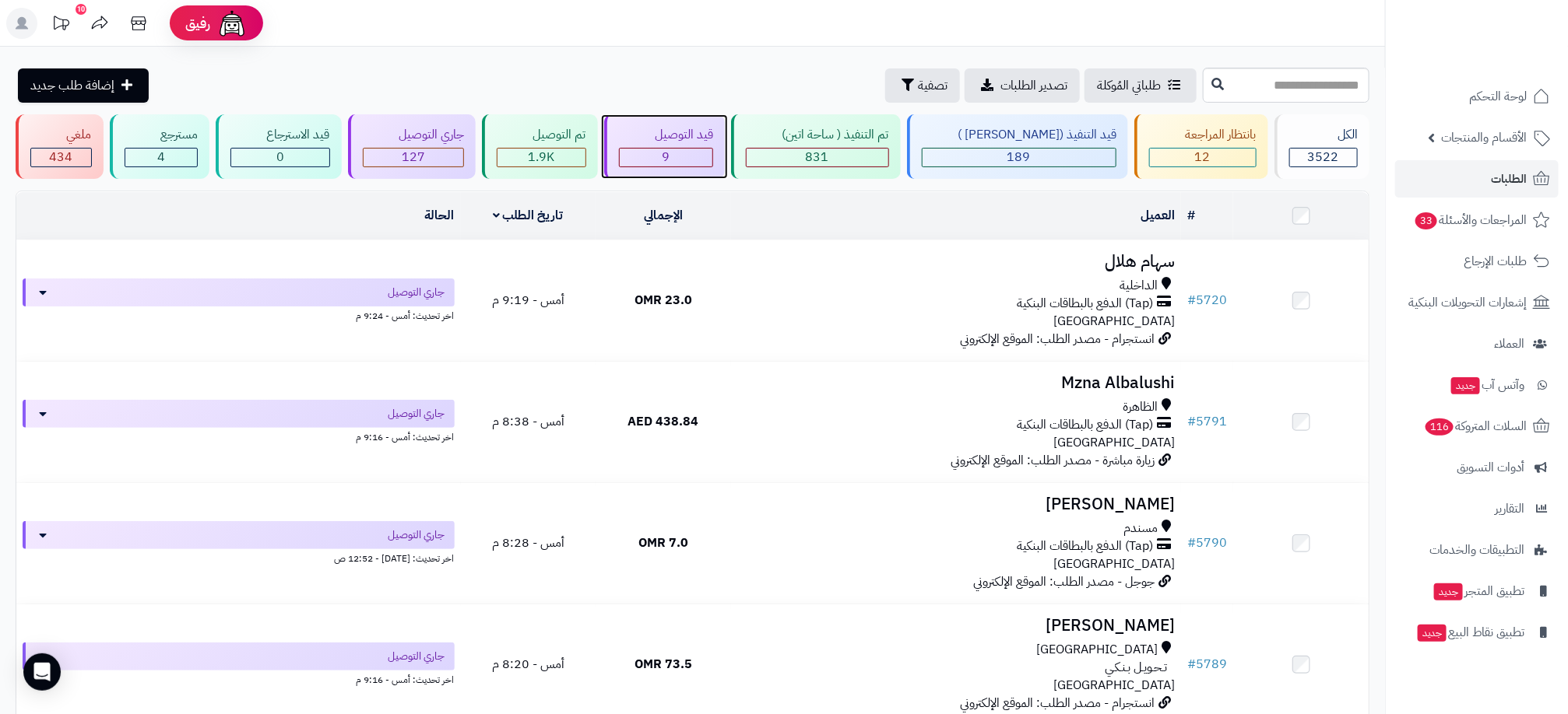
click at [713, 159] on div "9" at bounding box center [667, 158] width 94 height 18
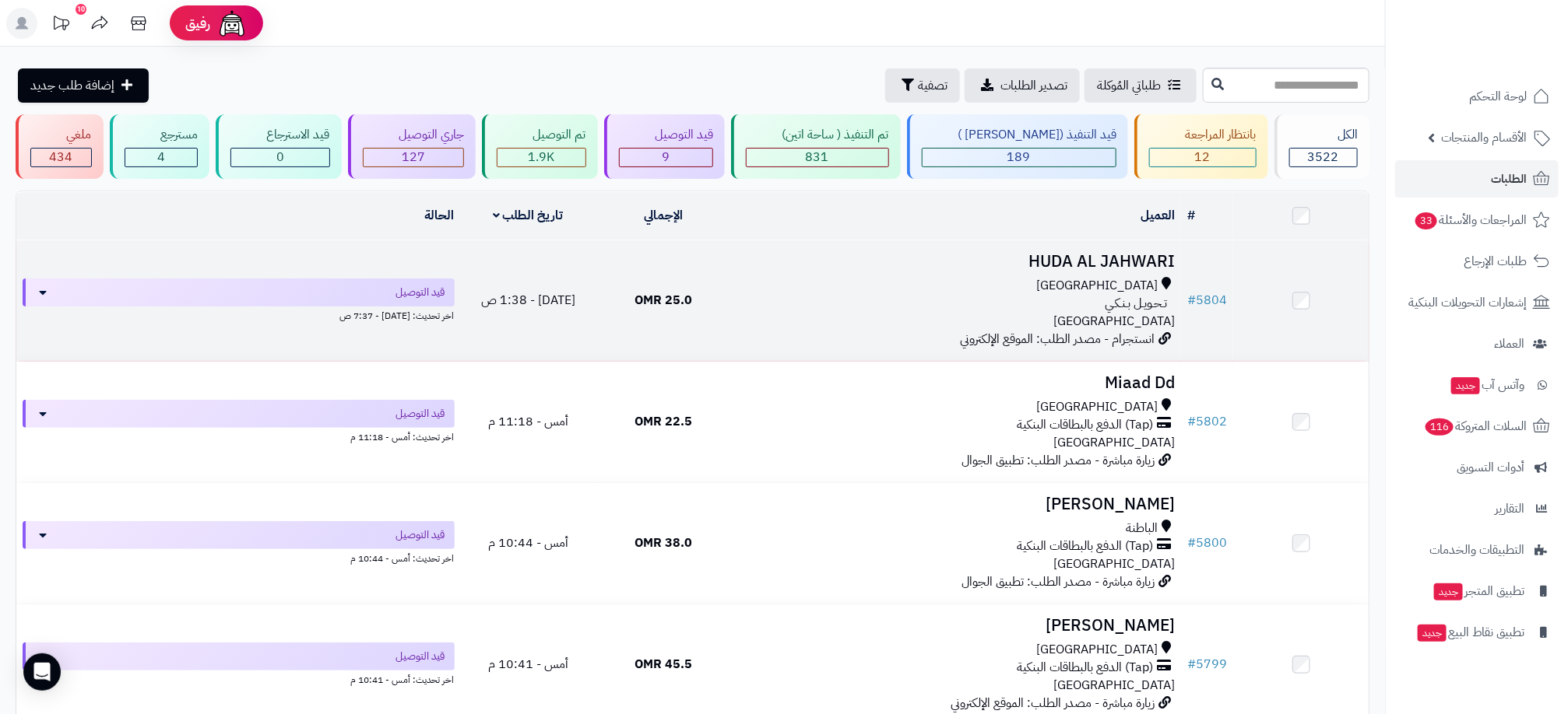
click at [898, 316] on div "[GEOGRAPHIC_DATA] تـحـويـل بـنـكـي [GEOGRAPHIC_DATA]" at bounding box center [955, 304] width 437 height 53
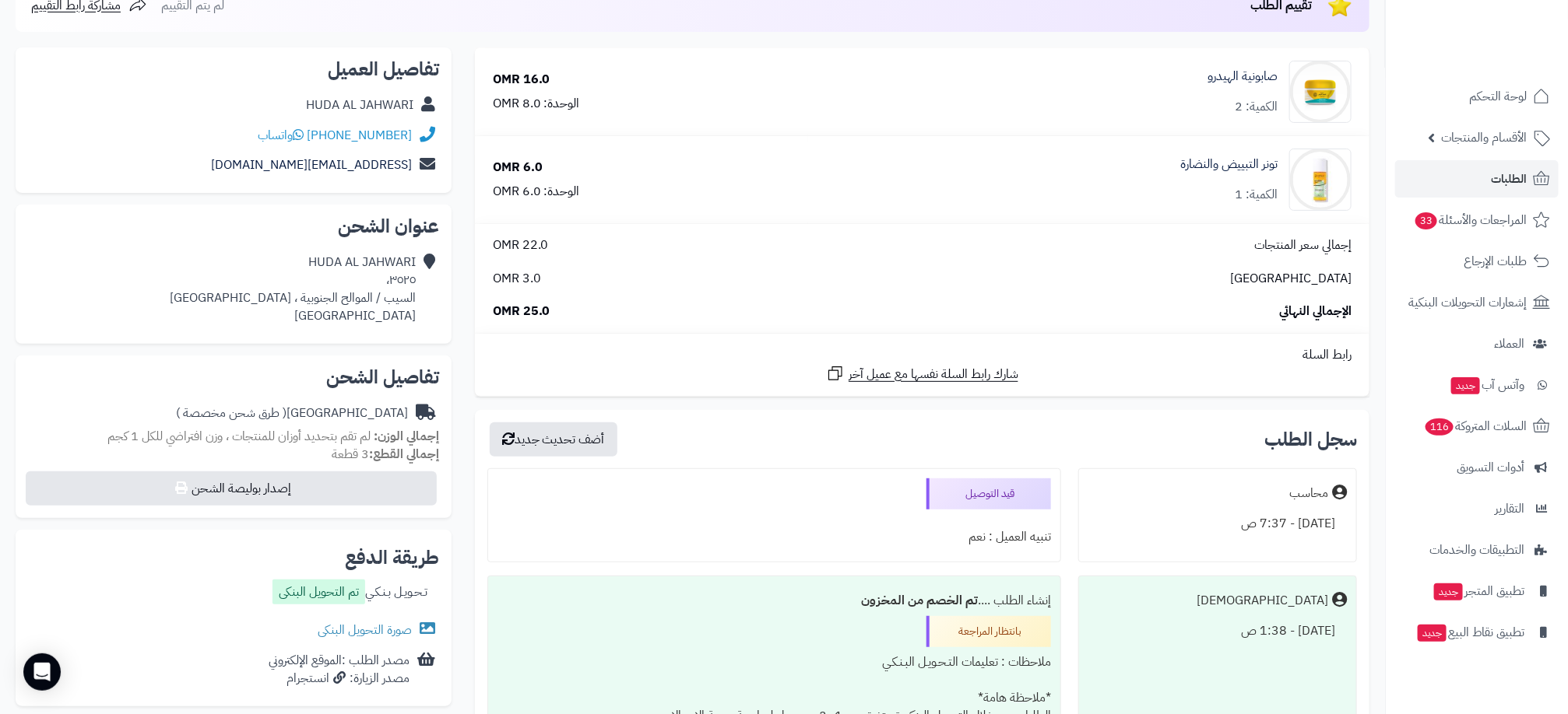
scroll to position [233, 0]
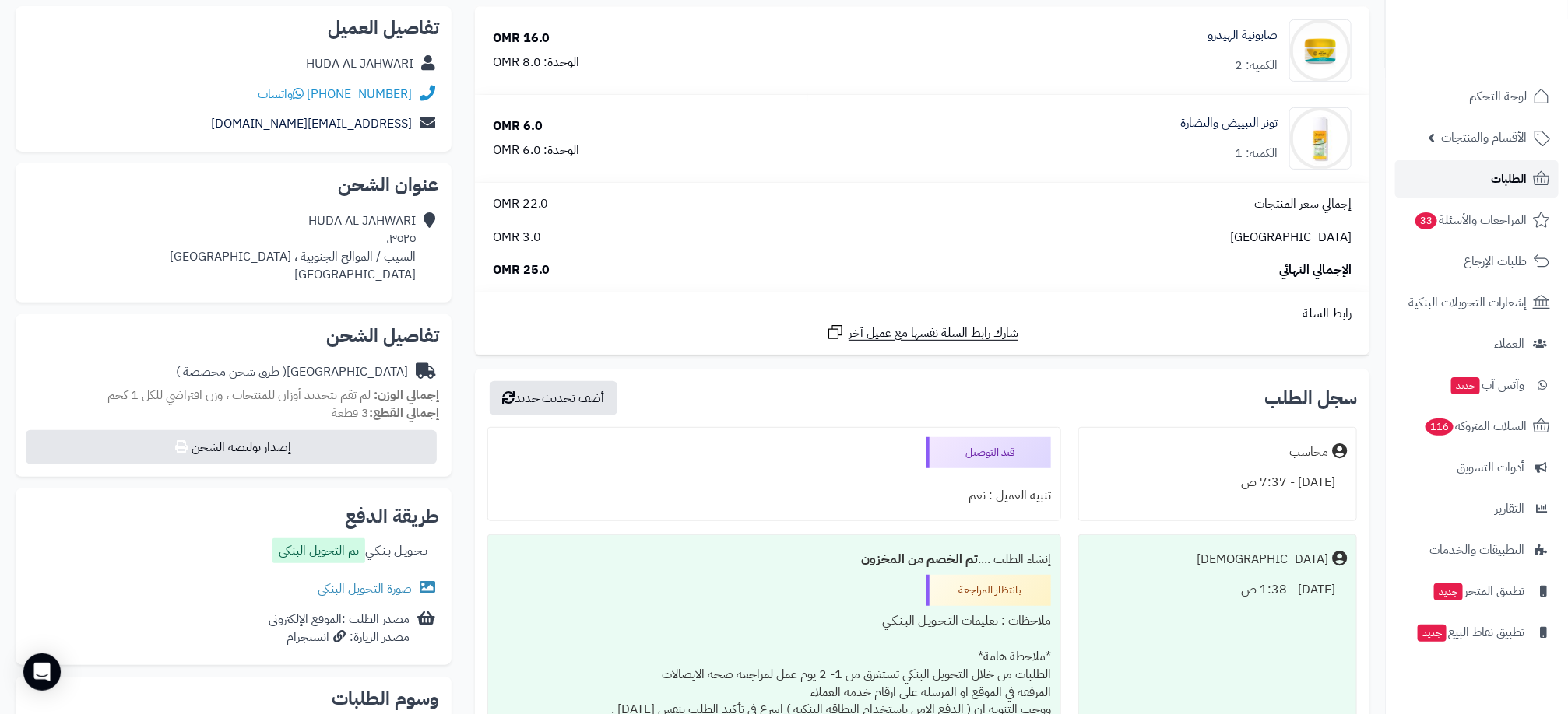
click at [1468, 179] on link "الطلبات" at bounding box center [1477, 178] width 163 height 37
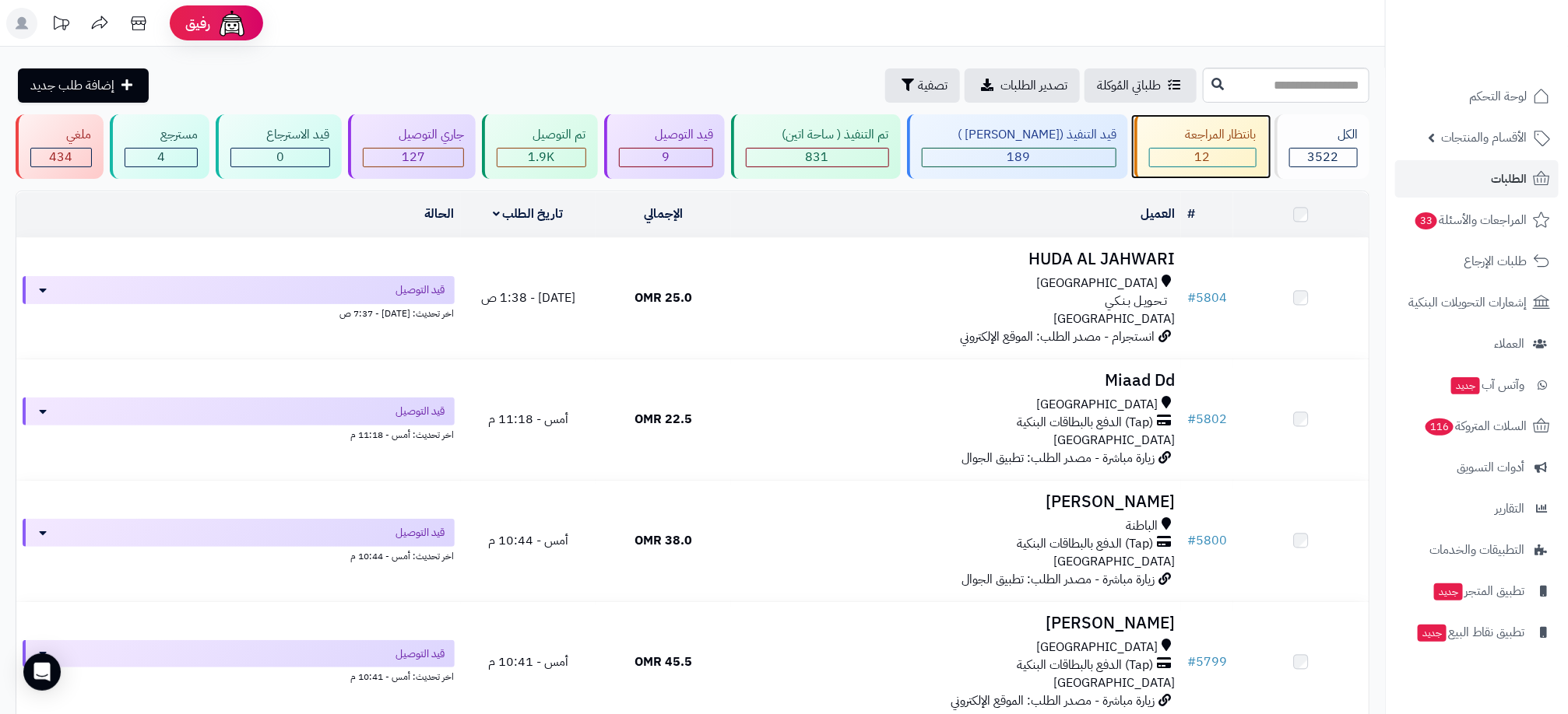
click at [1229, 154] on div "12" at bounding box center [1203, 158] width 106 height 18
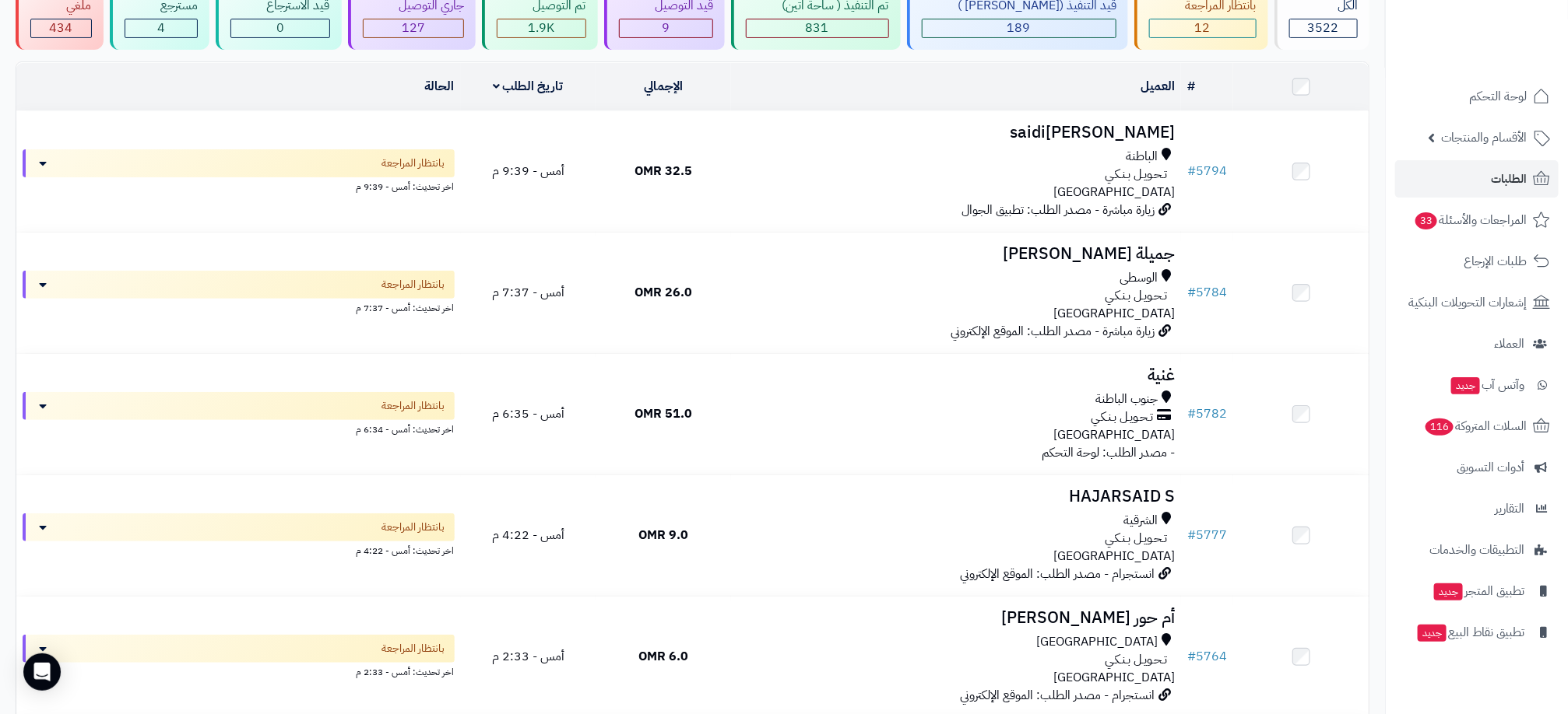
scroll to position [90, 0]
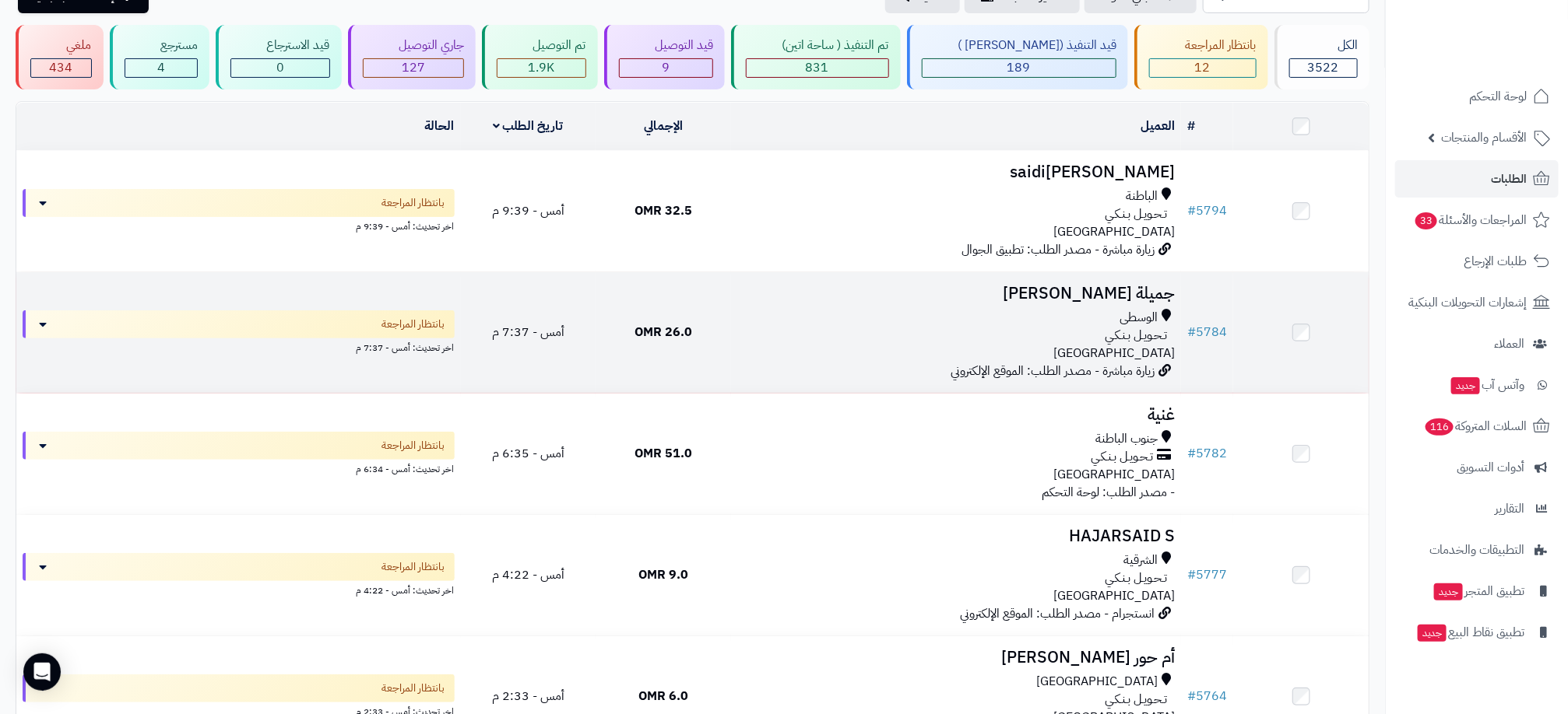
click at [960, 311] on div "الوسطى" at bounding box center [955, 317] width 437 height 18
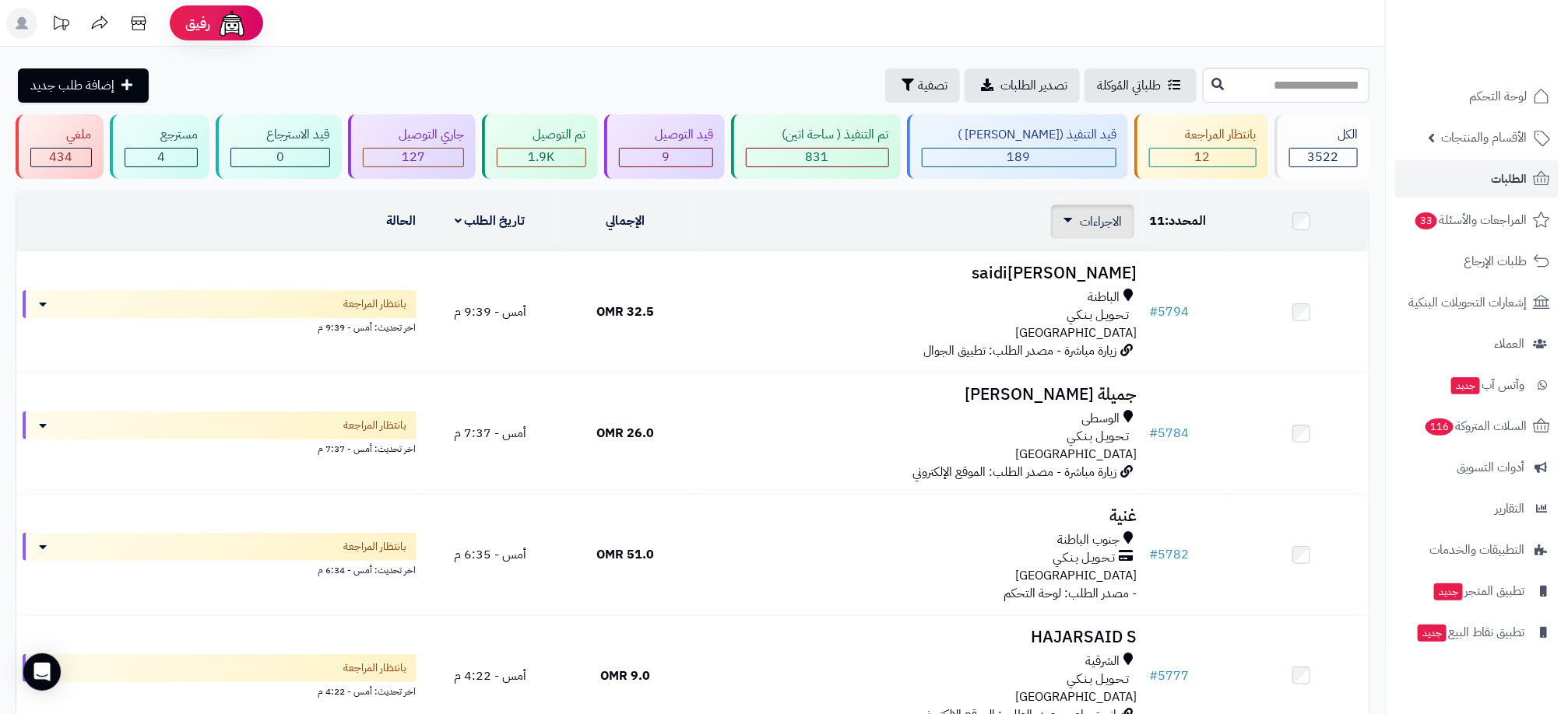
click at [1069, 212] on div "الاجراءات تحديث حالة الطلبات تحضير الطلبات إصدار بوليصة الشحنة للطلب طباعة قائم…" at bounding box center [1092, 221] width 83 height 34
click at [1069, 220] on icon at bounding box center [1069, 220] width 10 height 5
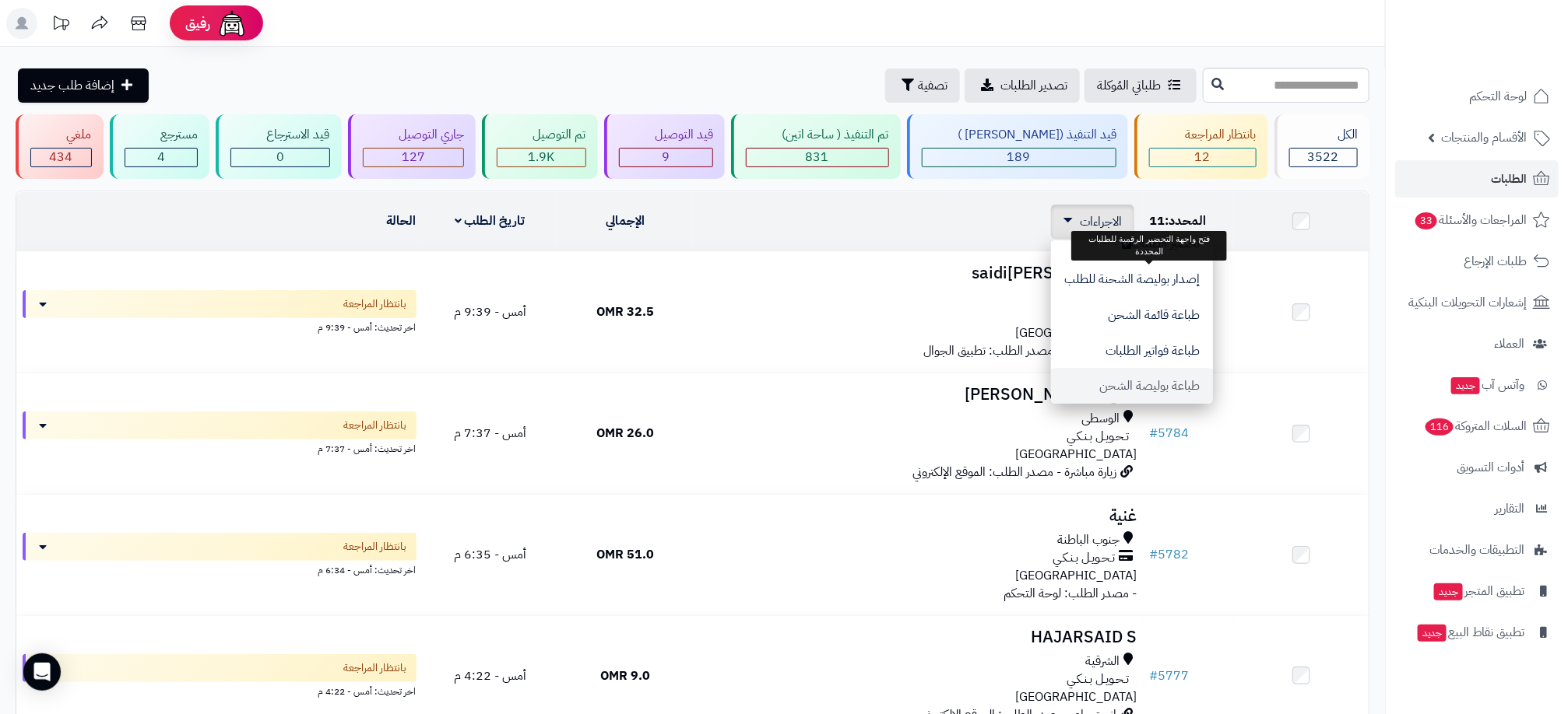
scroll to position [136, 0]
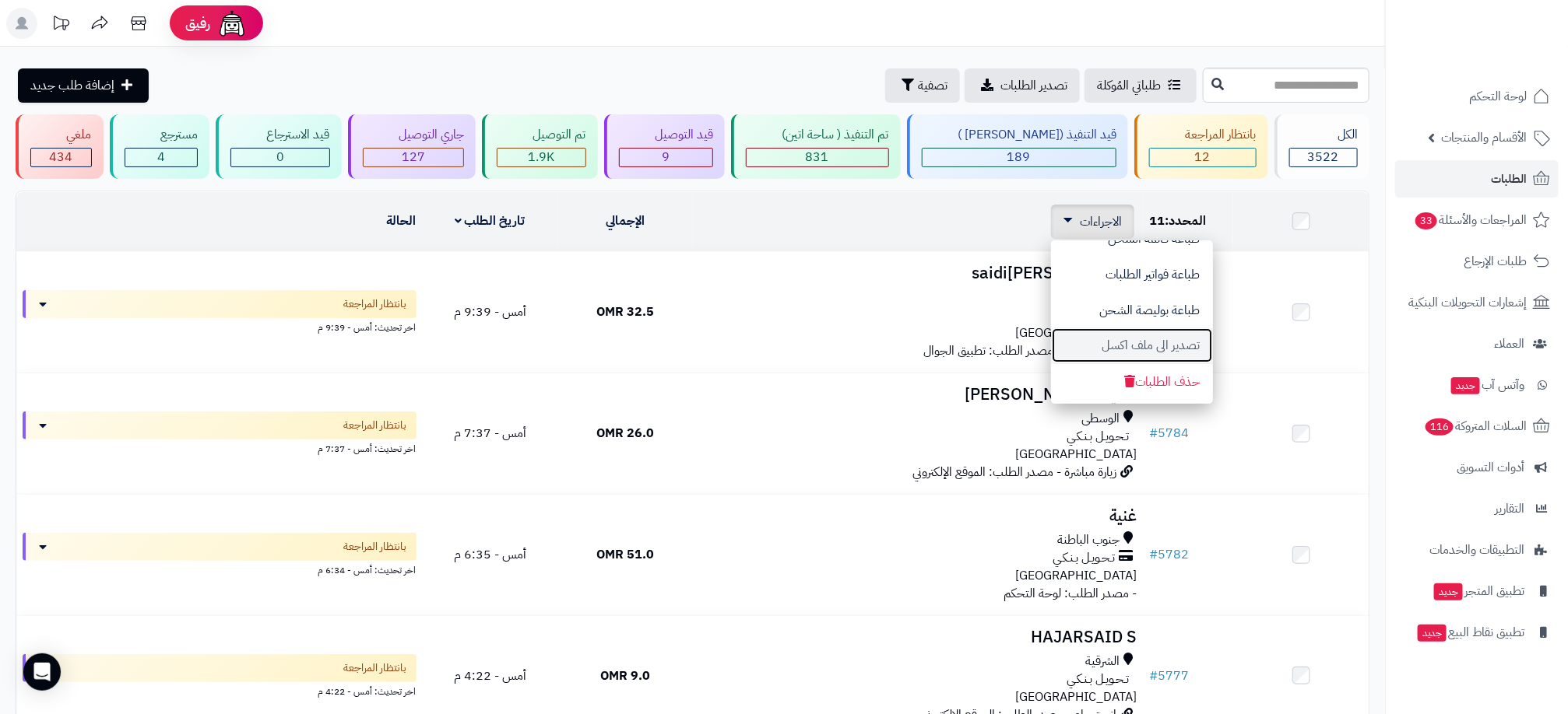
click at [1159, 339] on button "تصدير الى ملف اكسل" at bounding box center [1132, 345] width 162 height 36
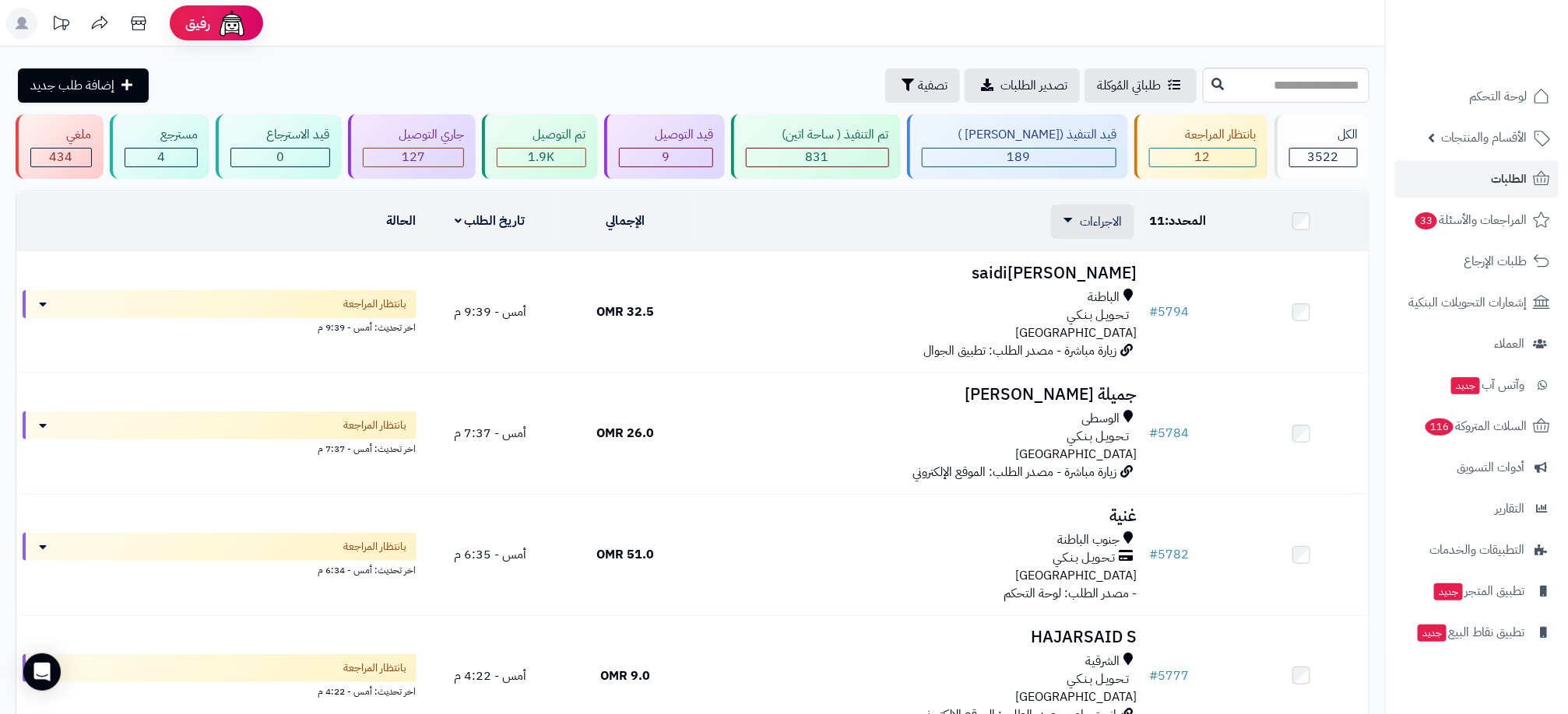
drag, startPoint x: 187, startPoint y: 80, endPoint x: 196, endPoint y: 78, distance: 9.2
click at [189, 80] on div "طلباتي المُوكلة تصدير الطلبات تصفية إضافة طلب جديد" at bounding box center [607, 86] width 1183 height 34
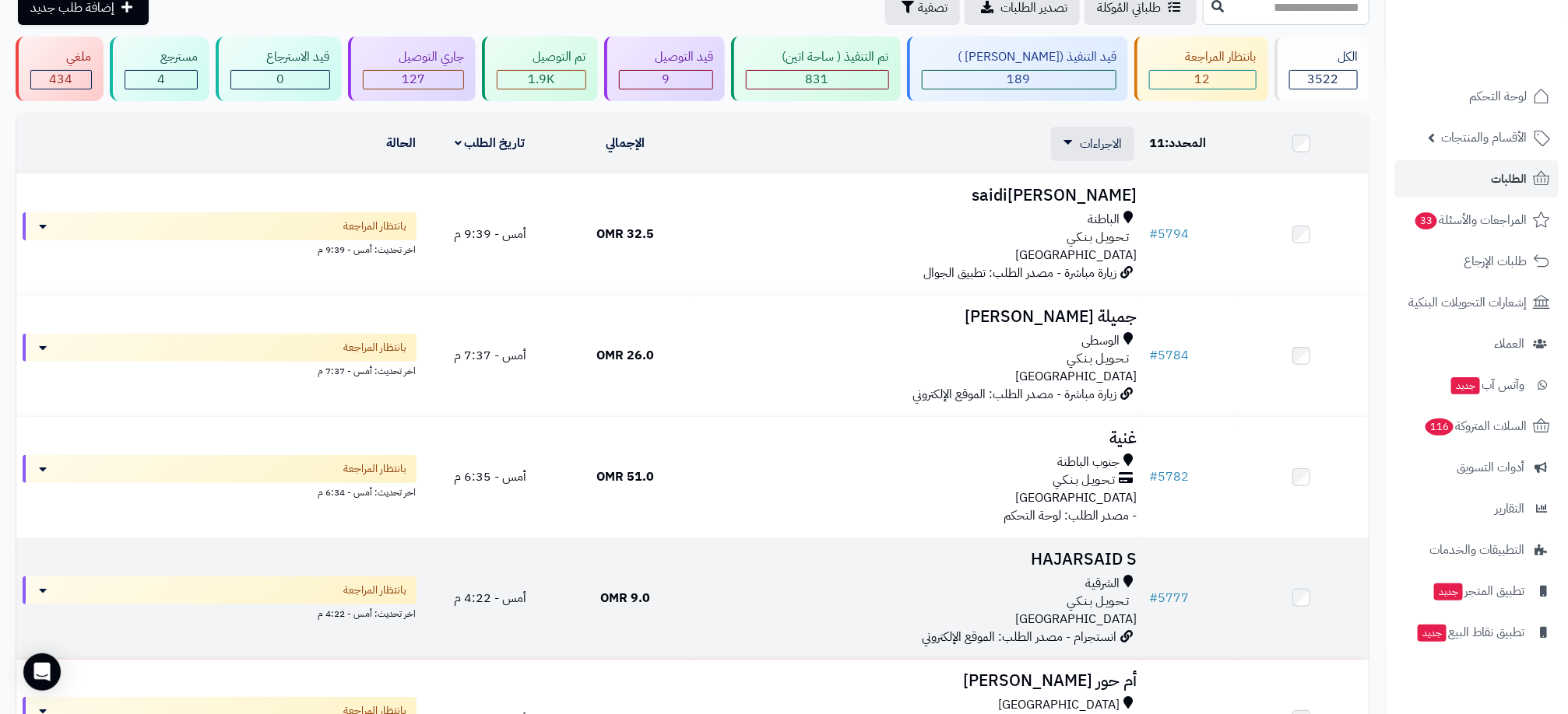
scroll to position [0, 0]
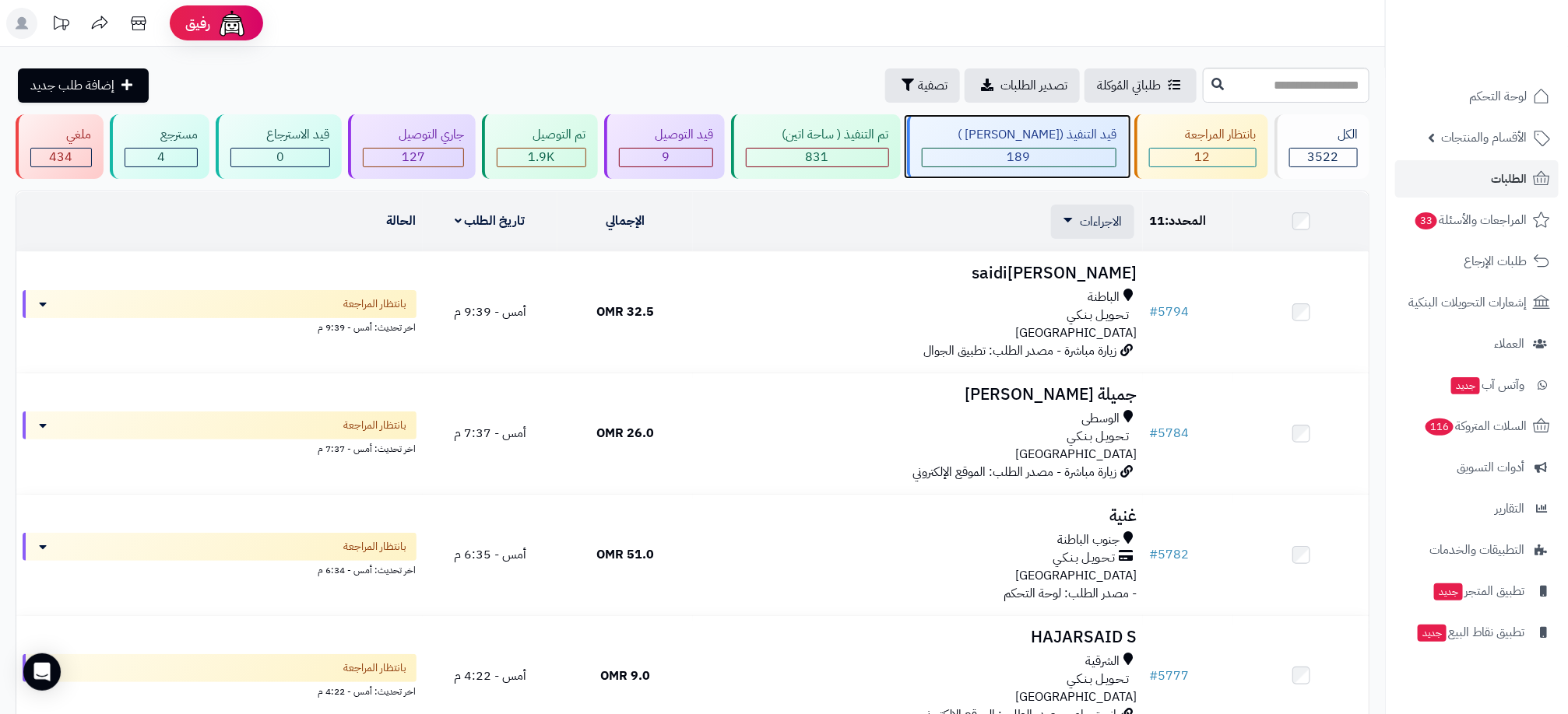
click at [1031, 158] on span "189" at bounding box center [1018, 157] width 23 height 19
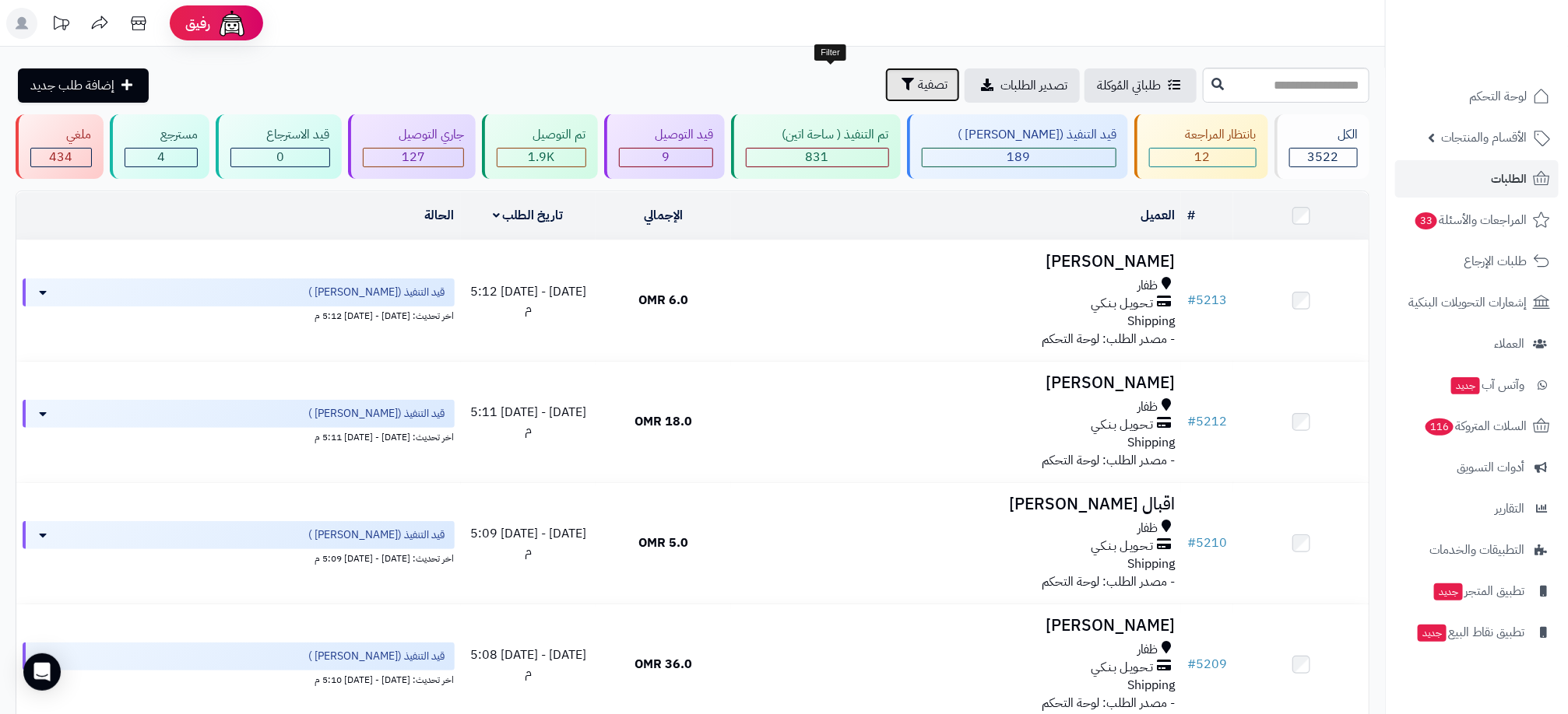
click at [918, 79] on span "تصفية" at bounding box center [933, 84] width 30 height 19
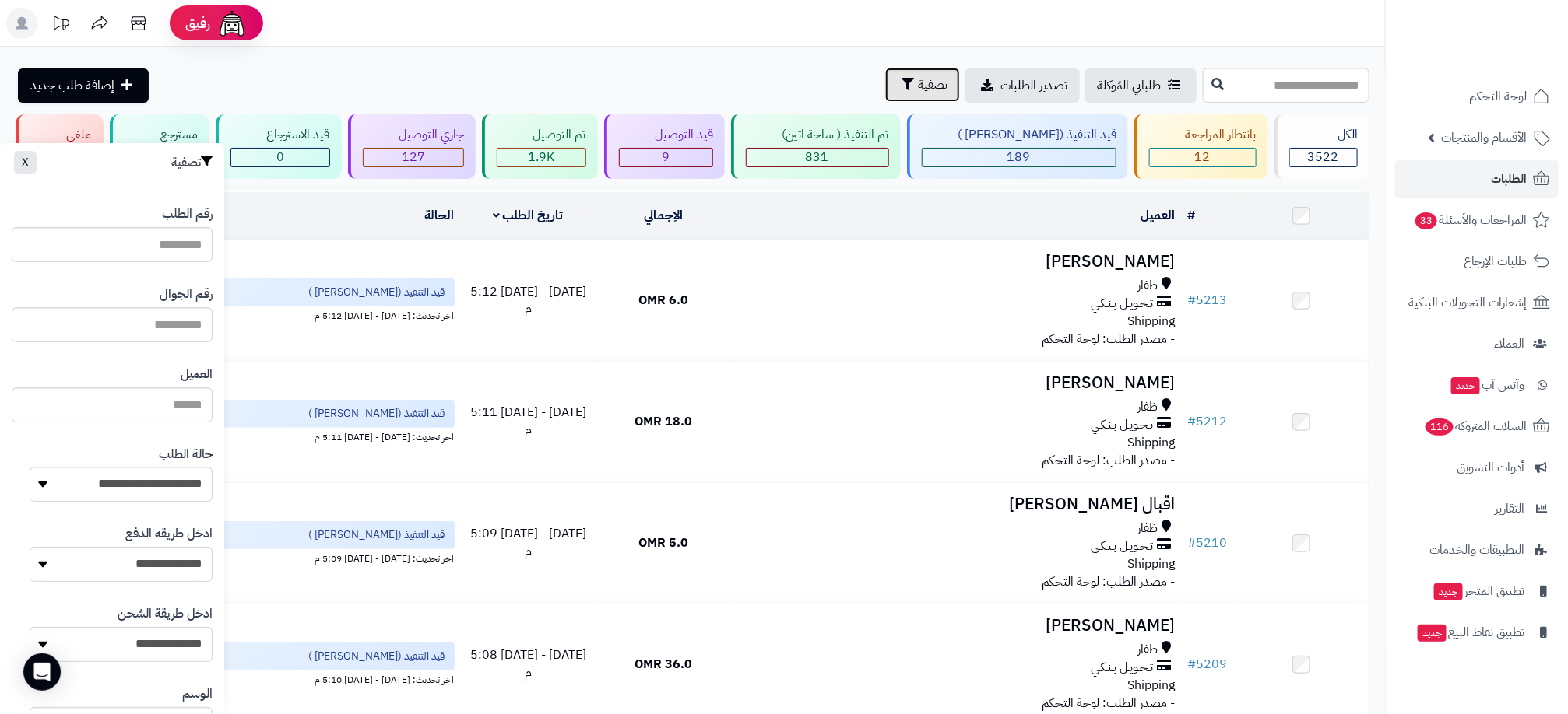
click at [918, 85] on span "تصفية" at bounding box center [933, 84] width 30 height 19
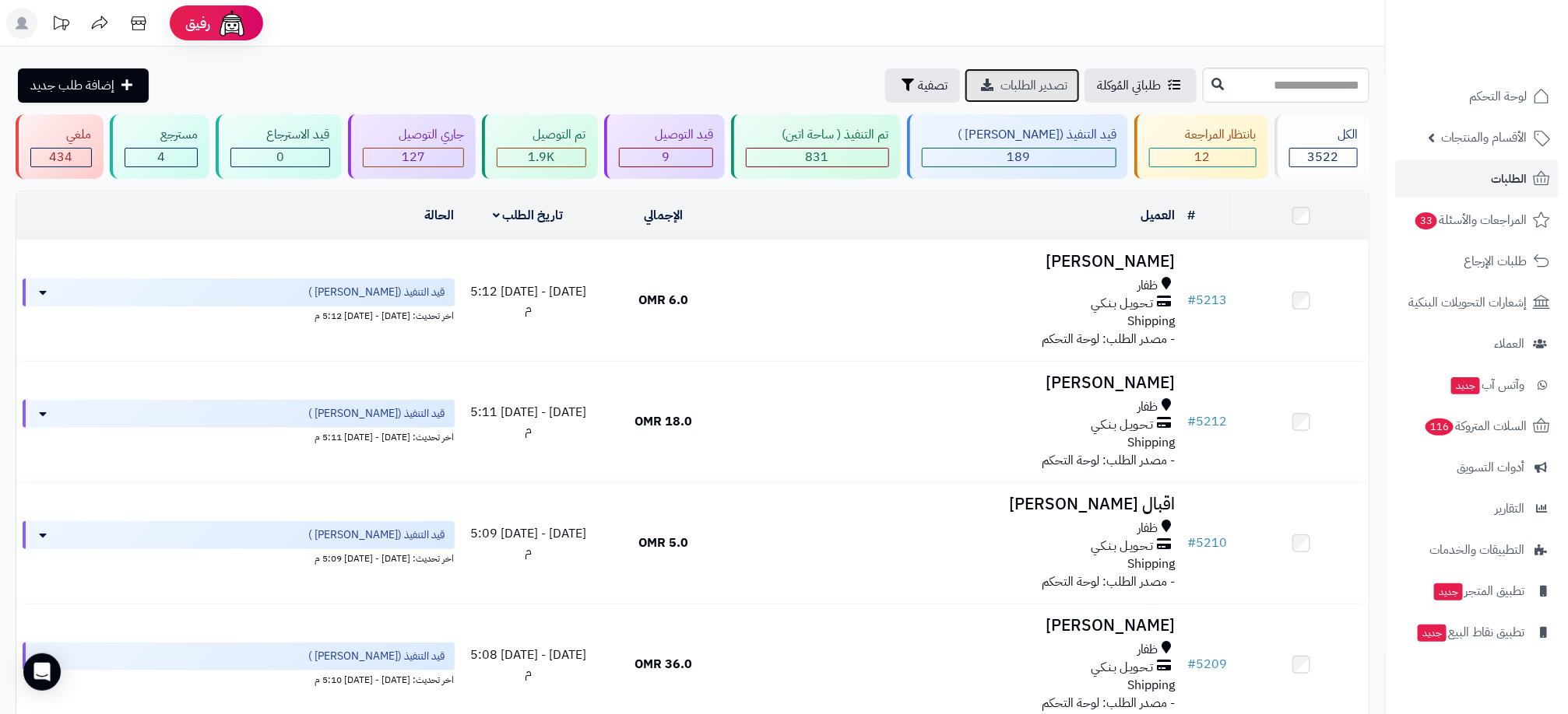
click at [1001, 86] on span "تصدير الطلبات" at bounding box center [1034, 85] width 67 height 19
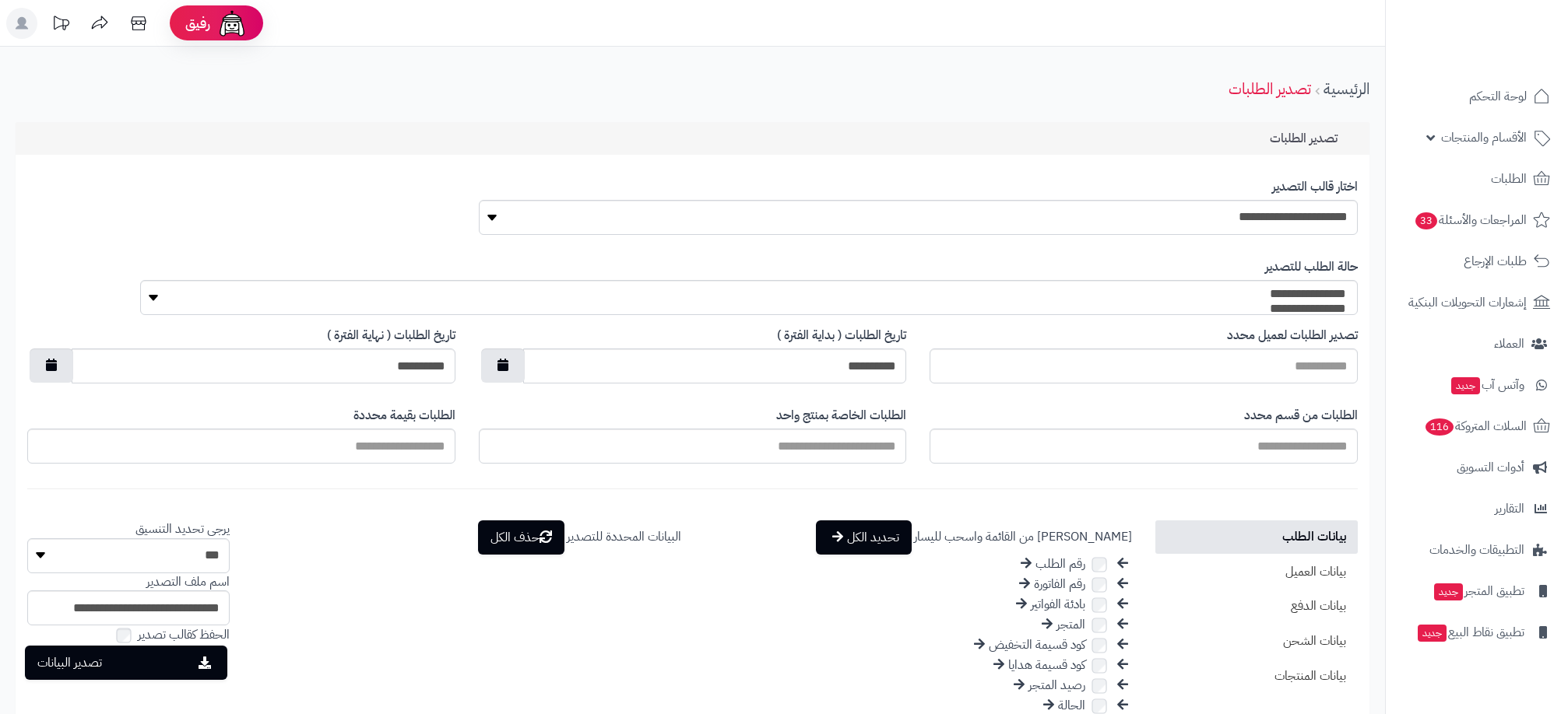
select select
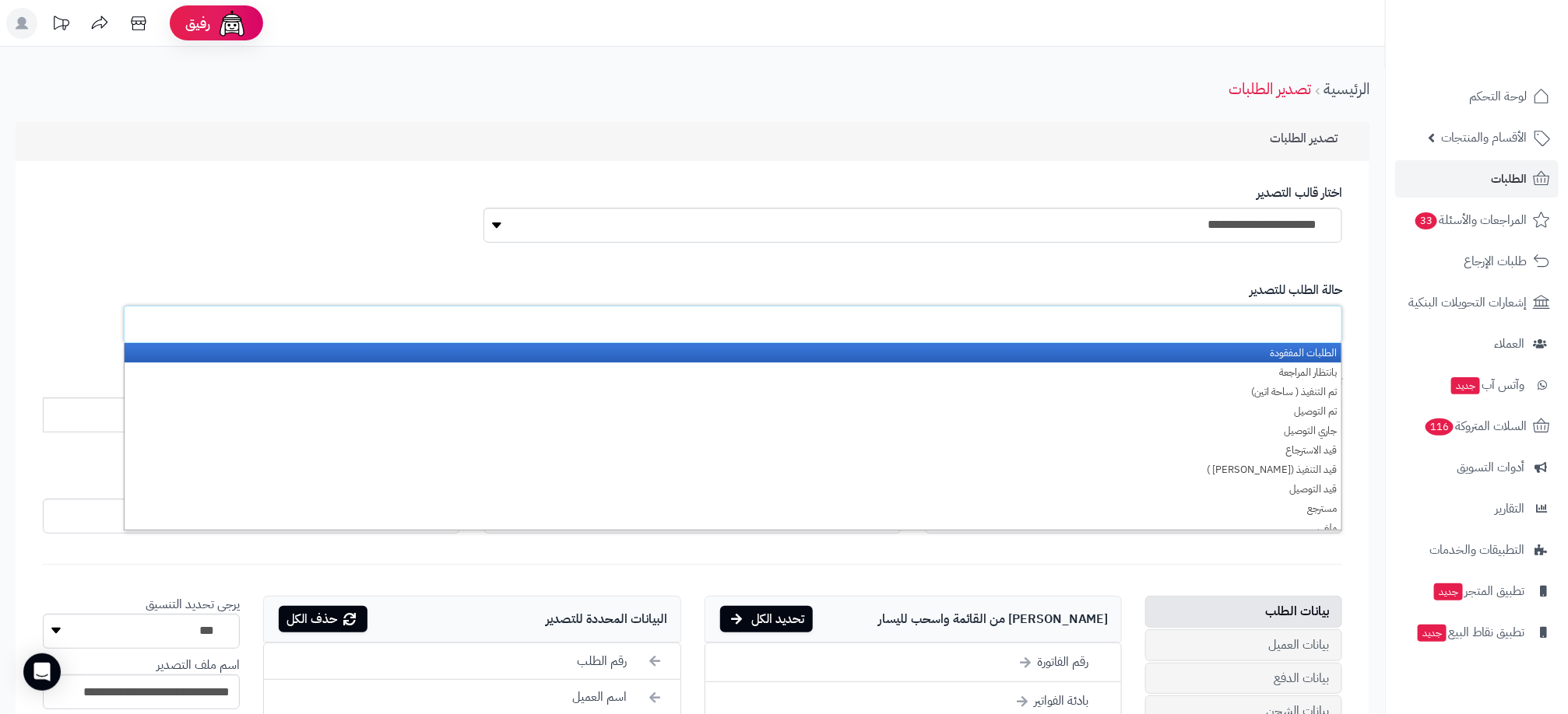
click at [1303, 329] on input "text" at bounding box center [1298, 324] width 74 height 28
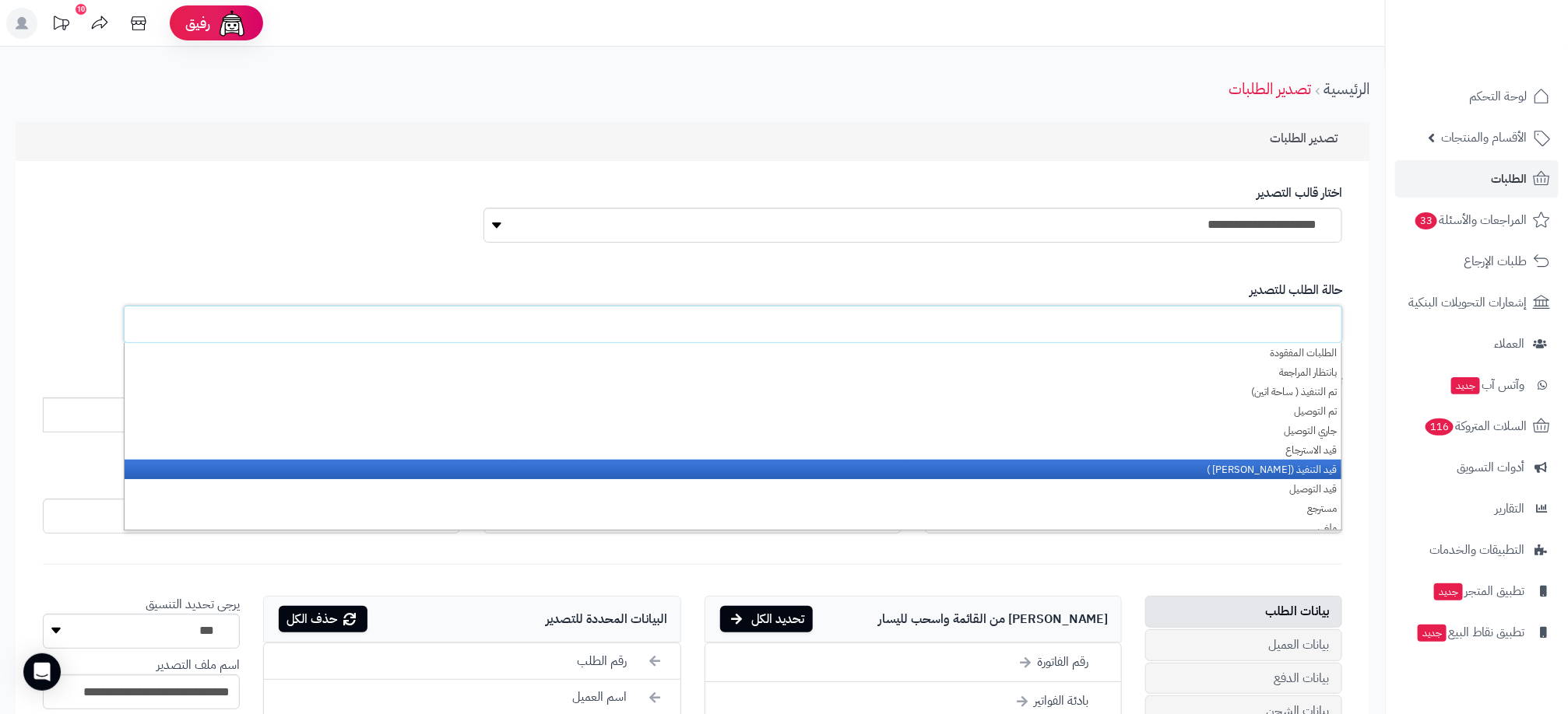
click at [1283, 470] on li "قيد التنفيذ ([PERSON_NAME] )" at bounding box center [732, 469] width 1216 height 19
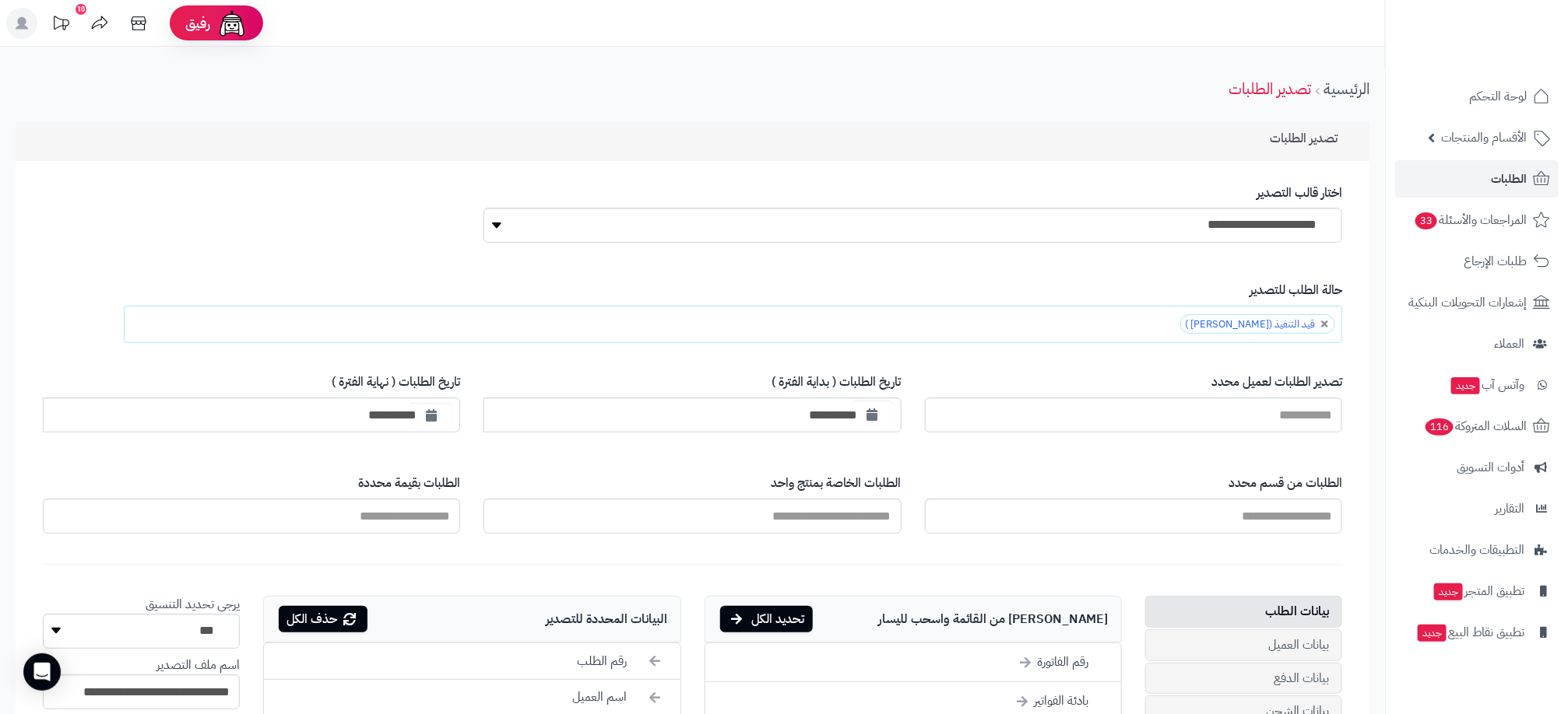
click at [853, 415] on button "button" at bounding box center [872, 414] width 43 height 28
click at [977, 520] on td "6" at bounding box center [980, 519] width 27 height 23
type input "**********"
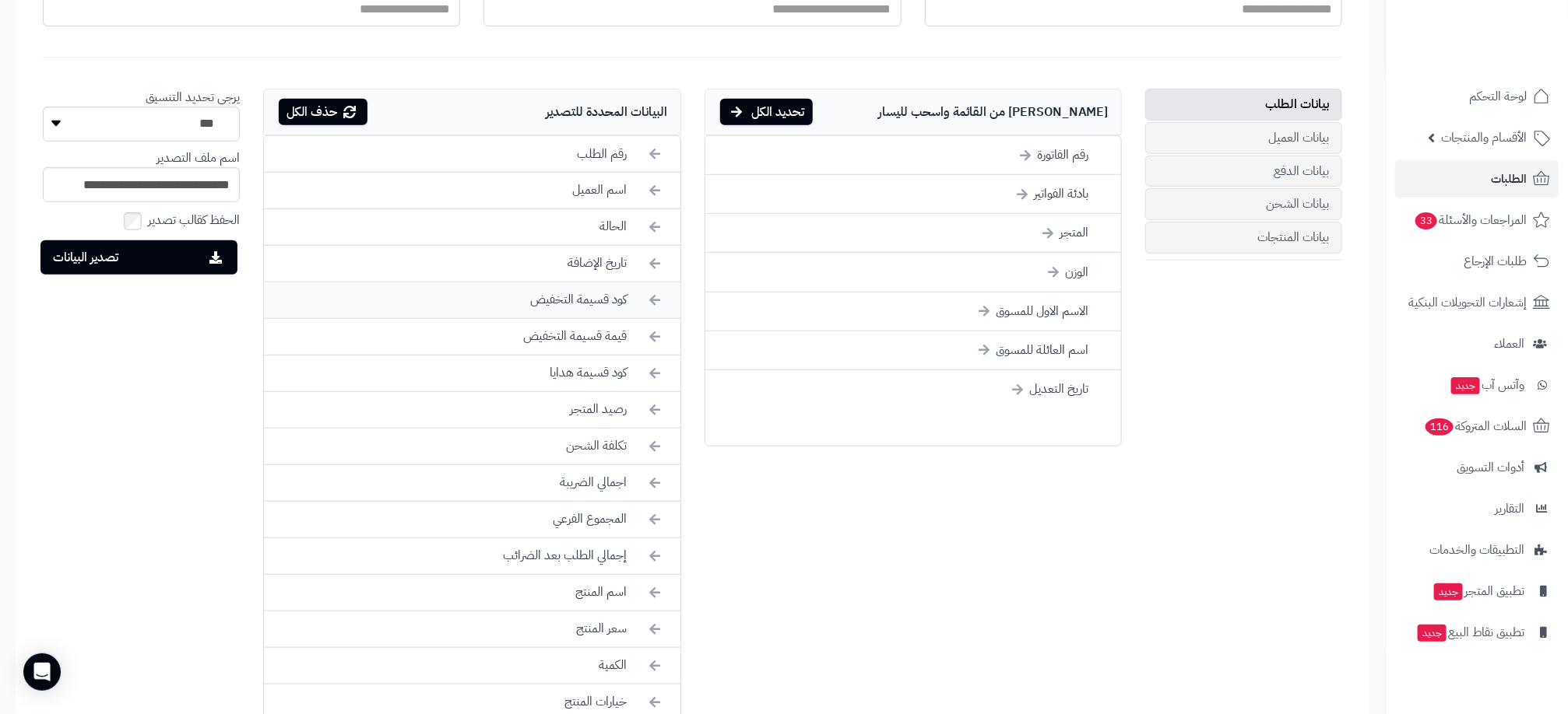
scroll to position [467, 0]
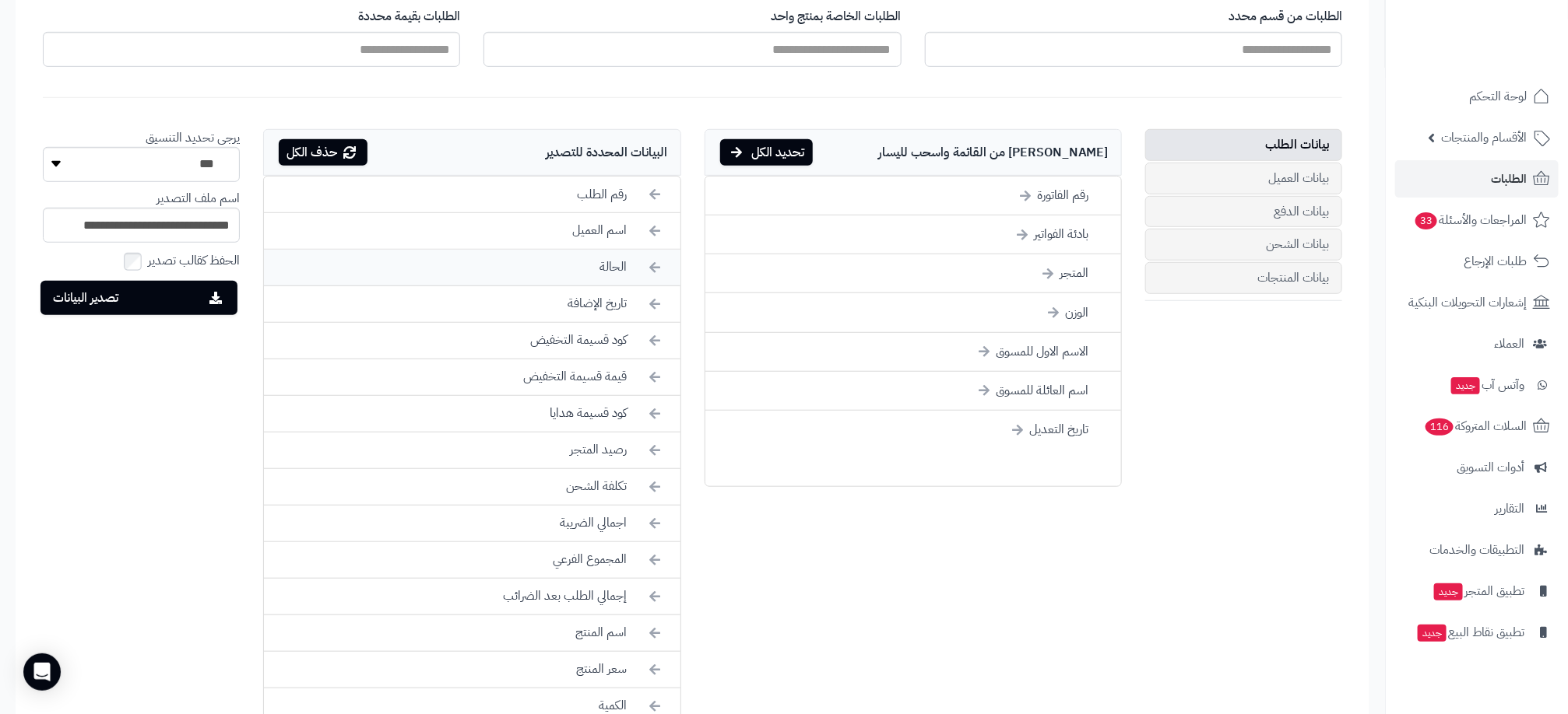
click at [614, 273] on li "الحالة" at bounding box center [472, 267] width 415 height 36
click at [618, 315] on li "كود قسيمة التخفيض" at bounding box center [472, 304] width 415 height 36
click at [618, 313] on li "قيمة قسيمة التخفيض" at bounding box center [472, 304] width 415 height 36
click at [618, 313] on li "كود قسيمة هدايا" at bounding box center [472, 304] width 415 height 36
click at [617, 313] on li "رصيد المتجر" at bounding box center [472, 304] width 415 height 36
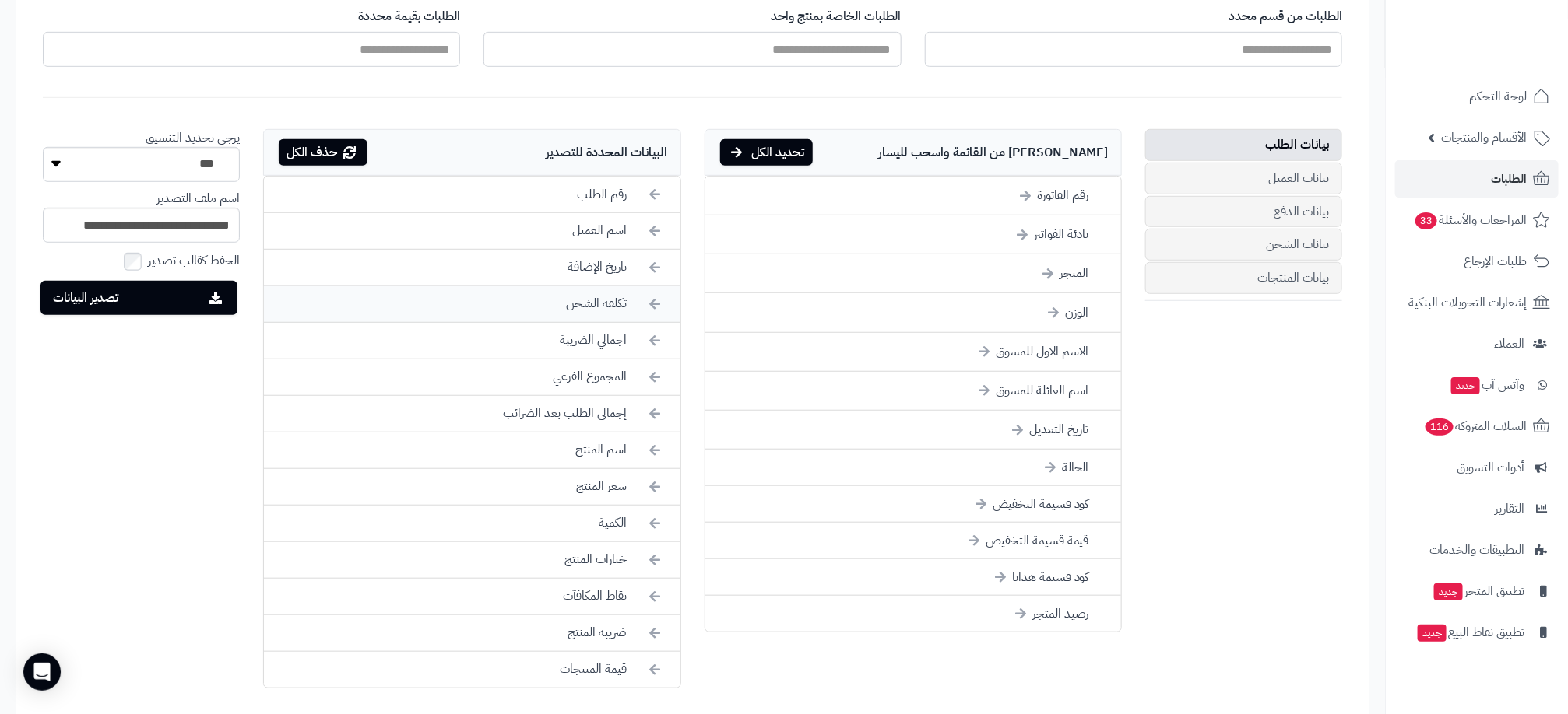
click at [612, 313] on li "تكلفة الشحن" at bounding box center [472, 304] width 415 height 36
click at [609, 315] on li "اجمالي الضريبة" at bounding box center [472, 304] width 415 height 36
click at [609, 321] on li "المجموع الفرعي" at bounding box center [472, 304] width 415 height 36
click at [609, 318] on li "إجمالي الطلب بعد الضرائب" at bounding box center [472, 304] width 415 height 36
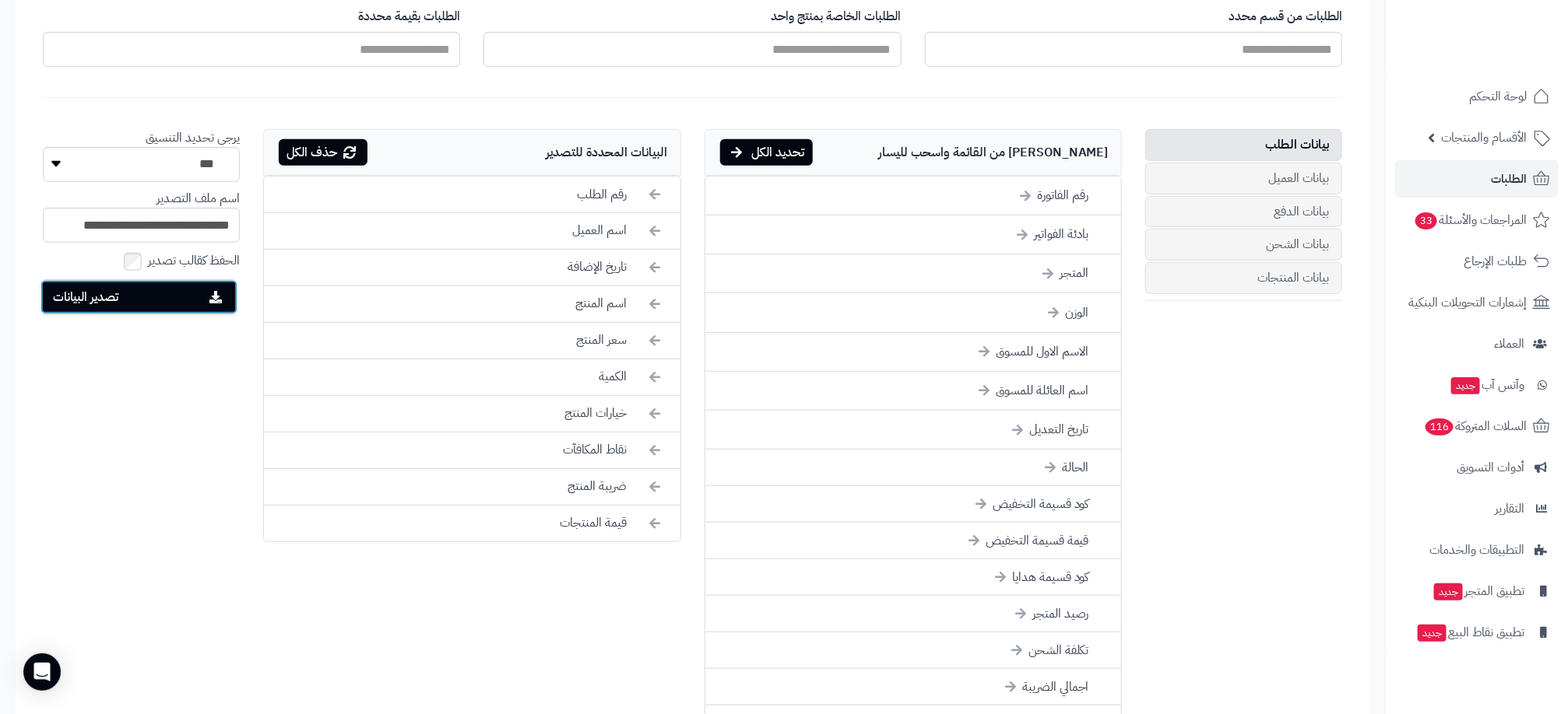
click at [169, 304] on button "تصدير البيانات" at bounding box center [139, 297] width 197 height 34
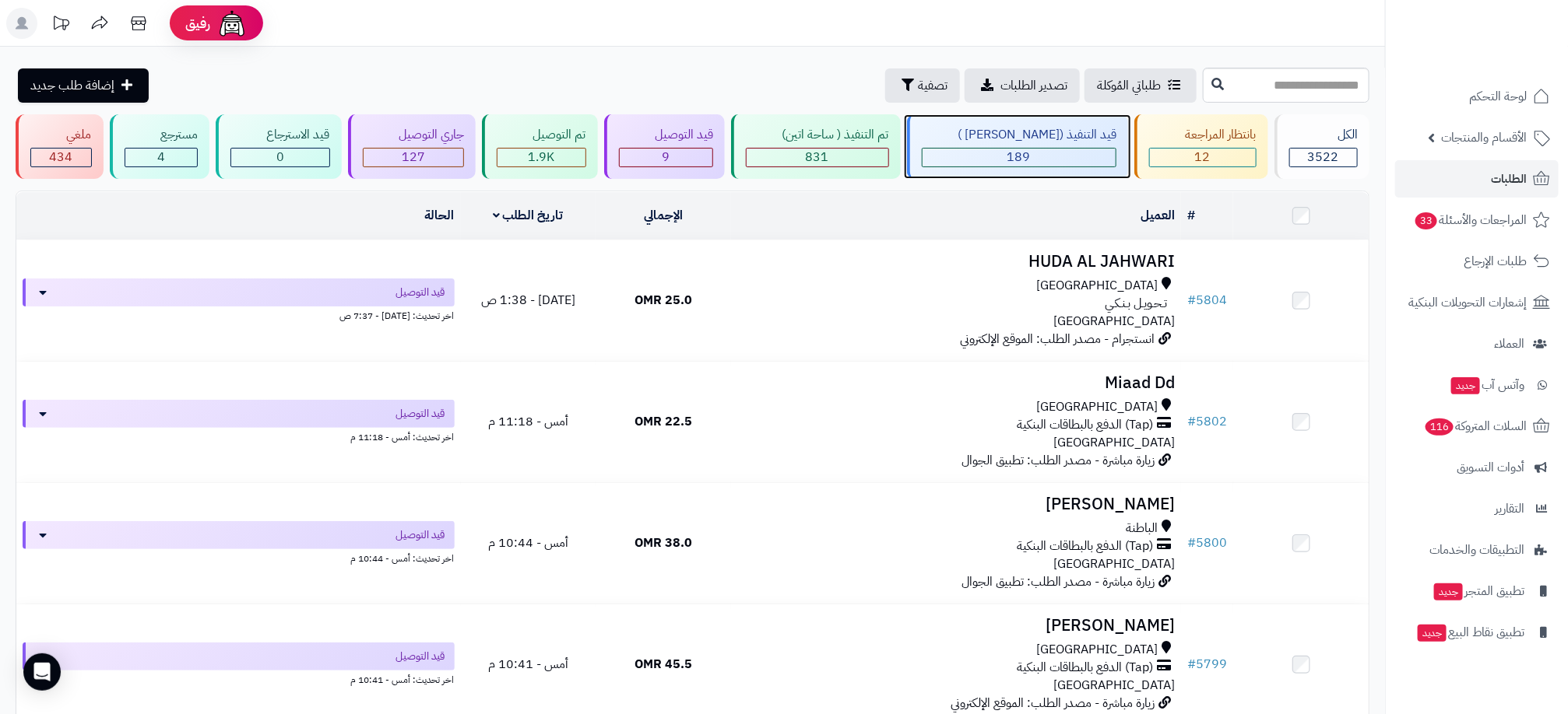
click at [980, 153] on div "189" at bounding box center [1019, 158] width 194 height 18
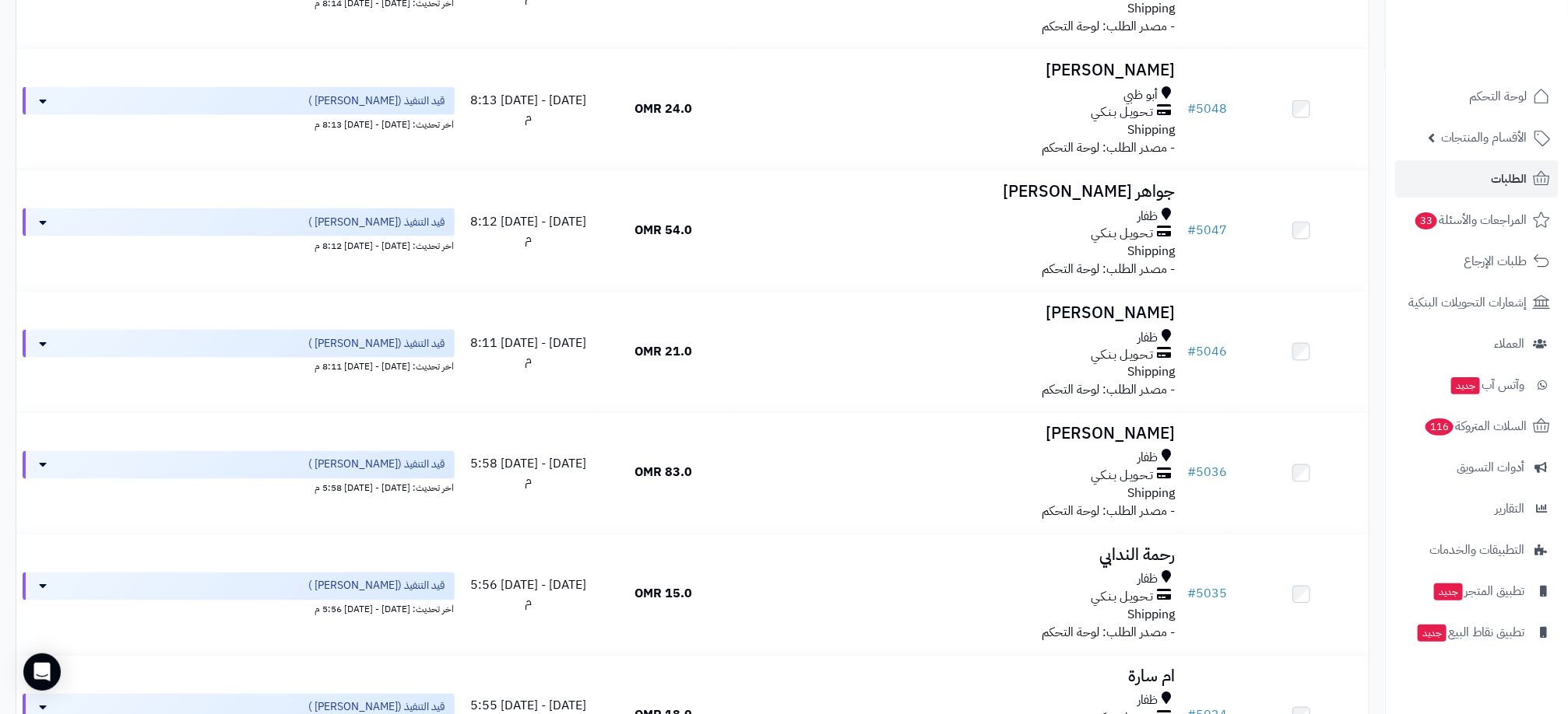
scroll to position [11865, 0]
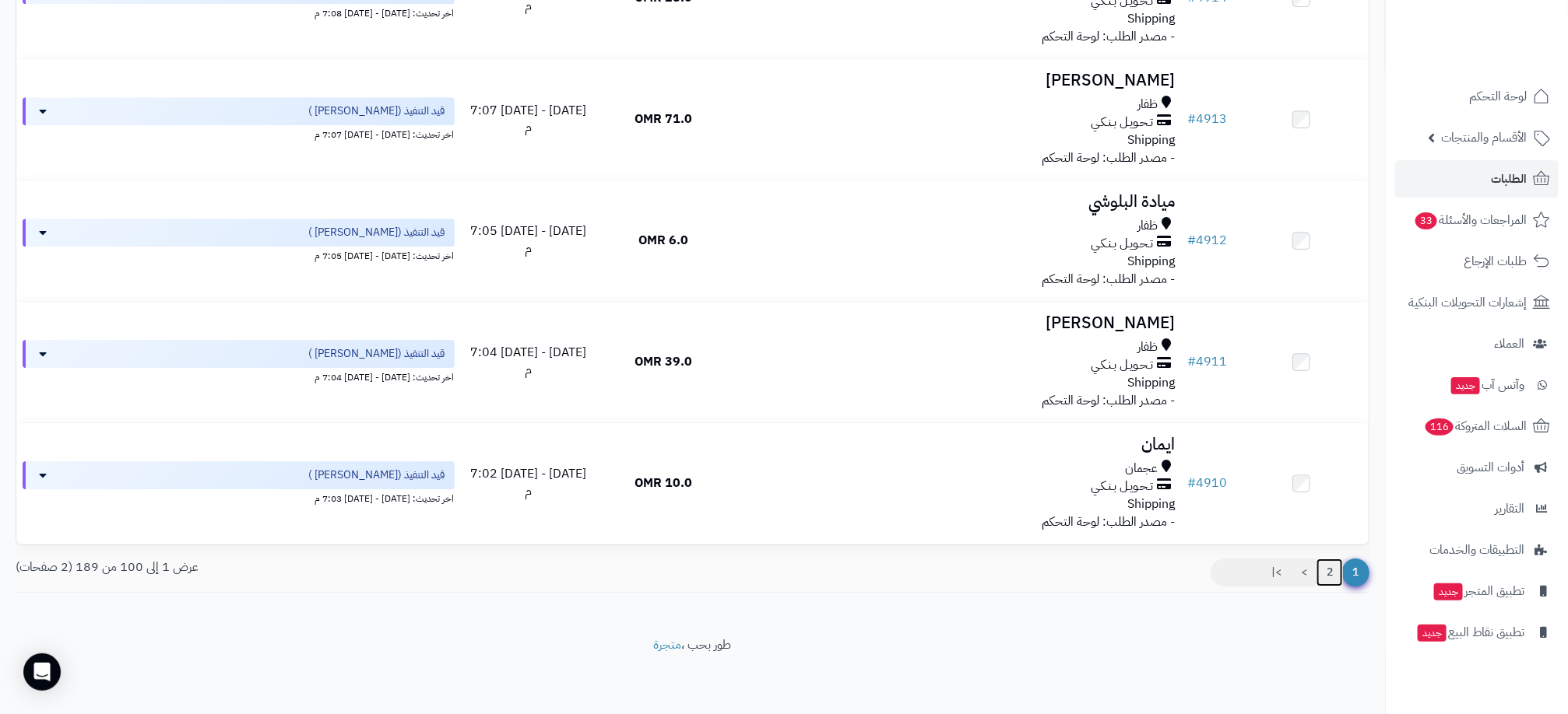
click at [1330, 567] on link "2" at bounding box center [1330, 573] width 27 height 28
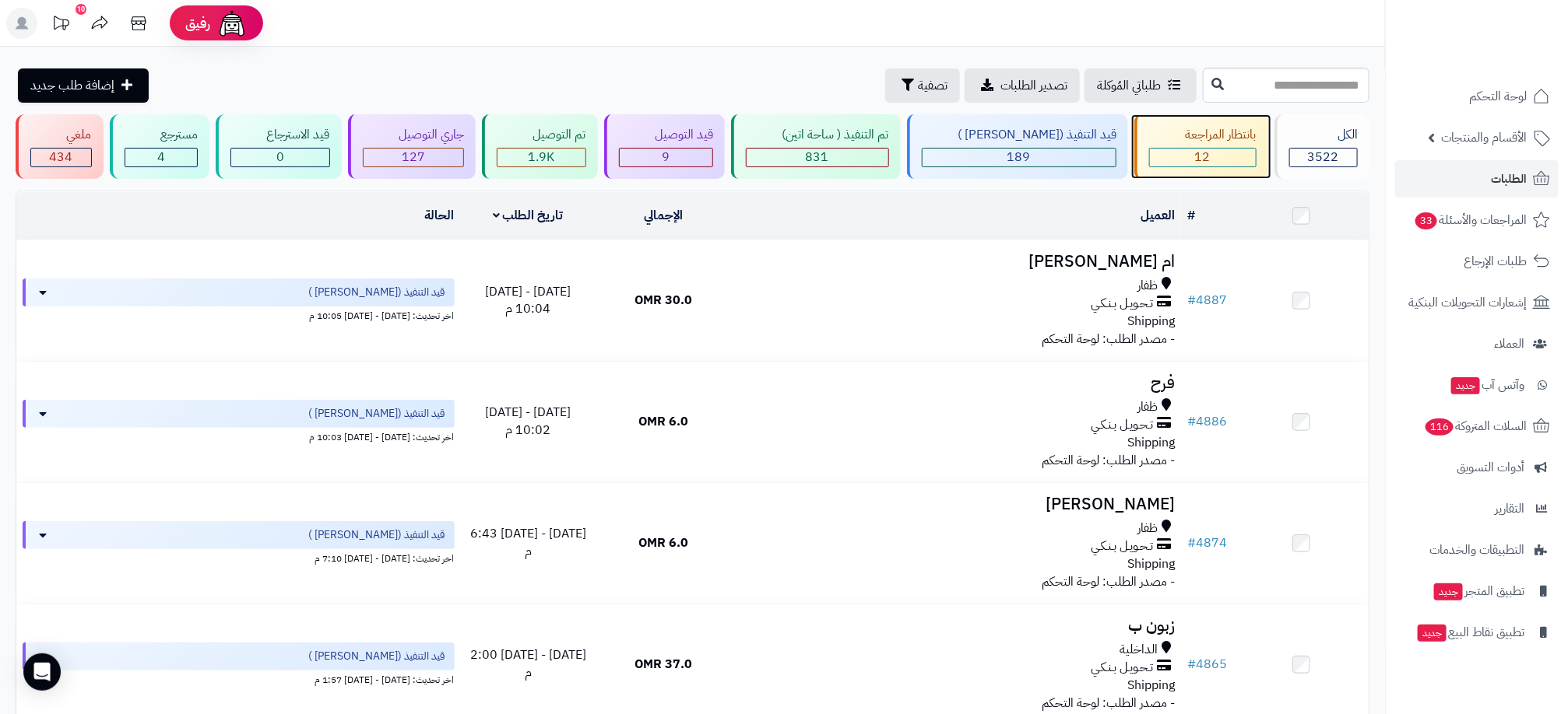
click at [1236, 161] on div "12" at bounding box center [1203, 158] width 106 height 18
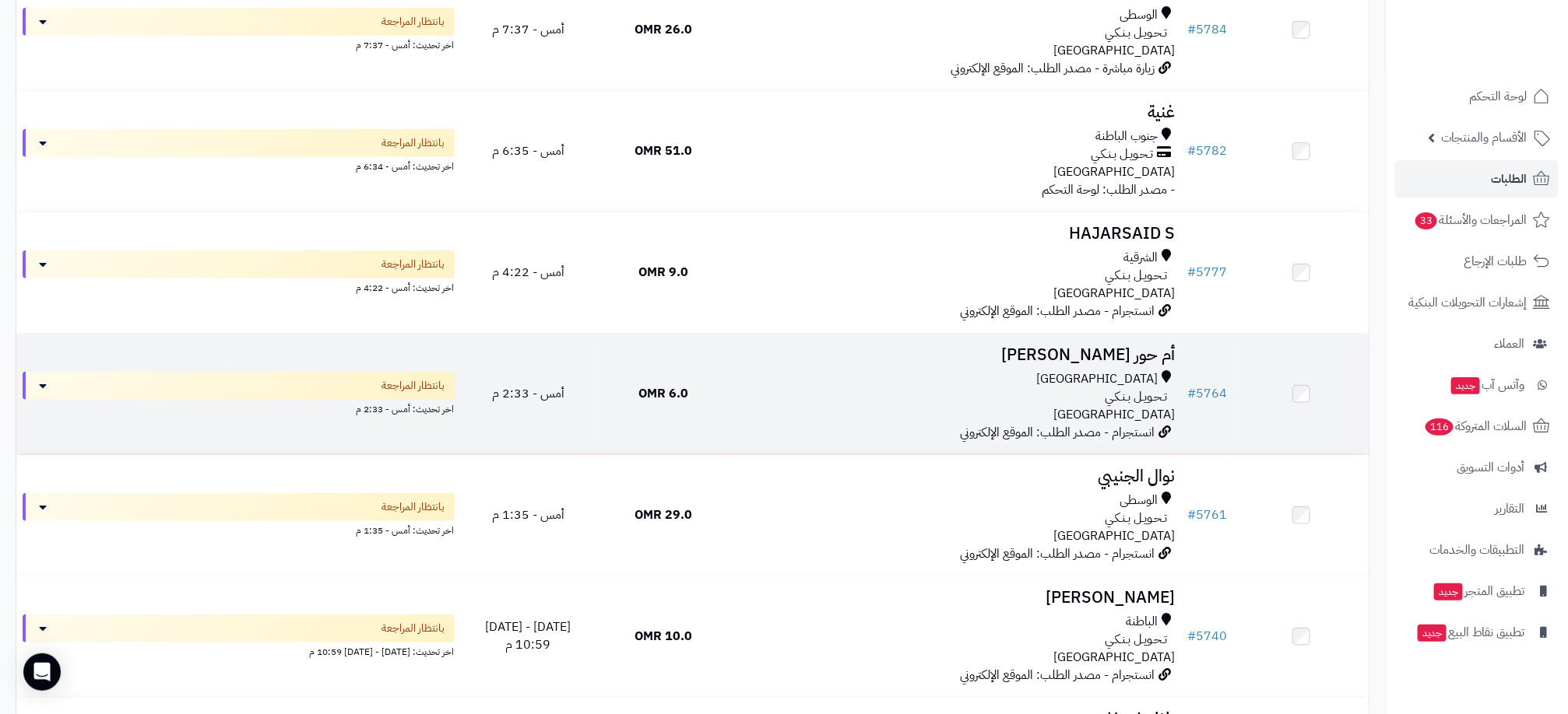
scroll to position [467, 0]
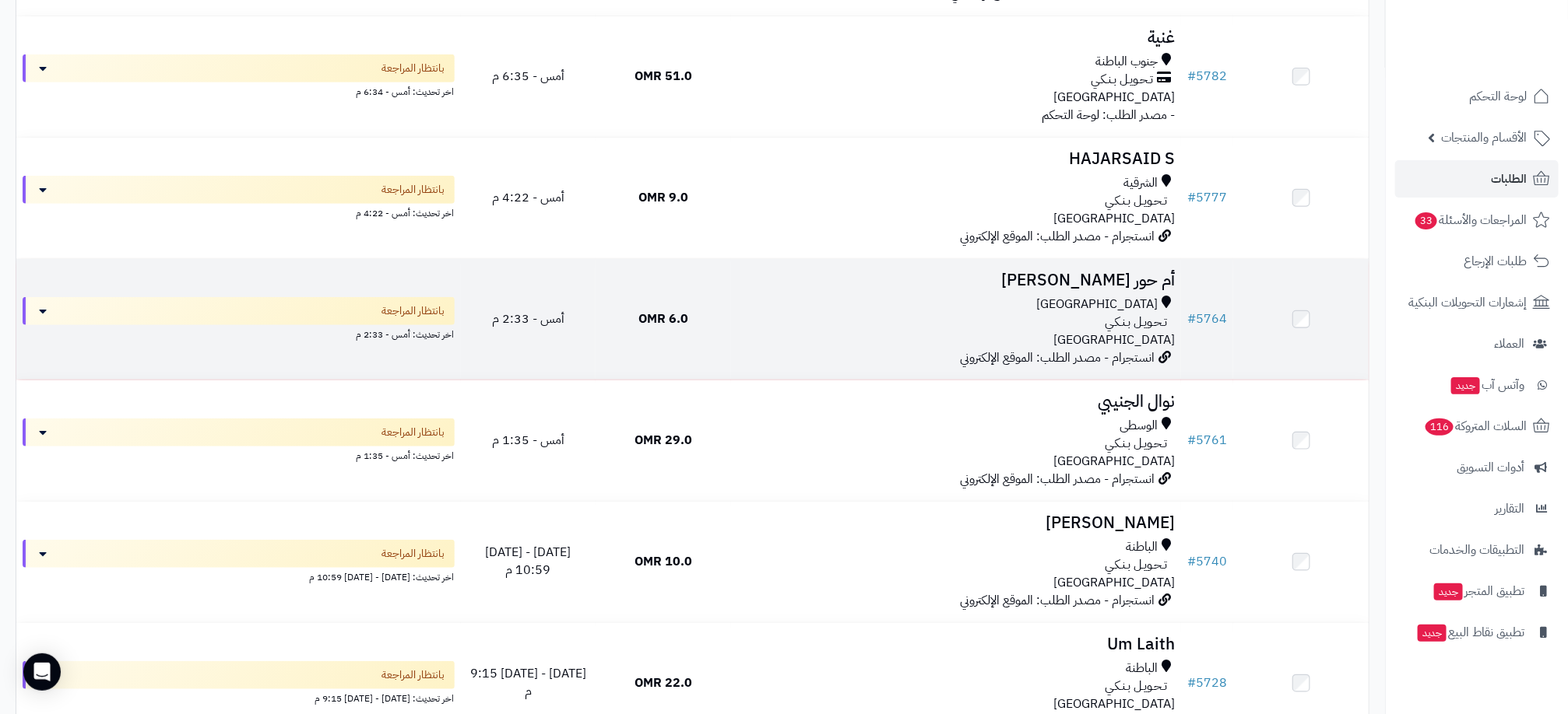
click at [731, 338] on td "6.0 OMR" at bounding box center [664, 319] width 136 height 120
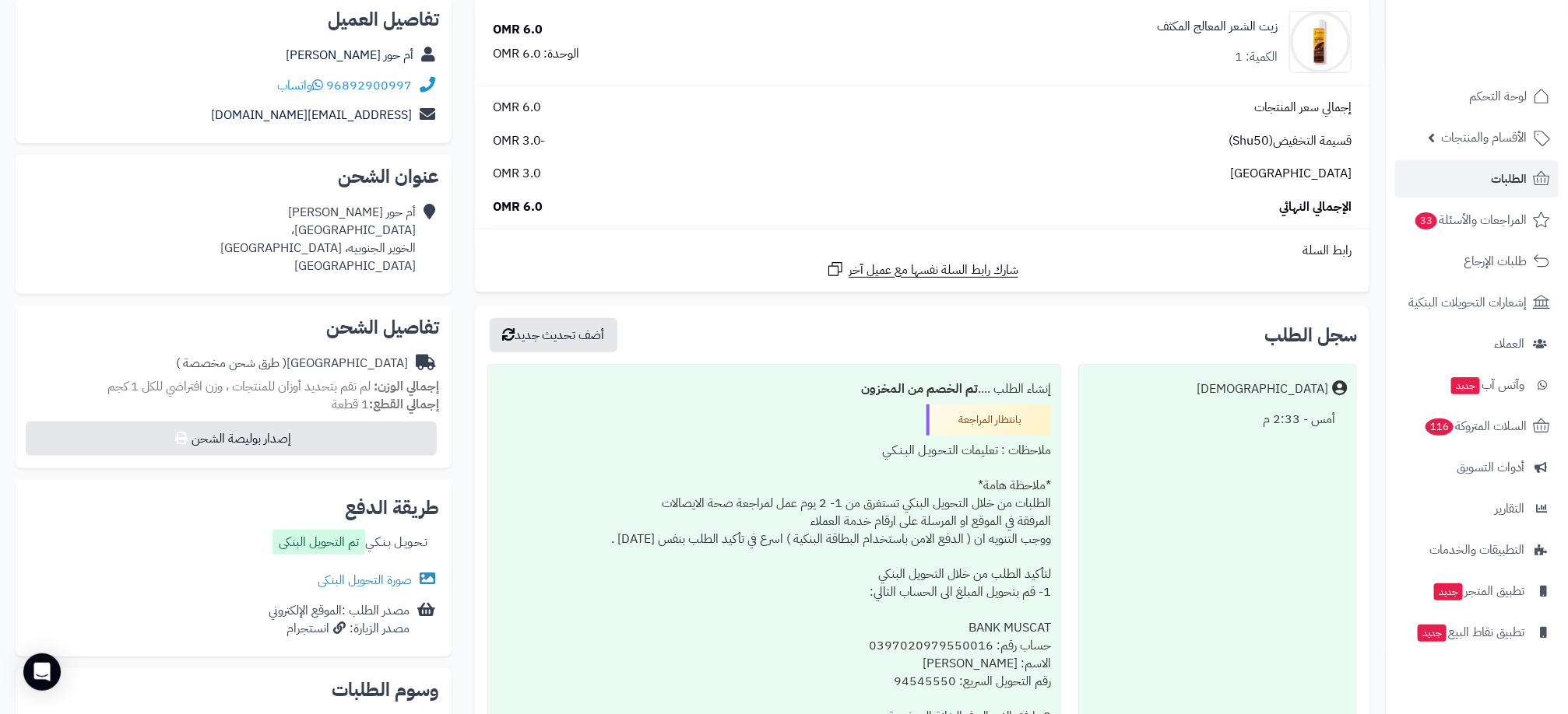
scroll to position [233, 0]
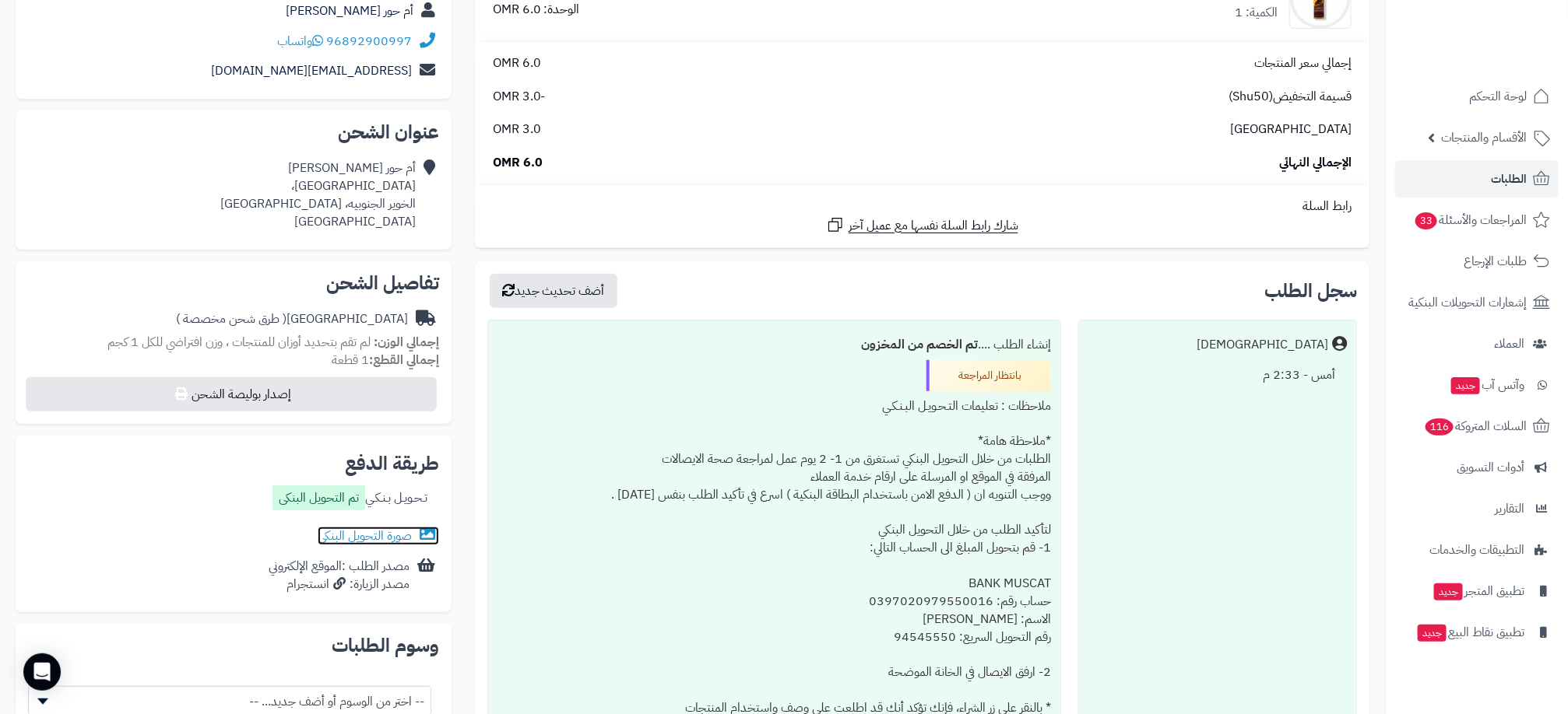
click at [374, 532] on link "صورة التحويل البنكى" at bounding box center [378, 536] width 121 height 19
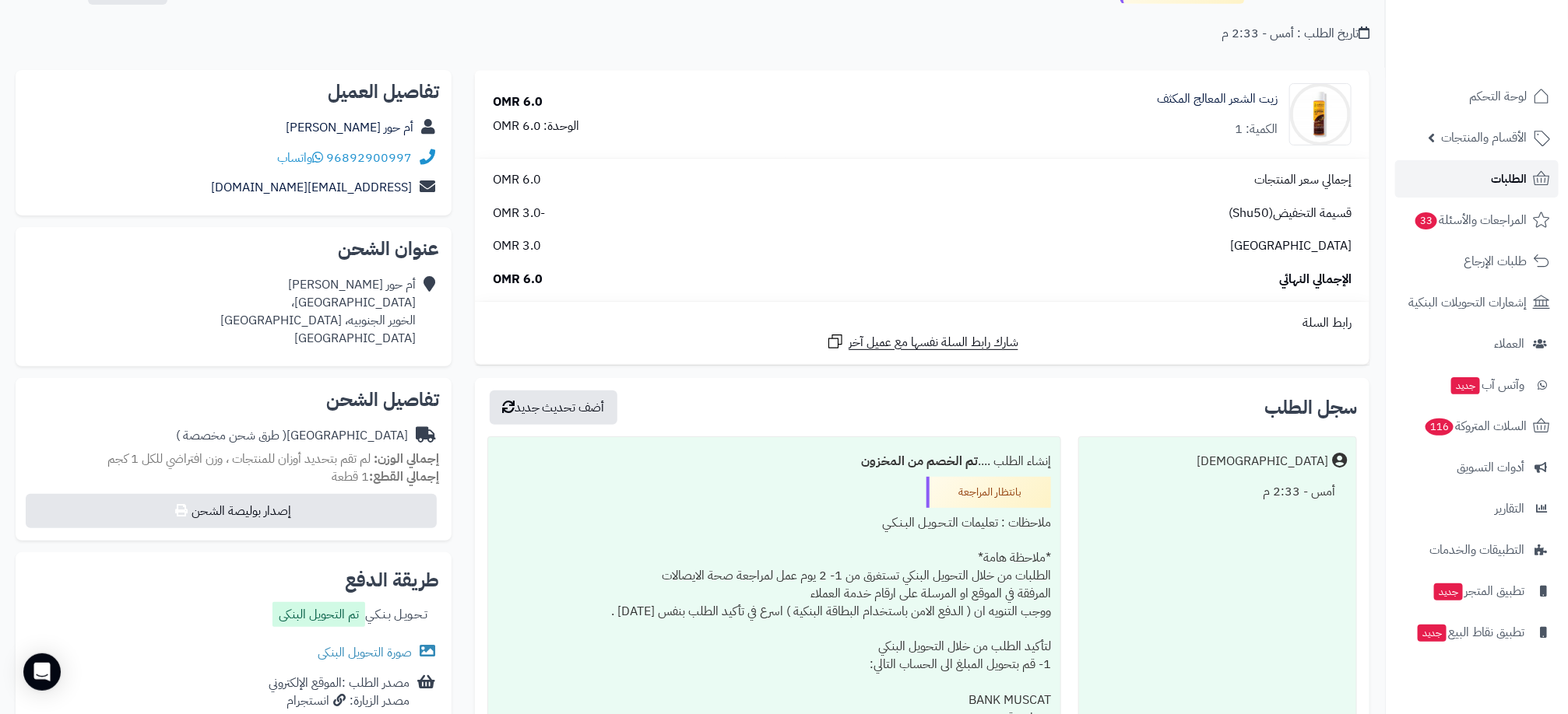
click at [1502, 178] on span "الطلبات" at bounding box center [1508, 178] width 36 height 22
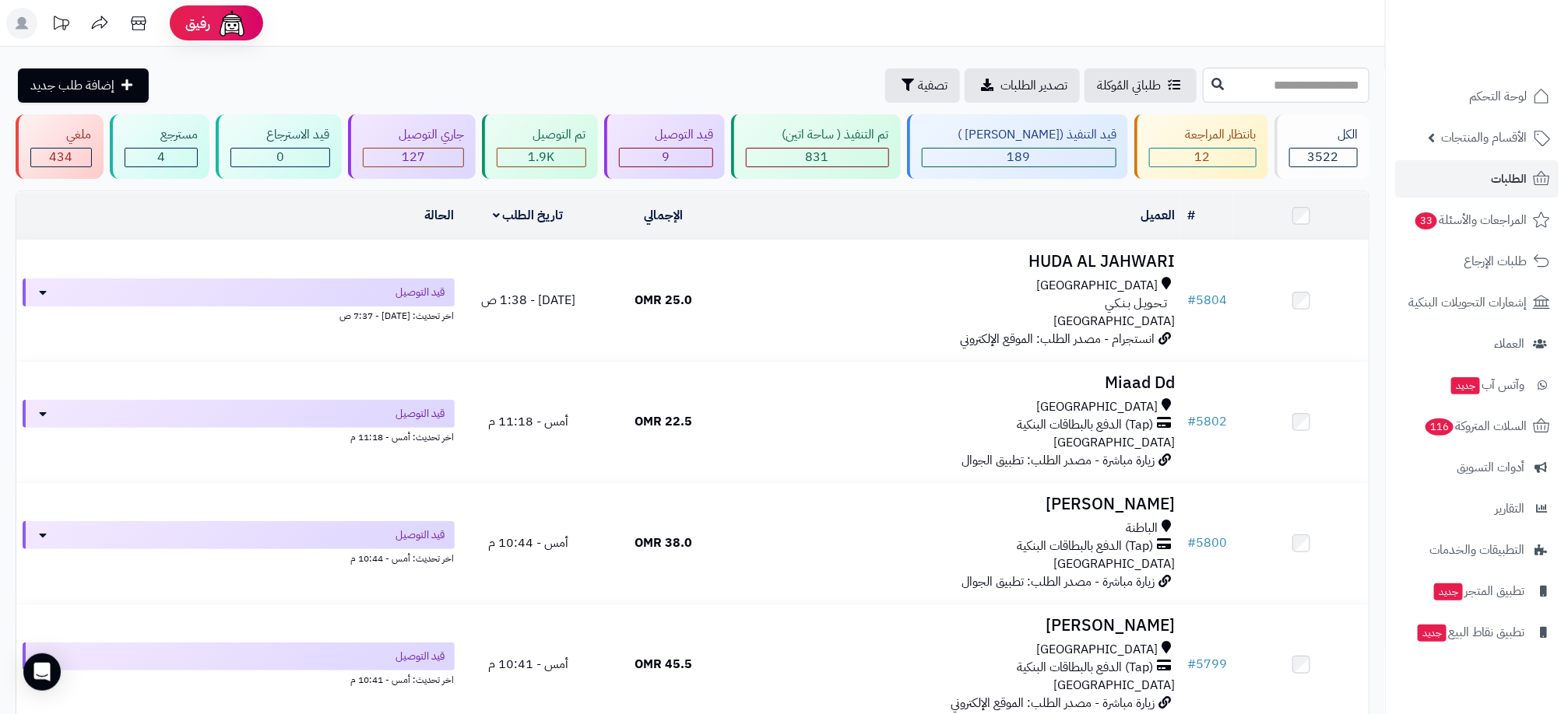
click at [1310, 77] on input "text" at bounding box center [1286, 85] width 166 height 35
type input "****"
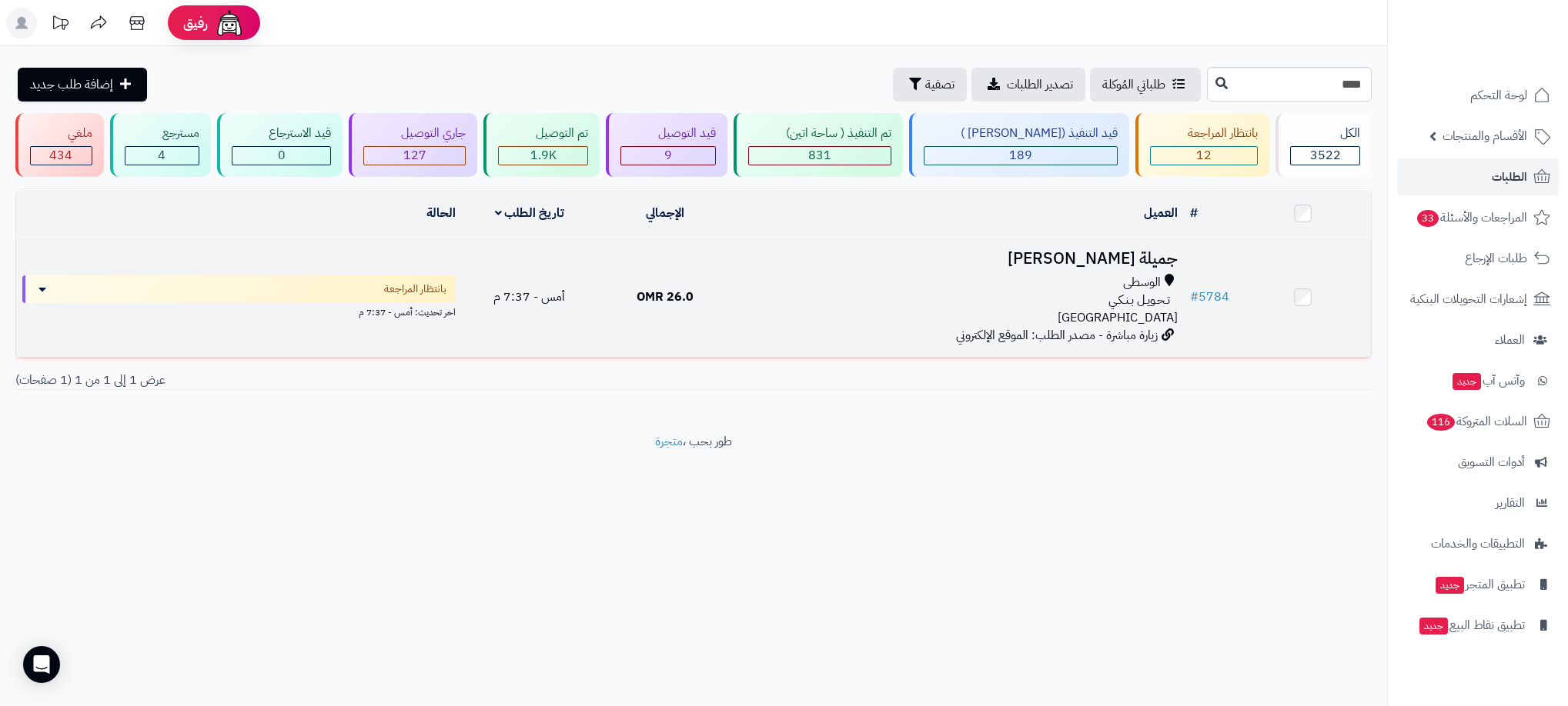
click at [873, 288] on div "الوسطى" at bounding box center [958, 283] width 439 height 18
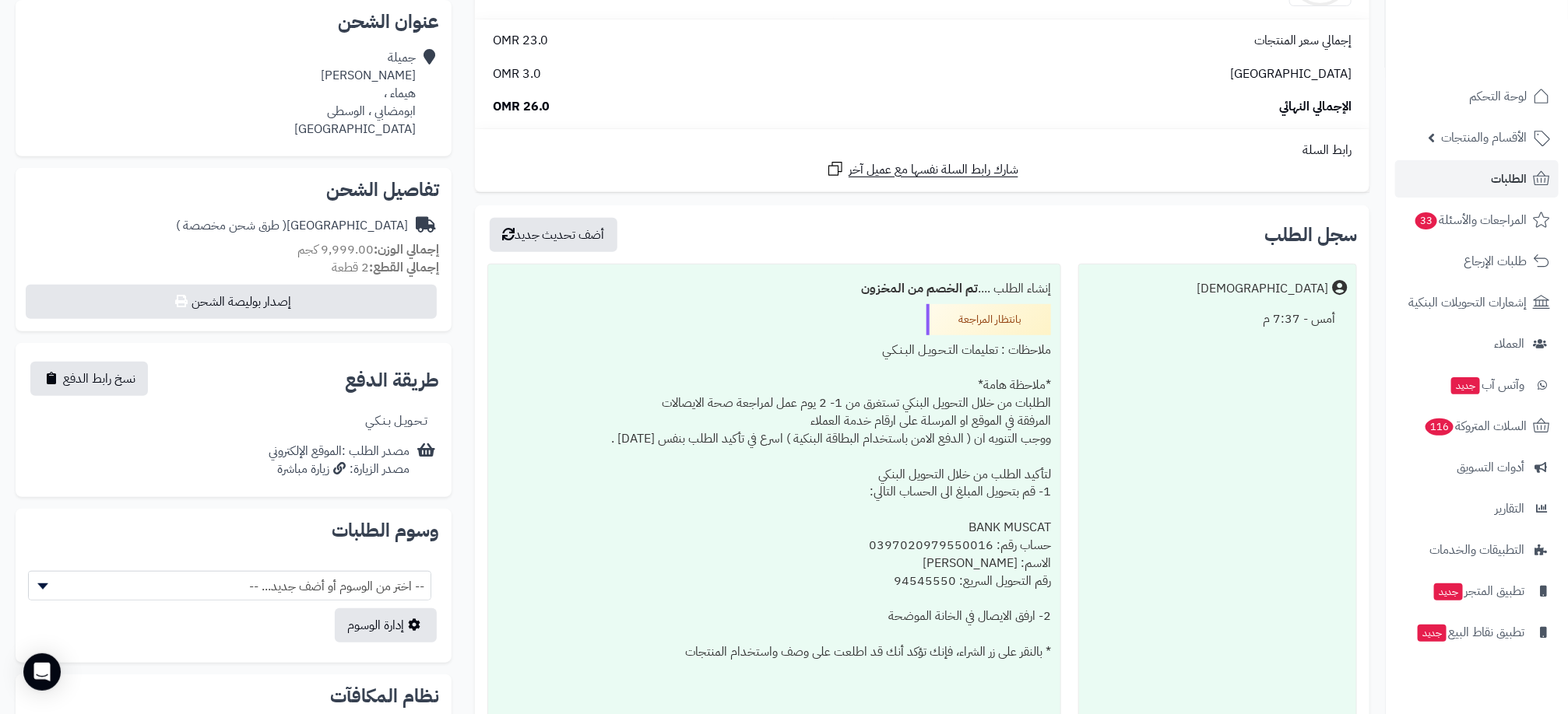
scroll to position [350, 0]
